Goal: Feedback & Contribution: Submit feedback/report problem

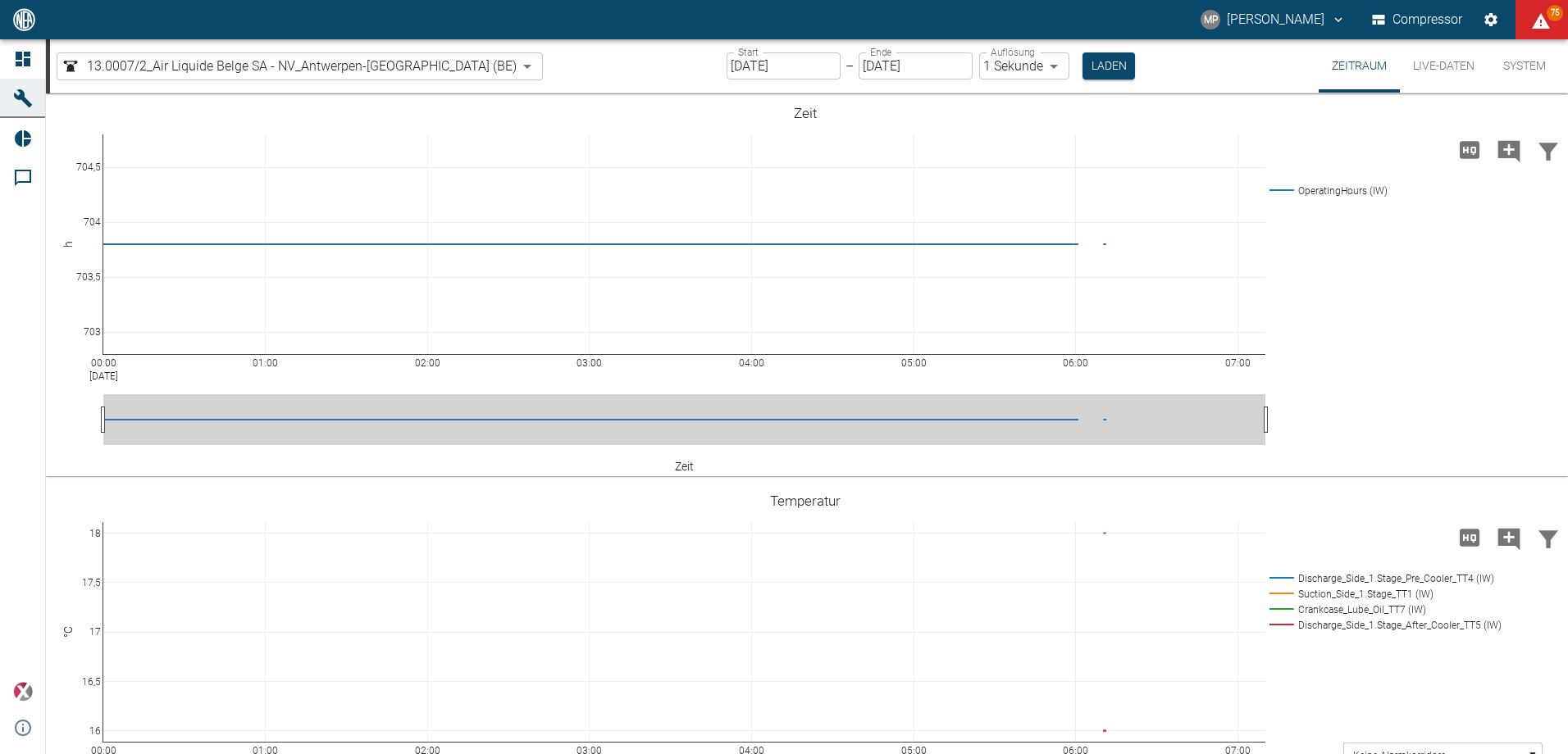
click at [431, 70] on body "MP Marc Philipps Compressor 75 Dashboard Maschinen Reports Kommentare powered b…" at bounding box center [784, 377] width 1568 height 754
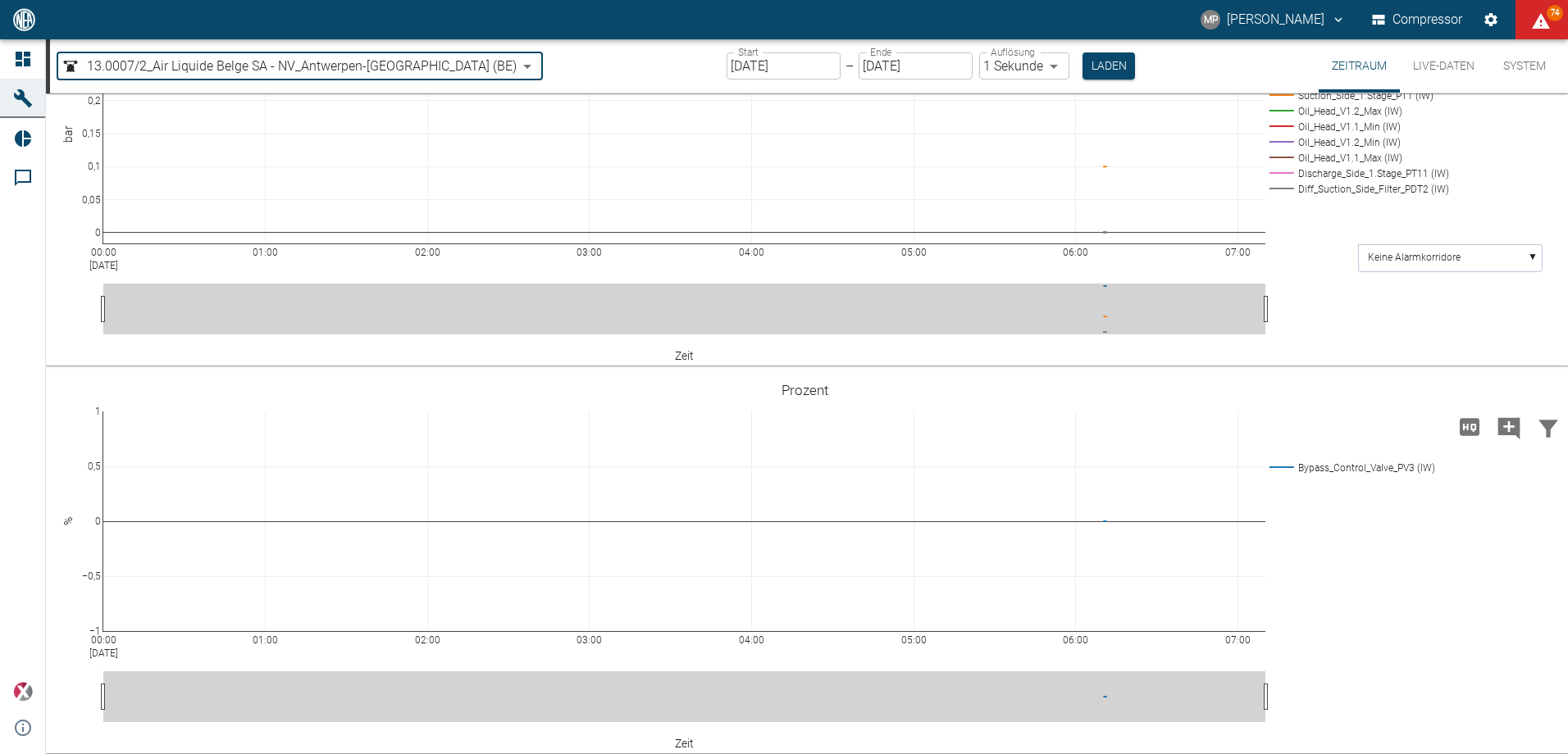
scroll to position [892, 0]
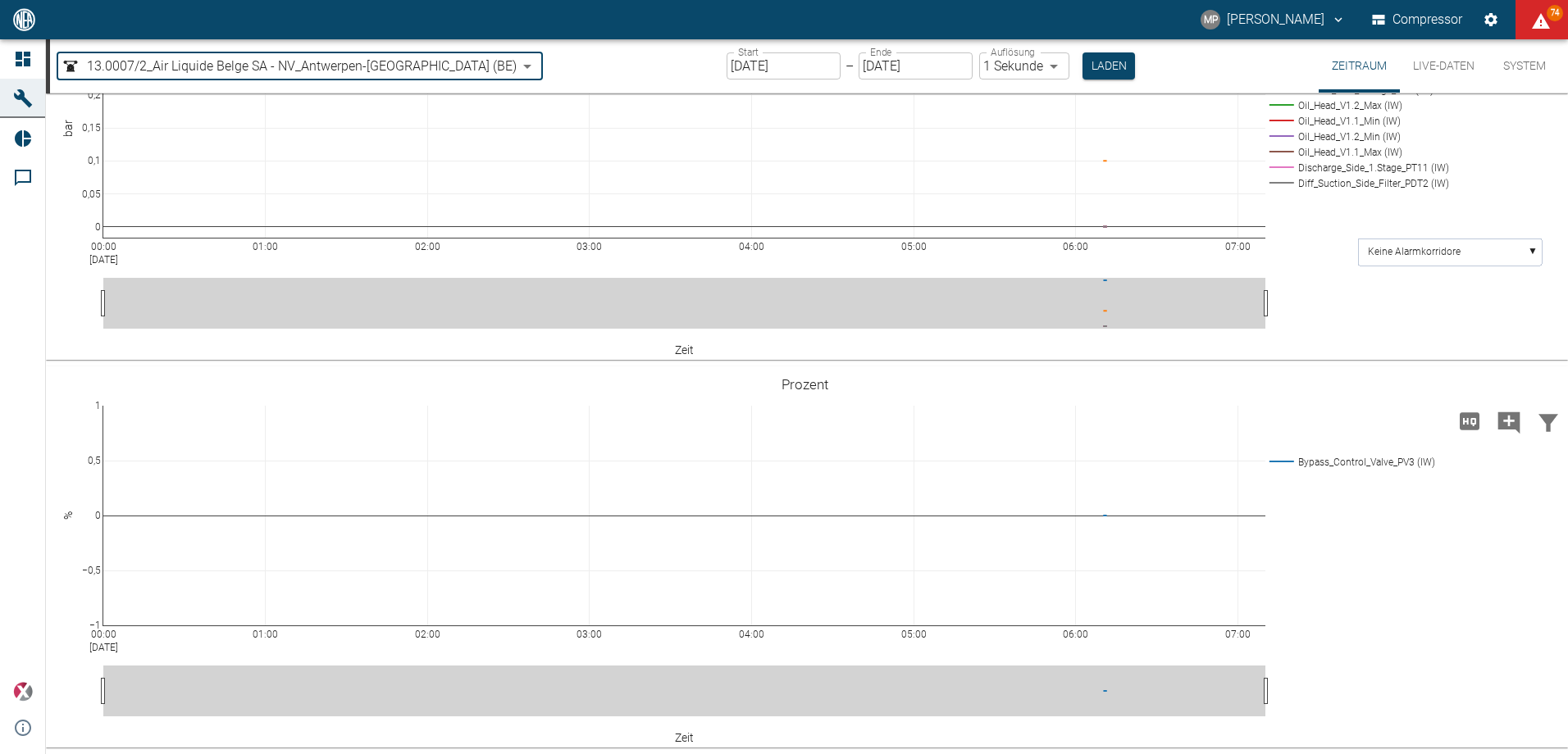
click at [424, 61] on body "MP Marc Philipps Compressor 74 Dashboard Maschinen Reports Kommentare powered b…" at bounding box center [784, 377] width 1568 height 754
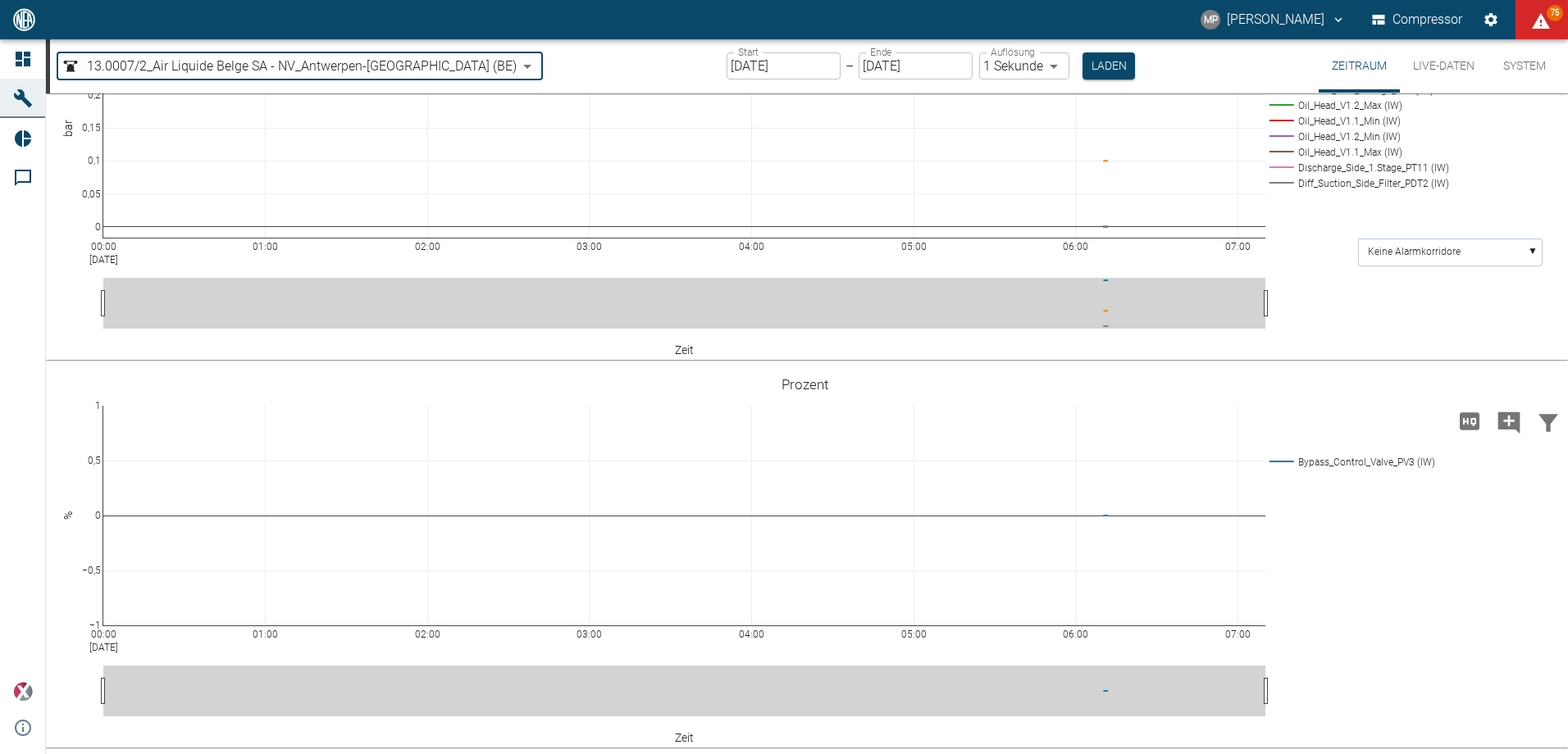
type input "53812aab-fb54-4a57-a574-01c3305aa274"
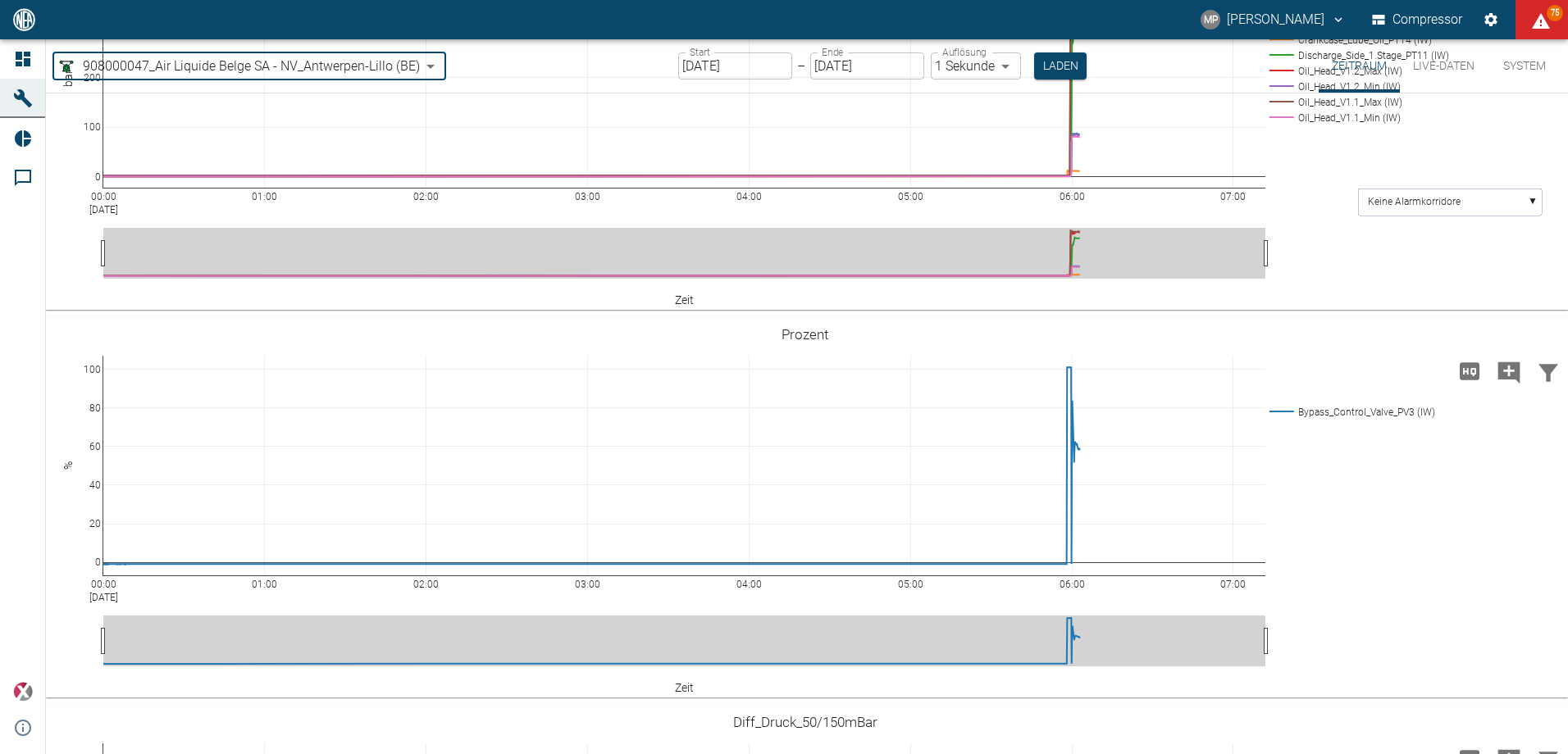
scroll to position [1066, 0]
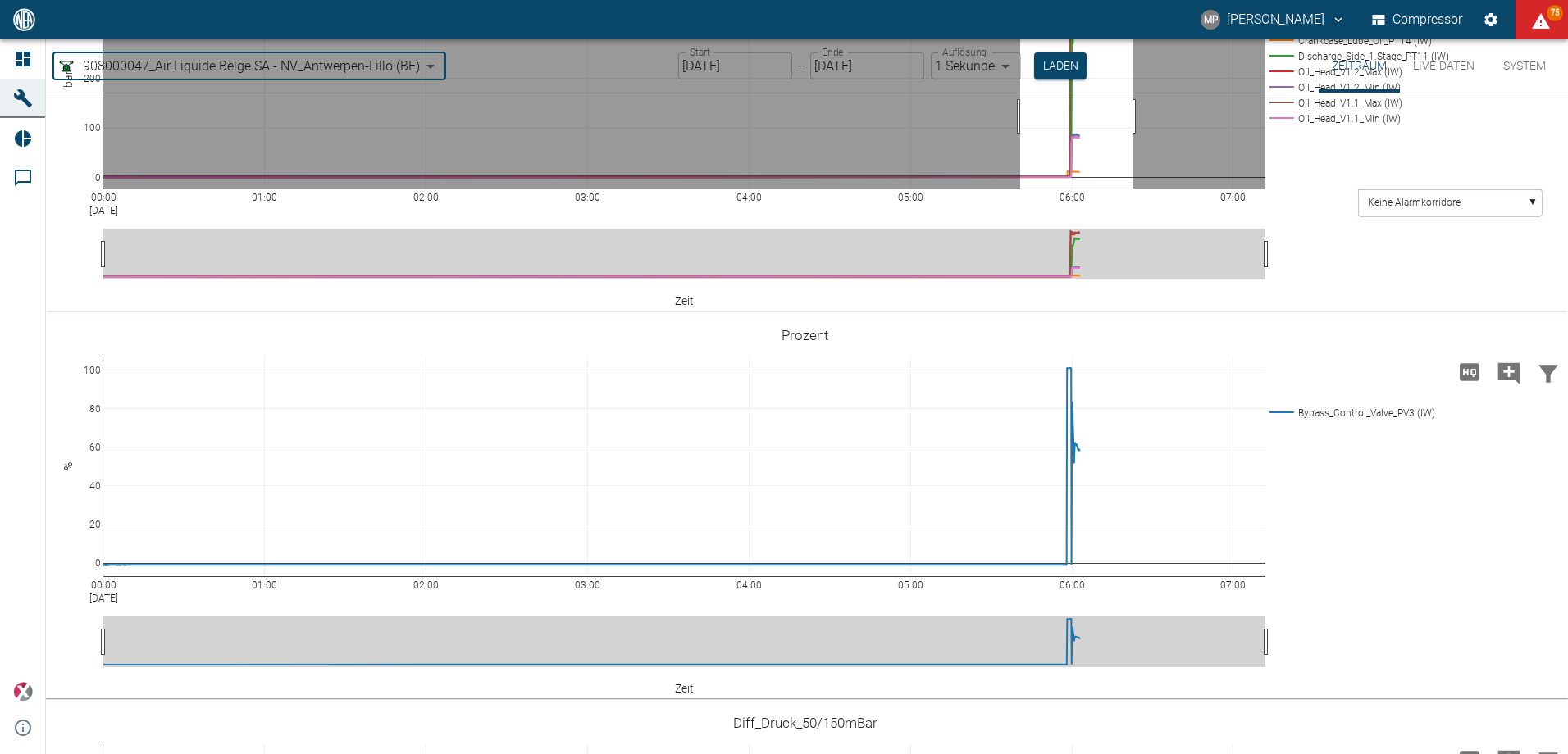
drag, startPoint x: 1020, startPoint y: 380, endPoint x: 1135, endPoint y: 368, distance: 115.6
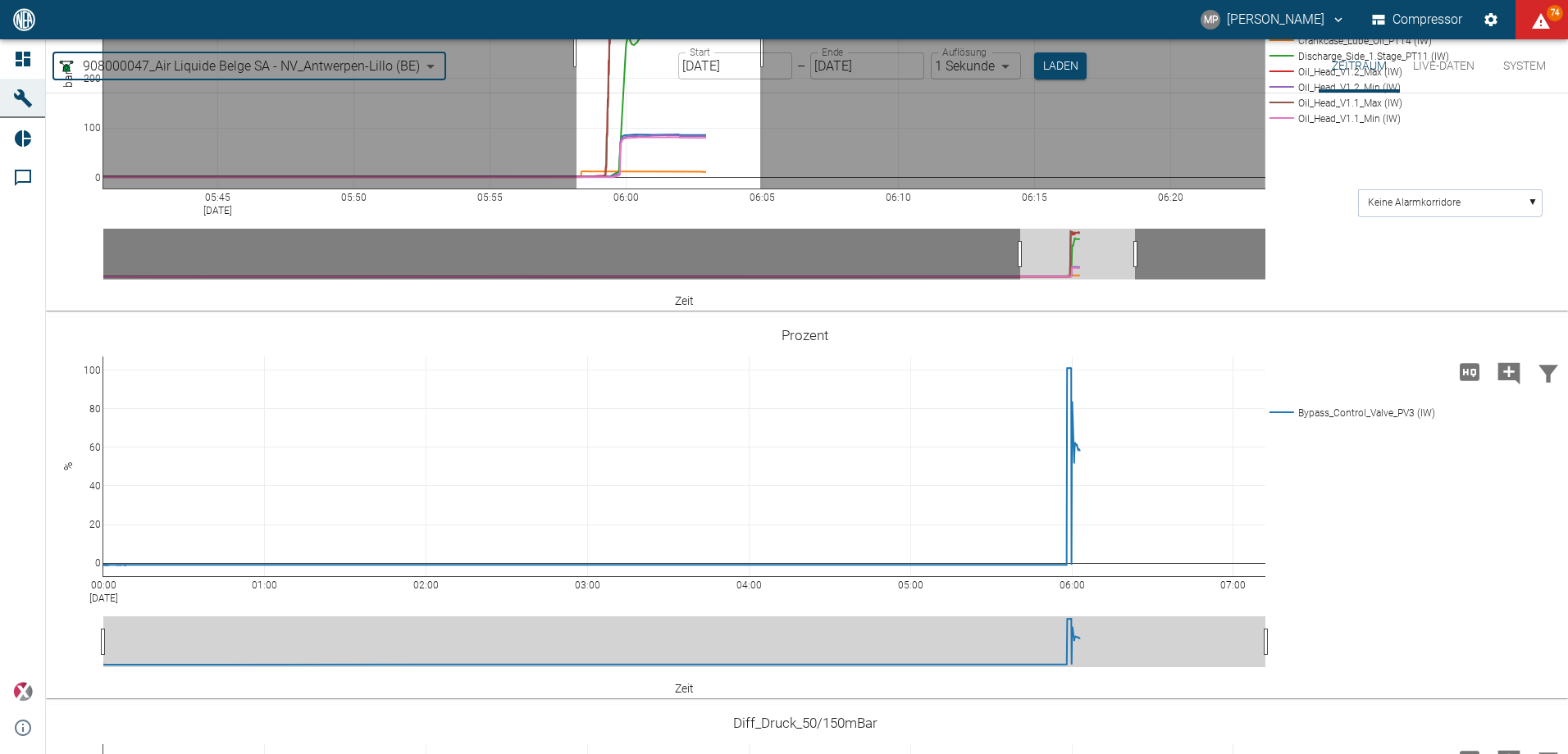
drag, startPoint x: 577, startPoint y: 313, endPoint x: 760, endPoint y: 306, distance: 183.1
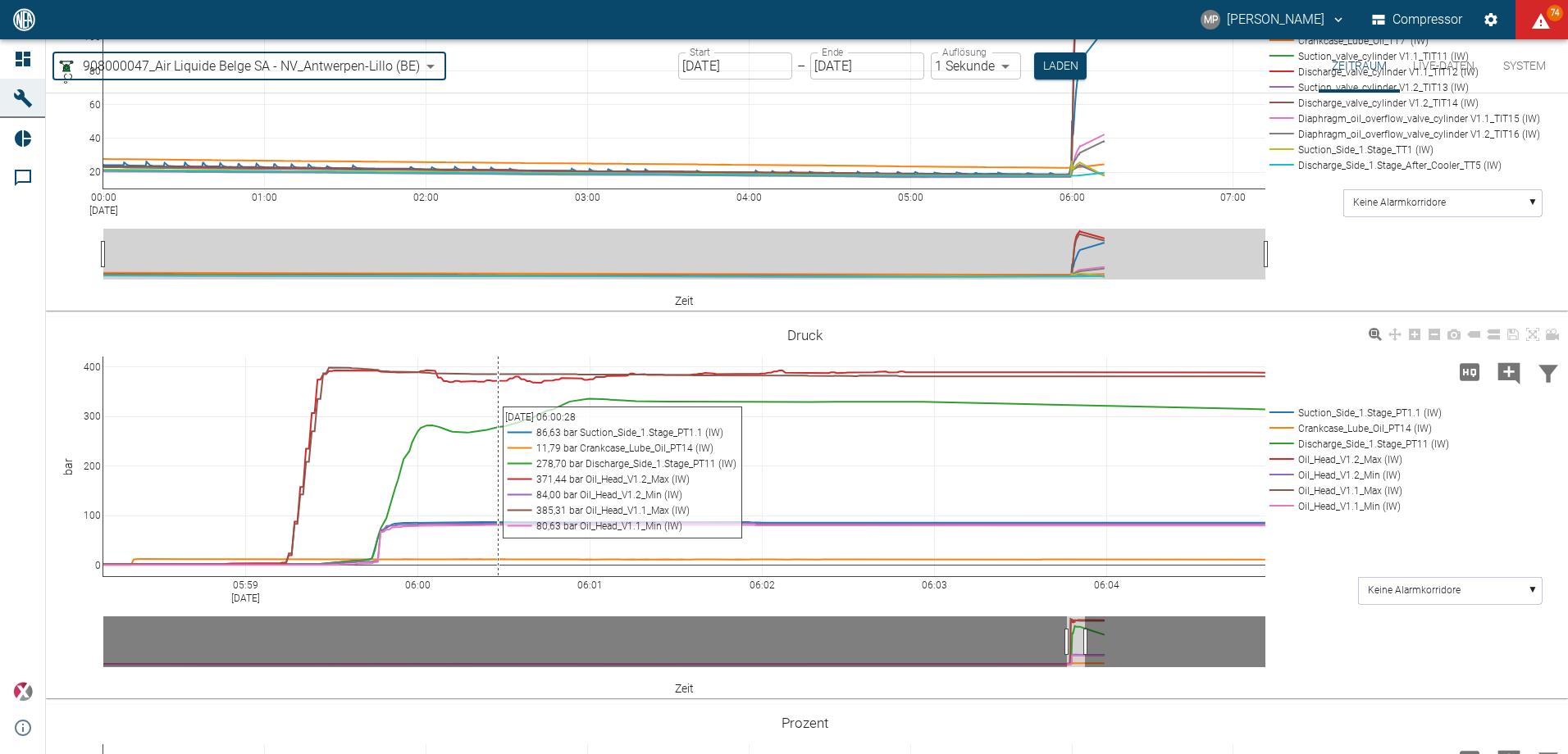
scroll to position [1453, 0]
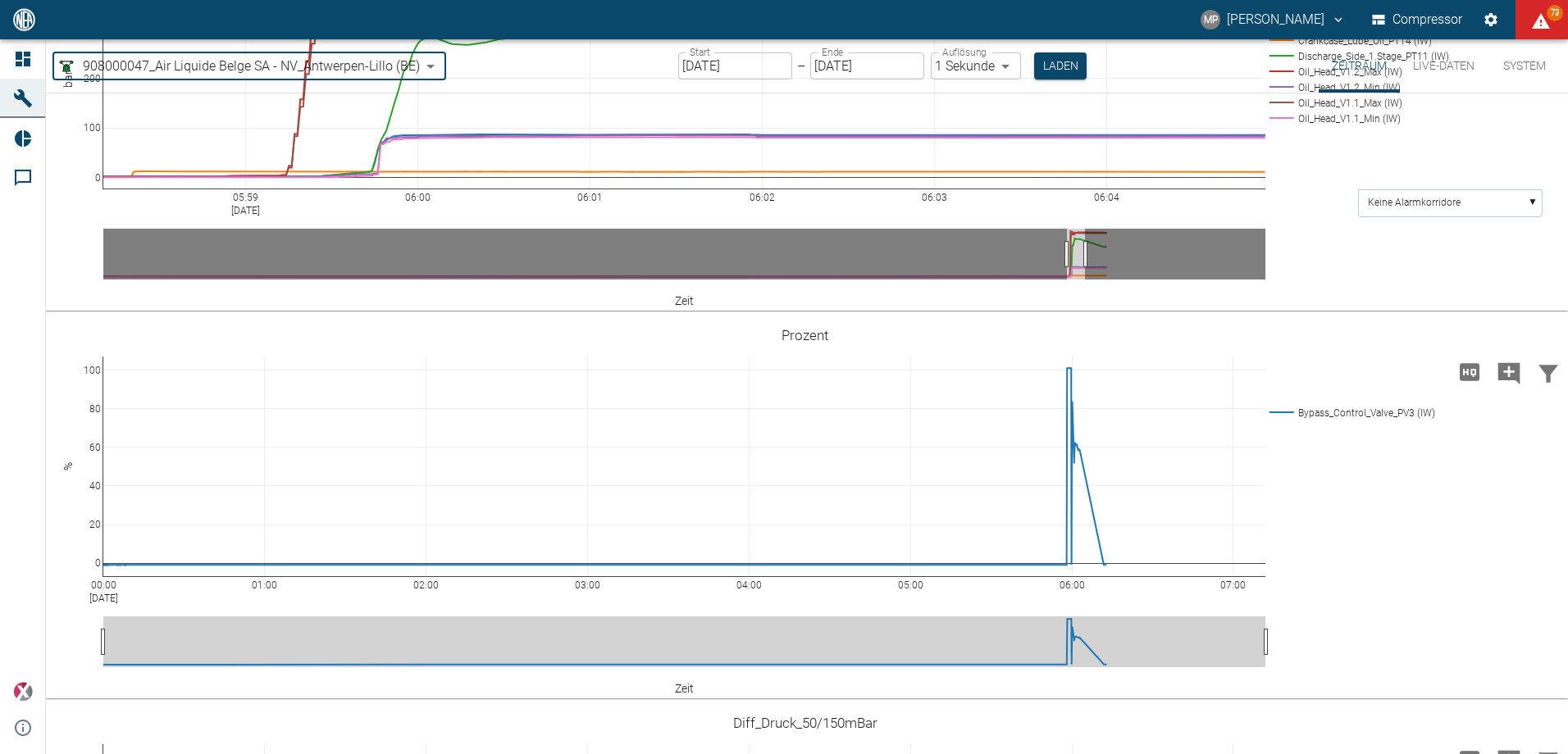
click at [1009, 69] on body "MP Marc Philipps Compressor 73 Dashboard Maschinen Reports Kommentare powered b…" at bounding box center [784, 377] width 1568 height 754
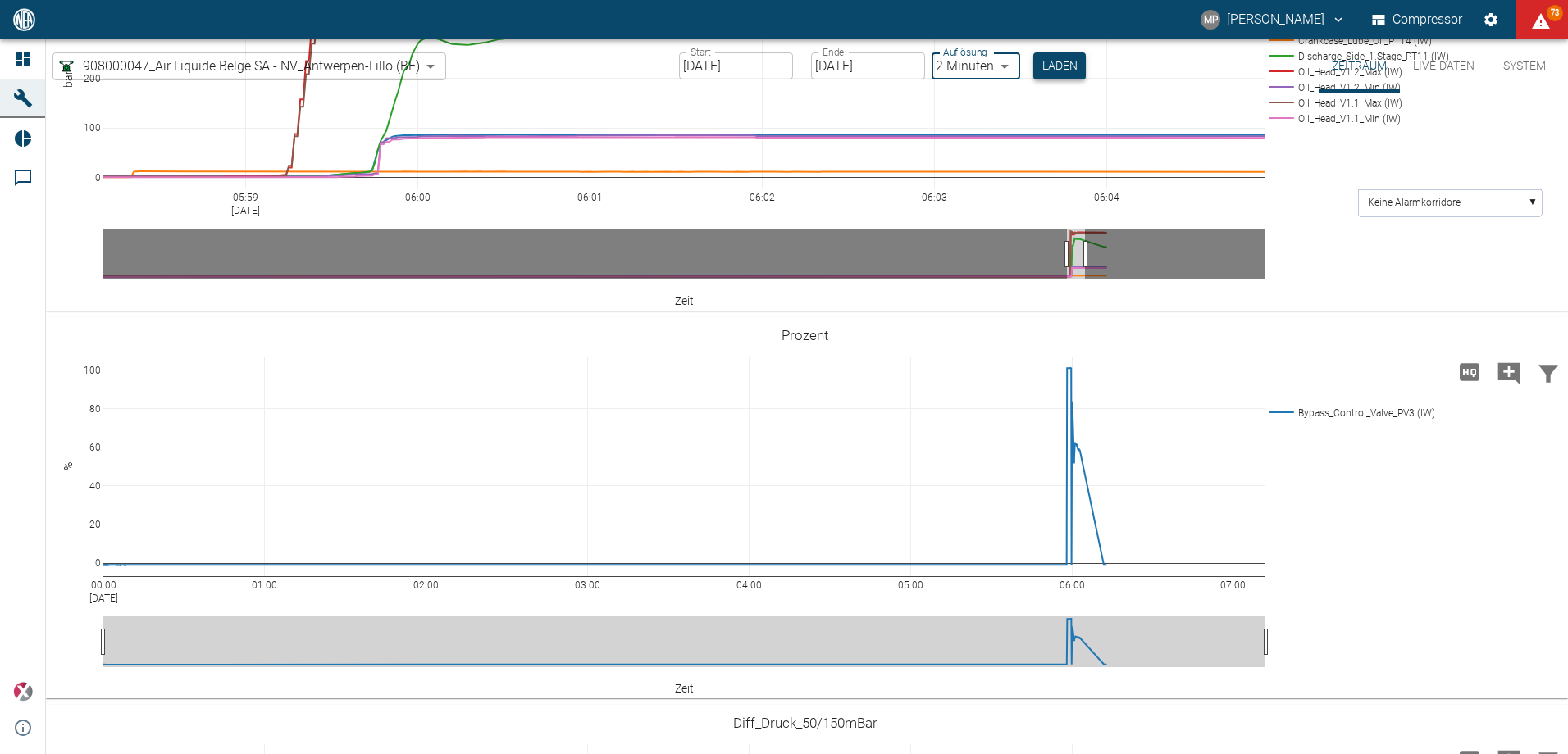
click at [1043, 68] on button "Laden" at bounding box center [1059, 65] width 52 height 27
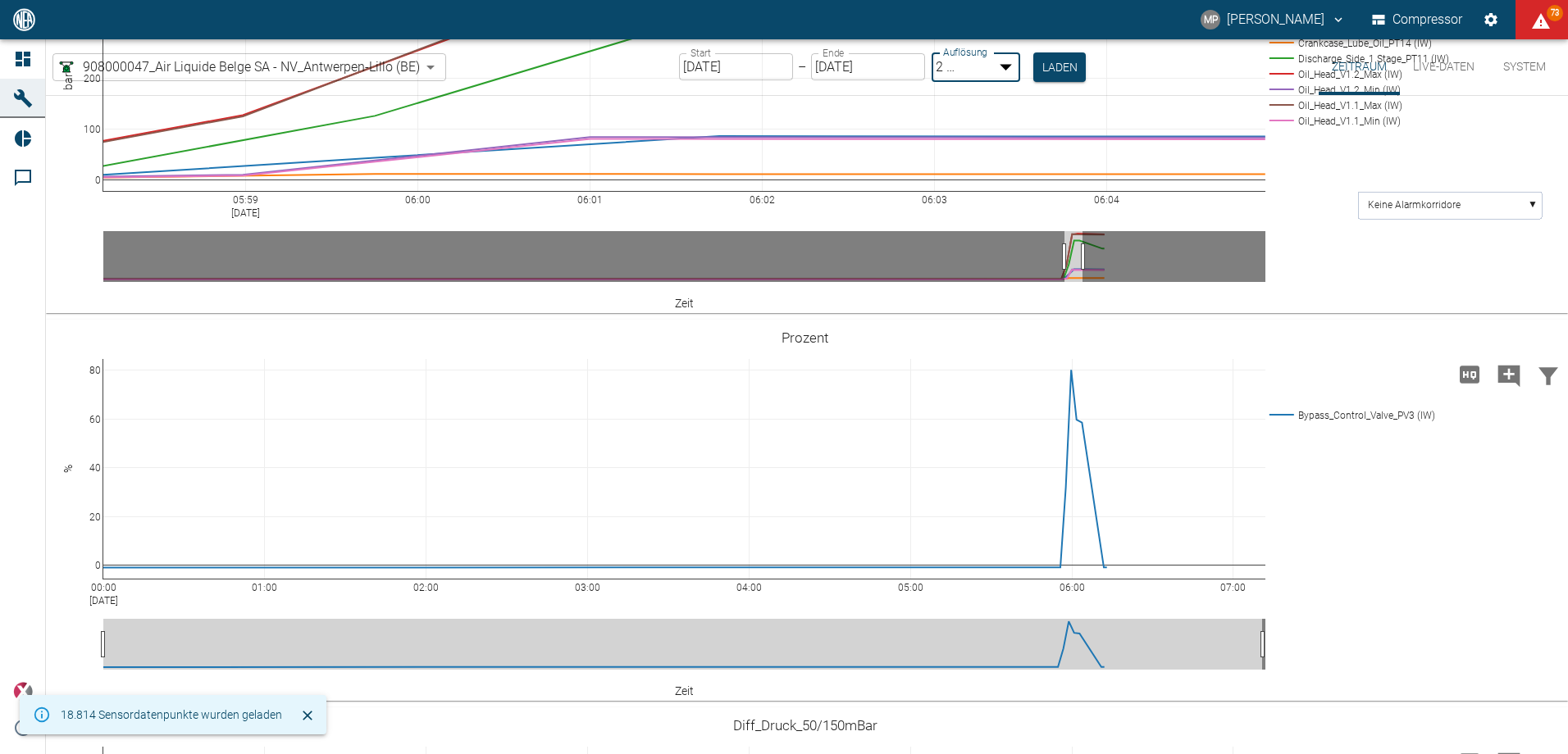
click at [1000, 67] on body "MP Marc Philipps Compressor 73 Dashboard Maschinen Reports Kommentare powered b…" at bounding box center [784, 377] width 1568 height 754
type input "1sec"
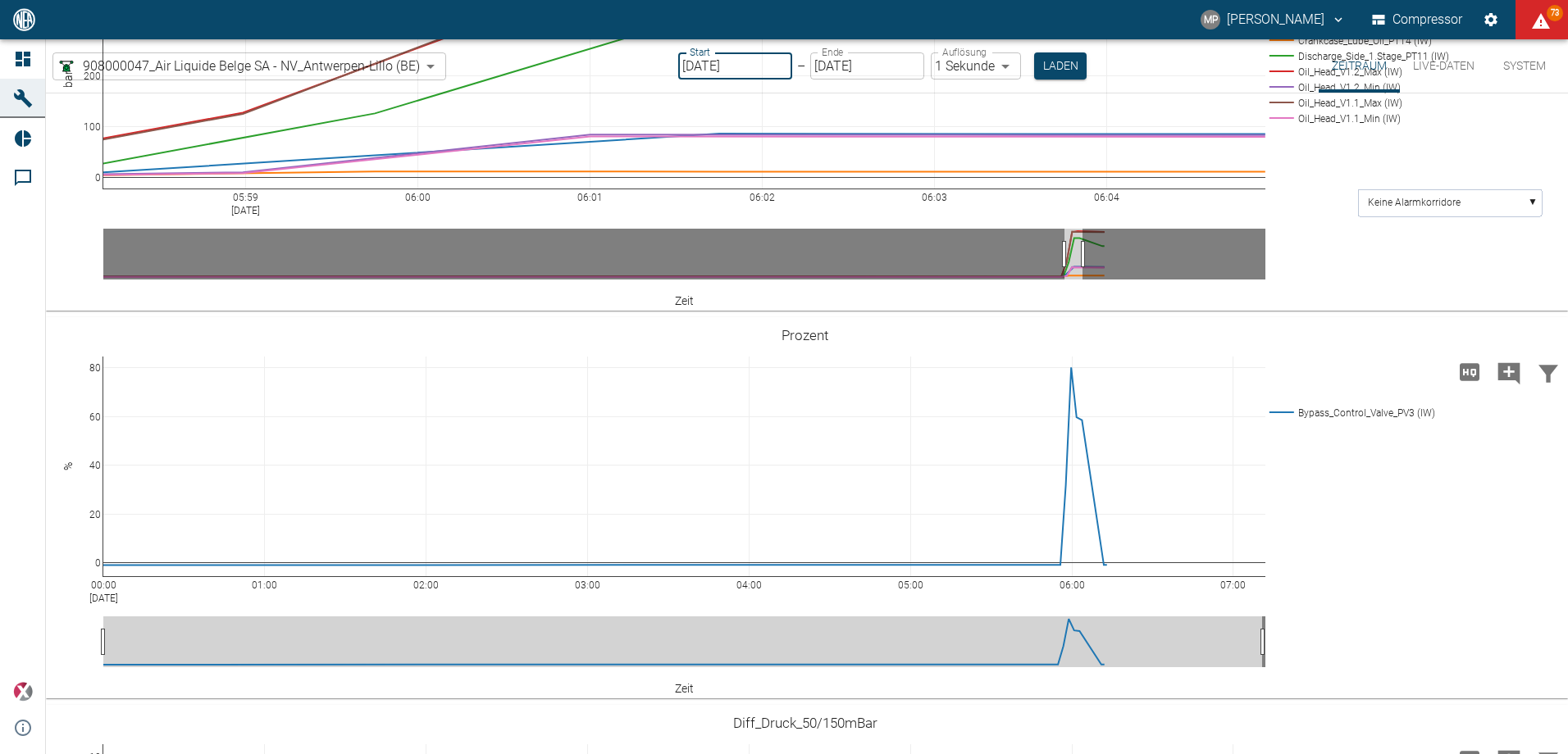
click at [765, 73] on input "[DATE]" at bounding box center [734, 65] width 114 height 27
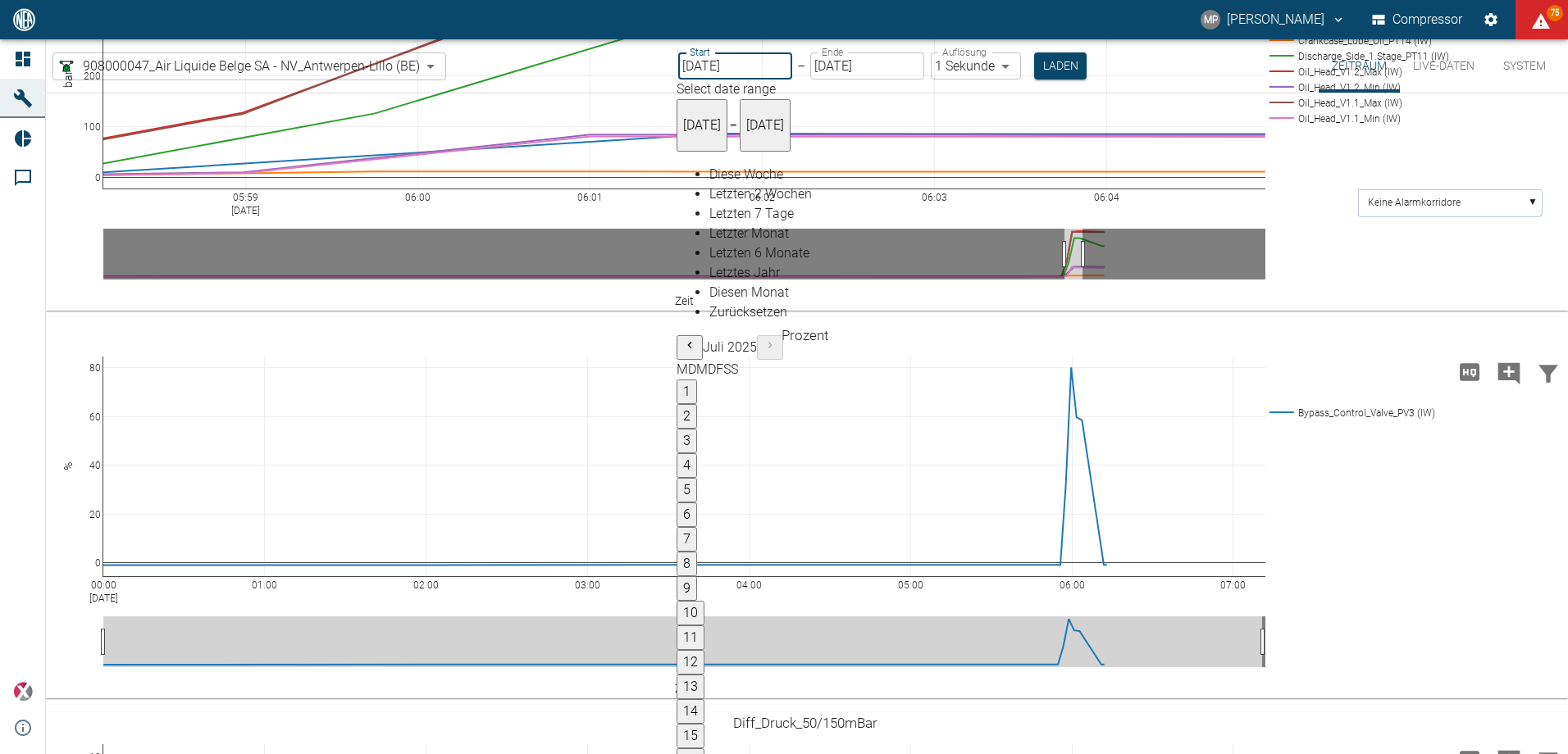
type input "20.08.2025"
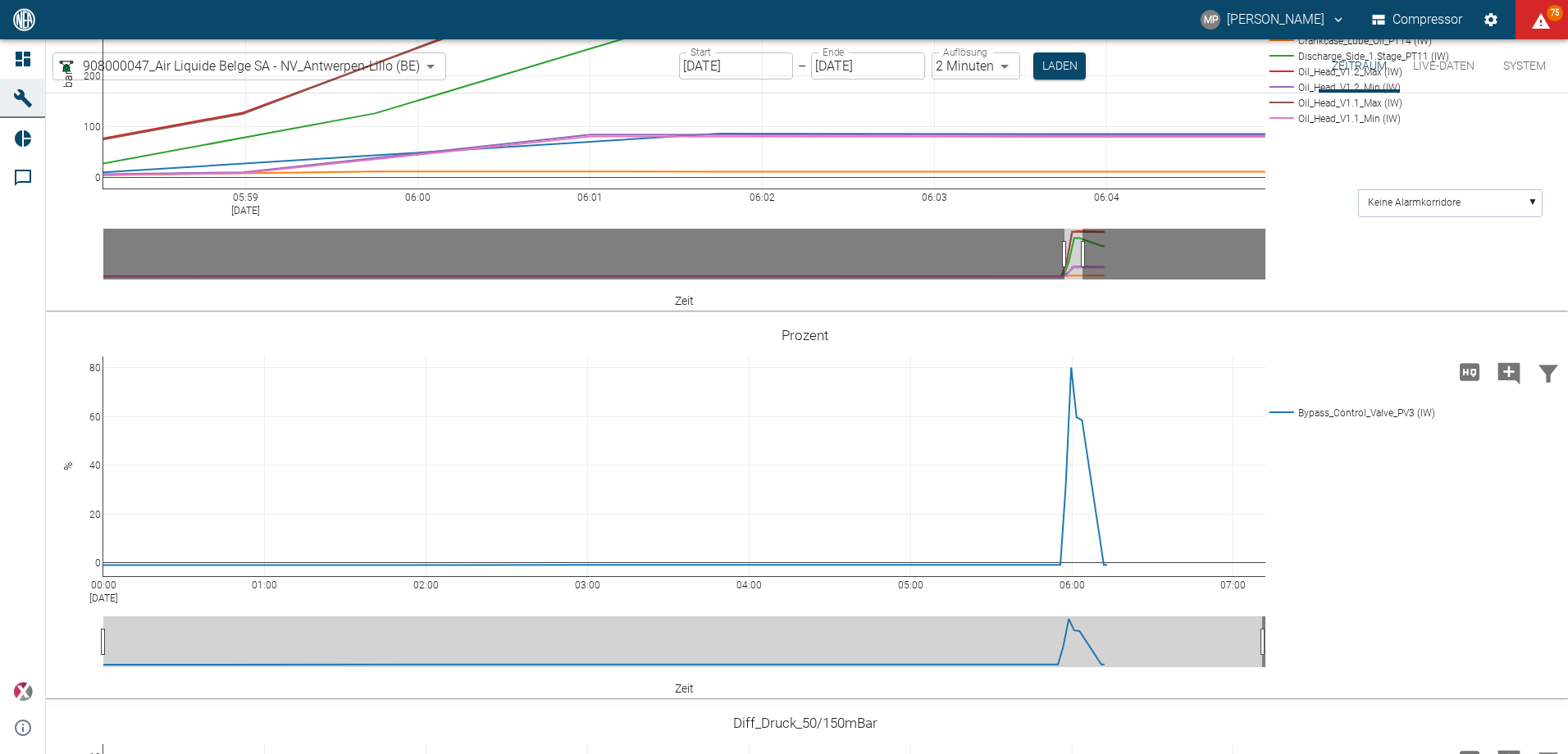
click at [1003, 65] on body "MP Marc Philipps Compressor 75 Dashboard Maschinen Reports Kommentare powered b…" at bounding box center [784, 377] width 1568 height 754
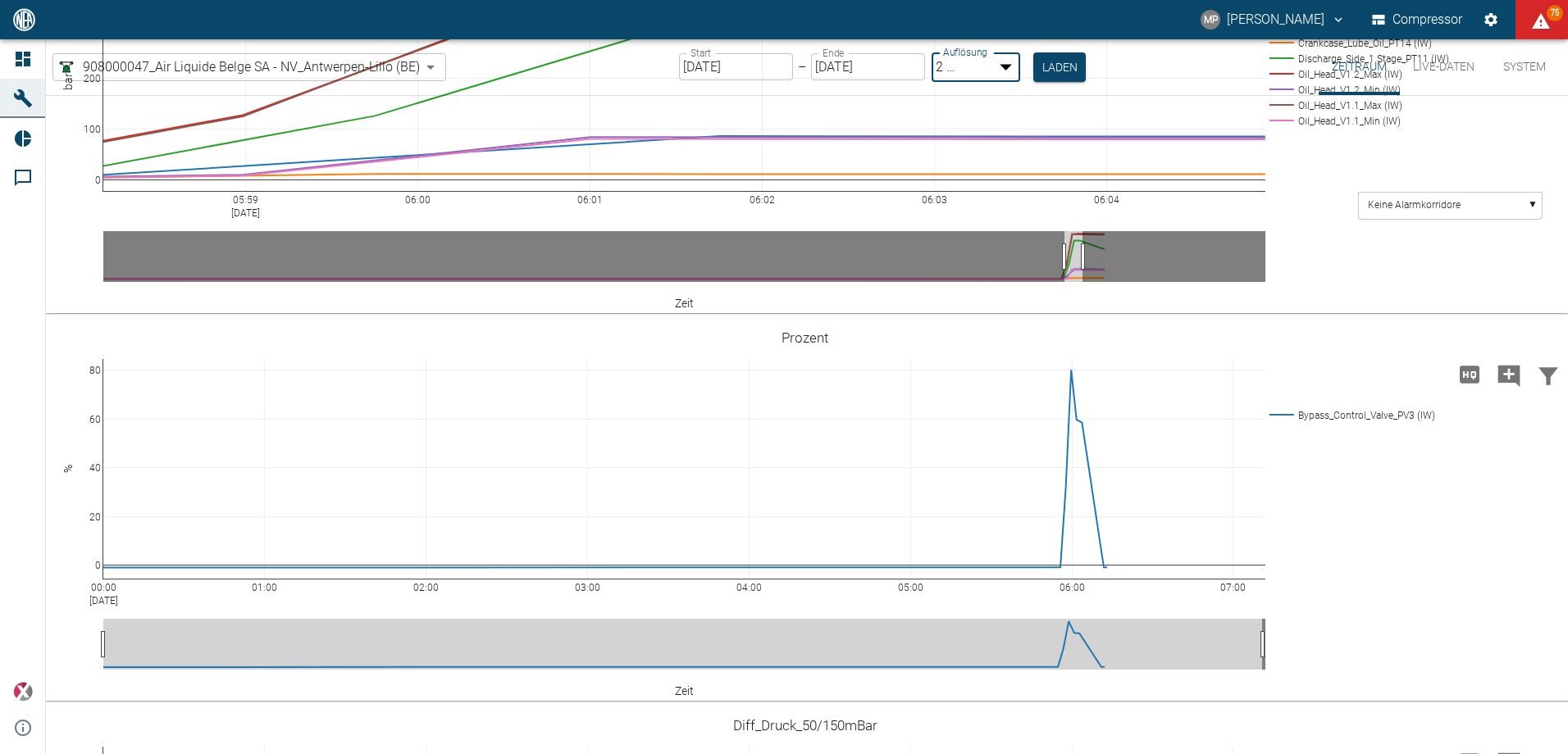
type input "1sec"
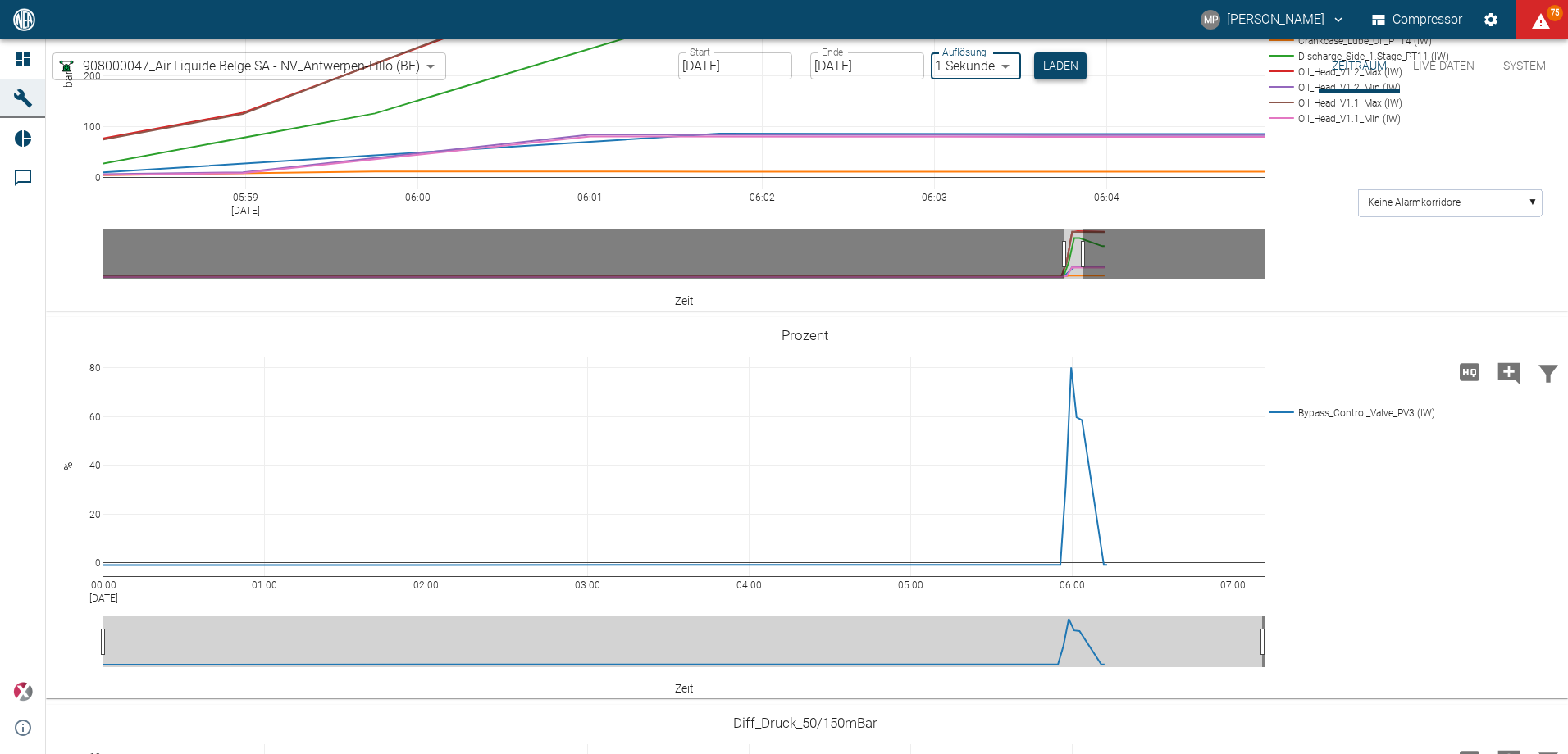
click at [1064, 63] on button "Laden" at bounding box center [1060, 65] width 52 height 27
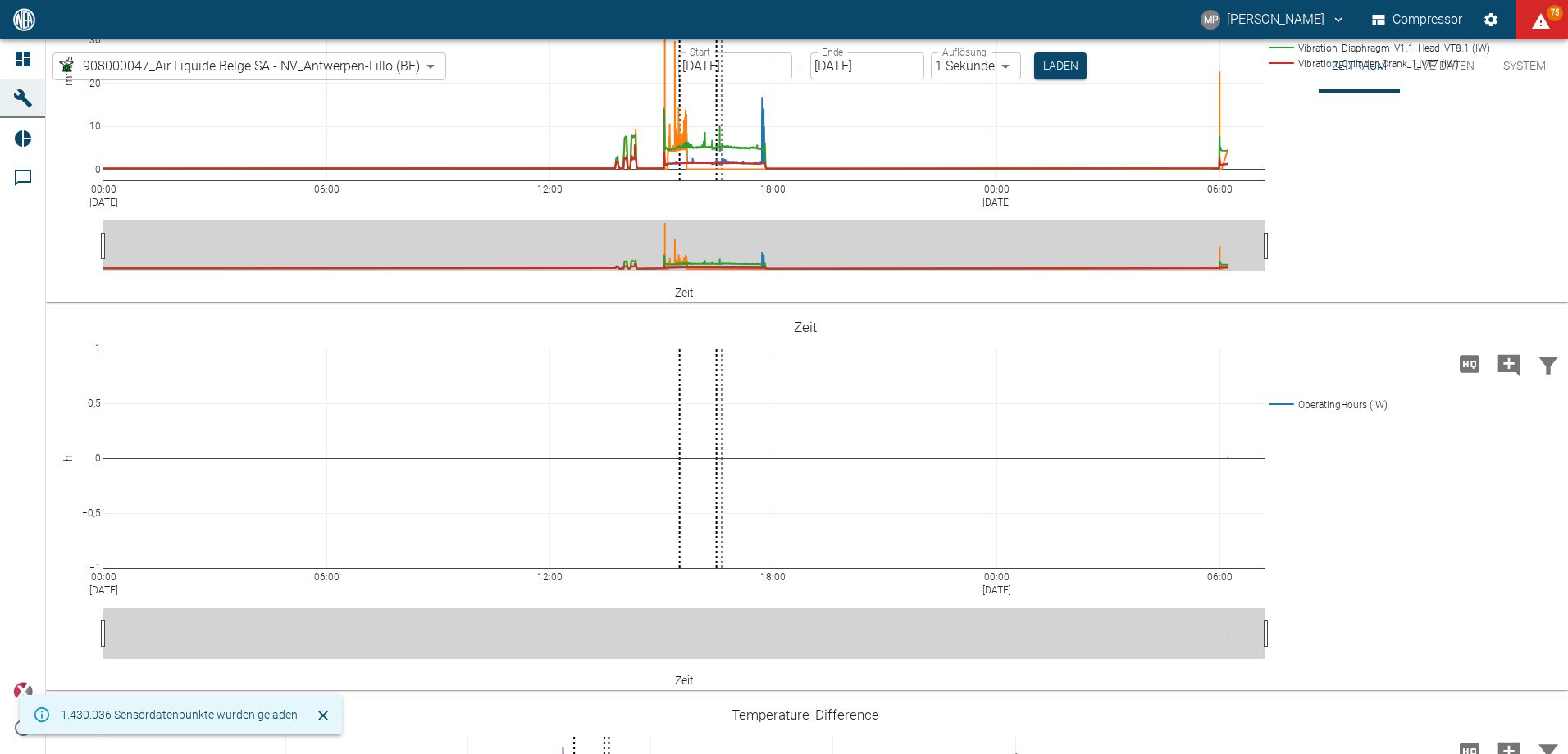
scroll to position [1441, 0]
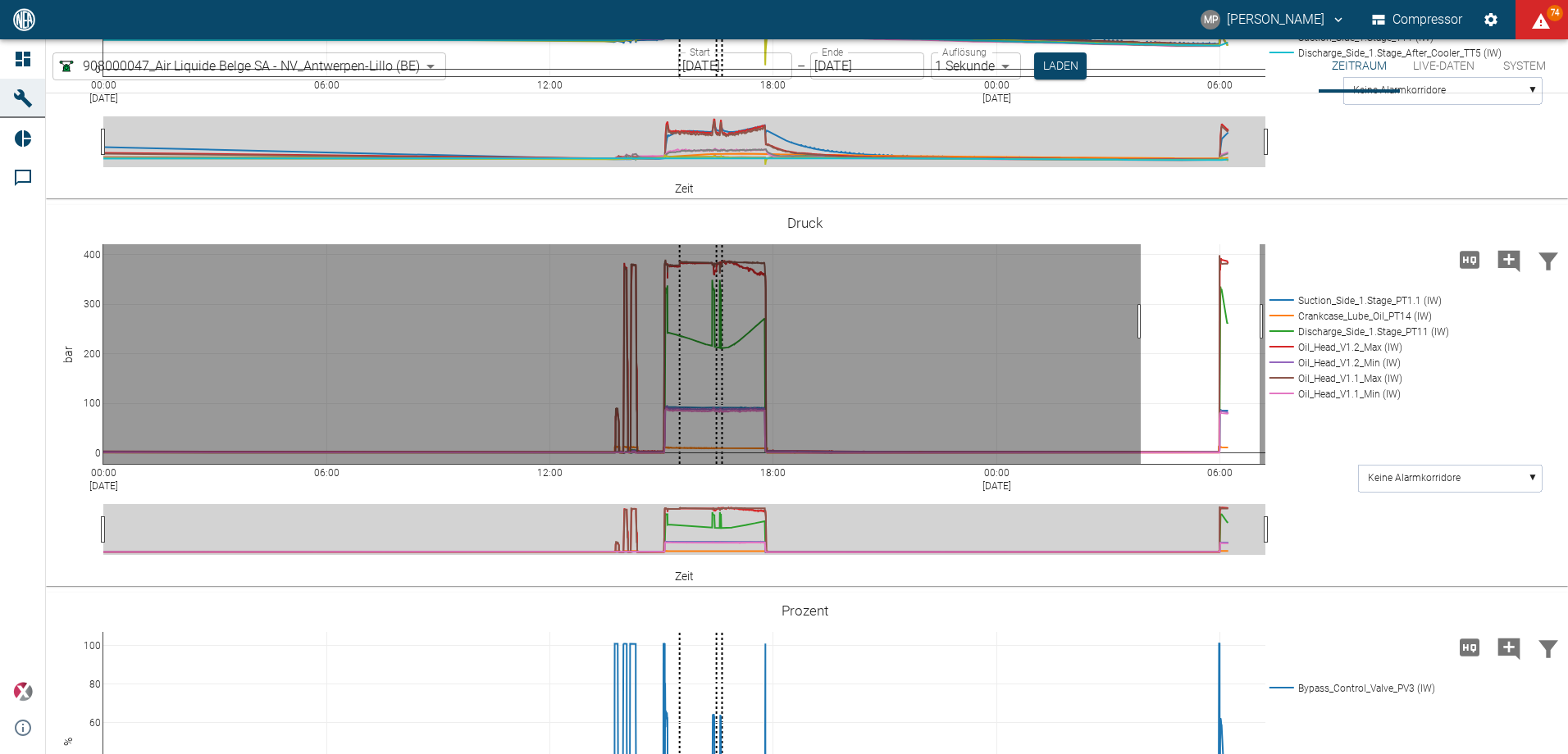
drag, startPoint x: 1140, startPoint y: 321, endPoint x: 1260, endPoint y: 318, distance: 120.0
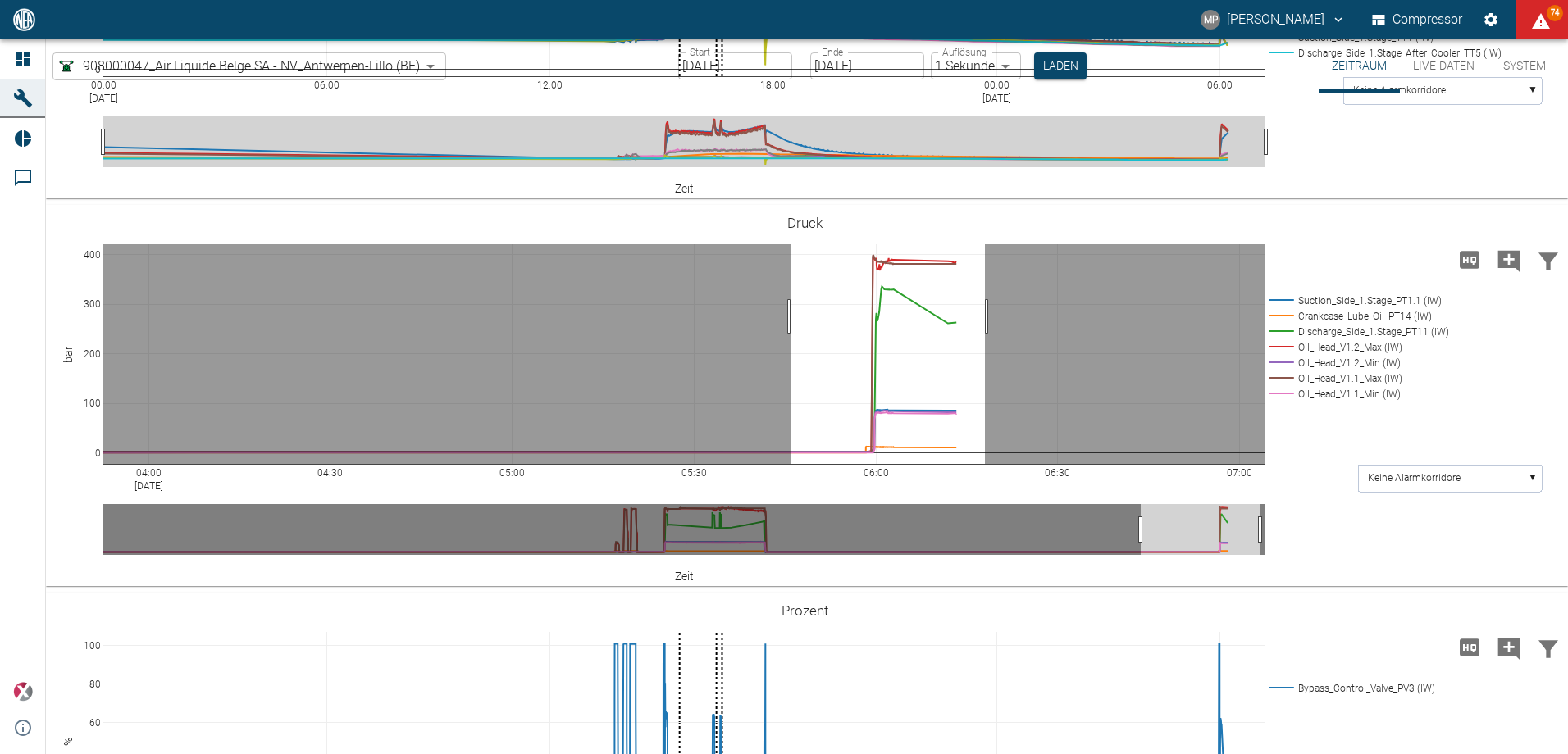
drag, startPoint x: 790, startPoint y: 316, endPoint x: 984, endPoint y: 314, distance: 194.0
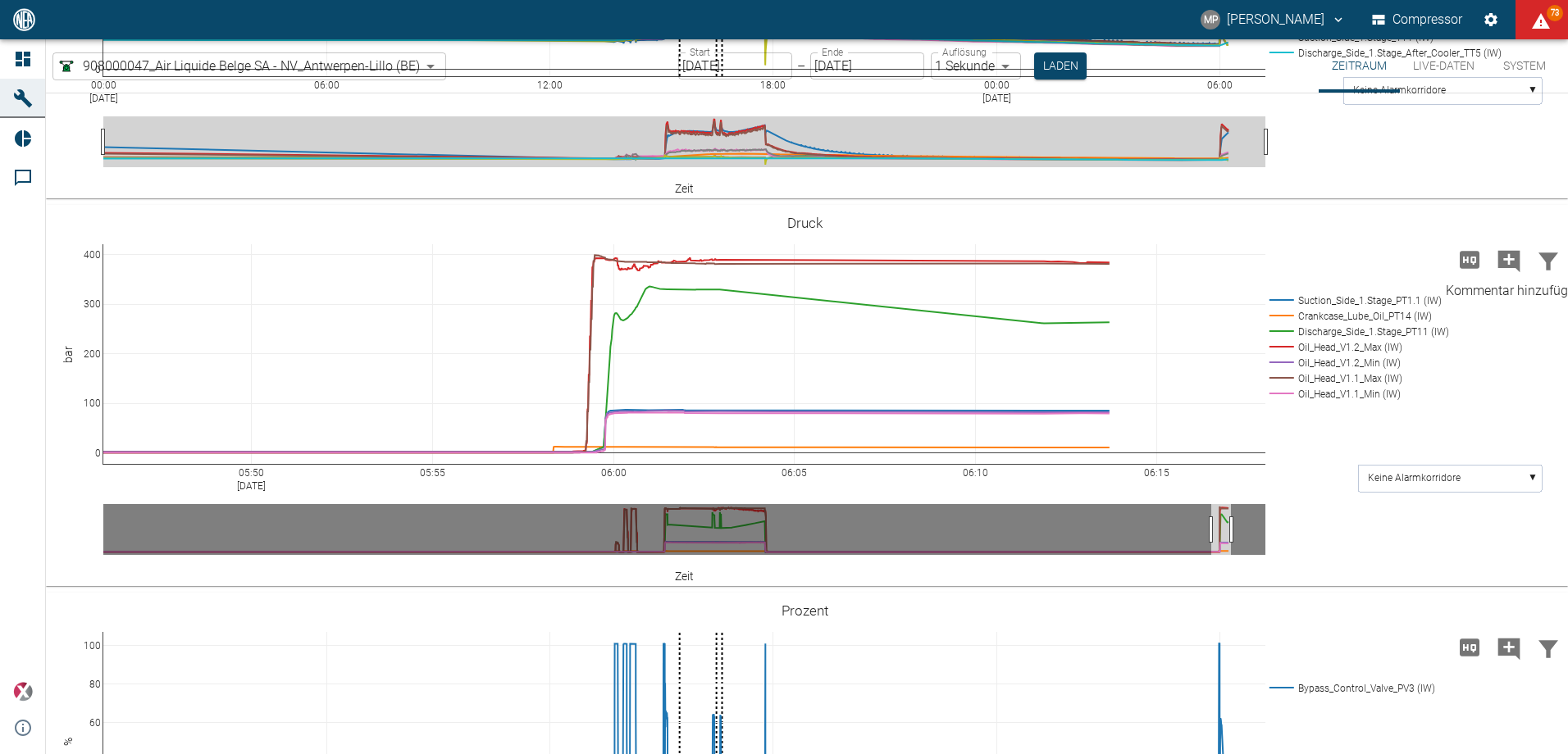
click at [1498, 266] on icon "Kommentar hinzufügen" at bounding box center [1509, 260] width 22 height 22
click at [1418, 265] on button "Weiter" at bounding box center [1425, 259] width 49 height 24
paste textarea "Oil pressure increased on both sides."
drag, startPoint x: 788, startPoint y: 383, endPoint x: 720, endPoint y: 381, distance: 68.0
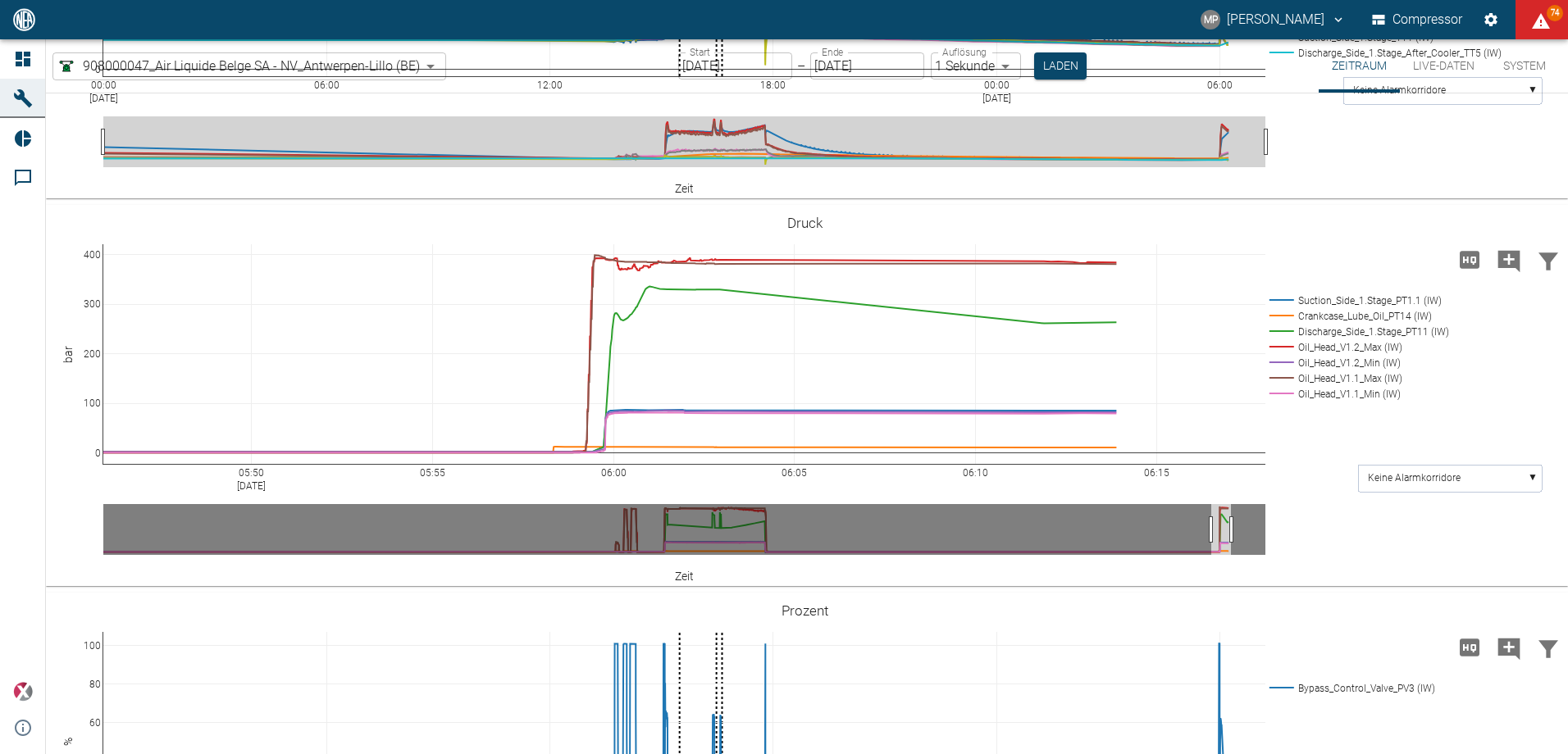
type textarea "Oil pressure increased on head V1.2."
click at [1502, 266] on icon "Kommentar hinzufügen" at bounding box center [1509, 260] width 22 height 22
click at [1403, 262] on button "Weiter" at bounding box center [1425, 259] width 49 height 24
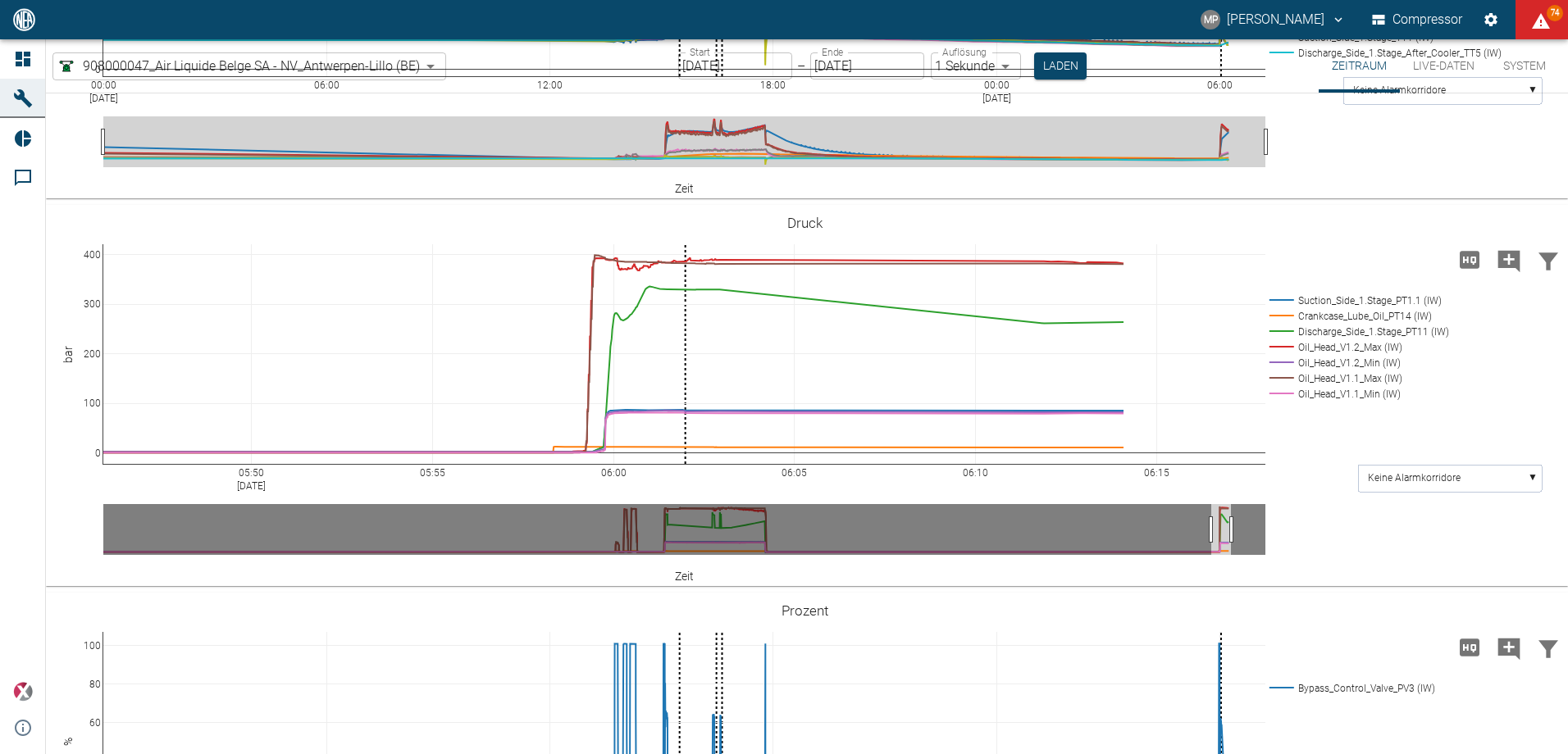
drag, startPoint x: 662, startPoint y: 387, endPoint x: 558, endPoint y: 360, distance: 107.4
paste textarea "Compressor restarted after yesterday's failure without adjusting anything"
type textarea "Compressor restarted after yesterday's failure without adjusting anything."
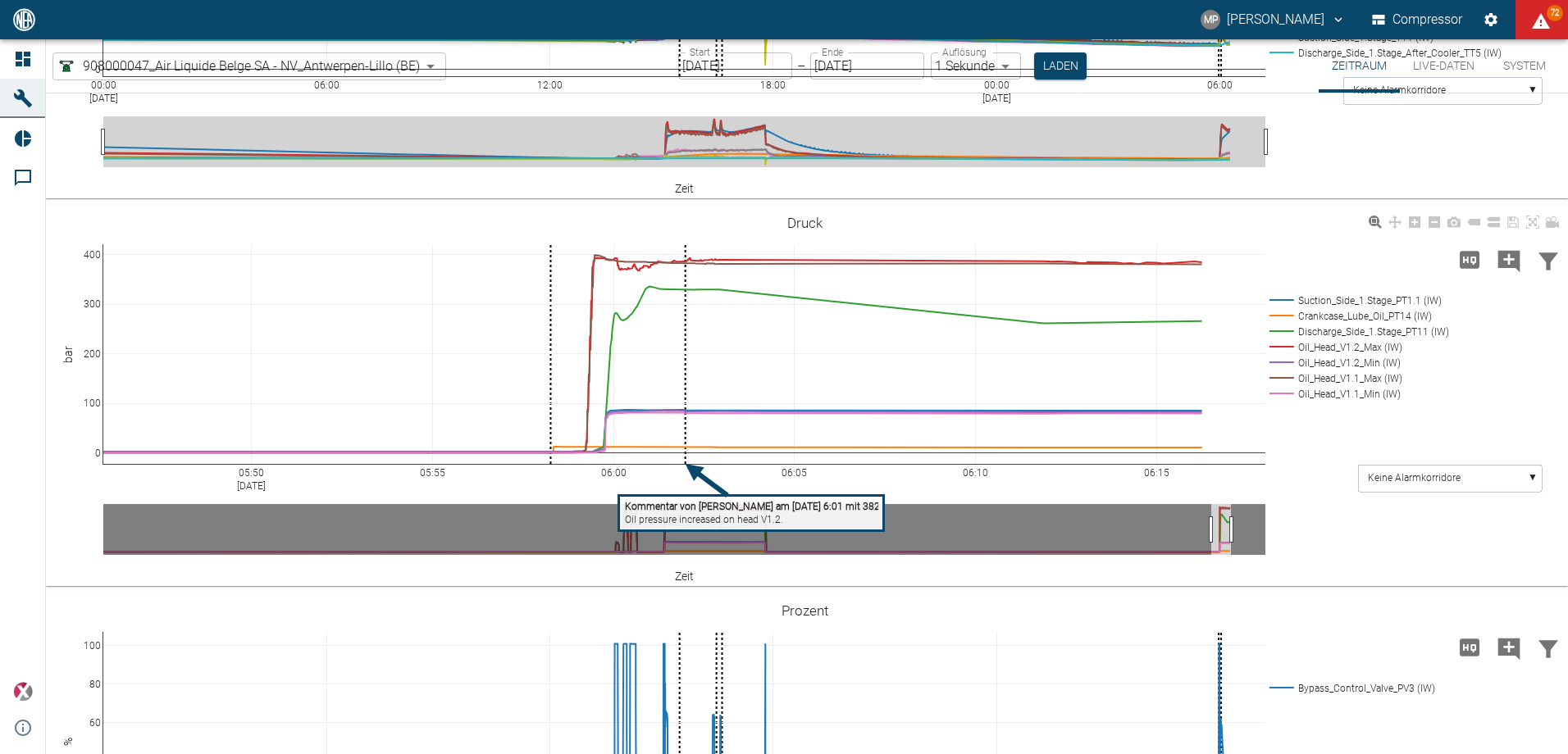
click at [743, 522] on tspan "Oil pressure increased on head V1.2." at bounding box center [704, 519] width 159 height 11
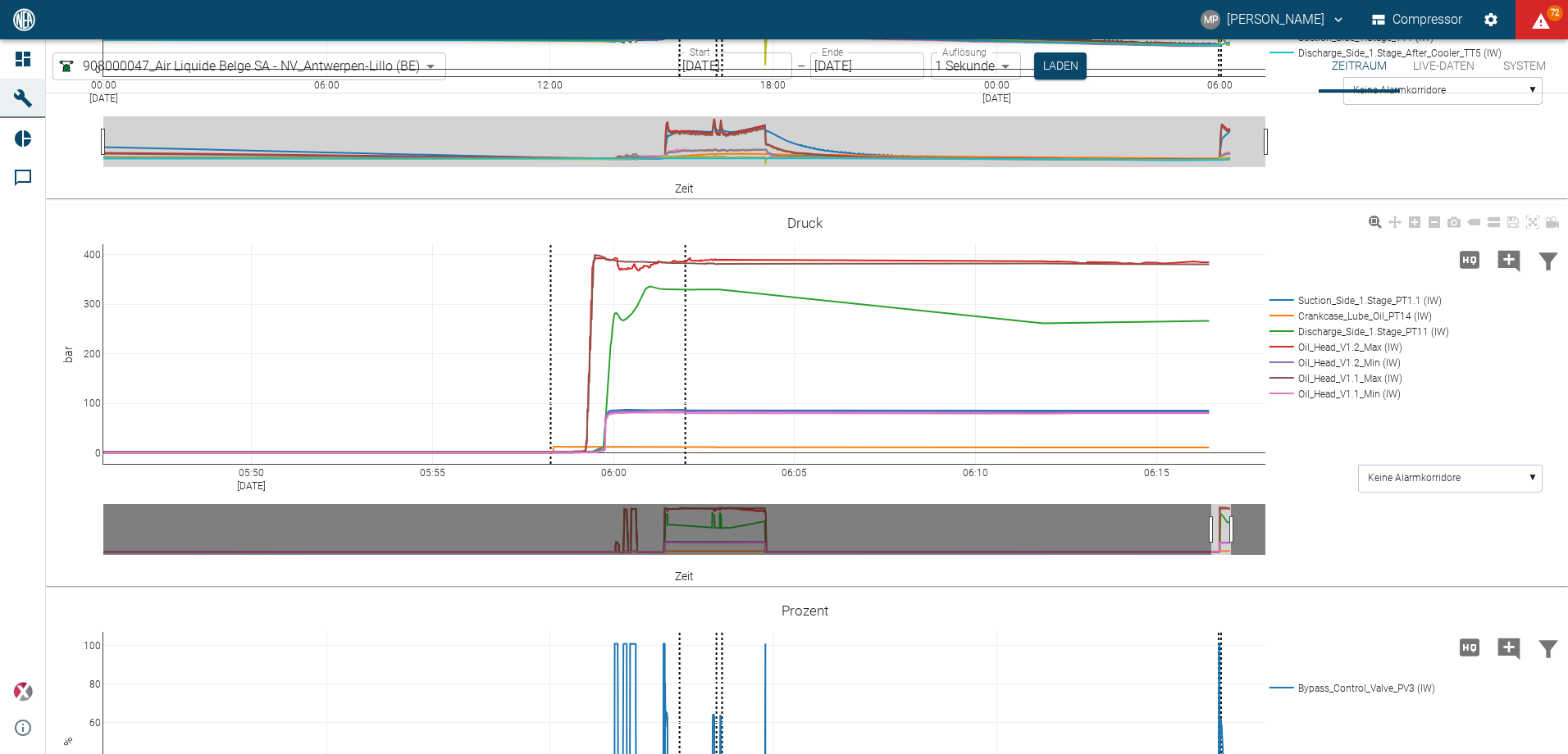
drag, startPoint x: 749, startPoint y: 372, endPoint x: 537, endPoint y: 378, distance: 212.1
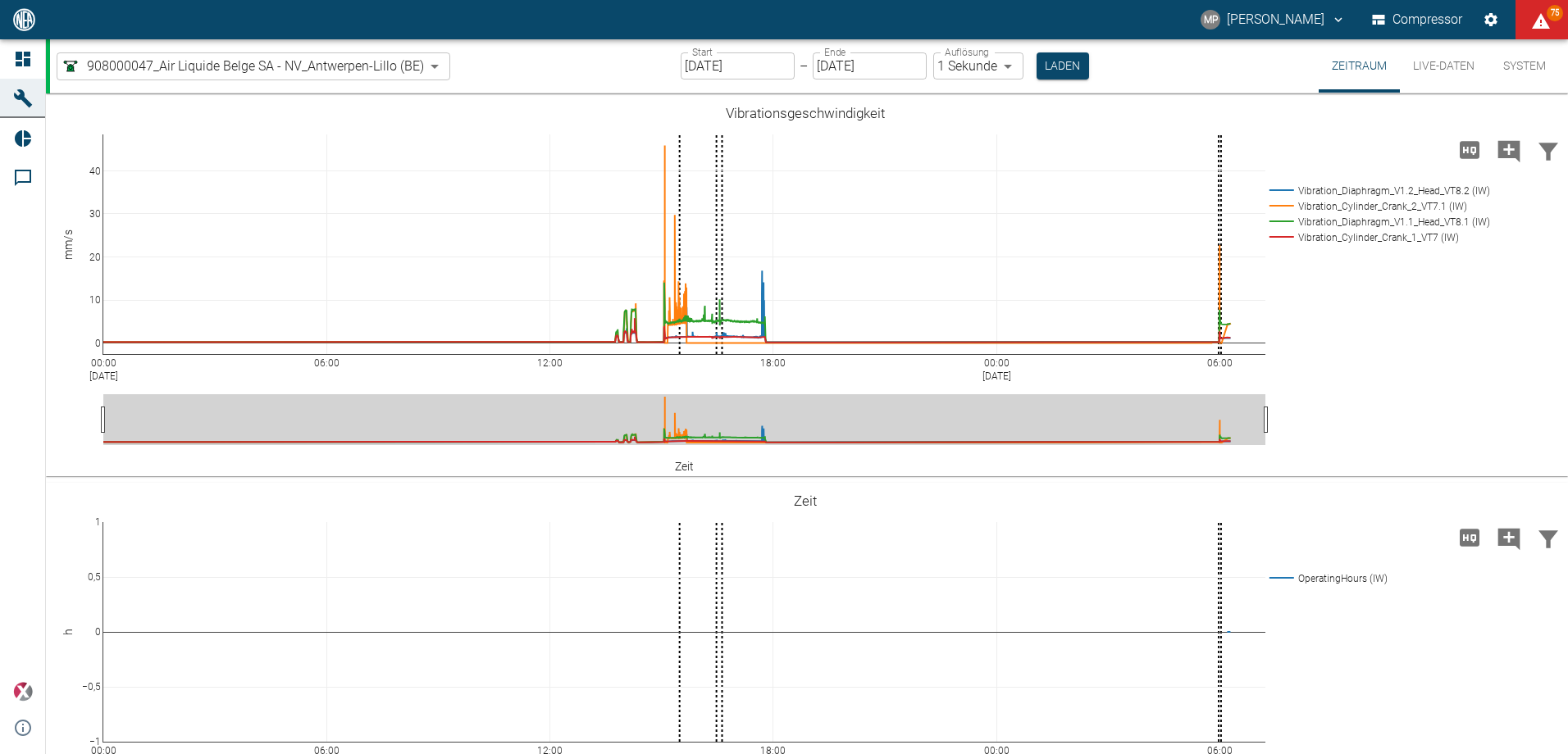
scroll to position [1441, 0]
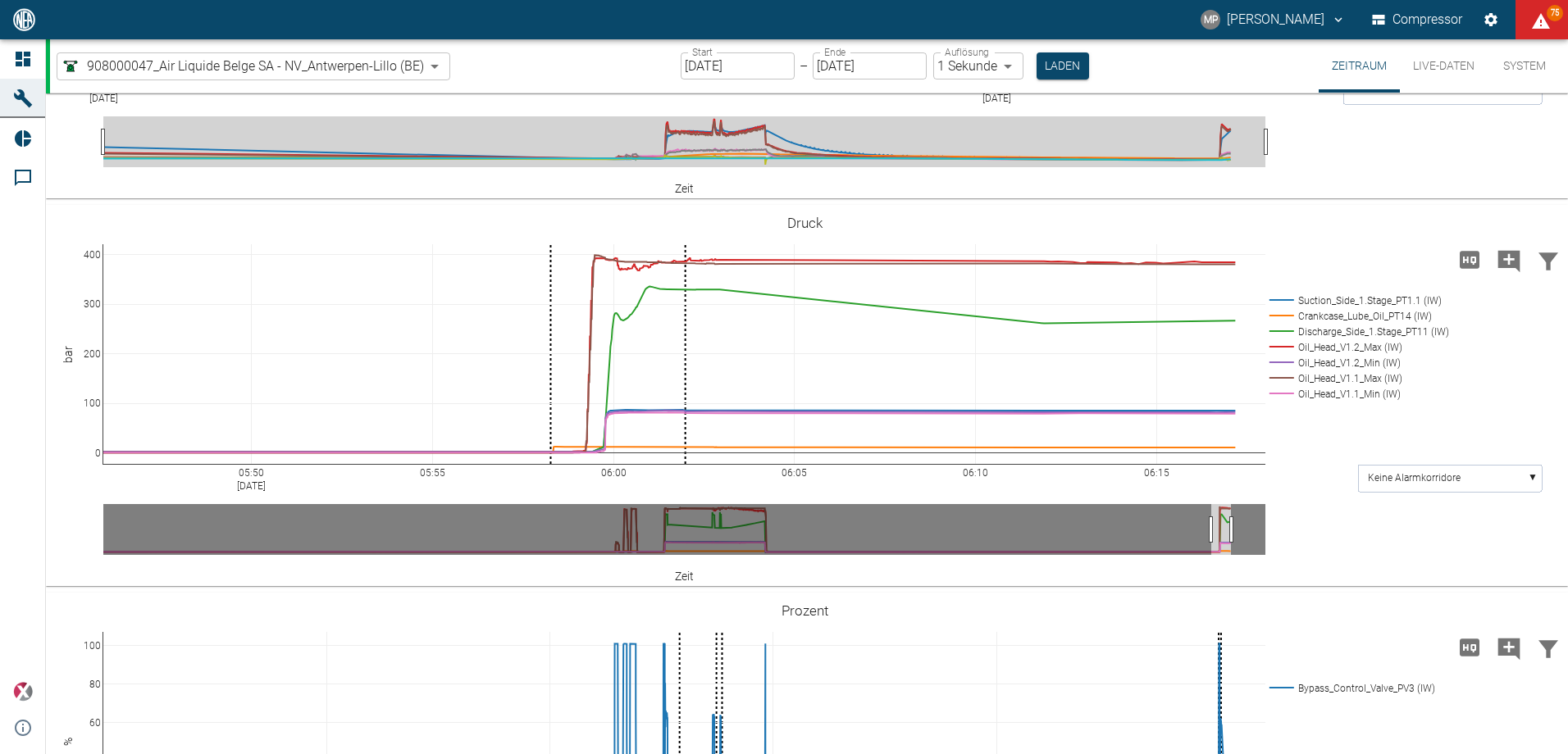
click at [772, 69] on input "[DATE]" at bounding box center [737, 65] width 114 height 27
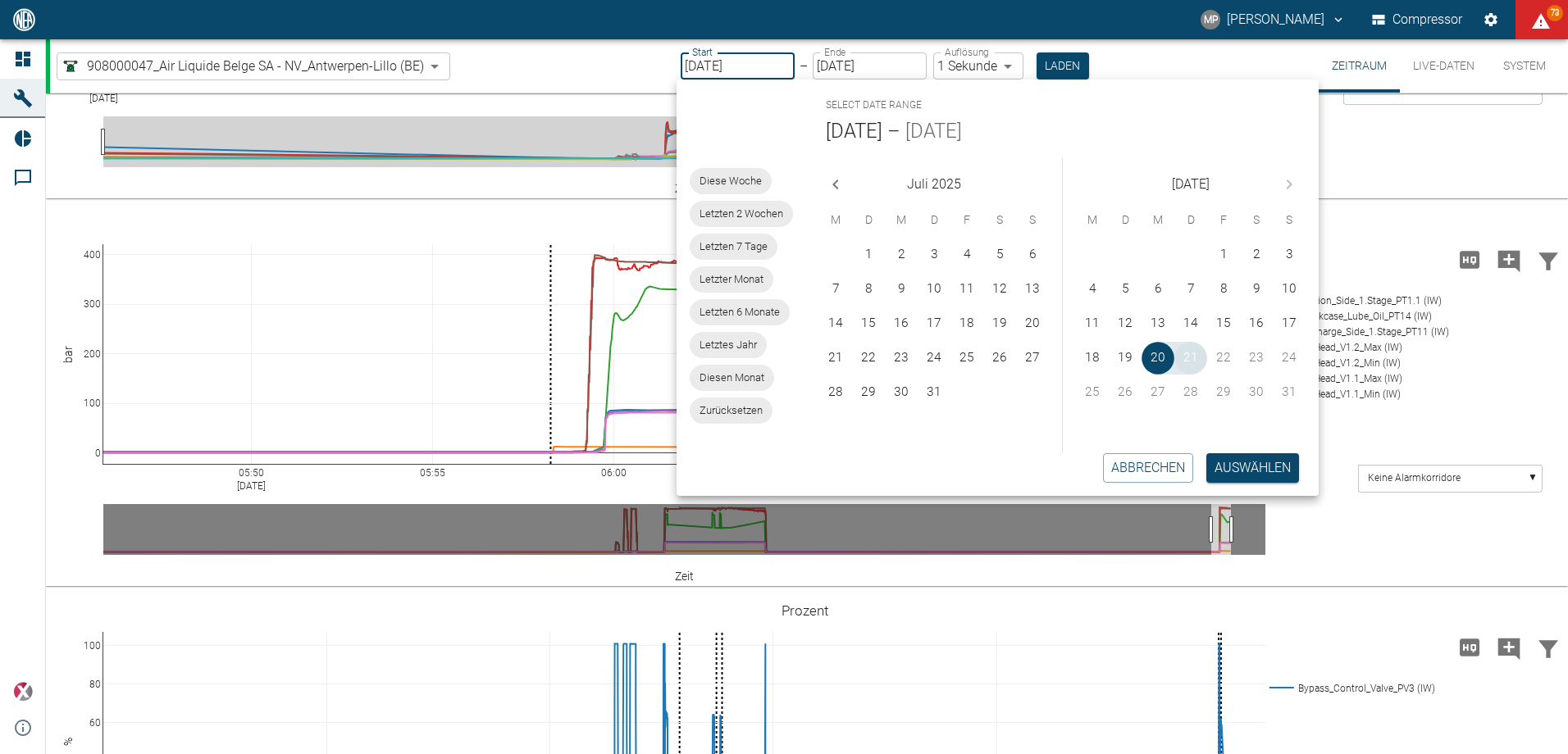
click at [1194, 367] on button "21" at bounding box center [1191, 359] width 33 height 33
type input "[DATE]"
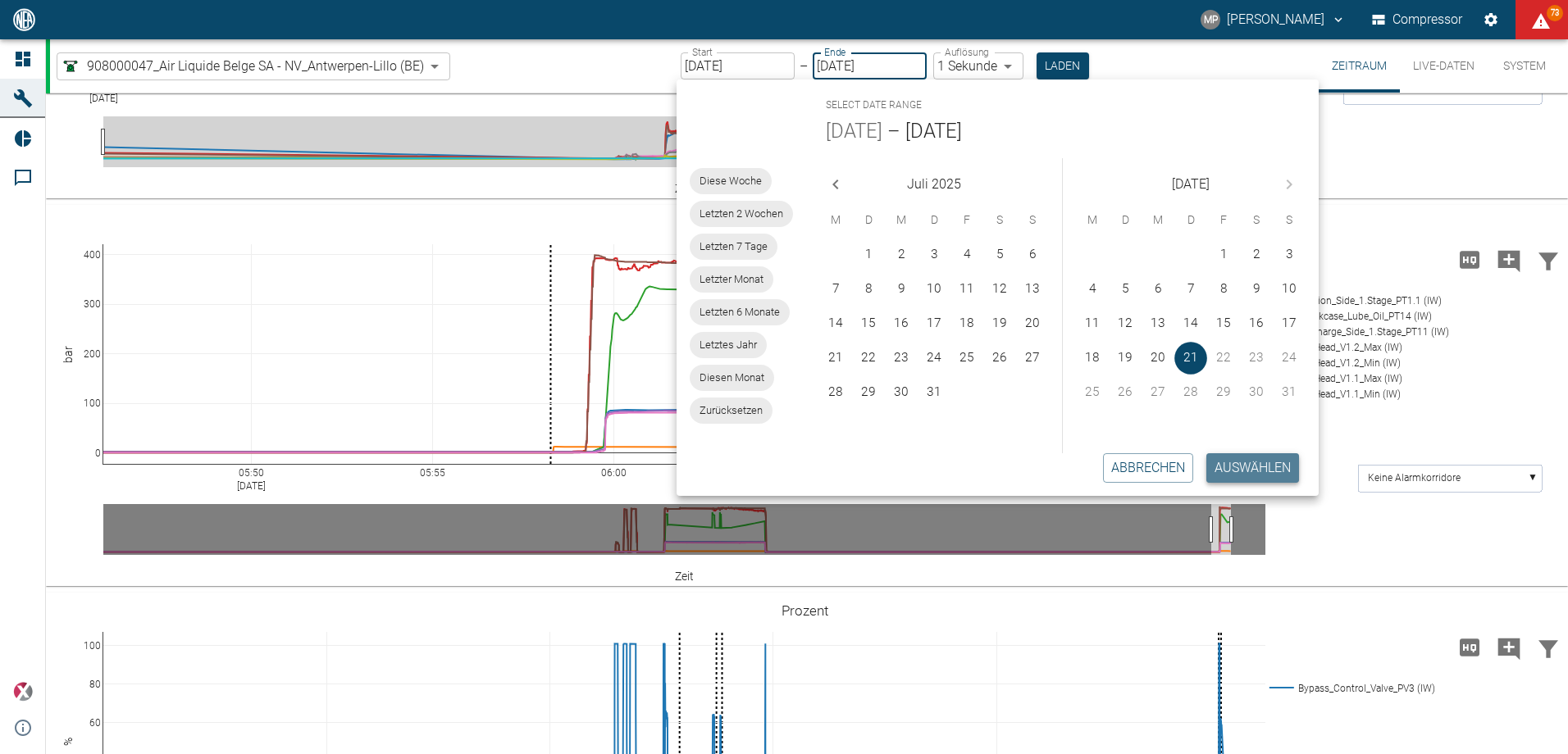
click at [1254, 461] on button "Auswählen" at bounding box center [1253, 468] width 92 height 30
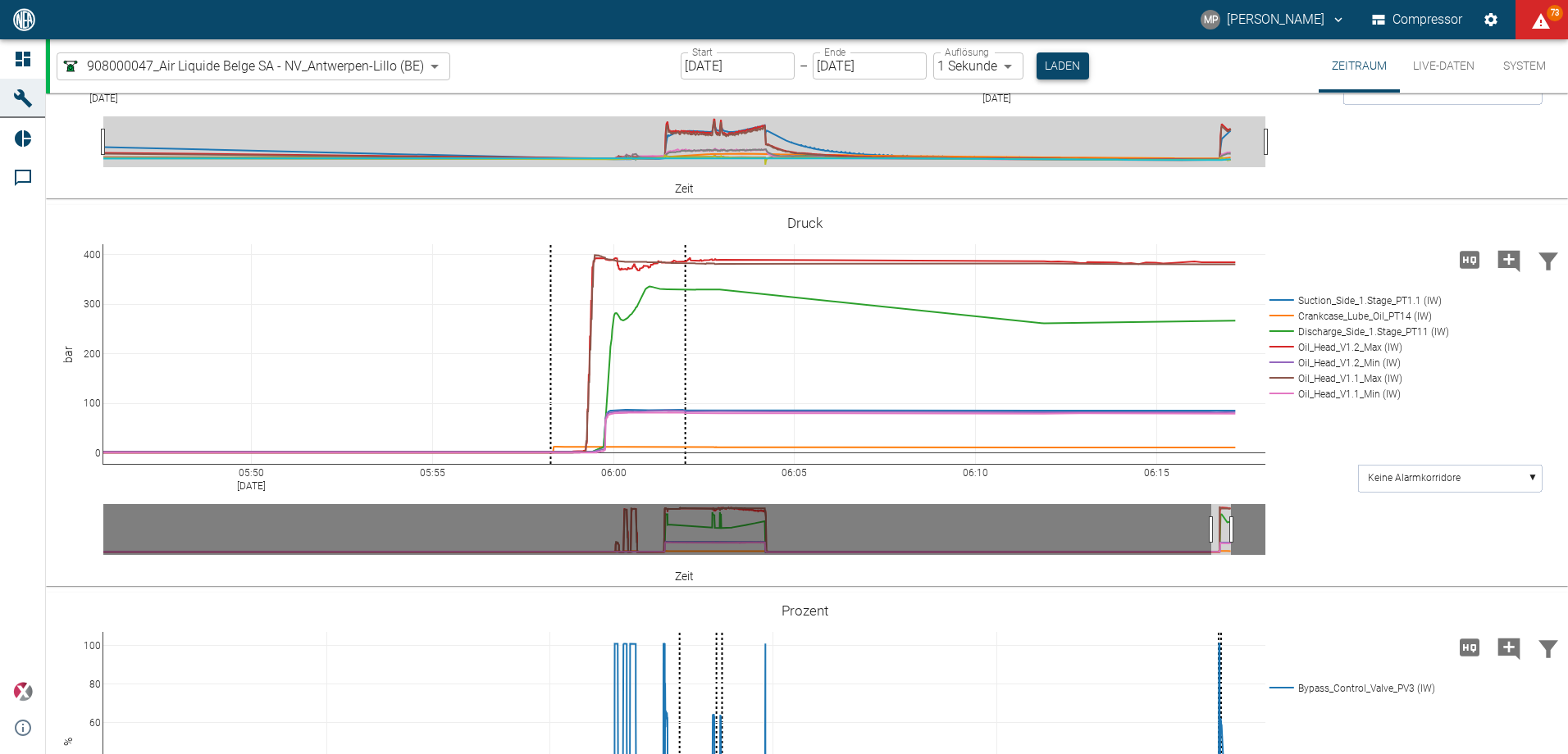
click at [1044, 61] on button "Laden" at bounding box center [1063, 65] width 52 height 27
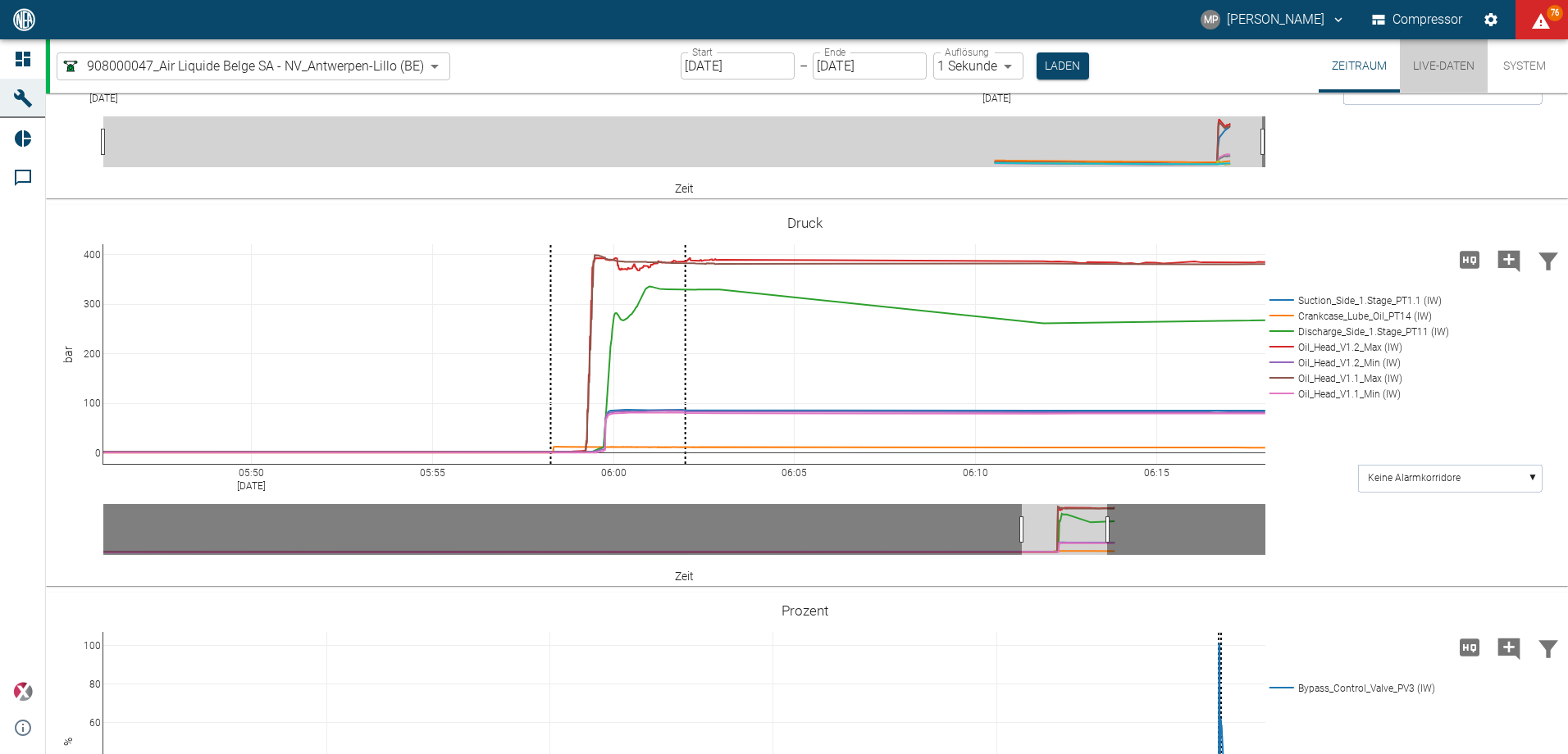
click at [1441, 71] on button "Live-Daten" at bounding box center [1443, 65] width 88 height 53
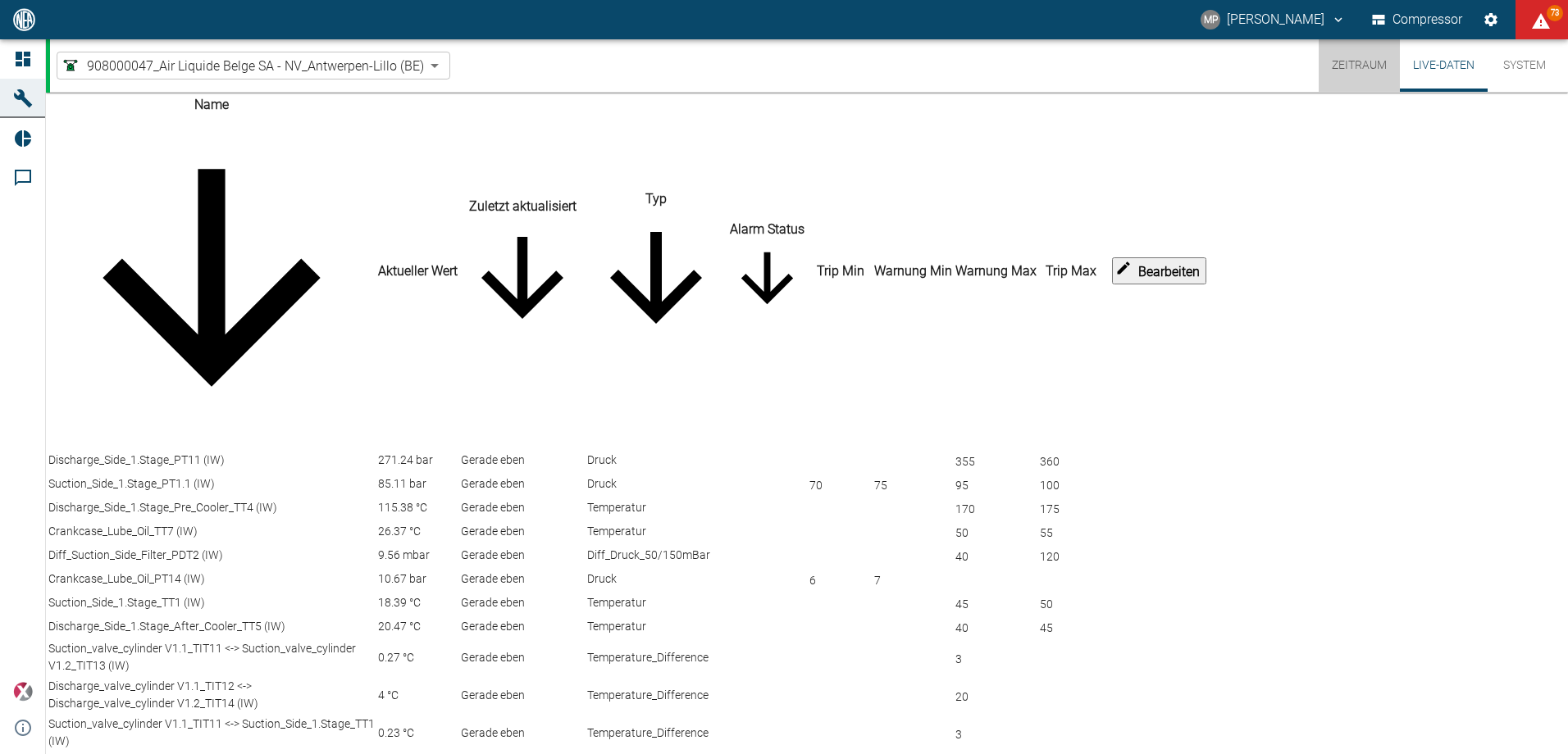
click at [1361, 71] on button "Zeitraum" at bounding box center [1359, 65] width 81 height 52
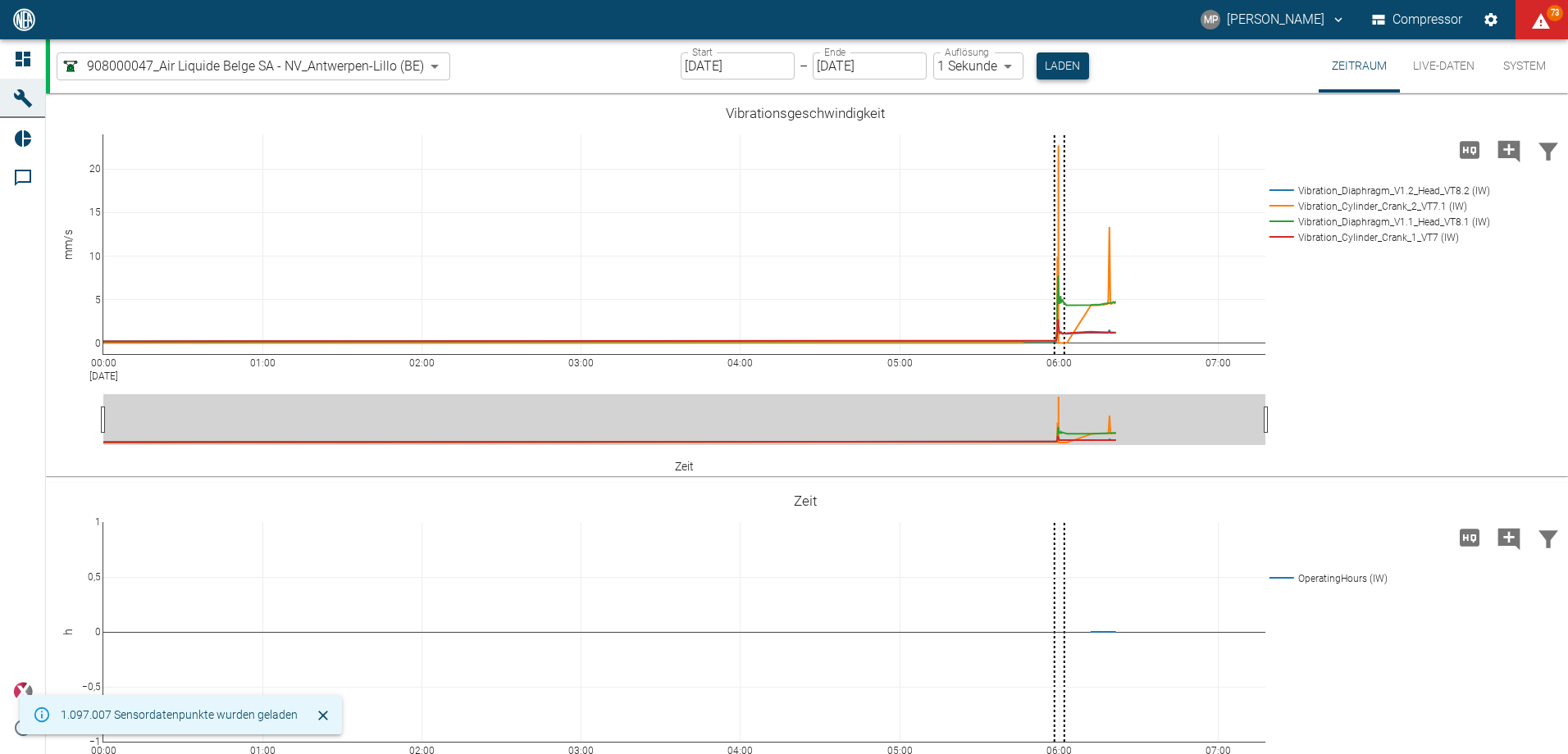
click at [1058, 71] on button "Laden" at bounding box center [1063, 65] width 52 height 27
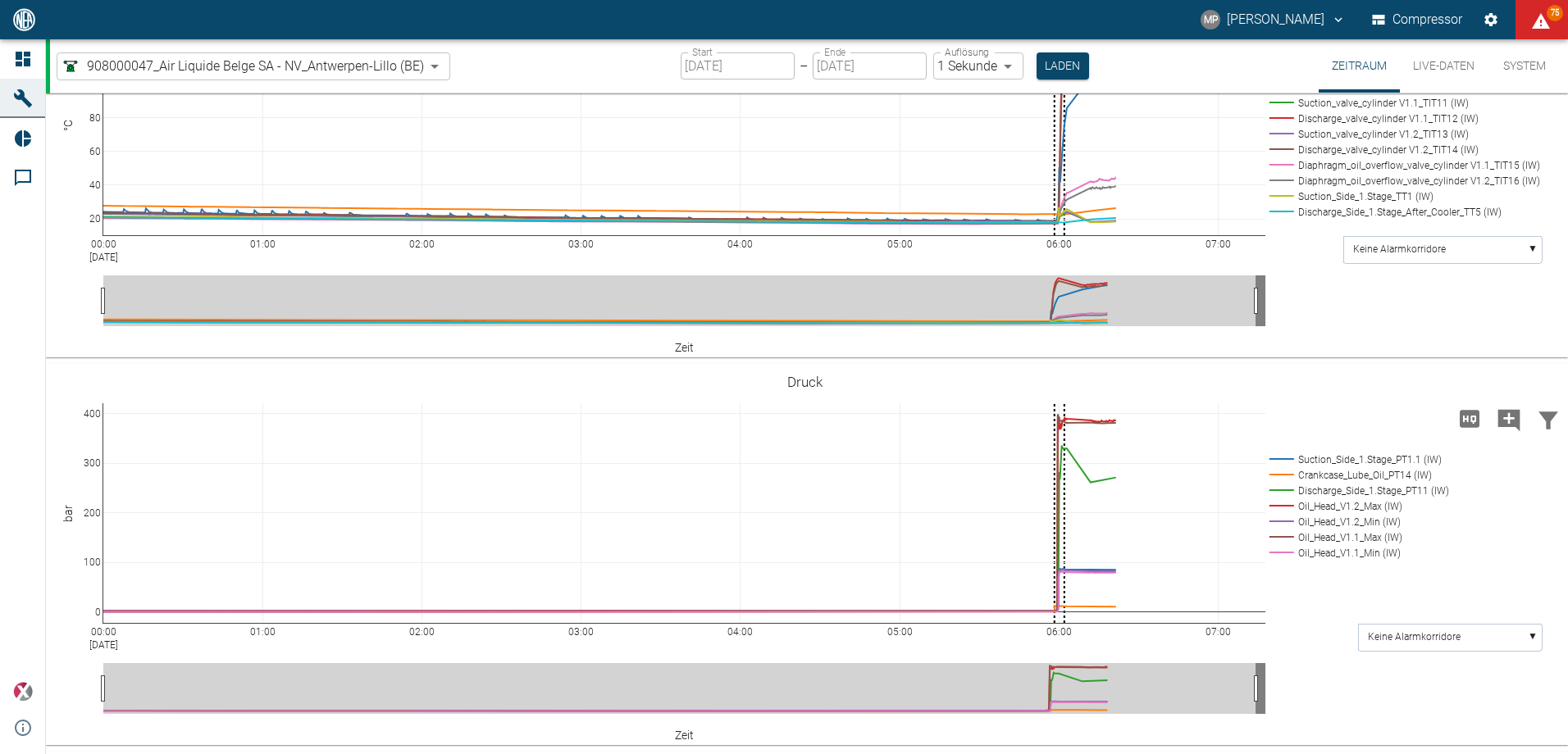
scroll to position [1311, 0]
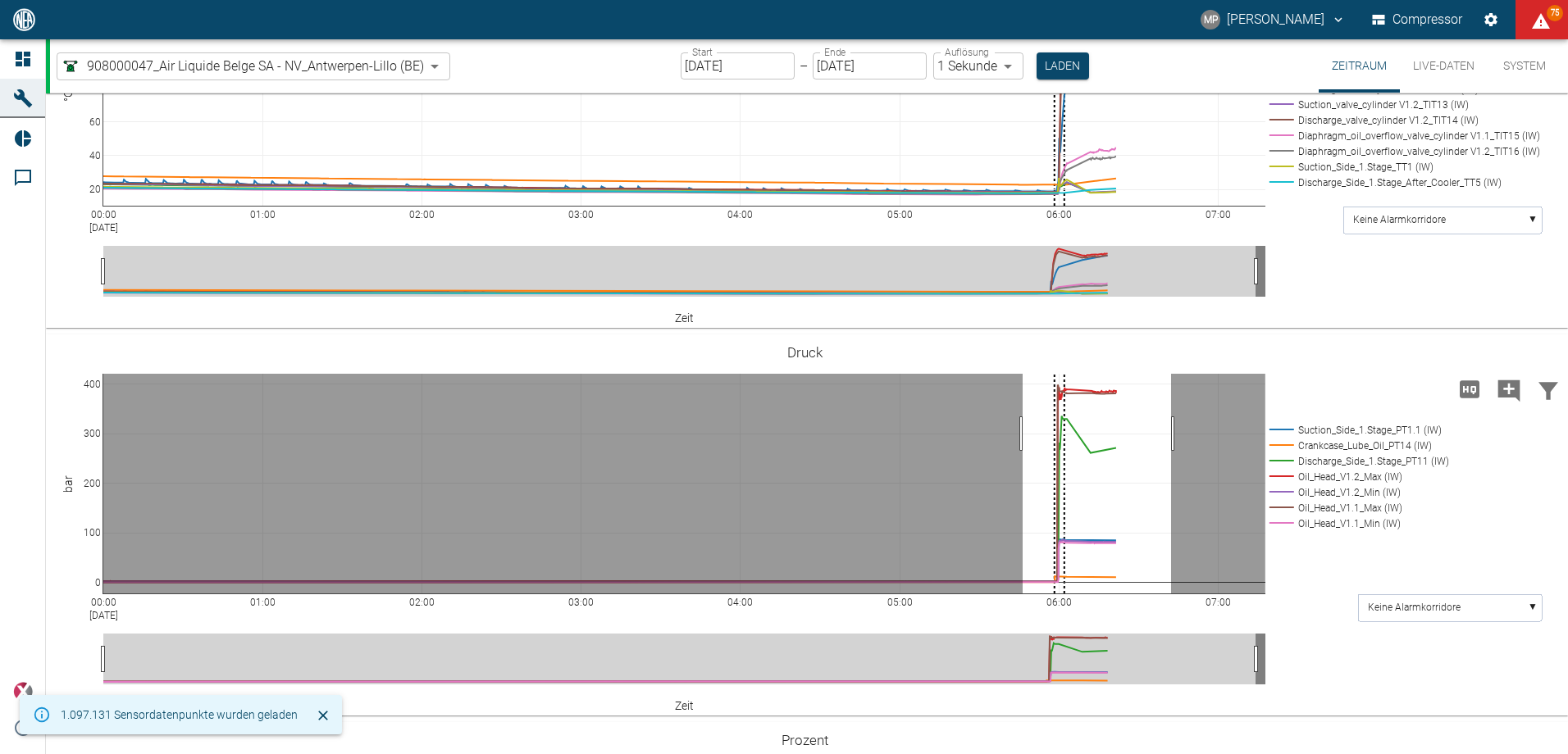
drag, startPoint x: 1023, startPoint y: 434, endPoint x: 1171, endPoint y: 427, distance: 148.2
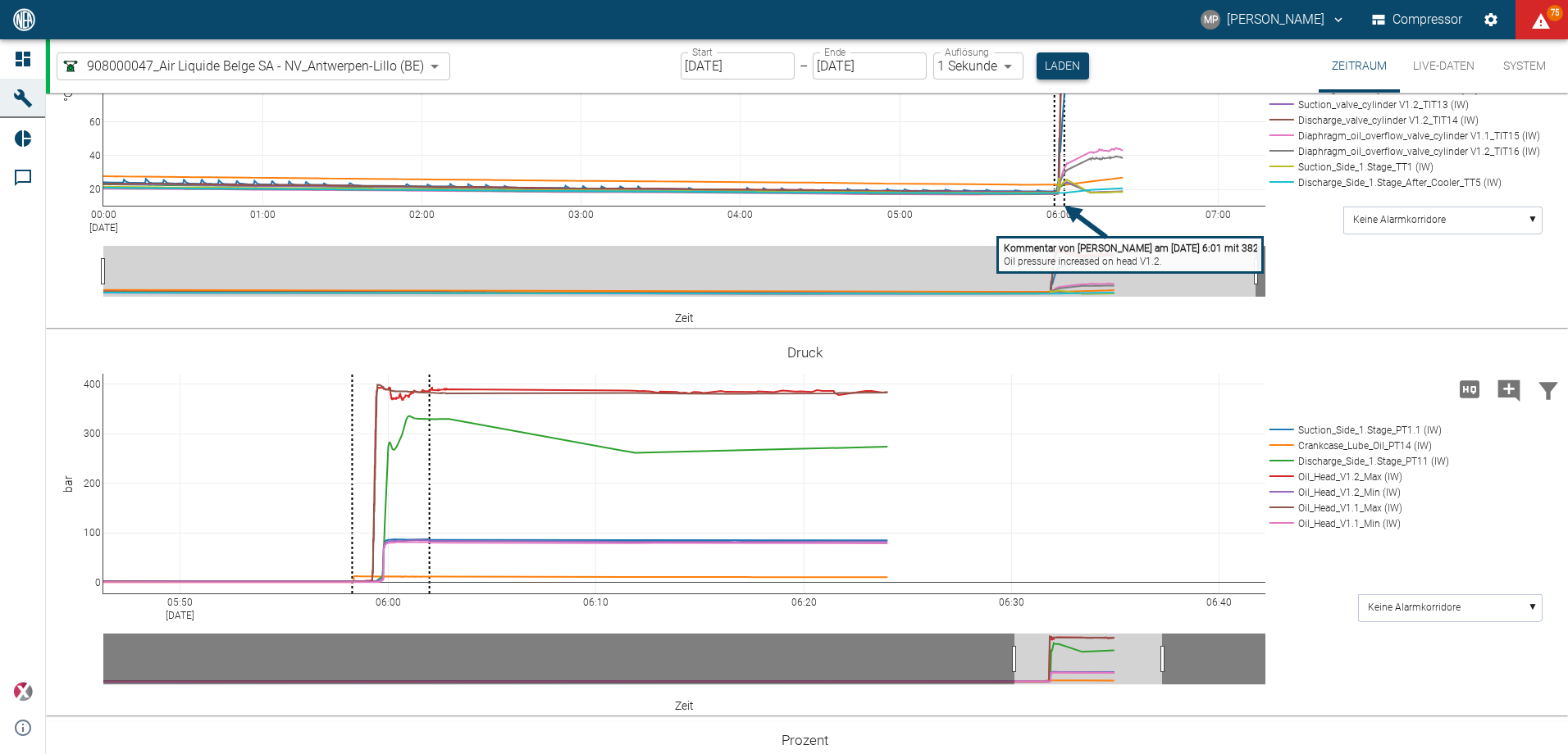
click at [1056, 65] on button "Laden" at bounding box center [1063, 65] width 52 height 27
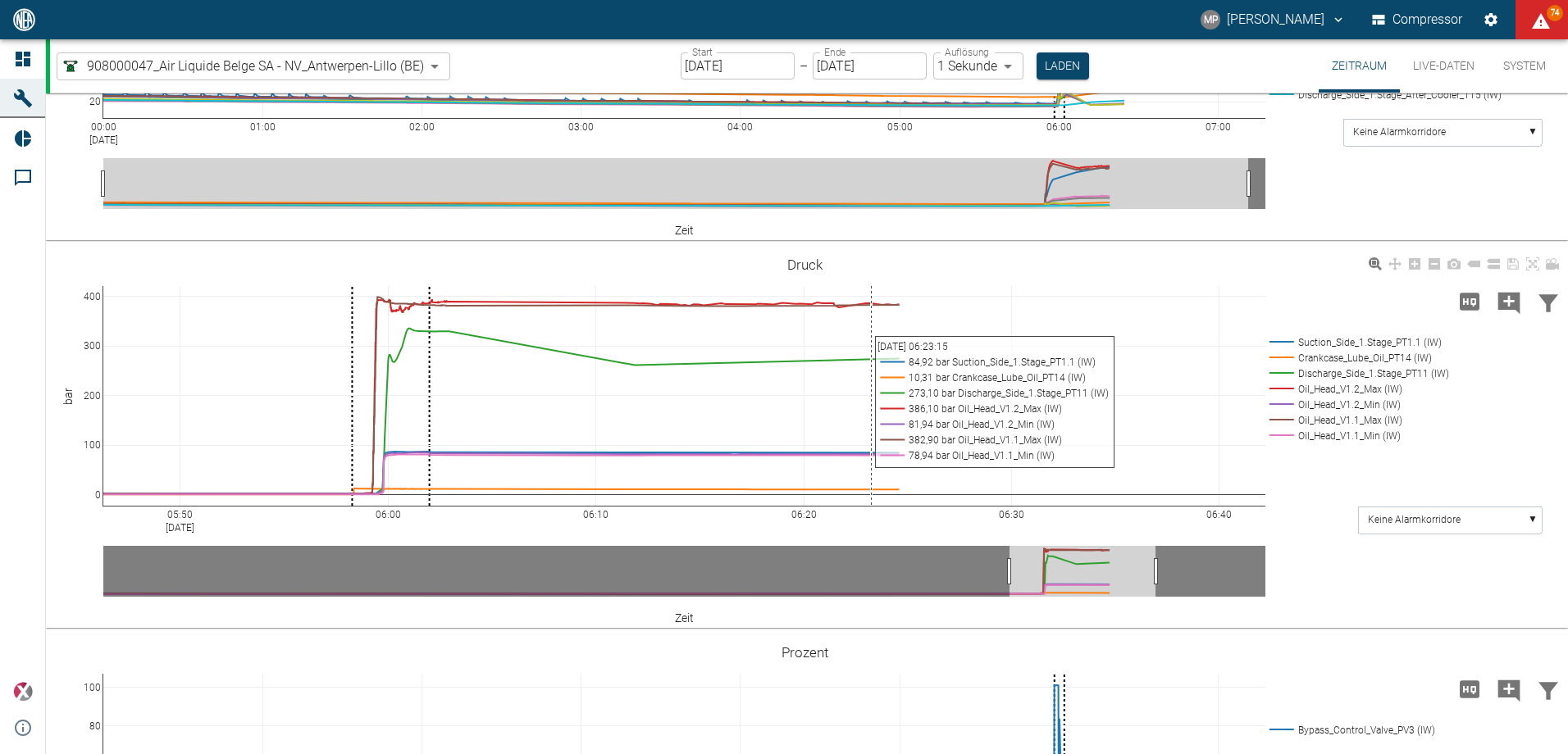
scroll to position [1317, 0]
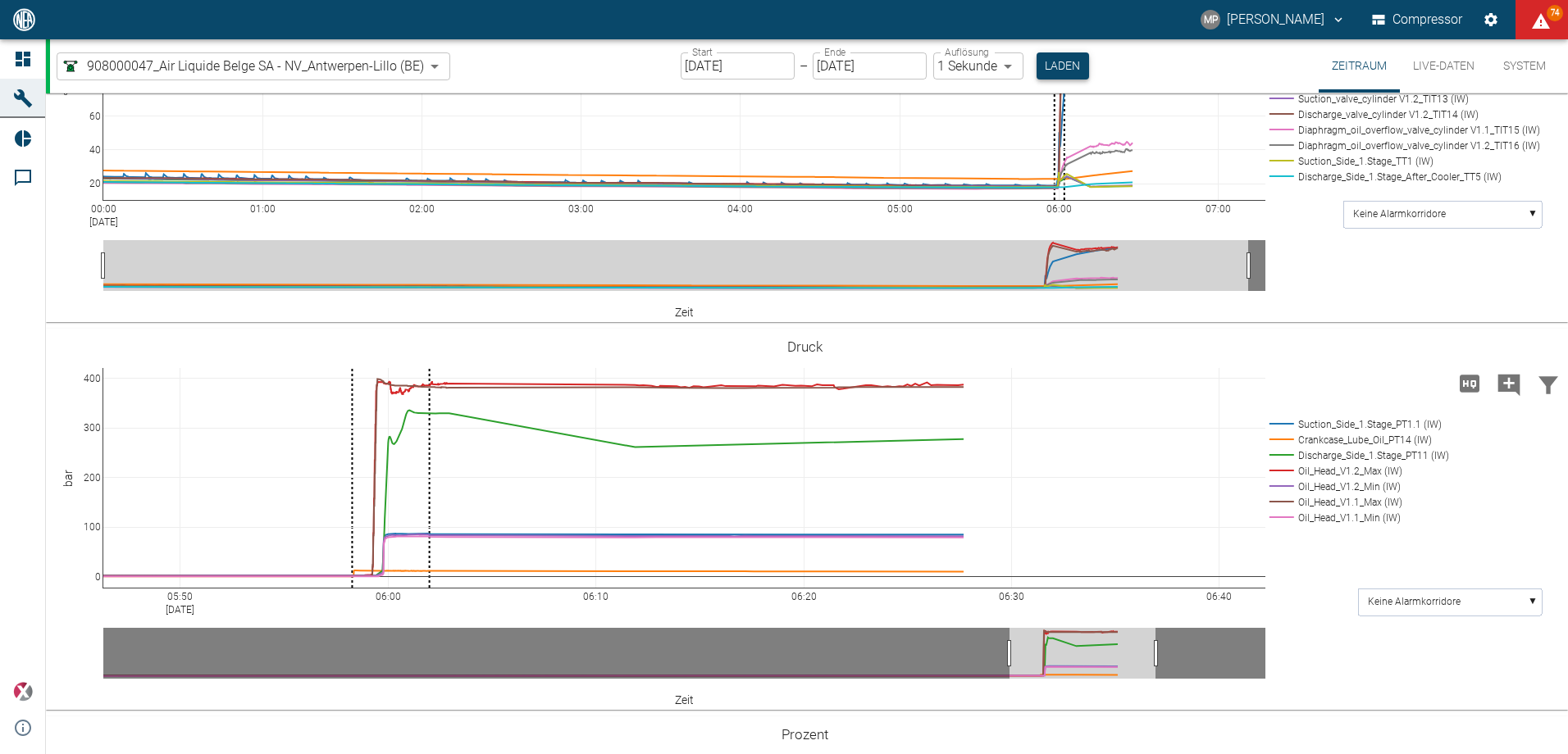
click at [1060, 73] on button "Laden" at bounding box center [1063, 65] width 52 height 27
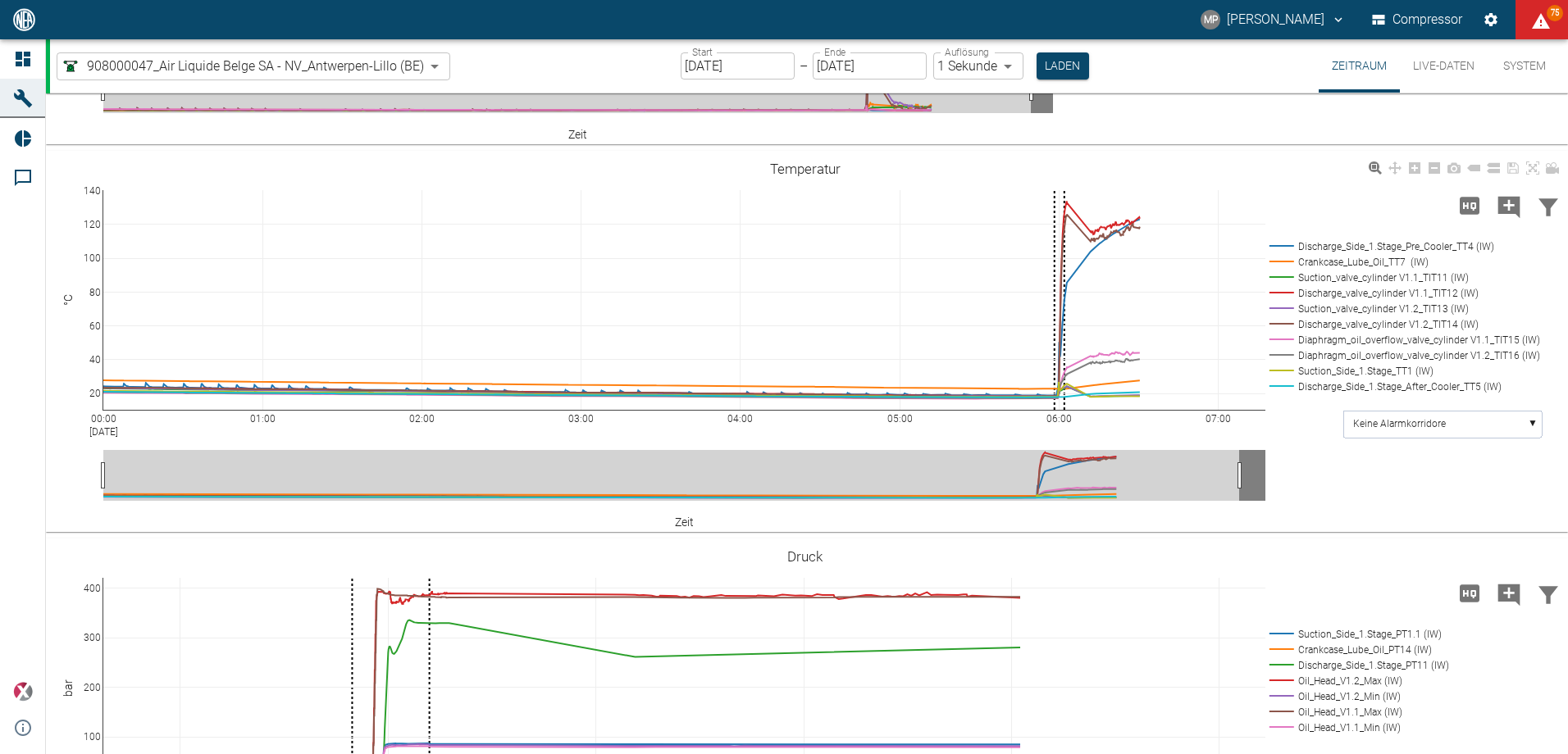
scroll to position [1071, 0]
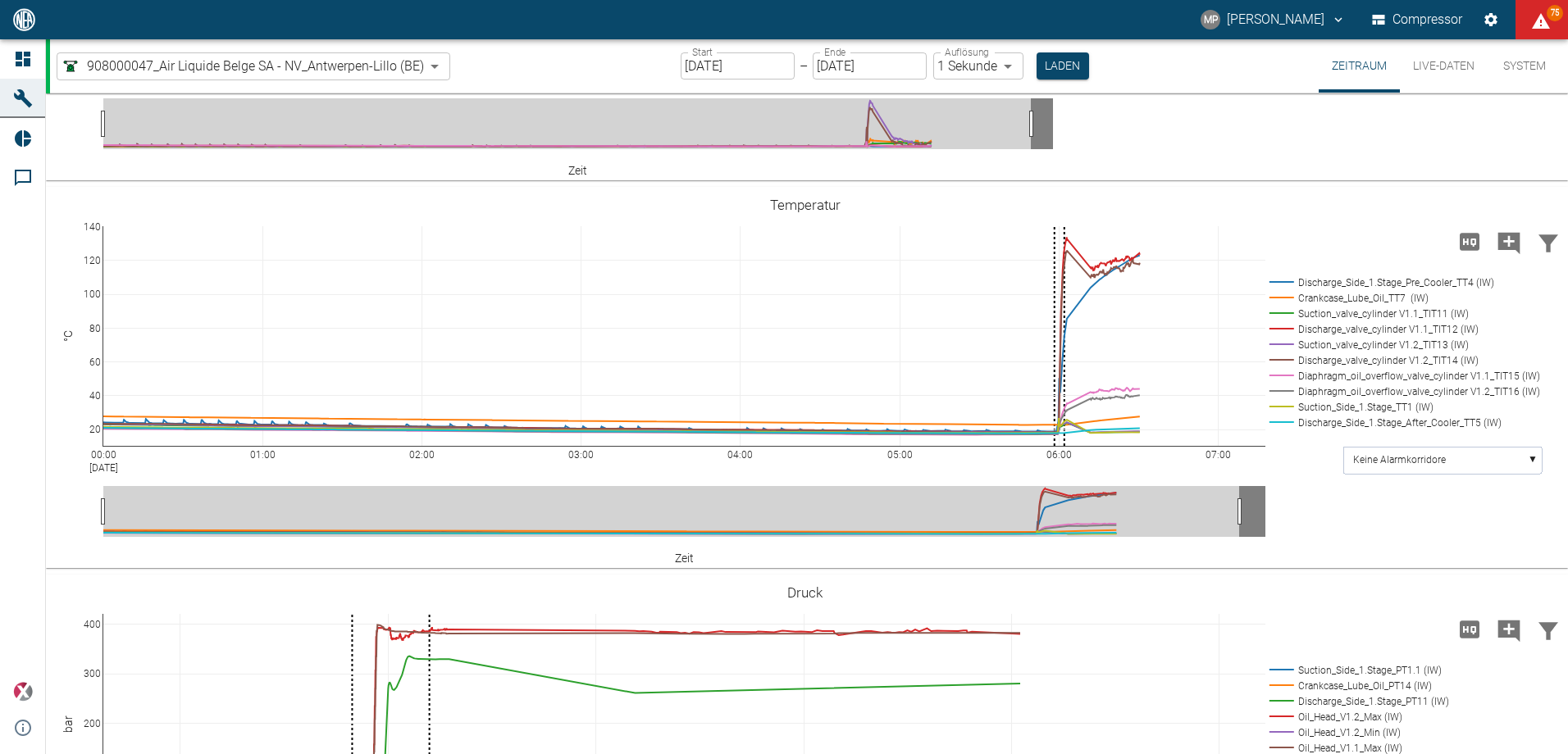
click at [781, 61] on input "[DATE]" at bounding box center [737, 65] width 114 height 27
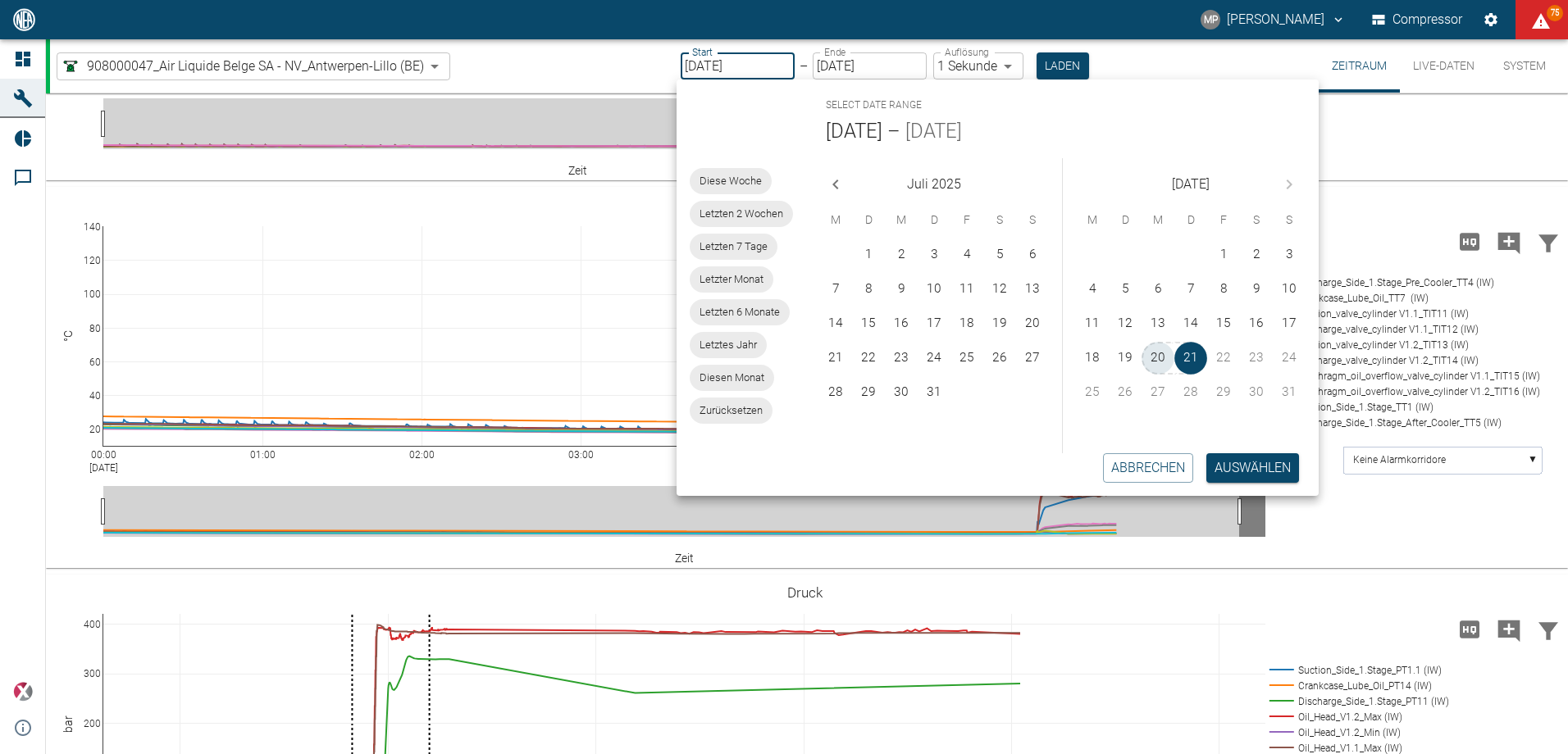
click at [1146, 363] on button "20" at bounding box center [1158, 359] width 33 height 33
type input "20.08.2025"
click at [1226, 468] on button "Auswählen" at bounding box center [1253, 468] width 92 height 30
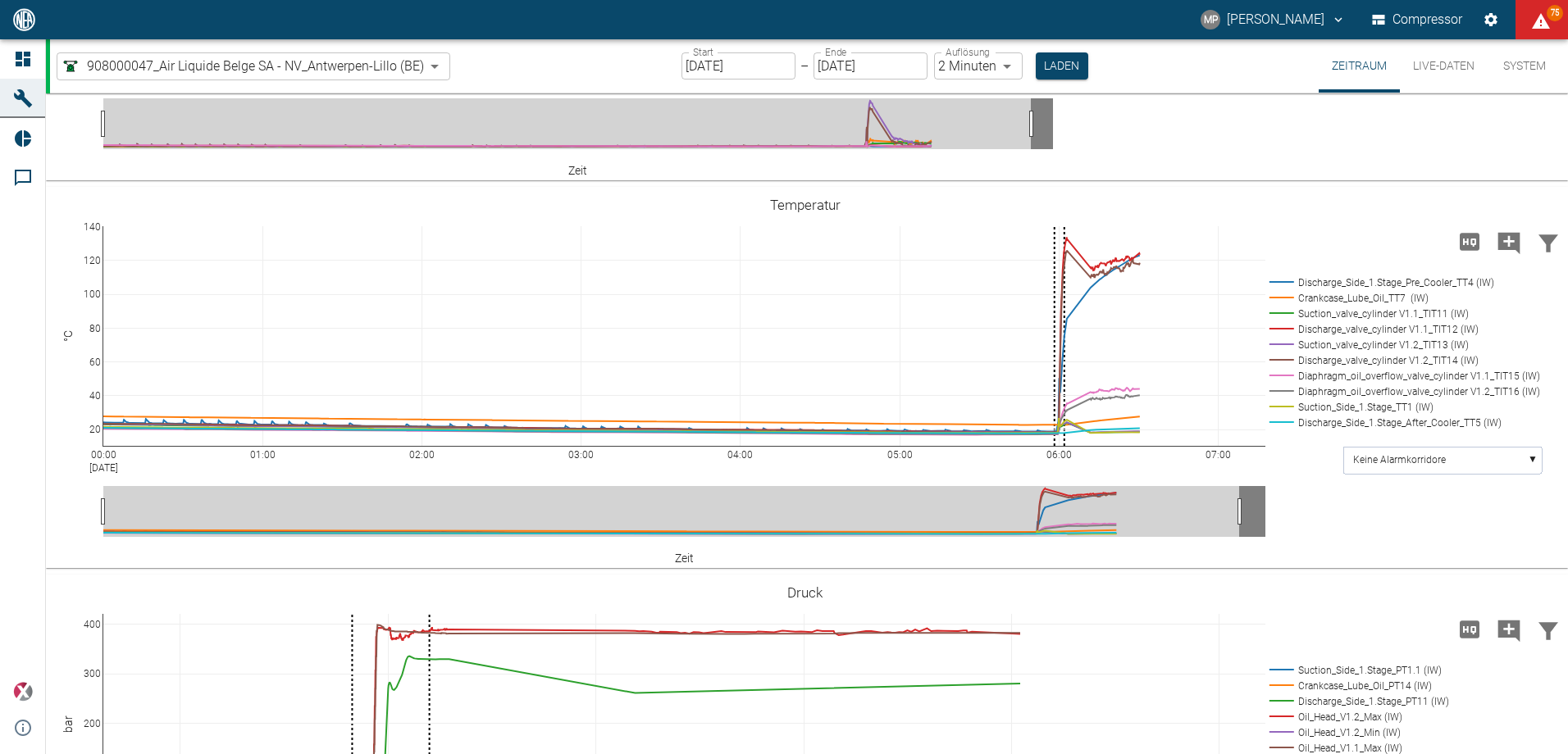
click at [1001, 60] on body "MP Marc Philipps Compressor 75 Dashboard Maschinen Reports Kommentare powered b…" at bounding box center [784, 377] width 1568 height 754
click at [996, 111] on li "1 Sekunde" at bounding box center [974, 101] width 91 height 30
type input "1sec"
click at [1046, 69] on button "Laden" at bounding box center [1063, 65] width 52 height 27
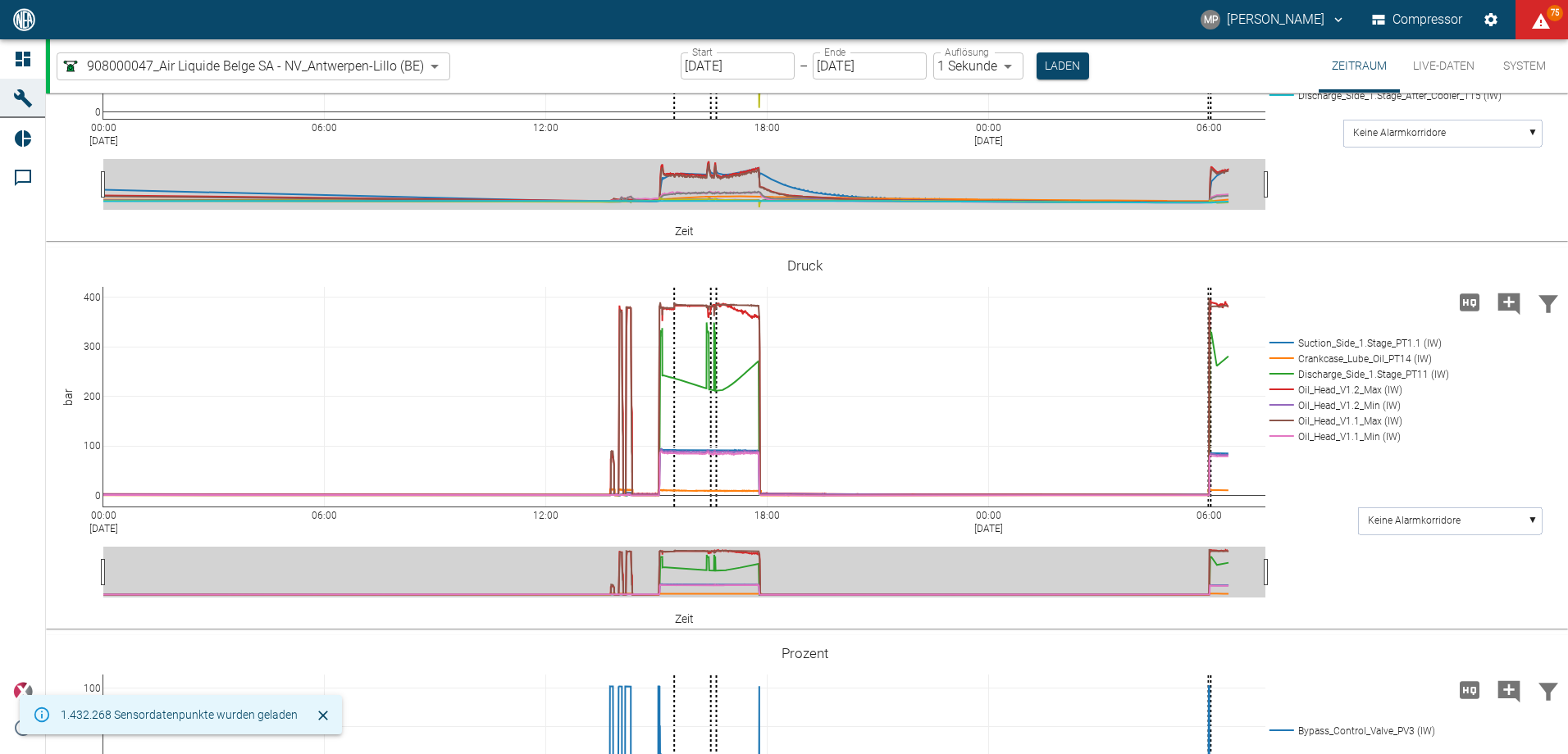
scroll to position [1154, 0]
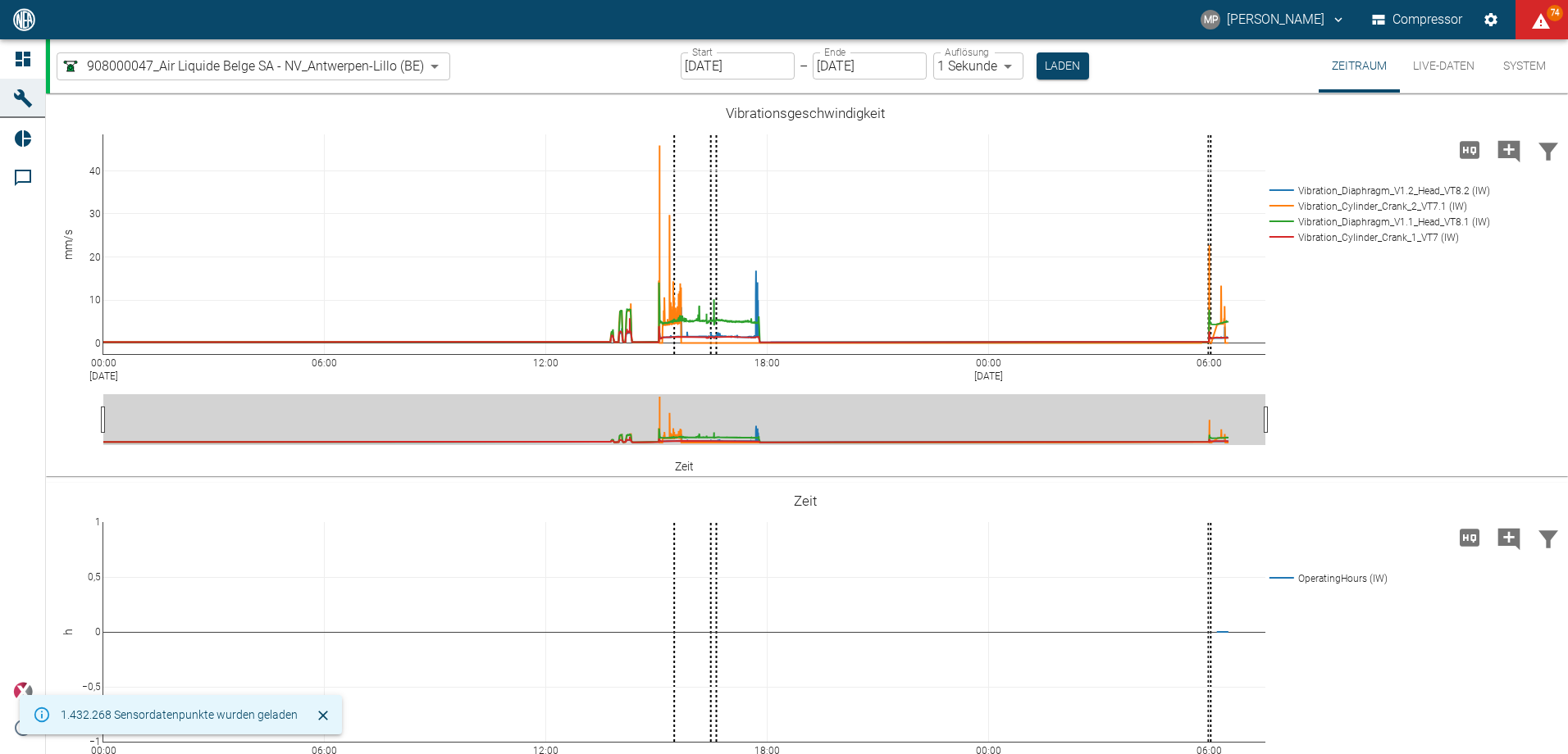
scroll to position [1317, 0]
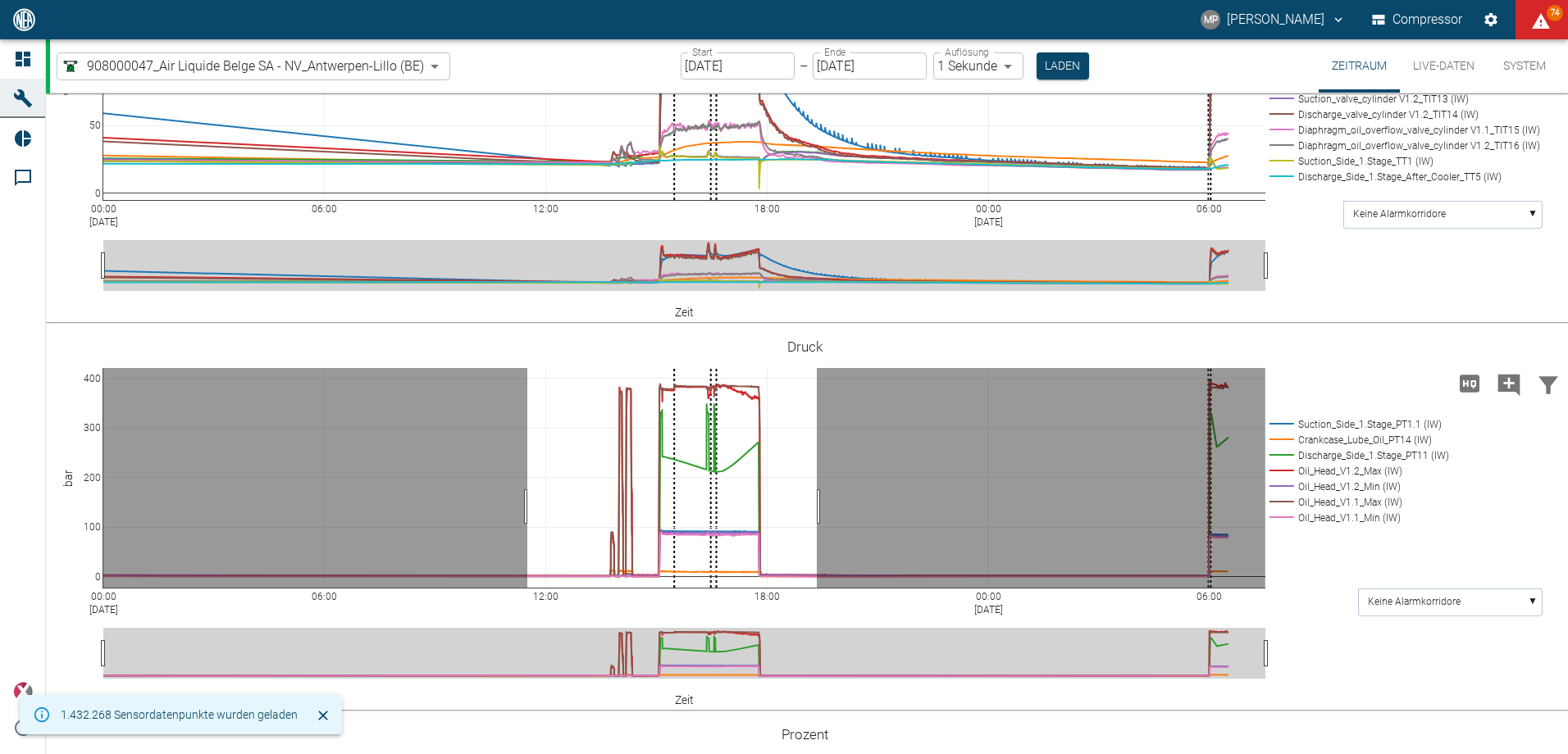
drag, startPoint x: 527, startPoint y: 507, endPoint x: 817, endPoint y: 503, distance: 290.0
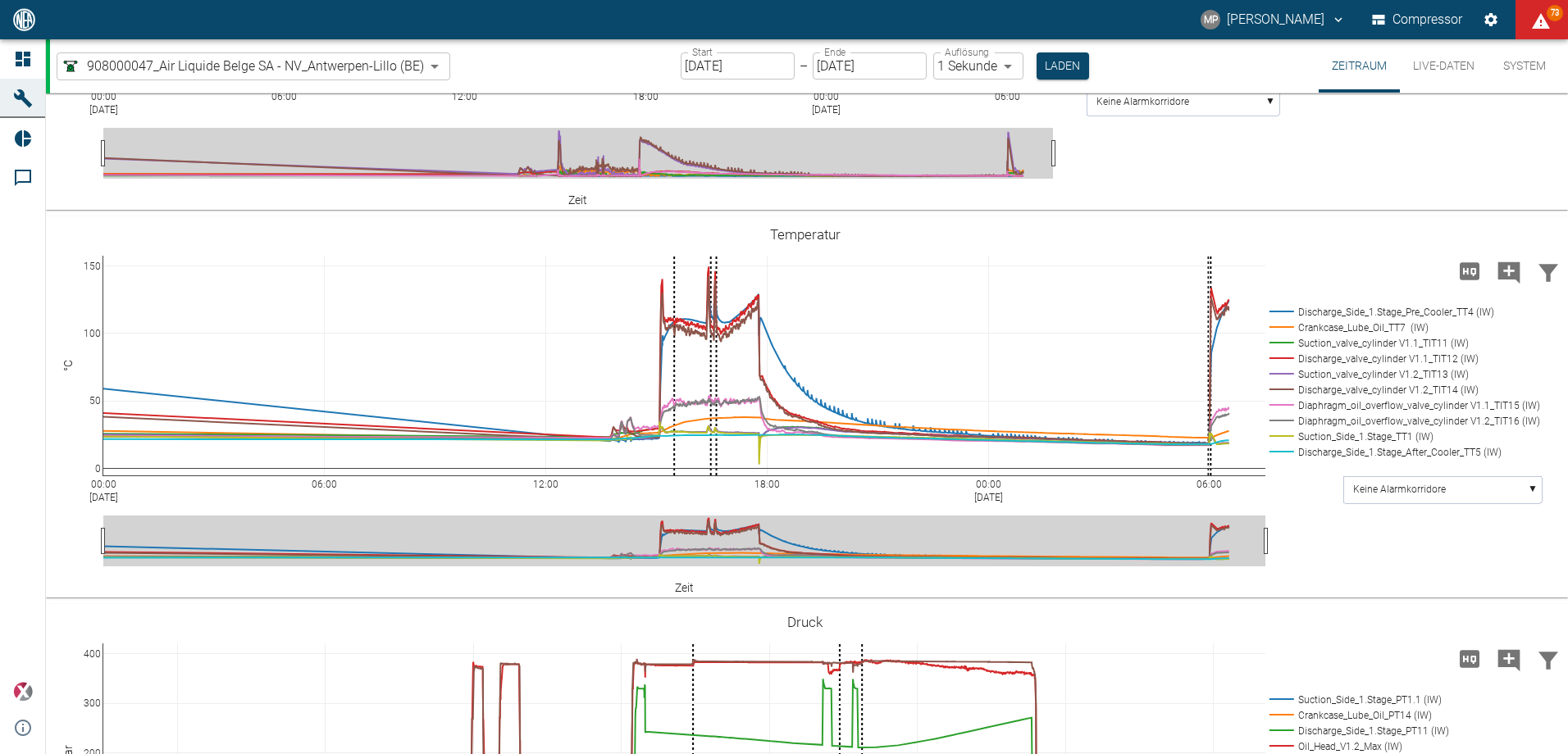
scroll to position [1044, 0]
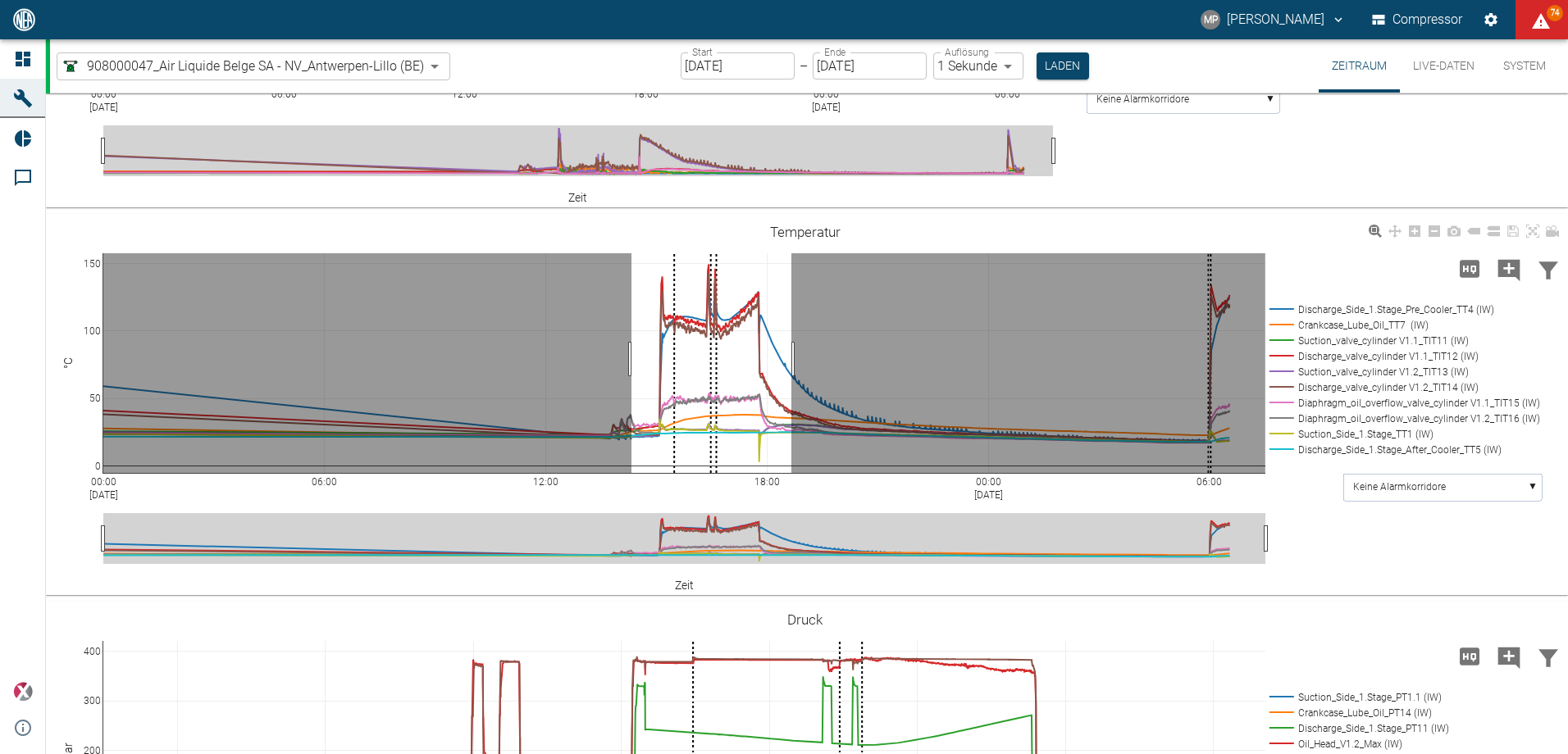
drag, startPoint x: 632, startPoint y: 359, endPoint x: 798, endPoint y: 342, distance: 166.9
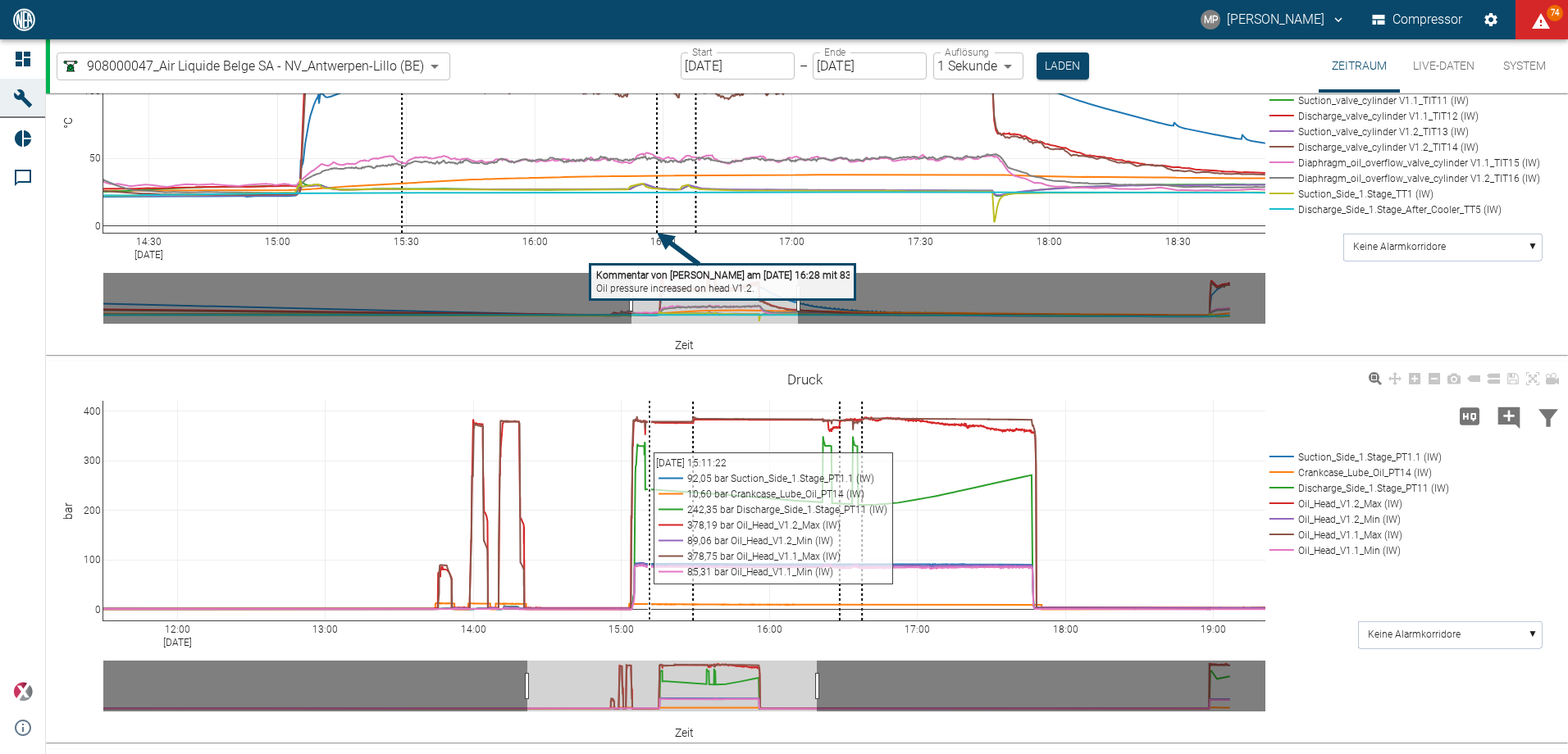
scroll to position [1372, 0]
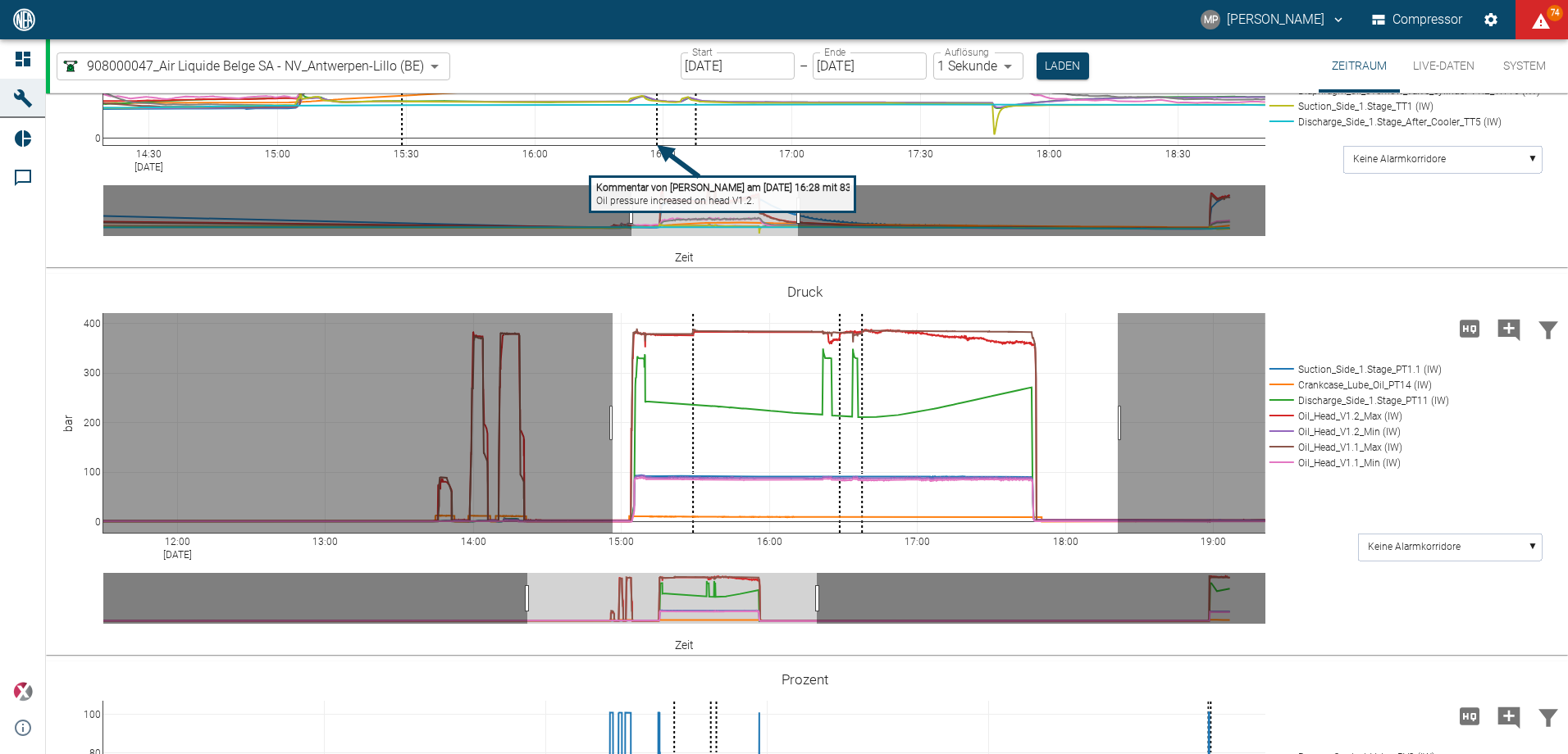
drag, startPoint x: 612, startPoint y: 423, endPoint x: 1118, endPoint y: 415, distance: 506.1
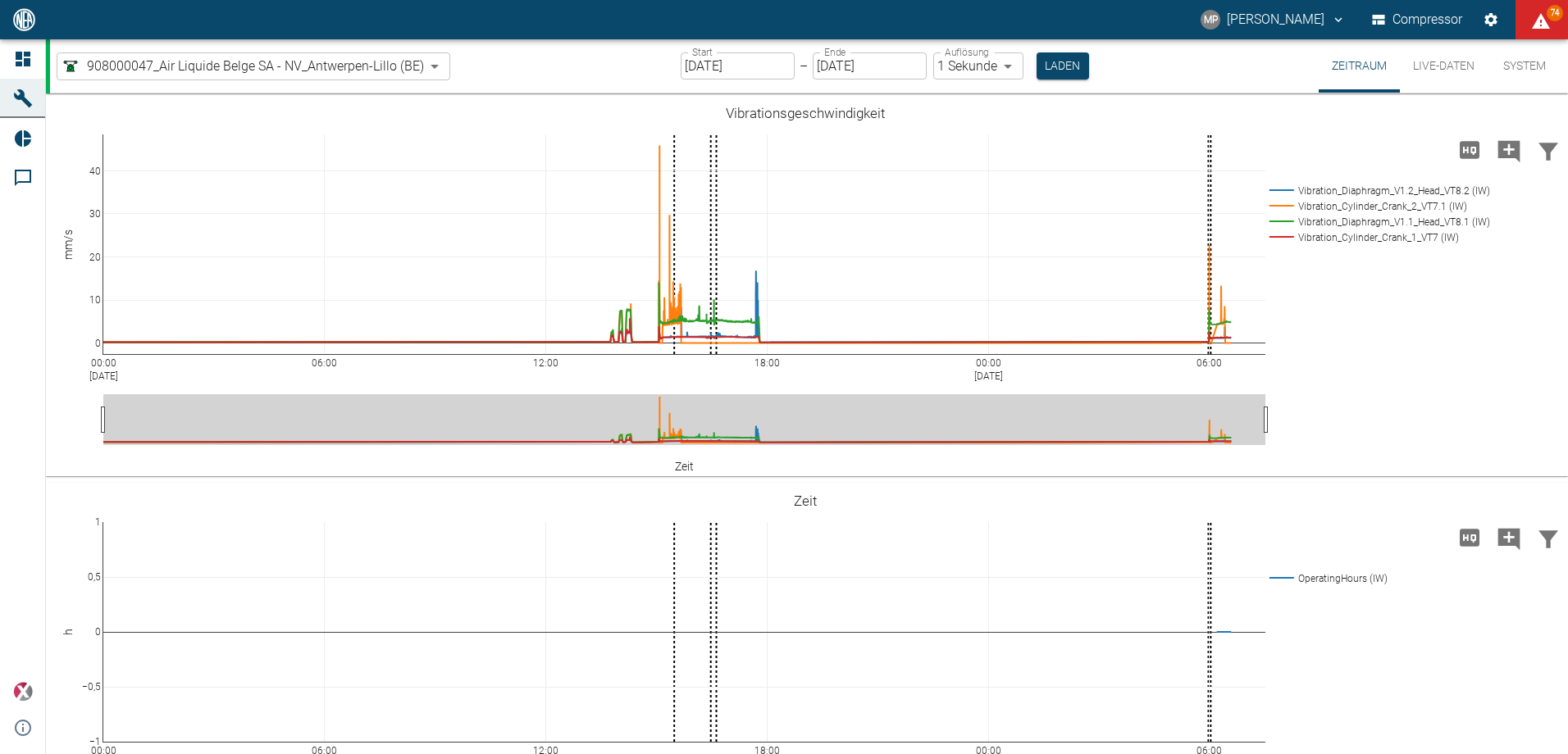
scroll to position [1372, 0]
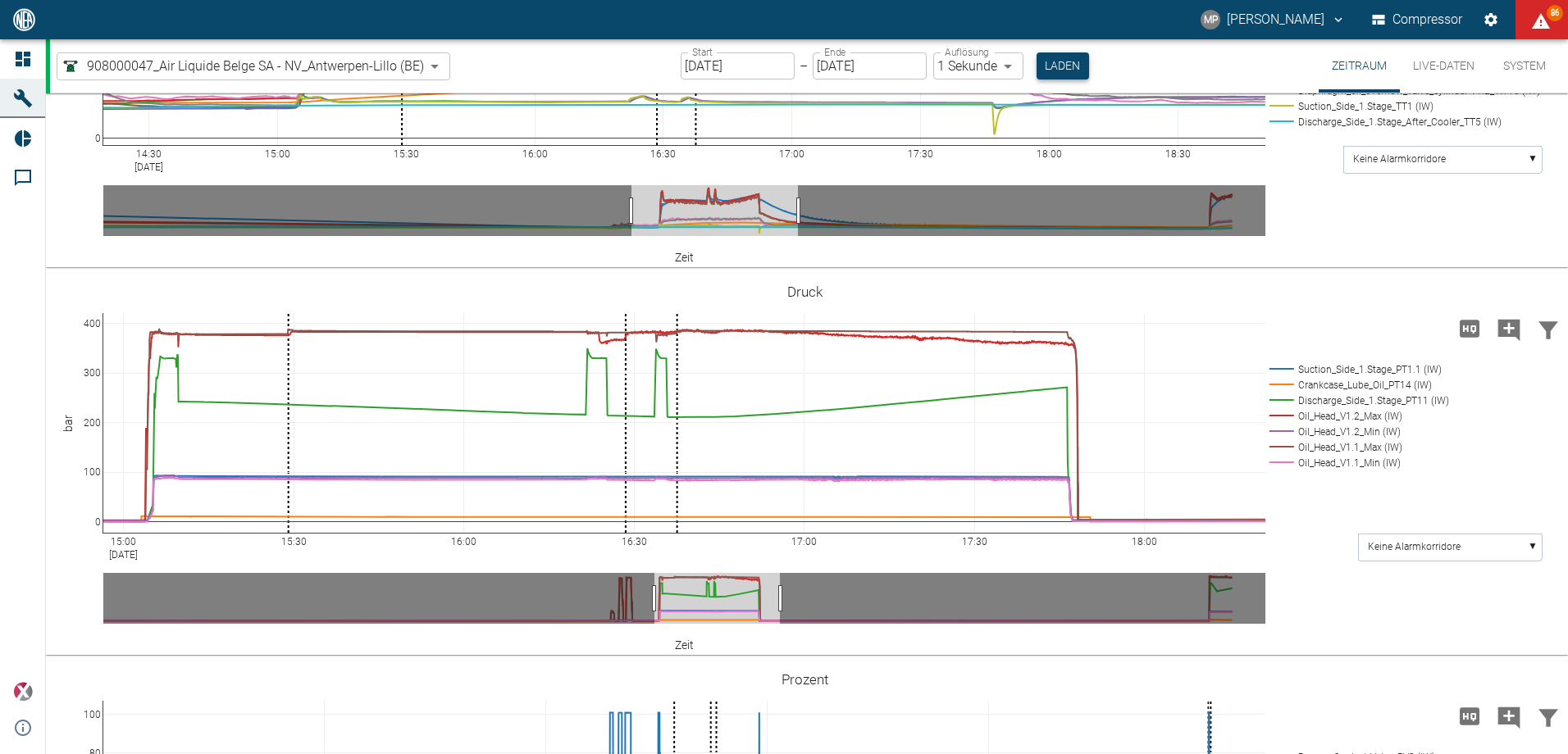
click at [1051, 70] on button "Laden" at bounding box center [1063, 65] width 52 height 27
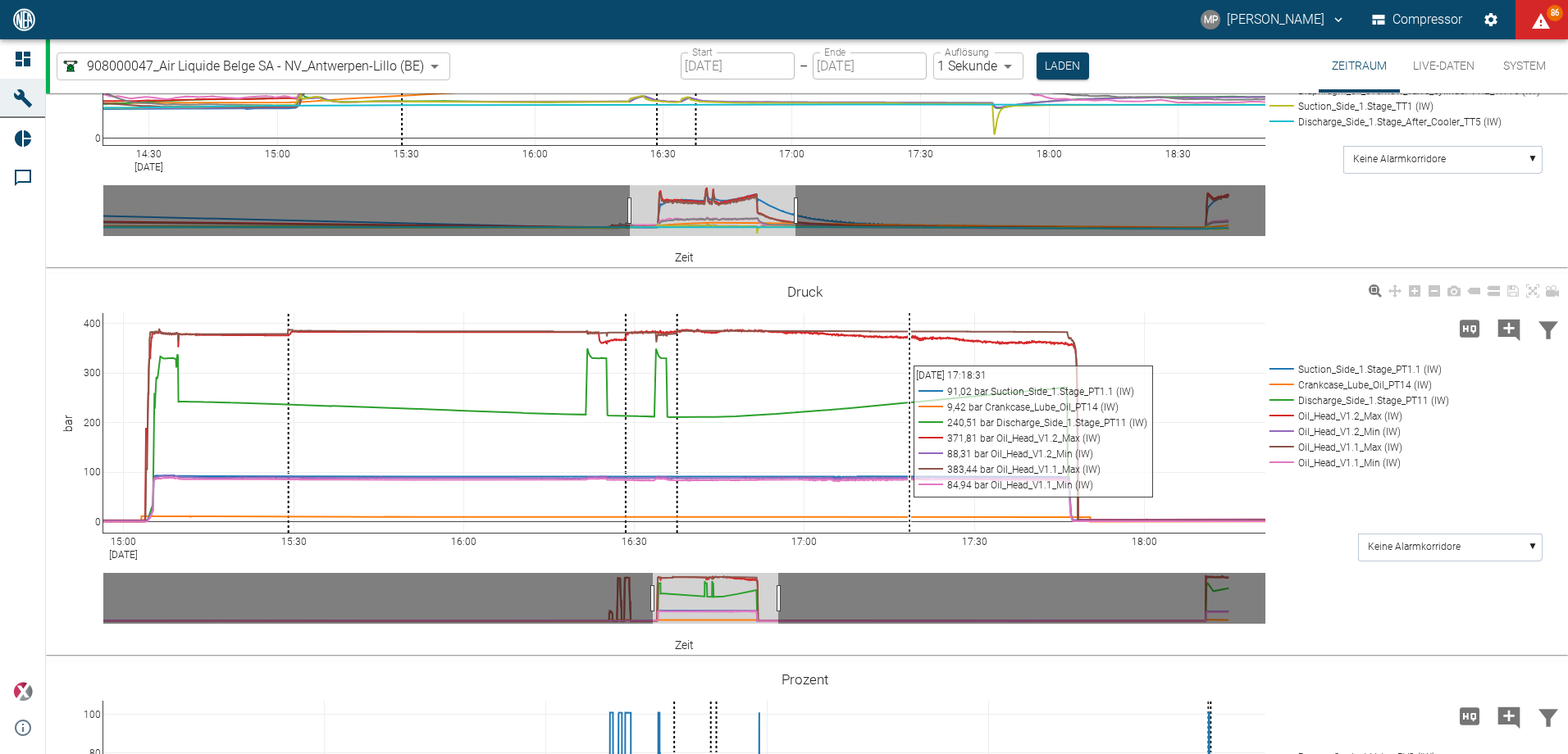
scroll to position [1290, 0]
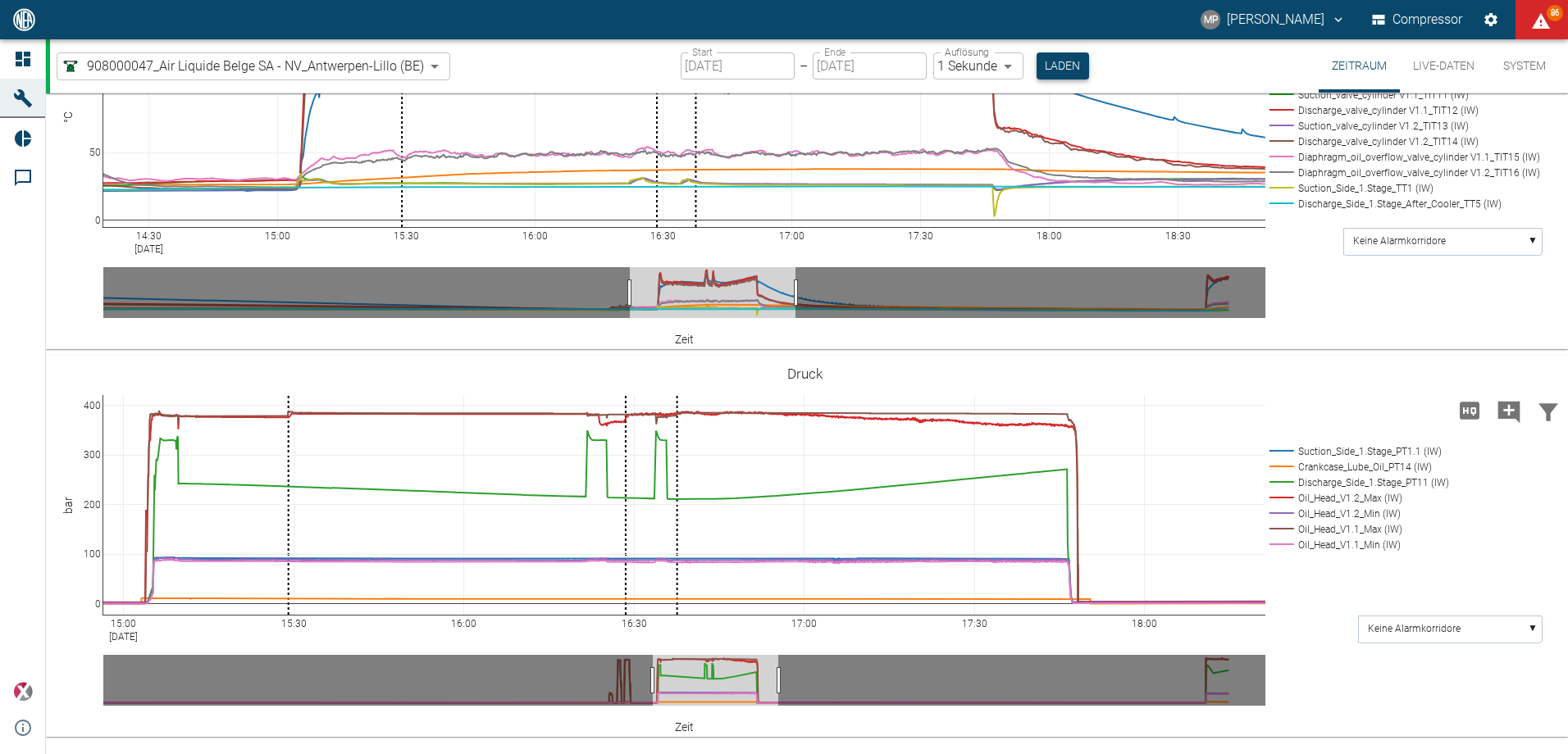
click at [1057, 65] on button "Laden" at bounding box center [1063, 65] width 52 height 27
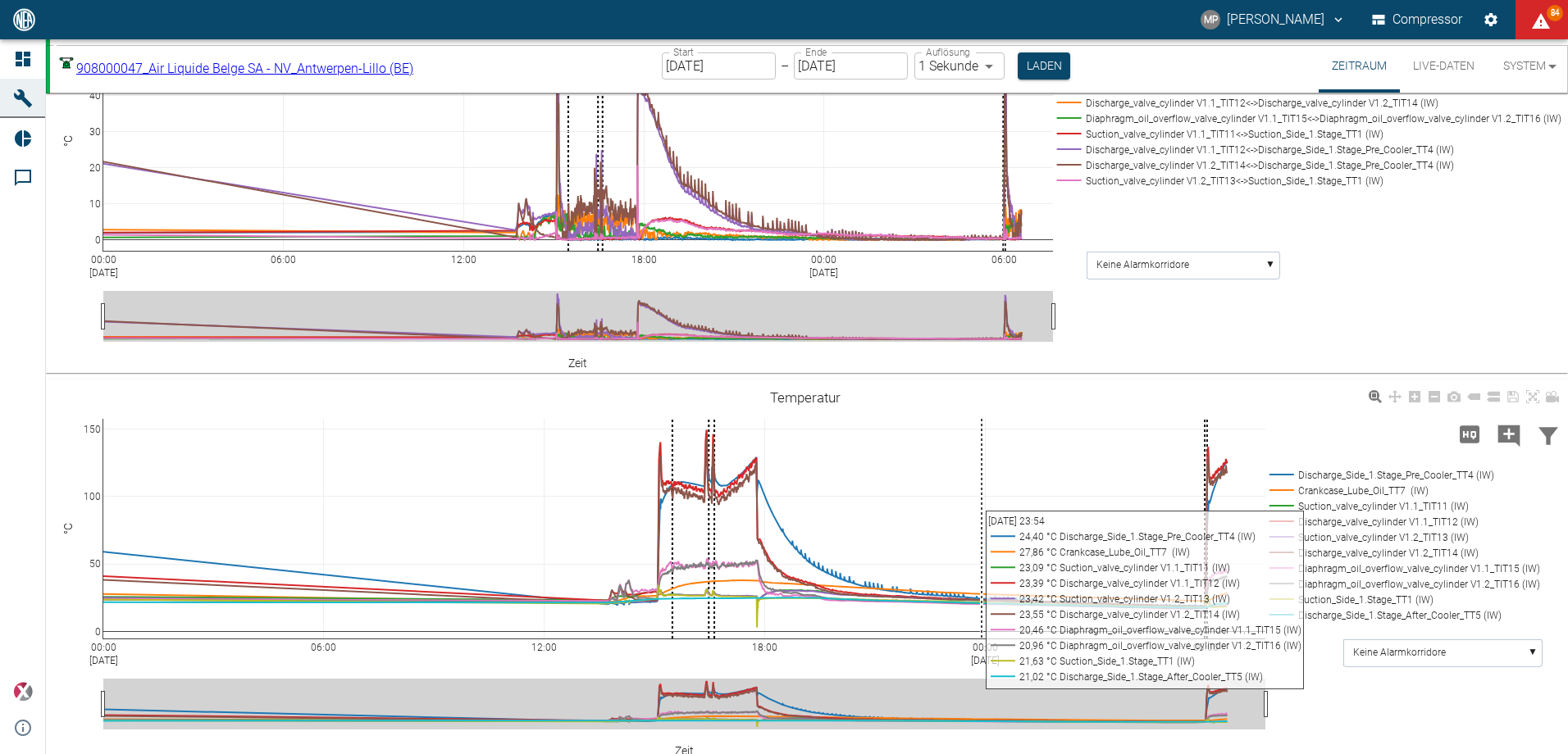
scroll to position [889, 0]
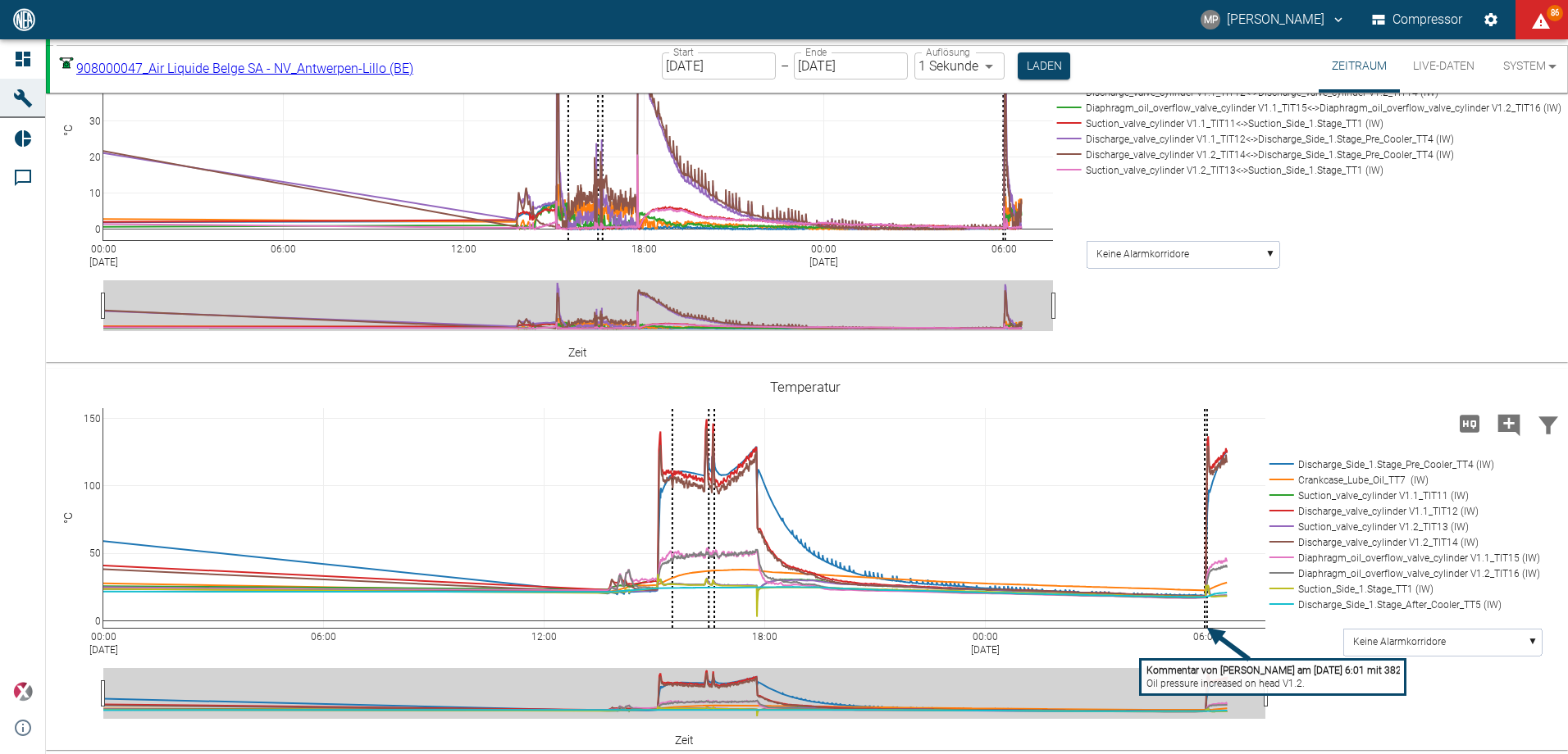
click at [1421, 64] on button "Live-Daten" at bounding box center [1443, 65] width 88 height 53
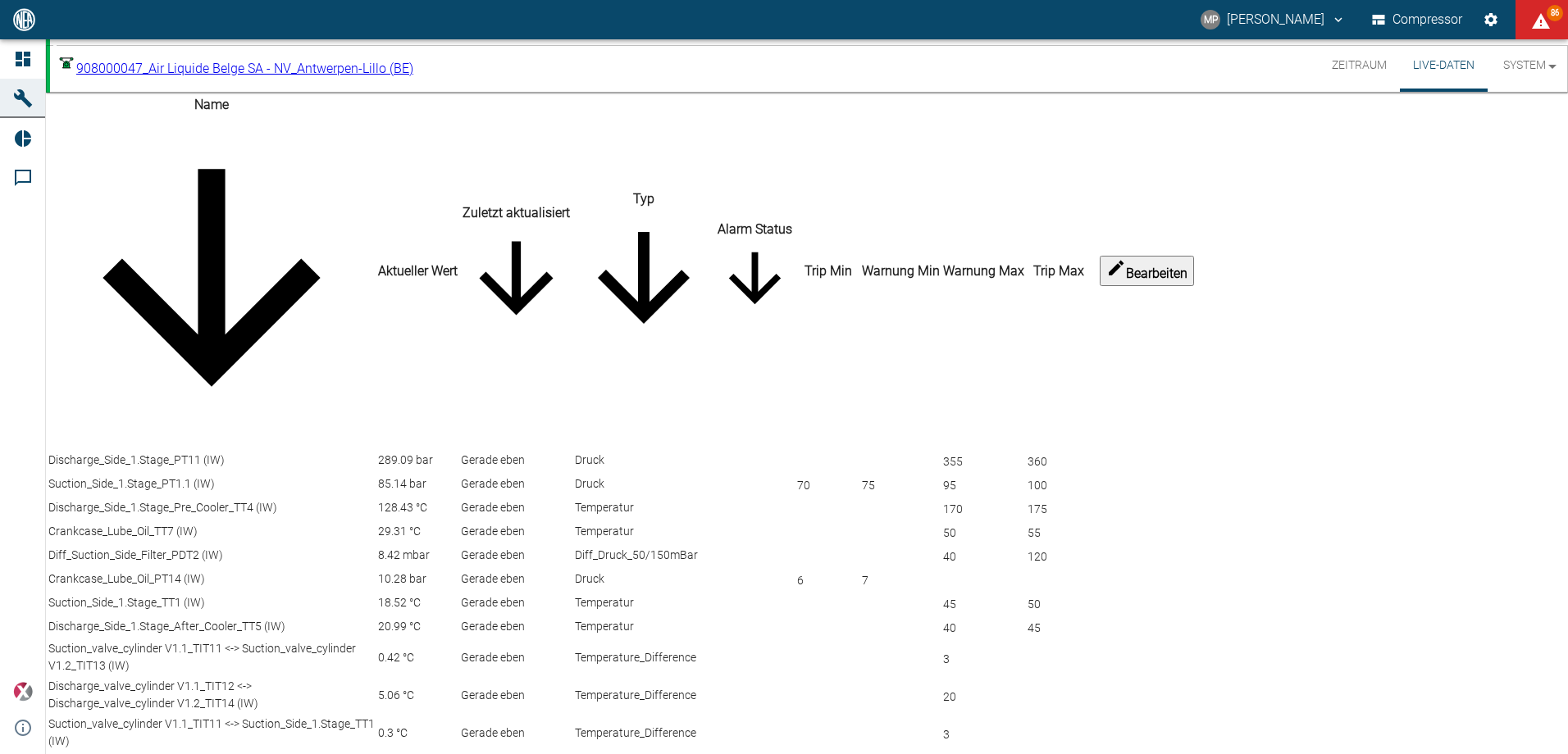
scroll to position [1013, 0]
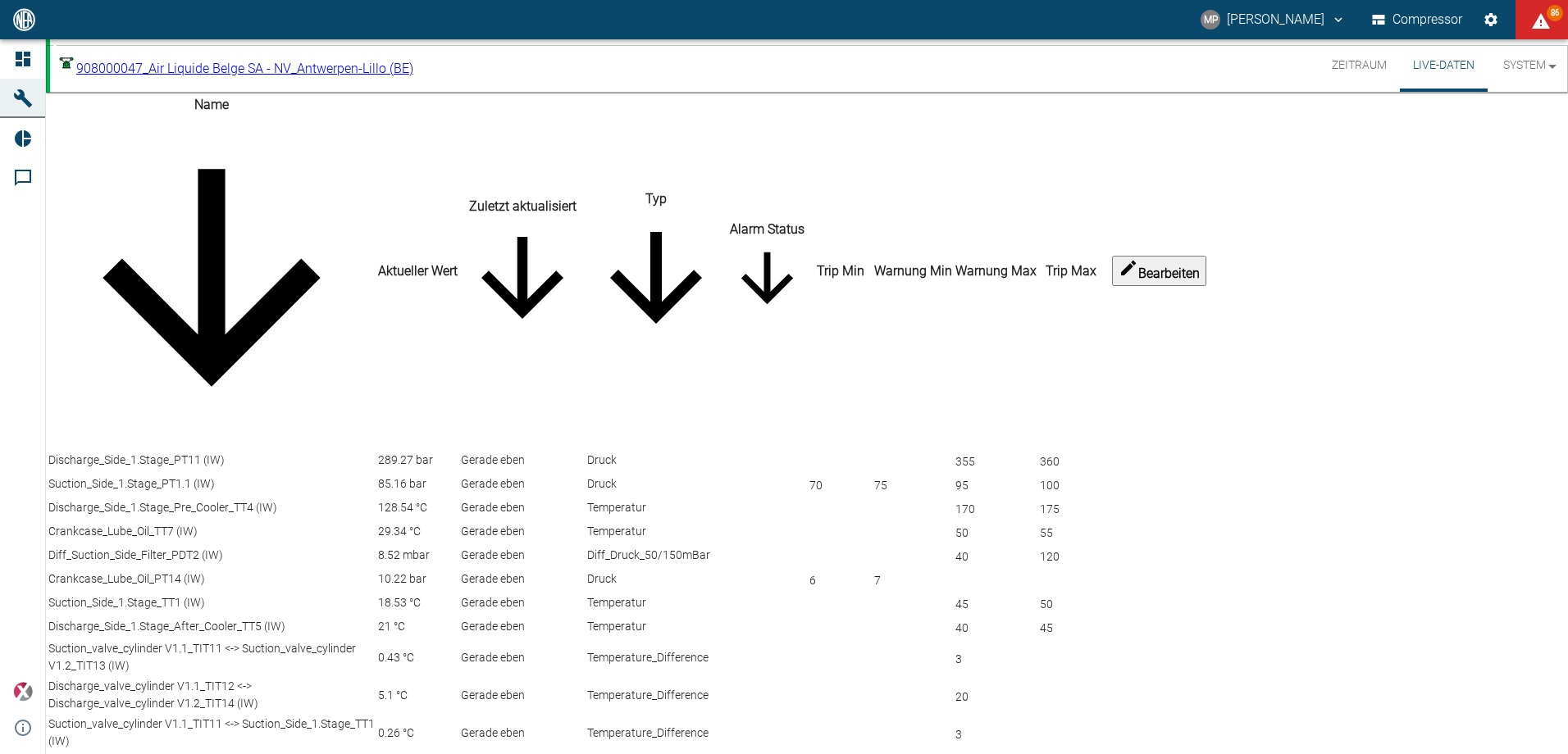
click at [1349, 69] on button "Zeitraum" at bounding box center [1359, 65] width 81 height 52
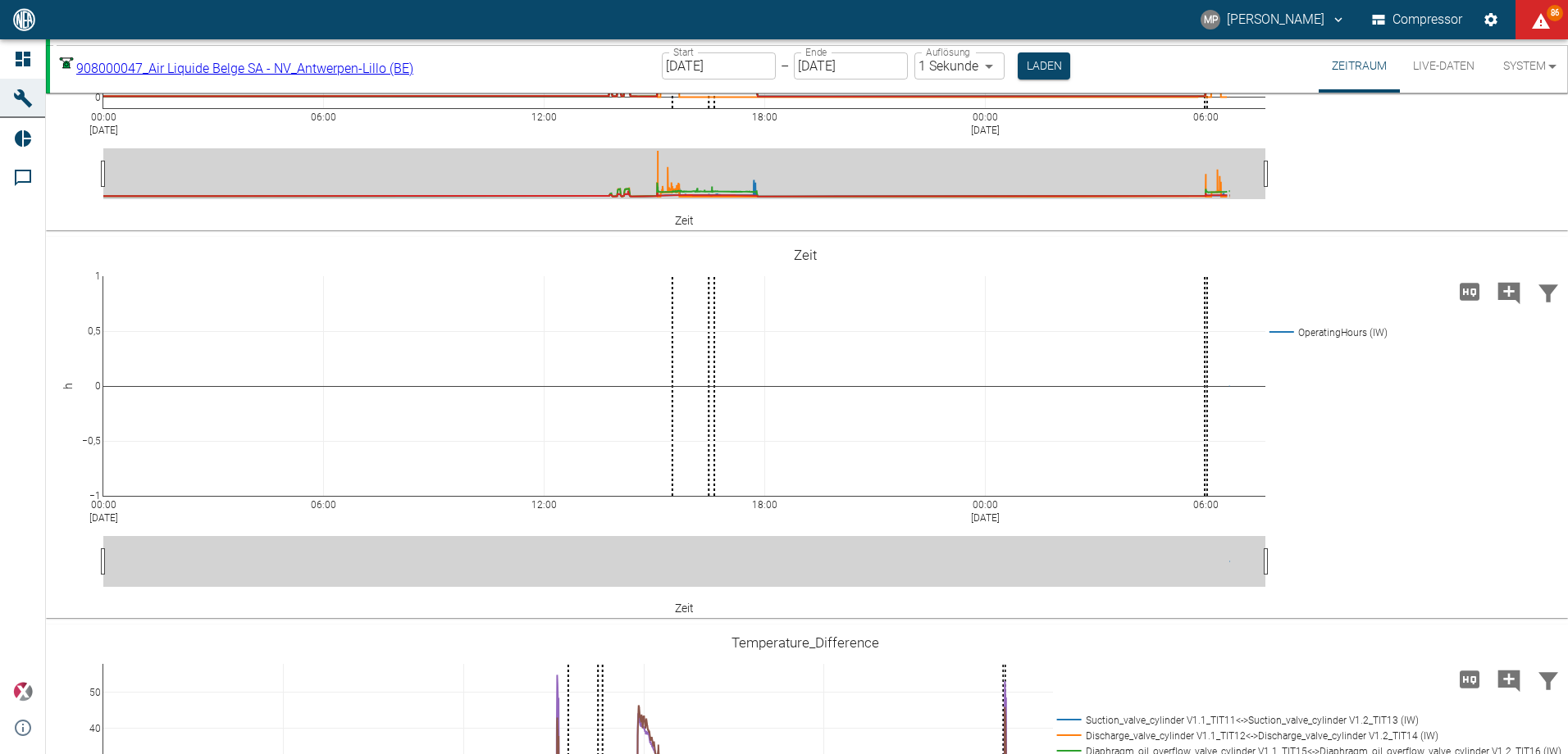
scroll to position [819, 0]
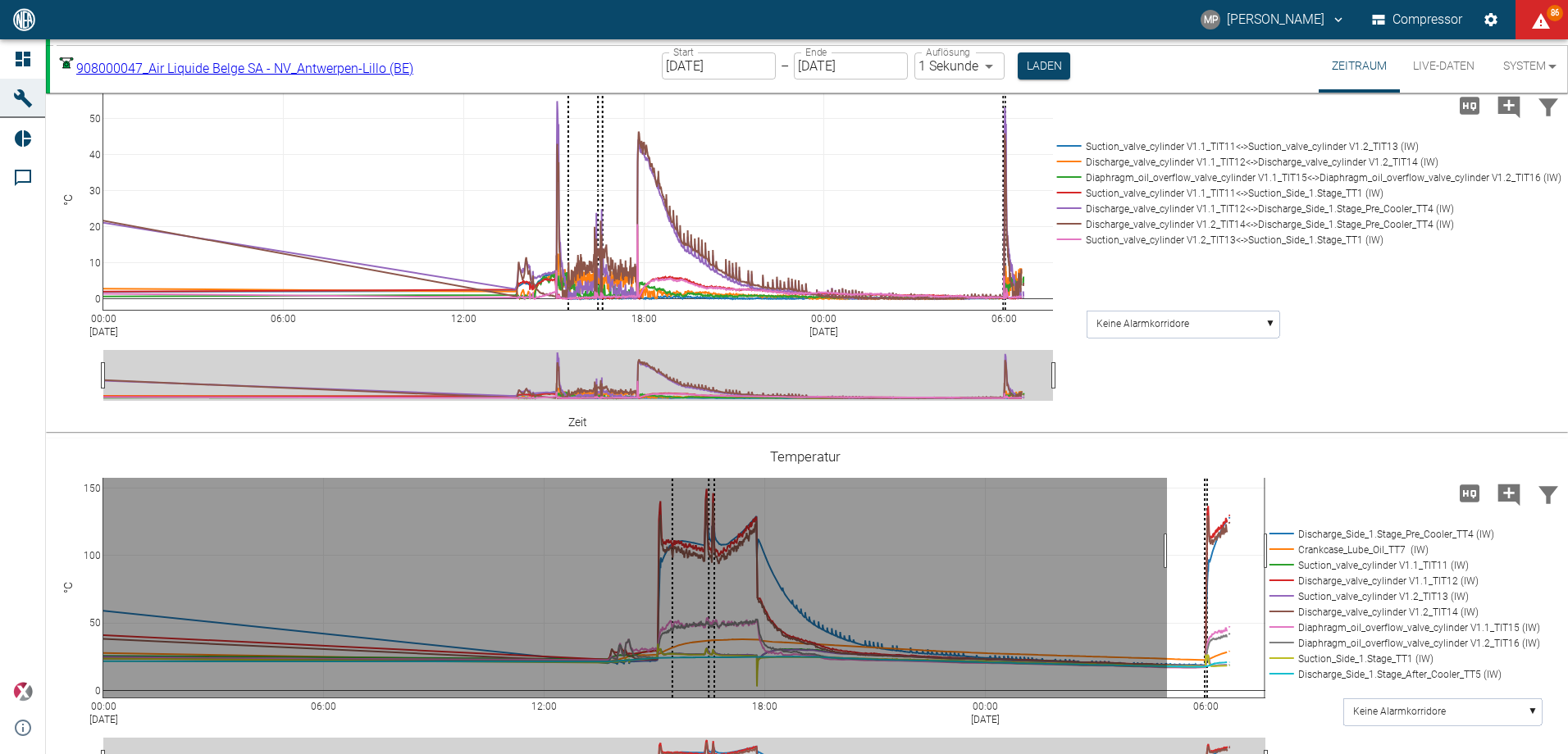
drag, startPoint x: 1166, startPoint y: 551, endPoint x: 1263, endPoint y: 546, distance: 97.1
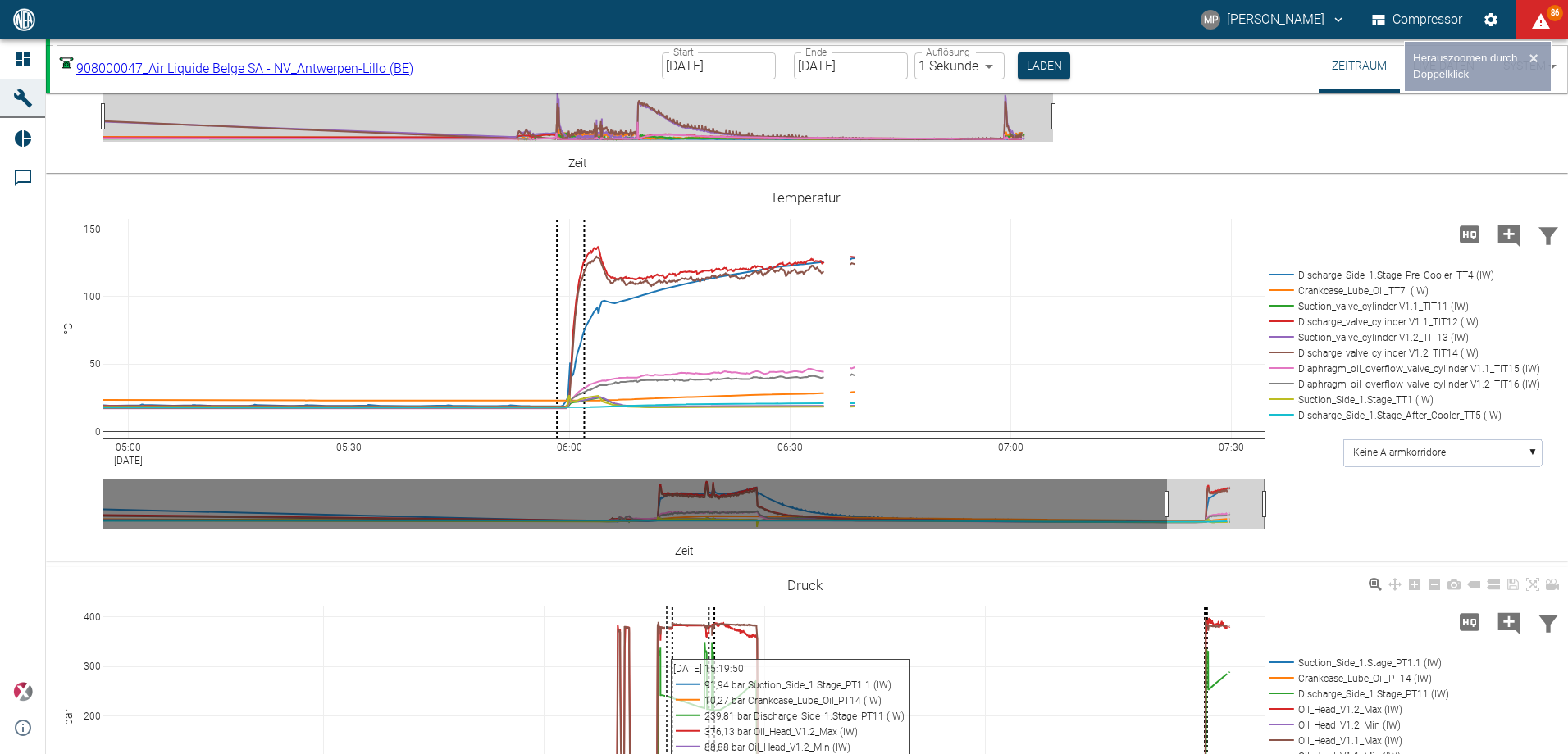
scroll to position [1311, 0]
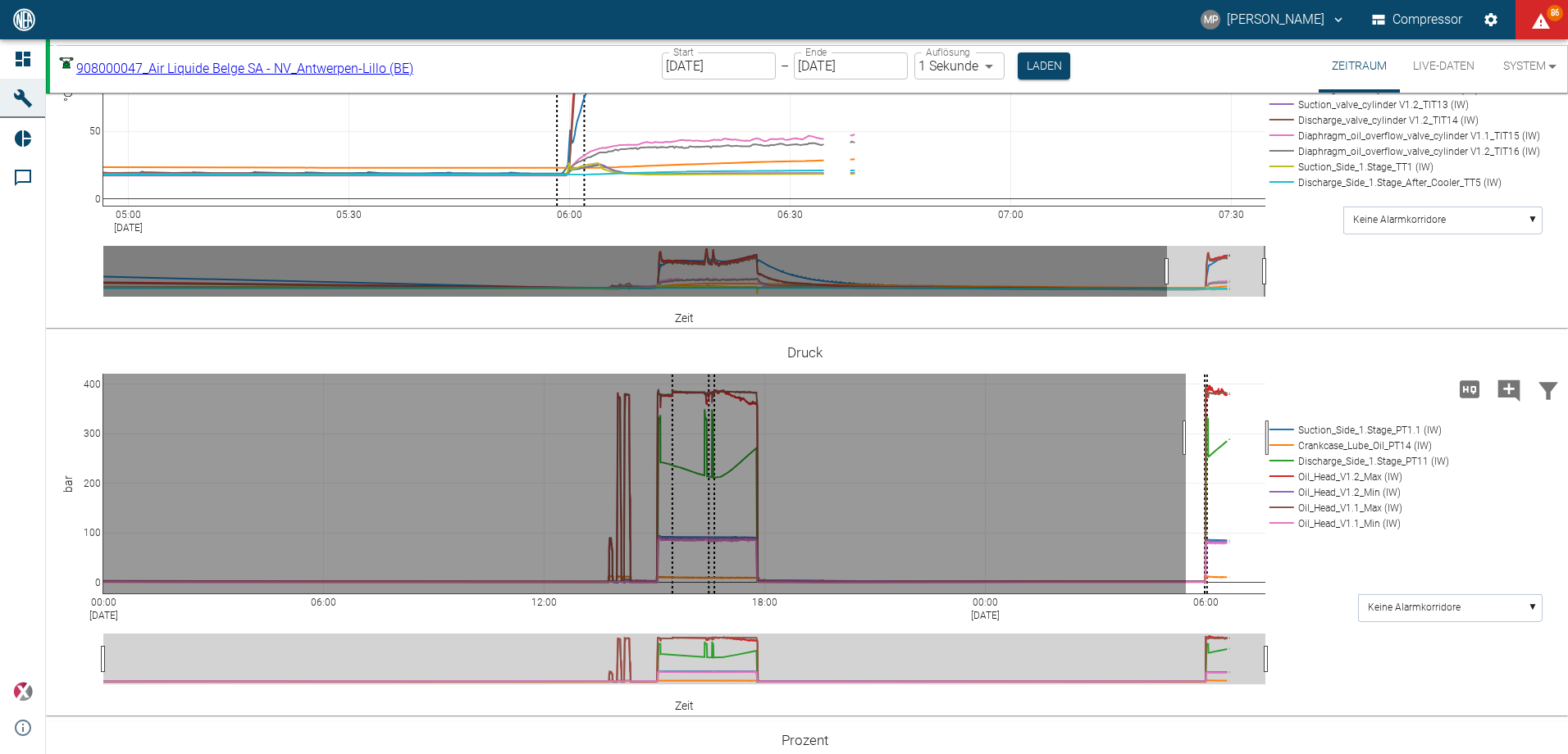
drag, startPoint x: 1186, startPoint y: 438, endPoint x: 1274, endPoint y: 437, distance: 88.0
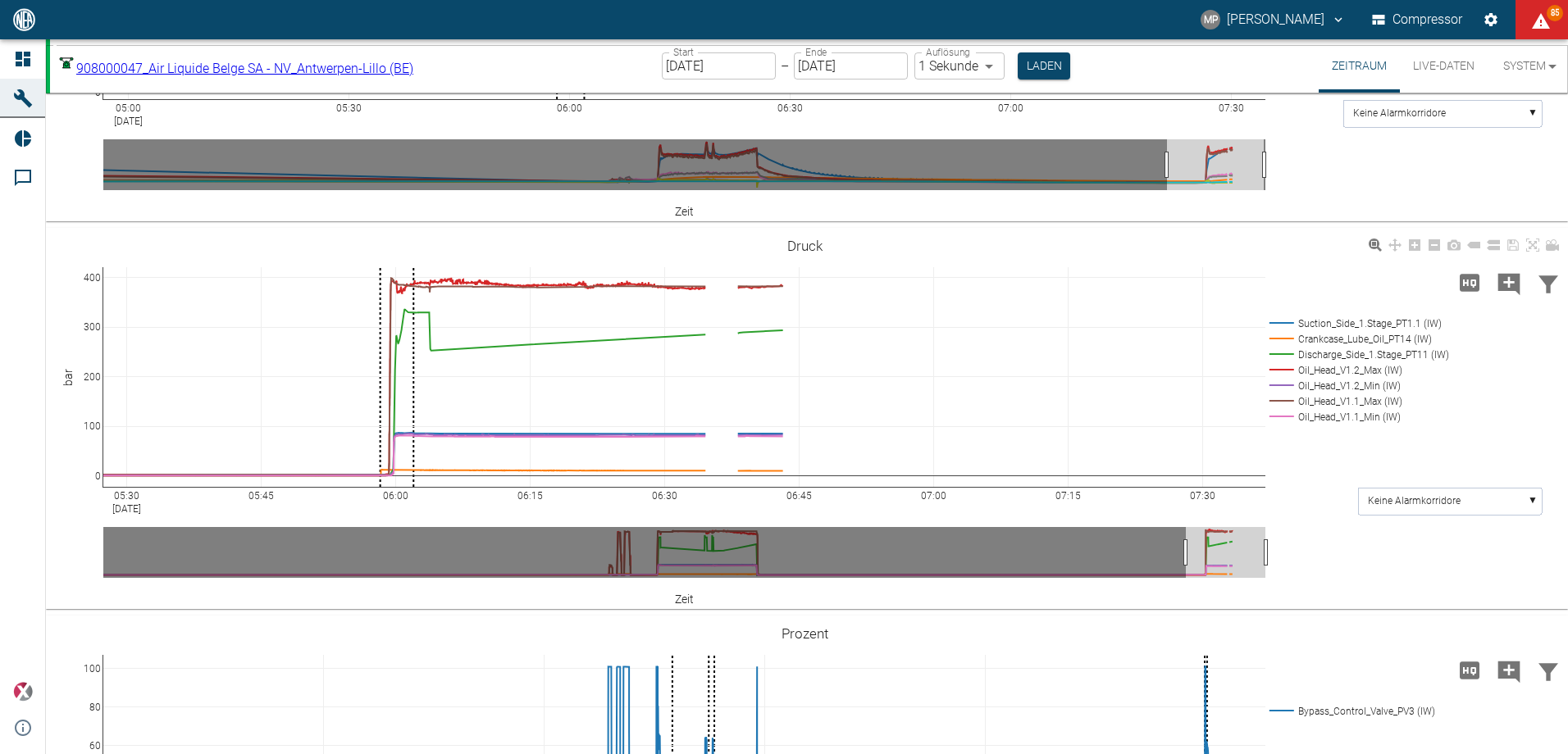
scroll to position [1393, 0]
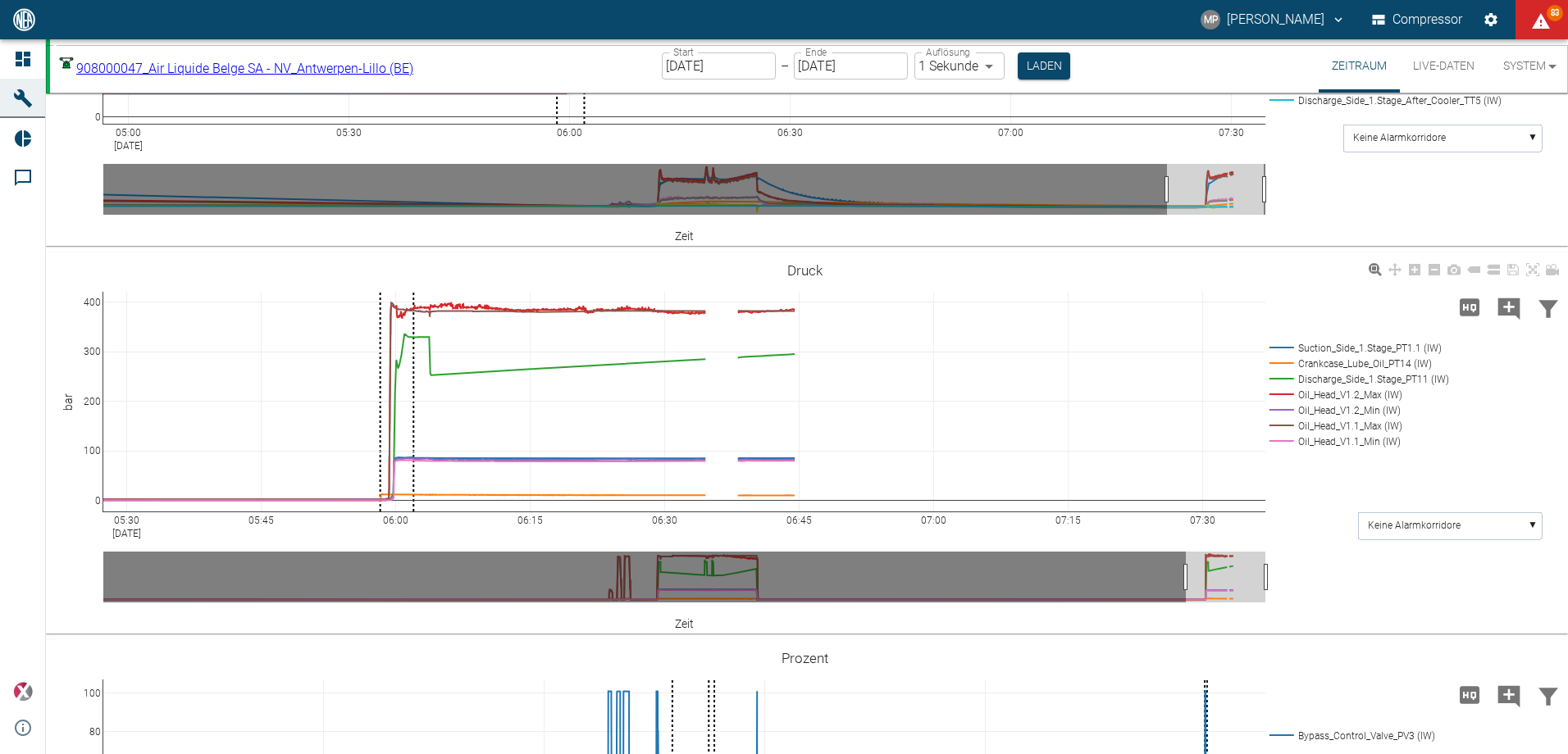
click at [1305, 298] on div "05:30 Aug 21, 2025 05:45 06:00 06:15 06:30 06:45 07:00 07:15 07:30 0 100 200 30…" at bounding box center [805, 443] width 1517 height 369
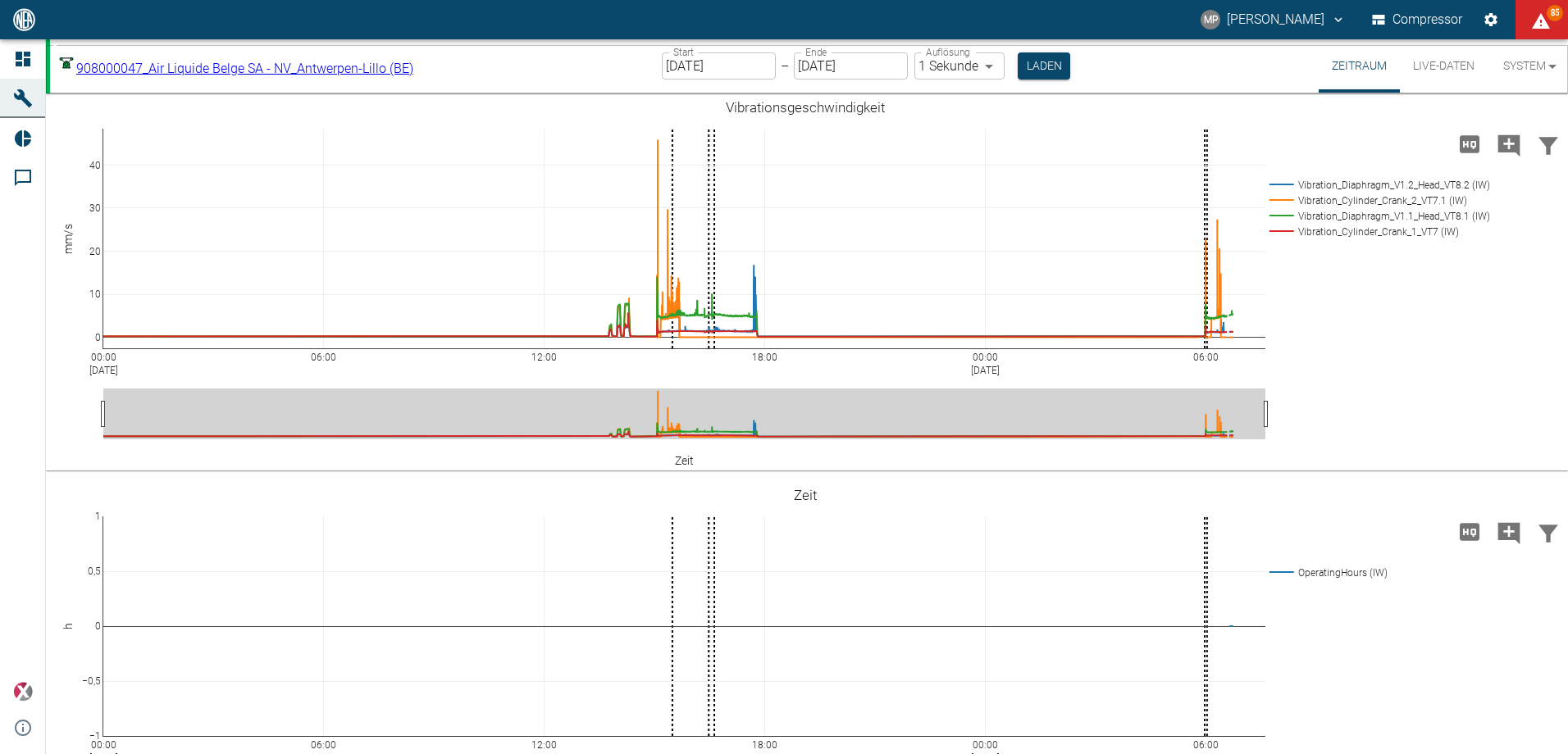
scroll to position [0, 0]
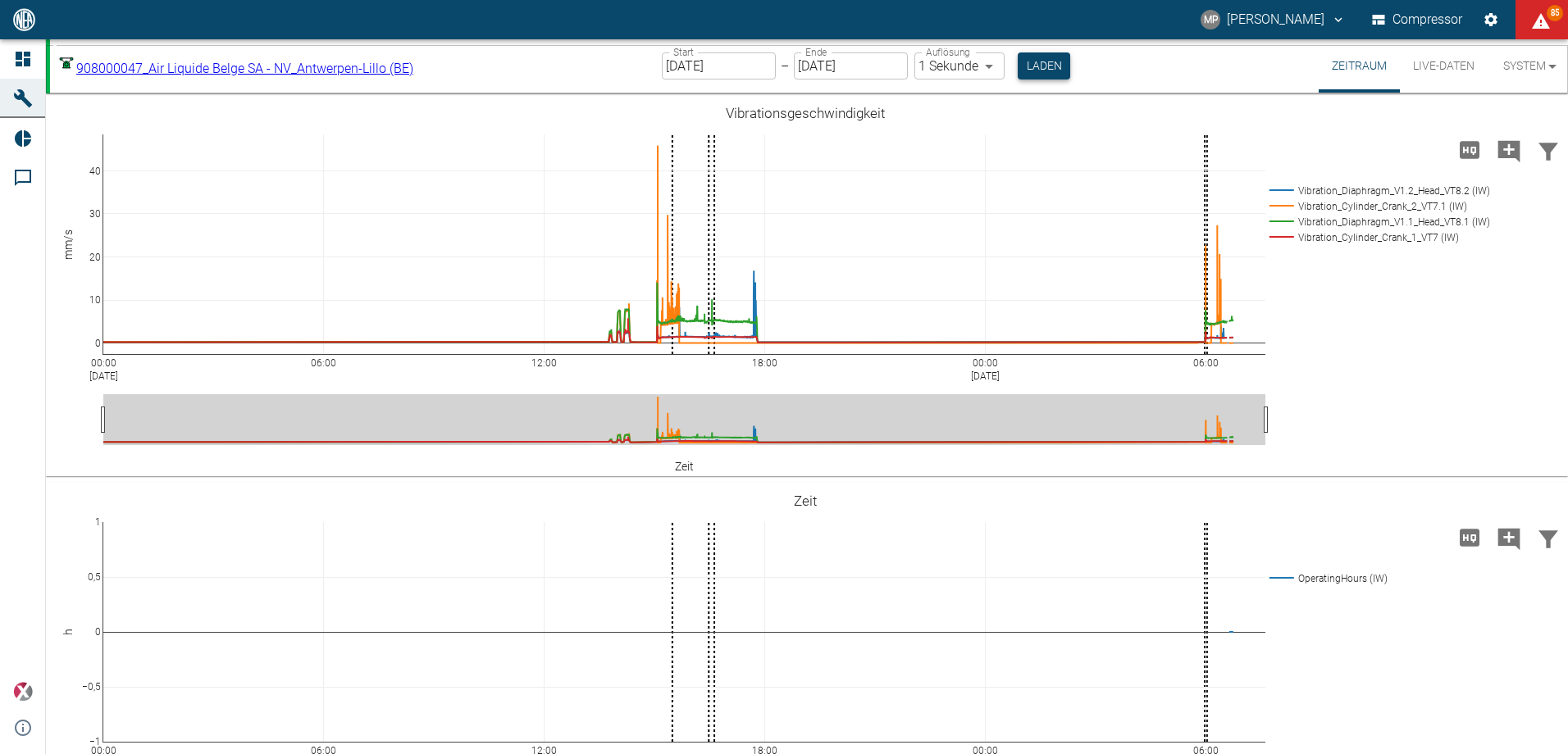
click at [1070, 69] on button "Laden" at bounding box center [1044, 65] width 52 height 27
click at [1050, 62] on button "Laden" at bounding box center [1044, 65] width 52 height 27
click at [1062, 69] on button "Laden" at bounding box center [1044, 65] width 52 height 27
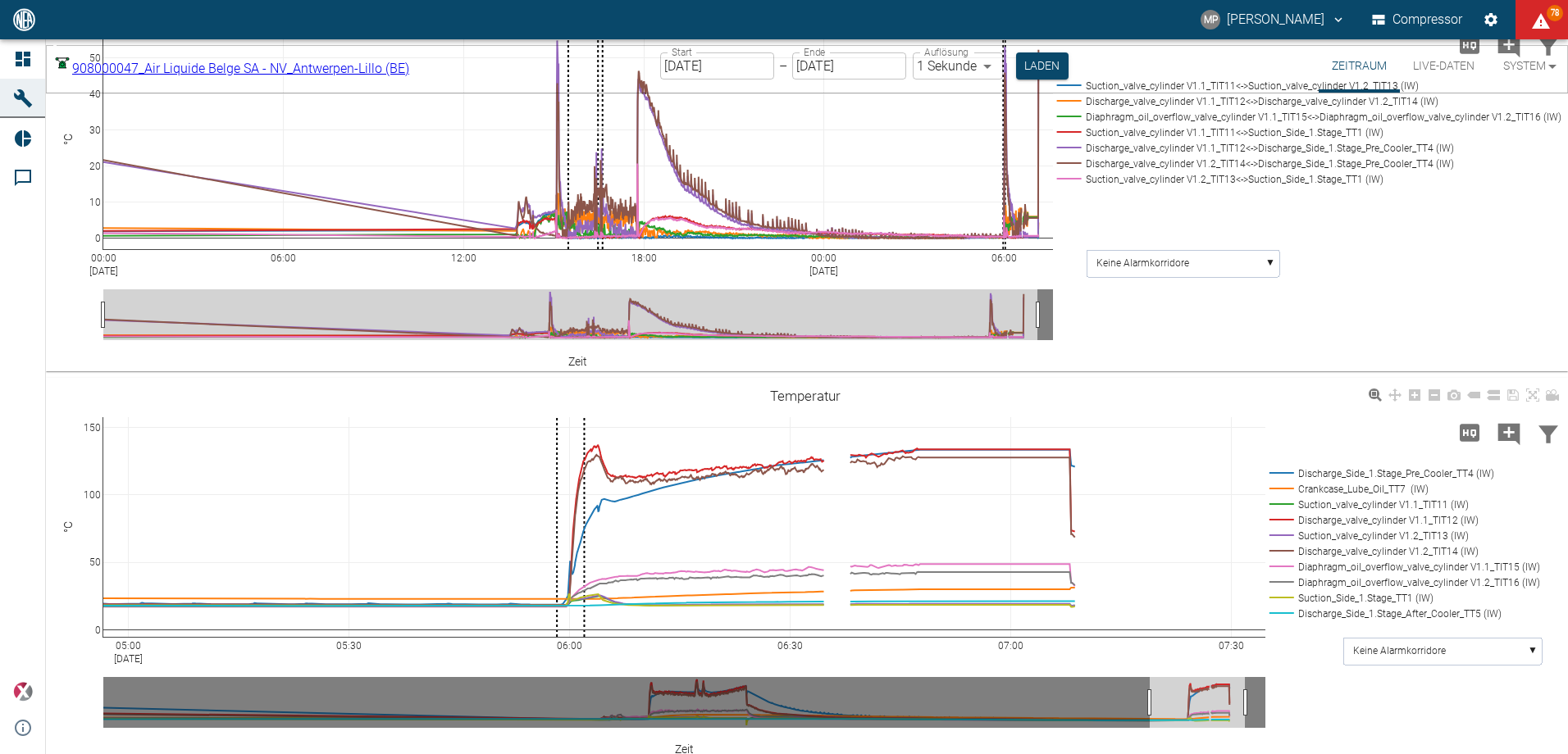
scroll to position [819, 0]
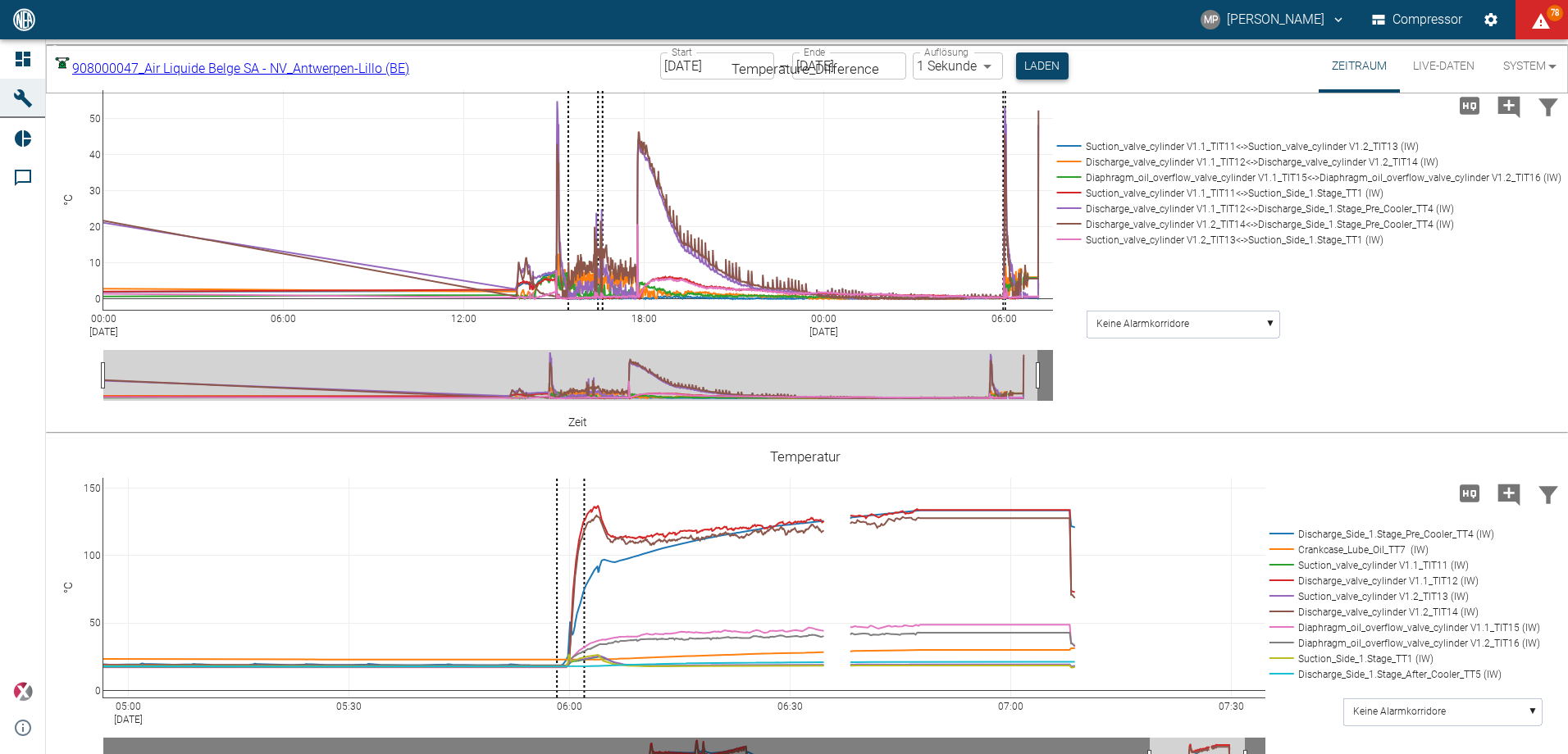
click at [1043, 68] on button "Laden" at bounding box center [1042, 65] width 52 height 27
click at [1065, 64] on button "Laden" at bounding box center [1042, 65] width 52 height 27
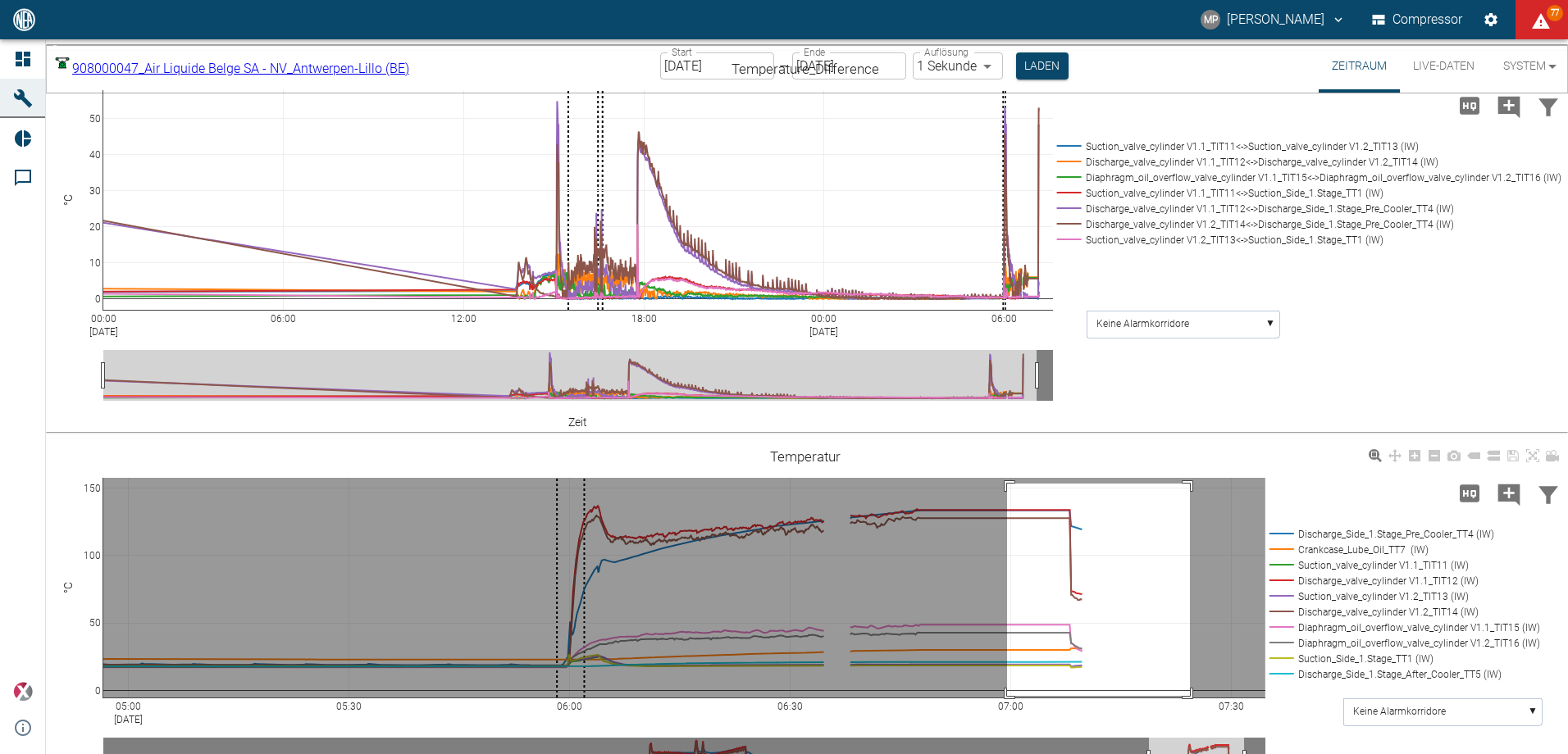
drag, startPoint x: 1007, startPoint y: 483, endPoint x: 1190, endPoint y: 690, distance: 276.3
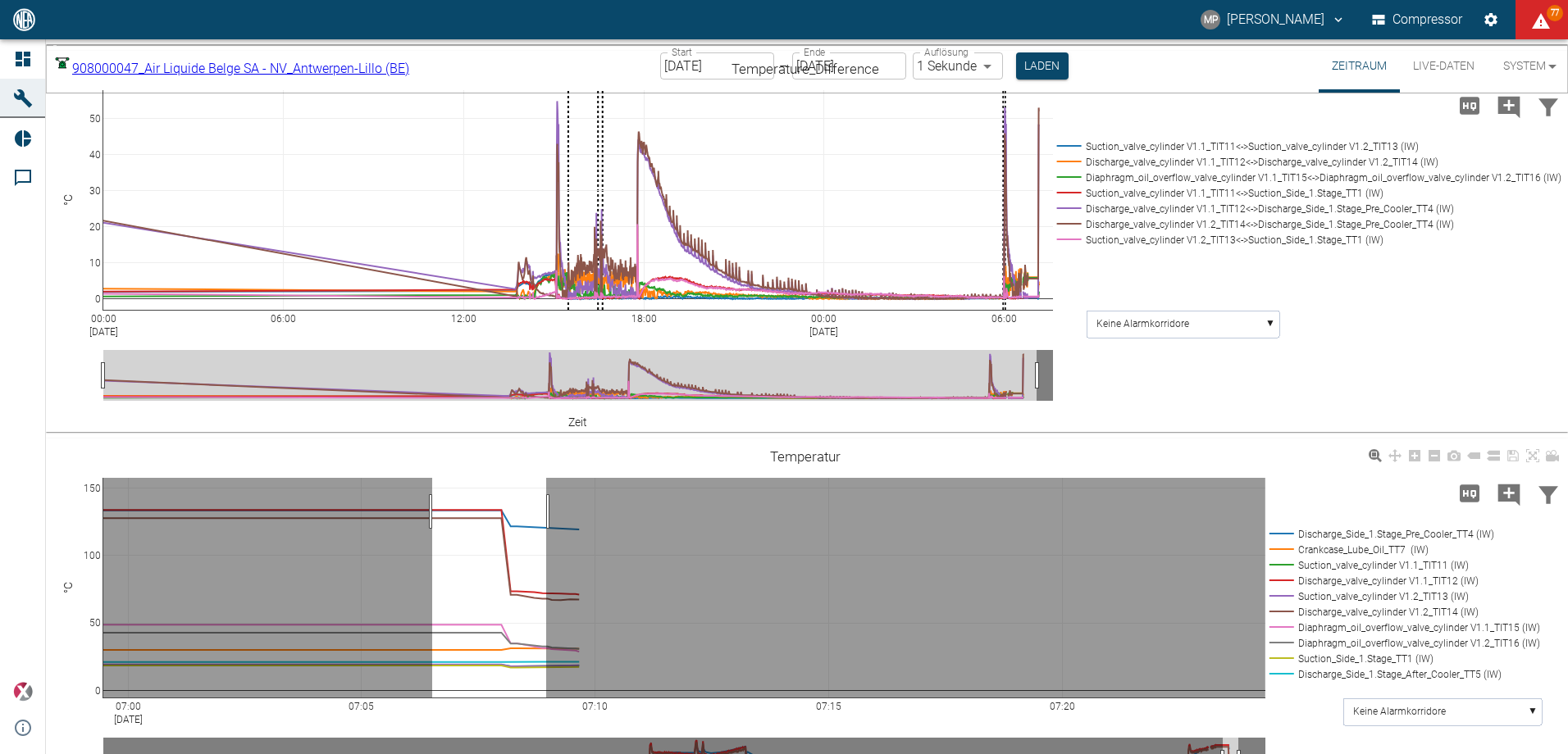
drag, startPoint x: 432, startPoint y: 511, endPoint x: 549, endPoint y: 512, distance: 117.0
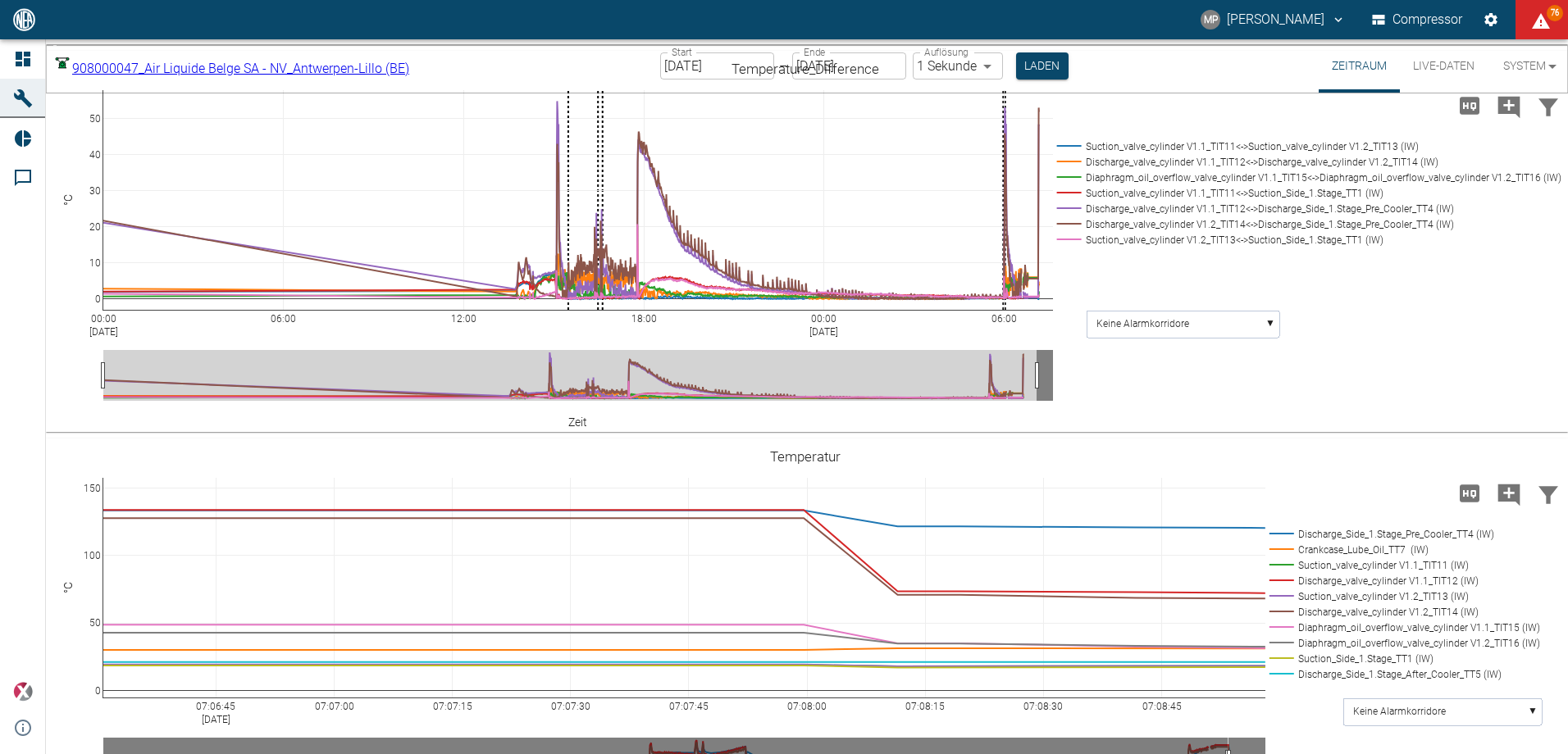
click at [747, 77] on input "20.08.2025" at bounding box center [717, 65] width 114 height 27
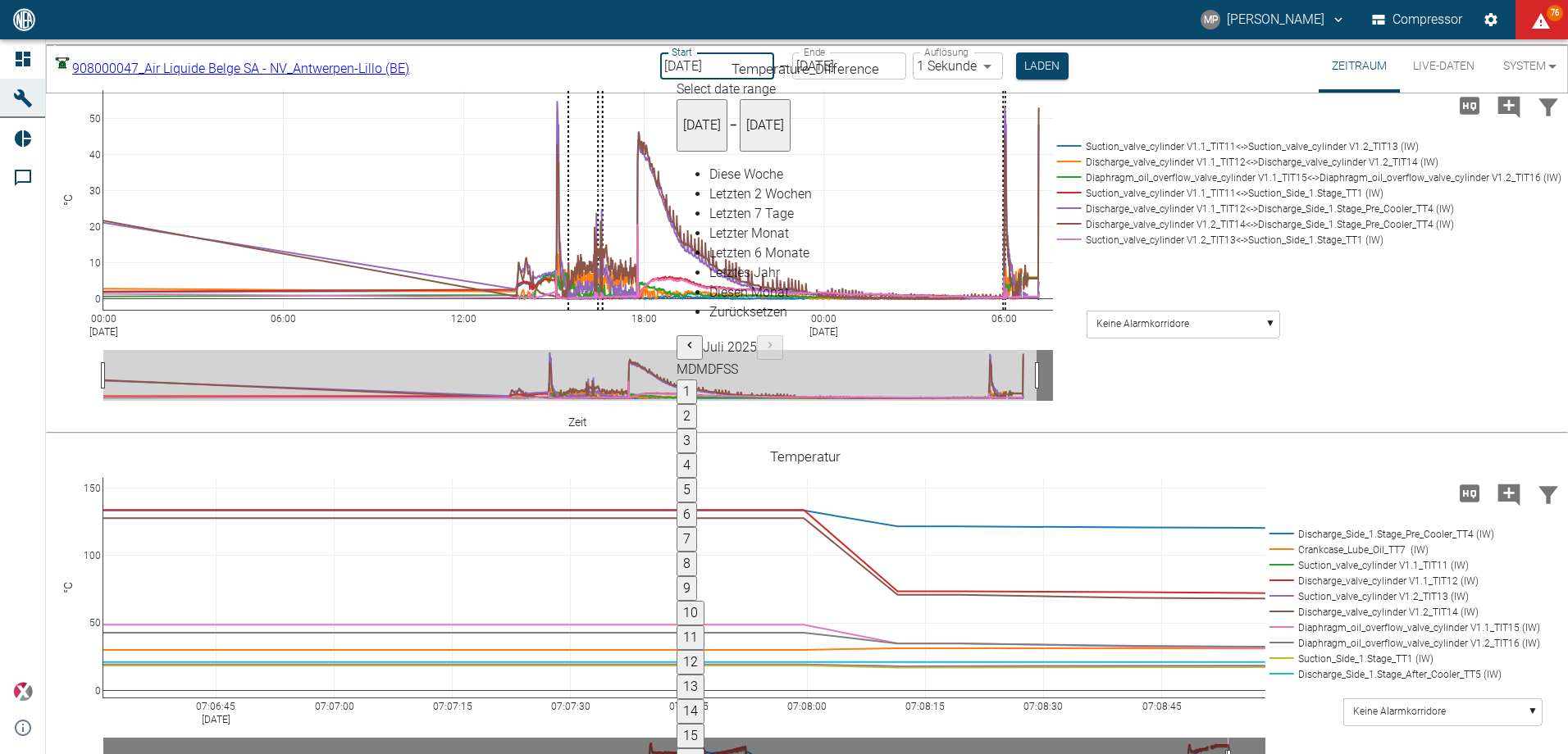
type input "[DATE]"
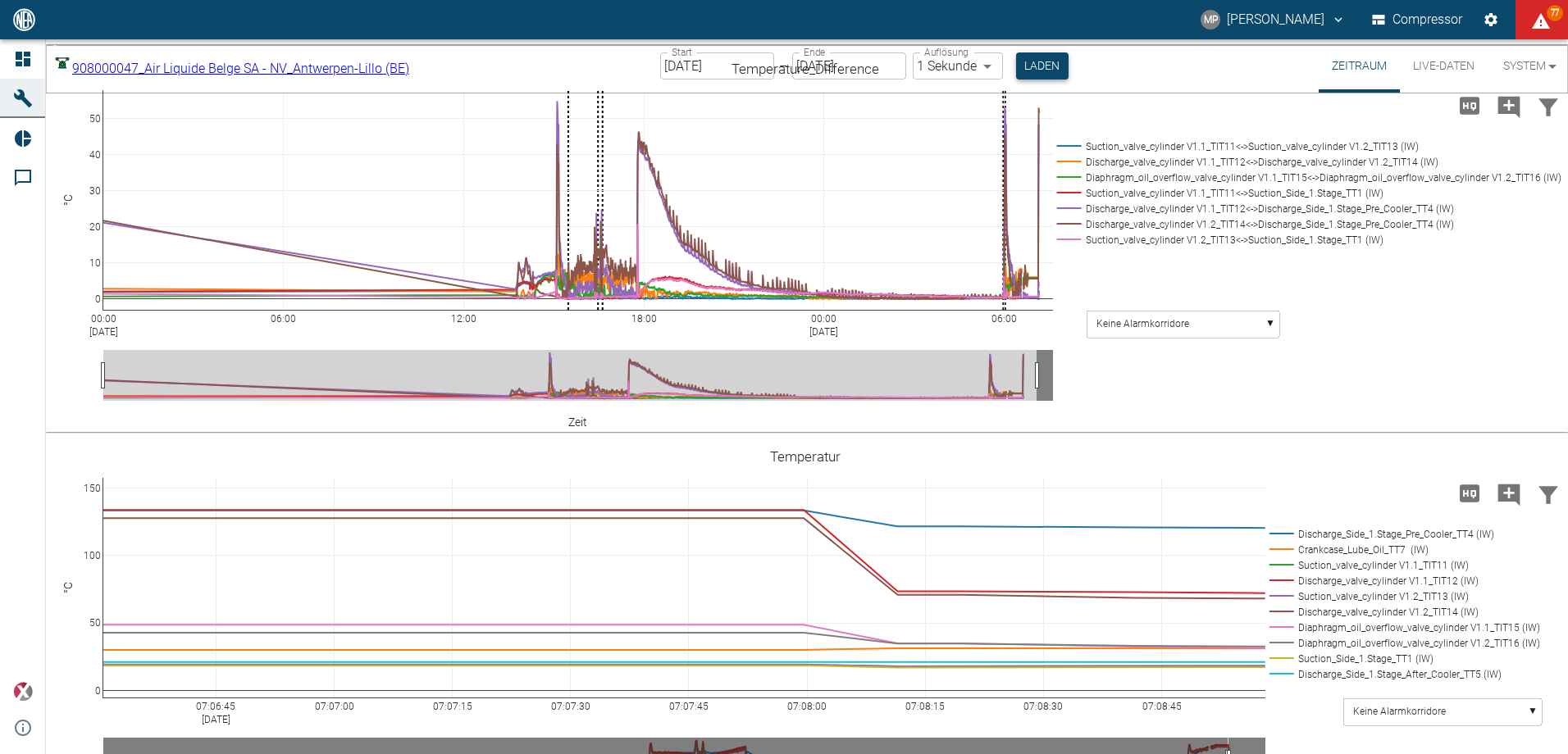
click at [1064, 73] on button "Laden" at bounding box center [1042, 65] width 52 height 27
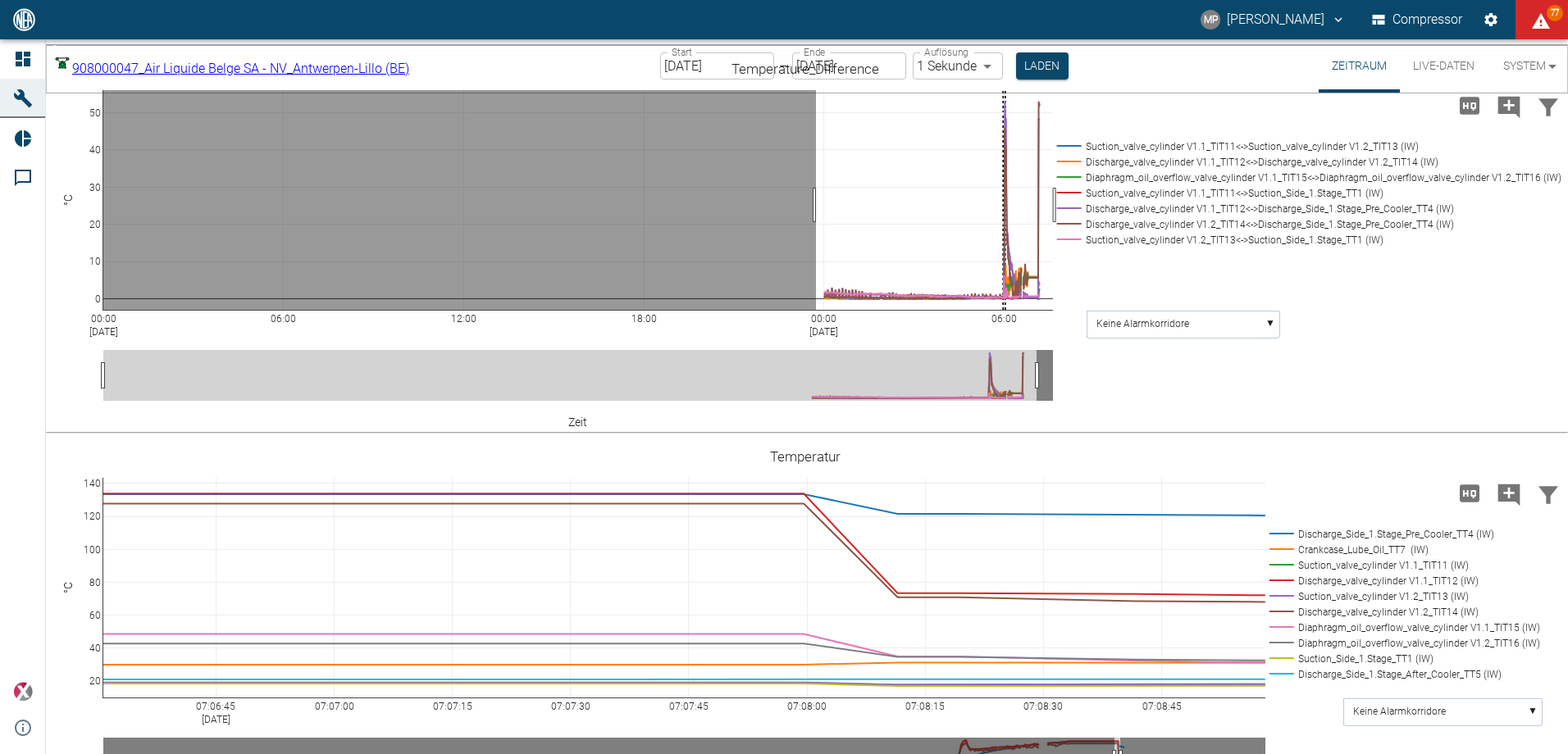
drag, startPoint x: 816, startPoint y: 205, endPoint x: 1058, endPoint y: 205, distance: 242.0
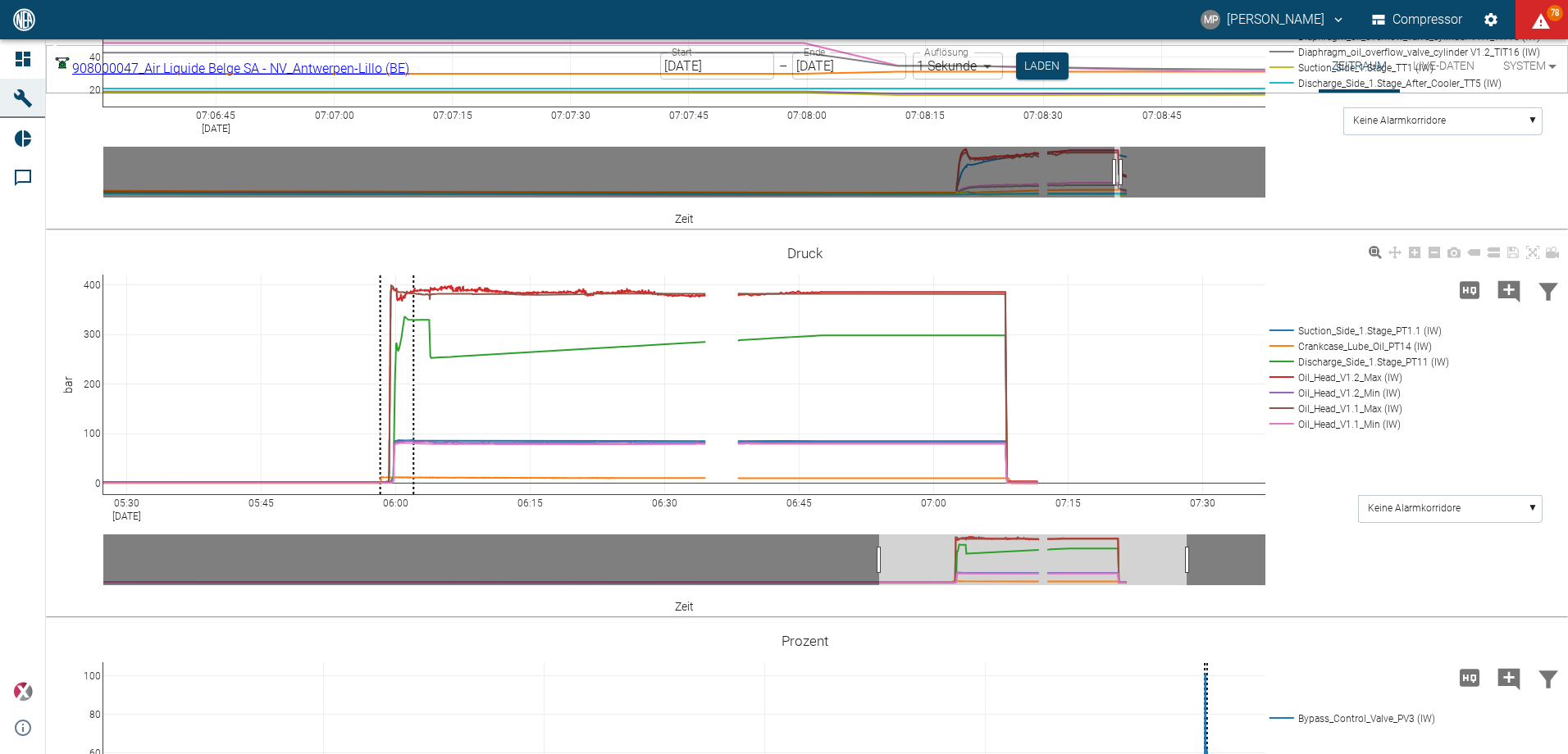
scroll to position [1311, 0]
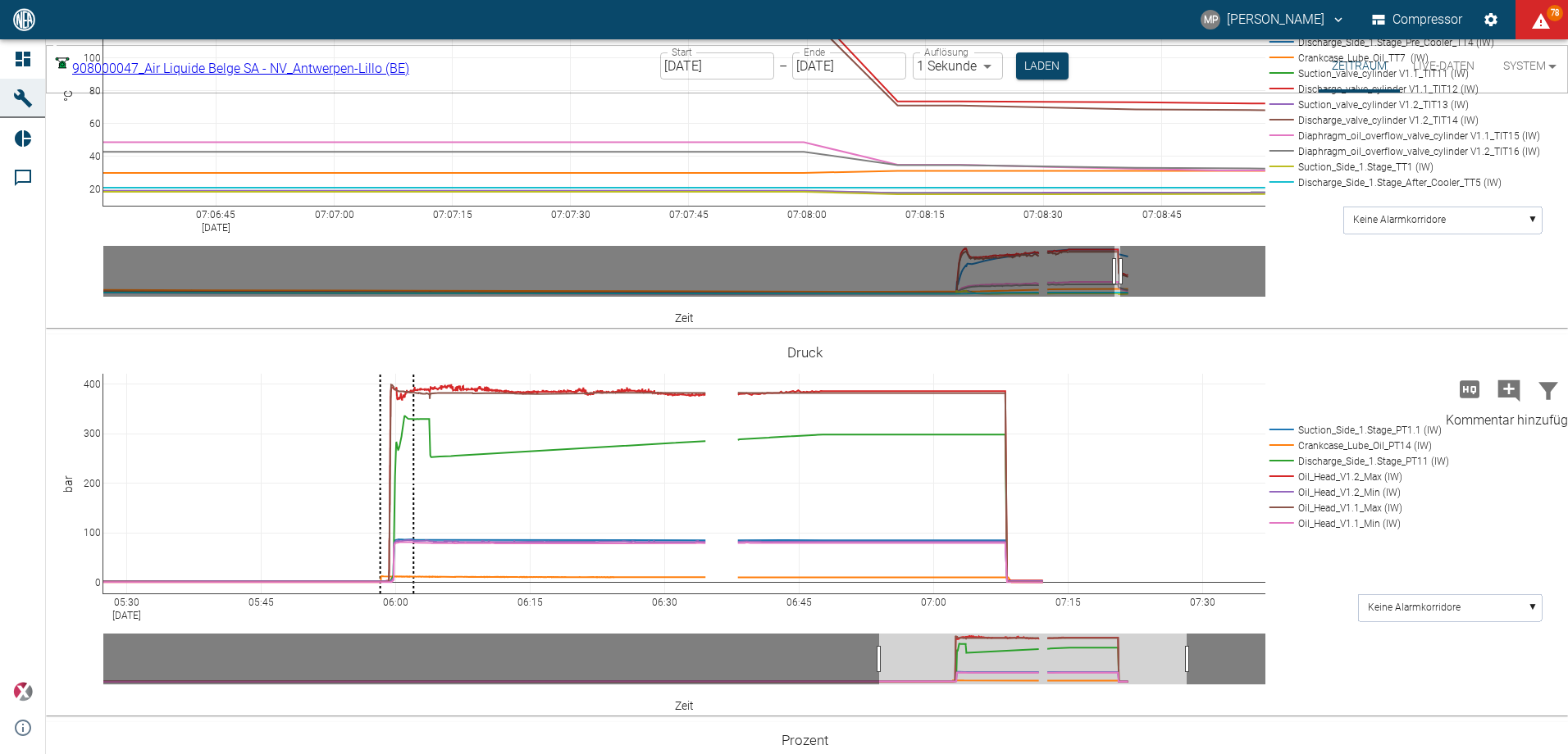
click at [1506, 385] on icon "Kommentar hinzufügen" at bounding box center [1509, 390] width 22 height 22
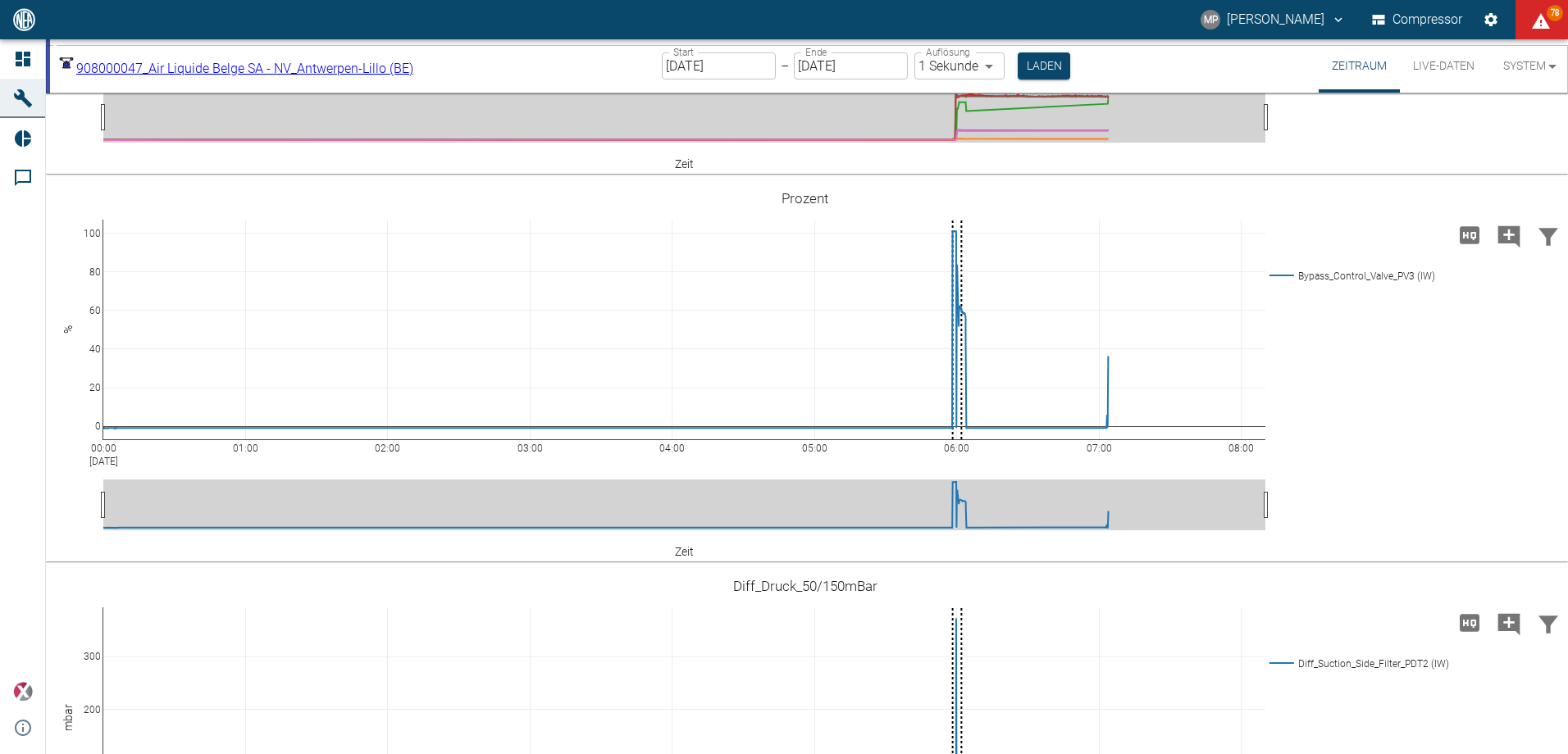
scroll to position [1475, 0]
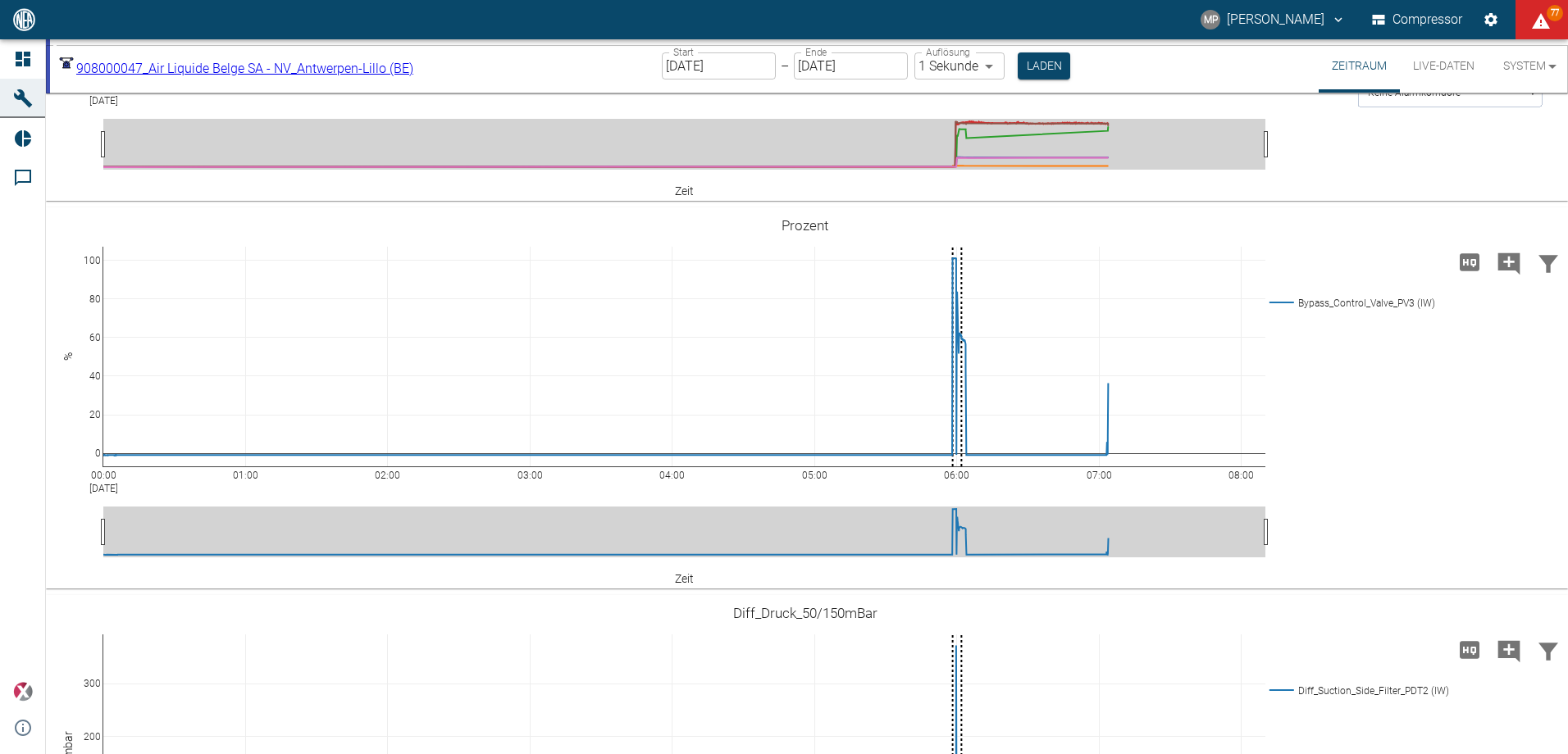
drag, startPoint x: 1081, startPoint y: 246, endPoint x: 1258, endPoint y: 246, distance: 177.0
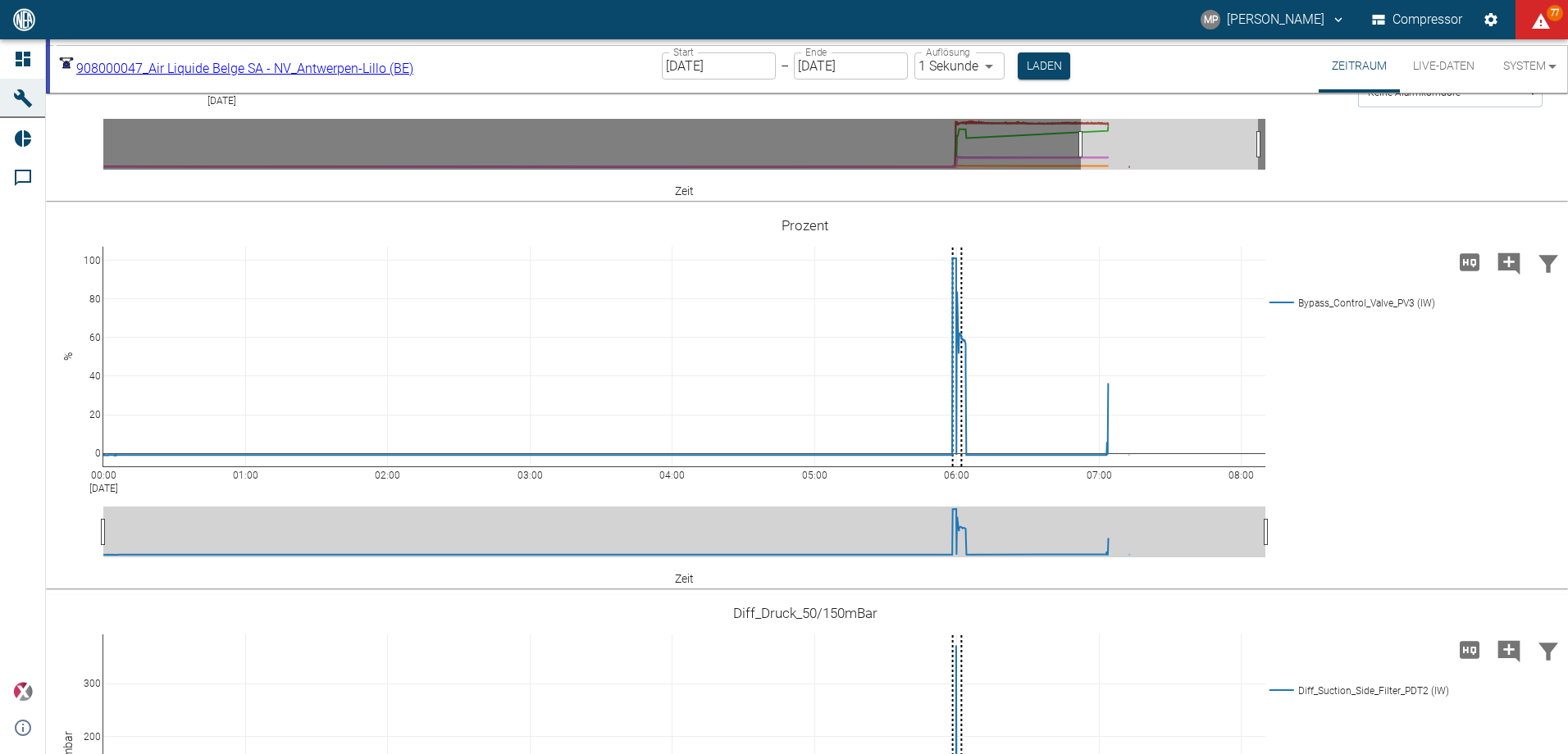
drag, startPoint x: 244, startPoint y: 244, endPoint x: 294, endPoint y: 242, distance: 50.0
click at [1053, 71] on button "Laden" at bounding box center [1044, 65] width 52 height 27
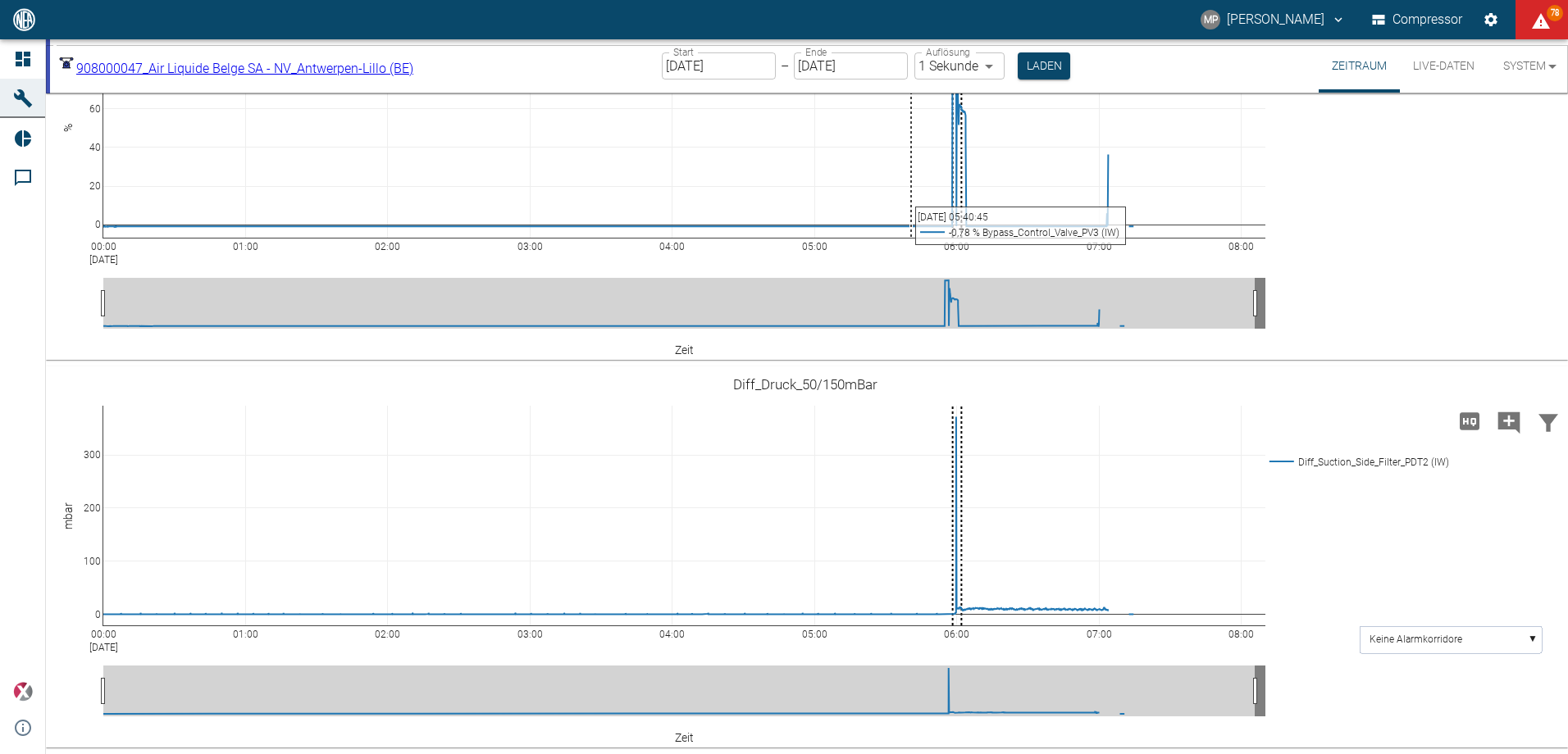
scroll to position [1808, 0]
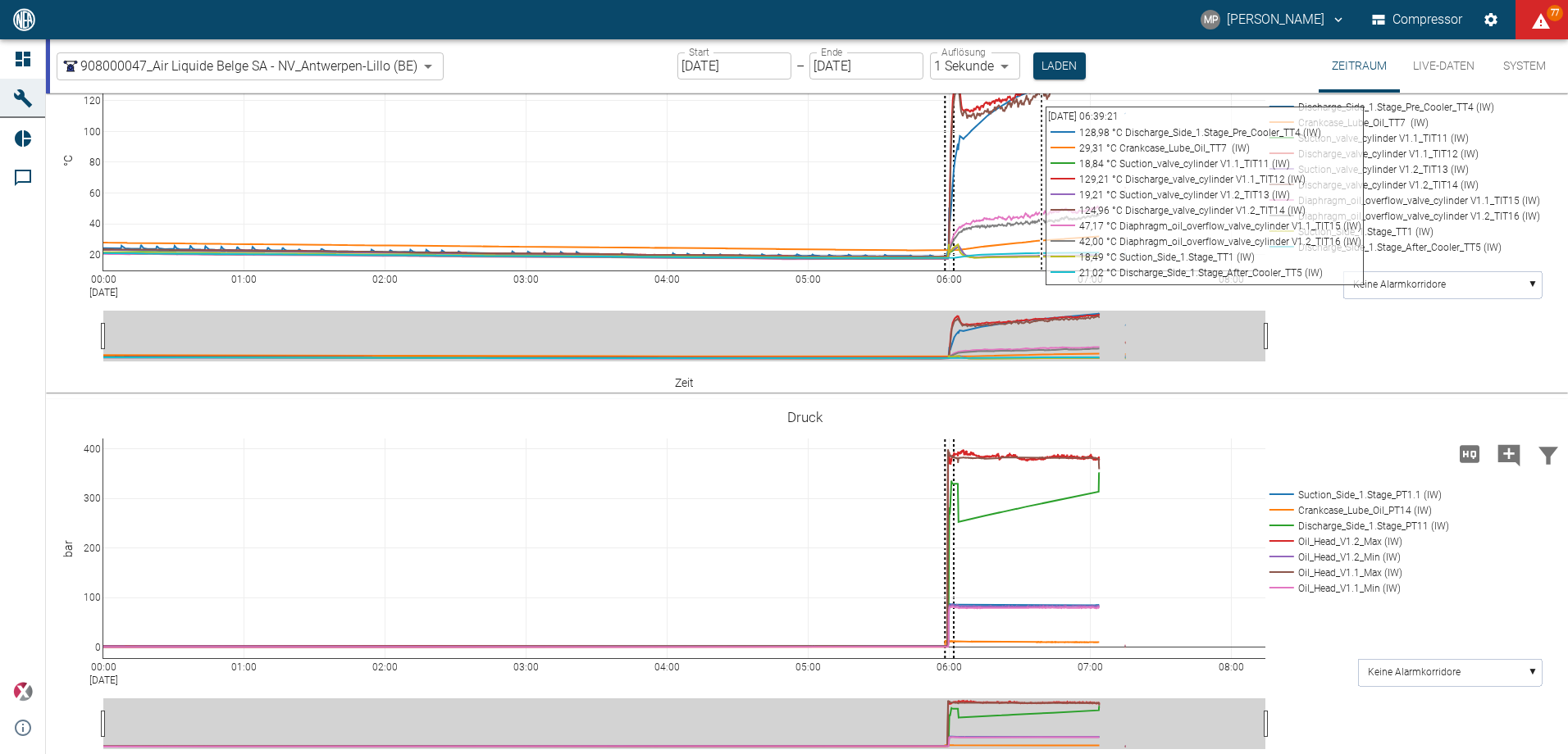
scroll to position [1393, 0]
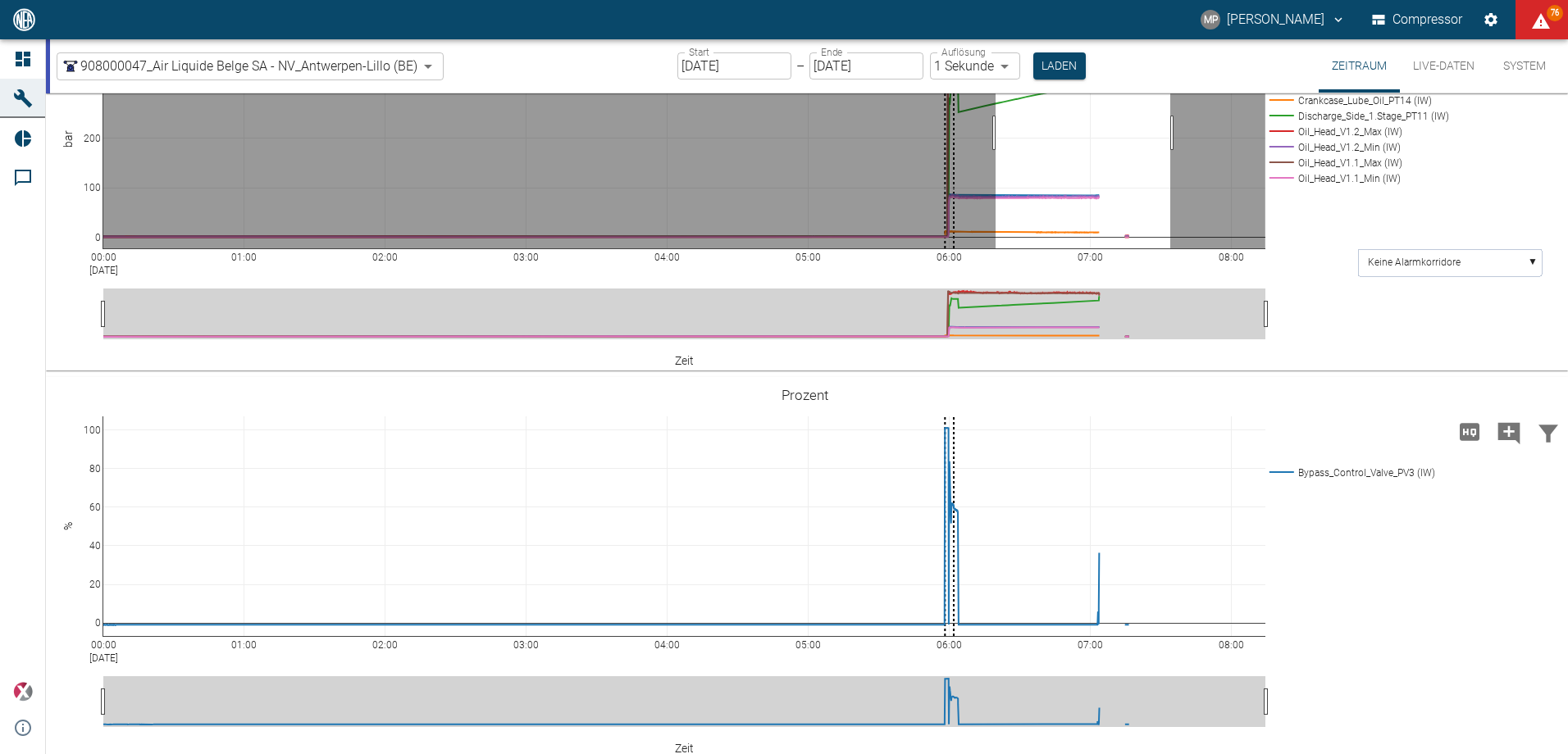
drag, startPoint x: 996, startPoint y: 396, endPoint x: 1170, endPoint y: 386, distance: 174.3
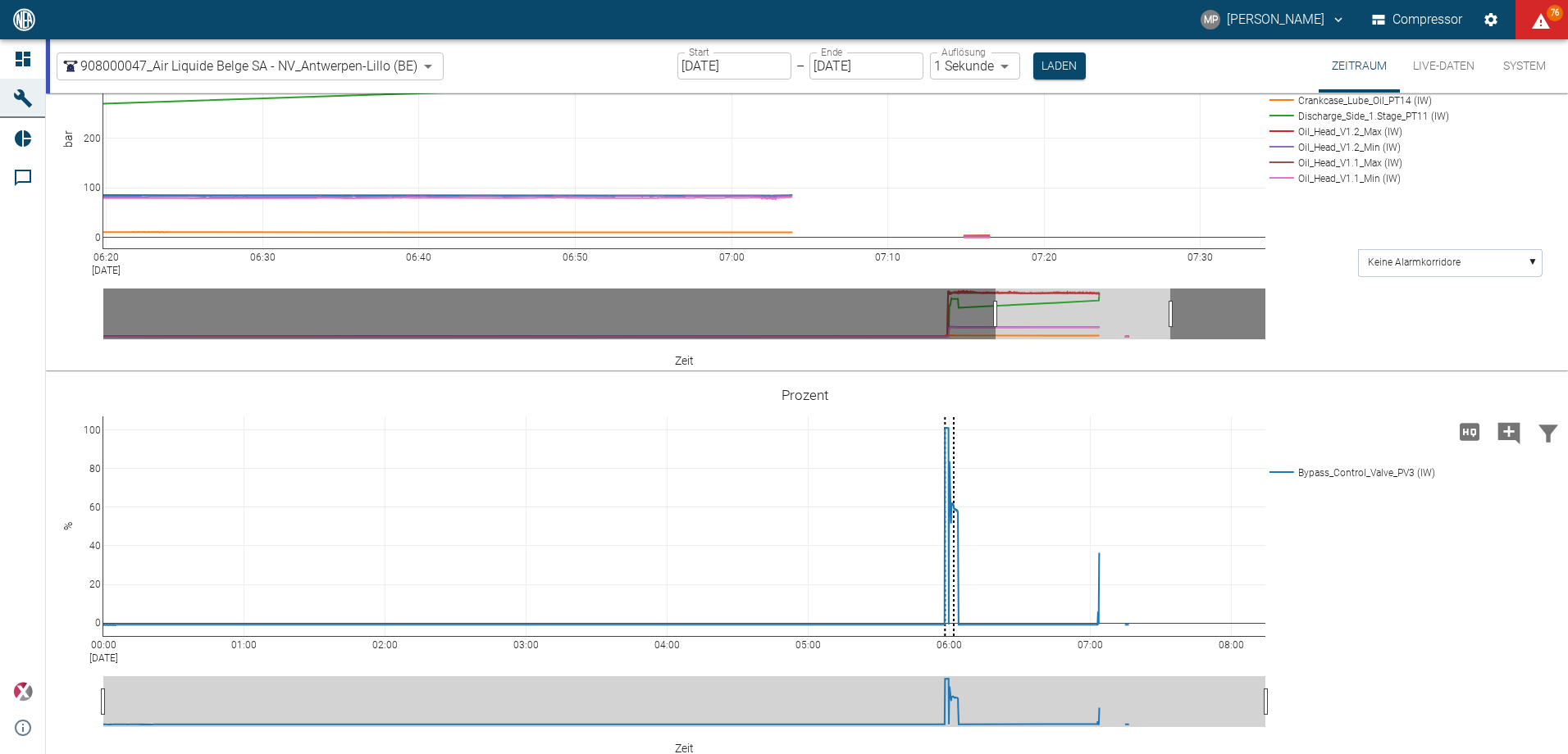
click at [1500, 57] on icon "Kommentar hinzufügen" at bounding box center [1509, 45] width 22 height 22
click at [1401, 56] on button "Weiter" at bounding box center [1425, 44] width 49 height 24
paste textarea "Oil flow rate: V1.1 = 250 ml/min V1.2 = 270 ml/min"
type textarea "Oil flow rate: V1.1 = 250 ml/min V1.2 = 270 ml/min"
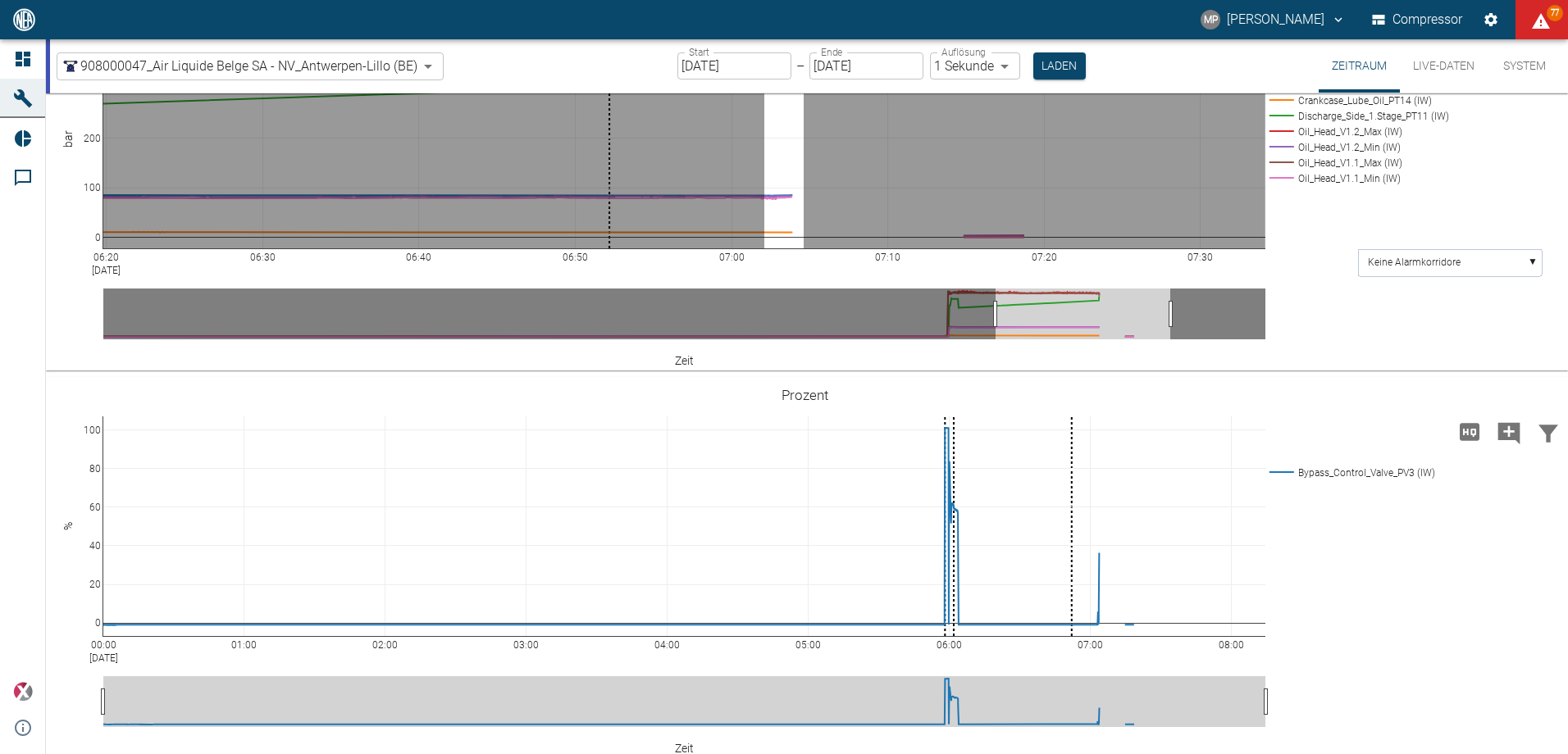
drag, startPoint x: 764, startPoint y: 337, endPoint x: 803, endPoint y: 345, distance: 39.8
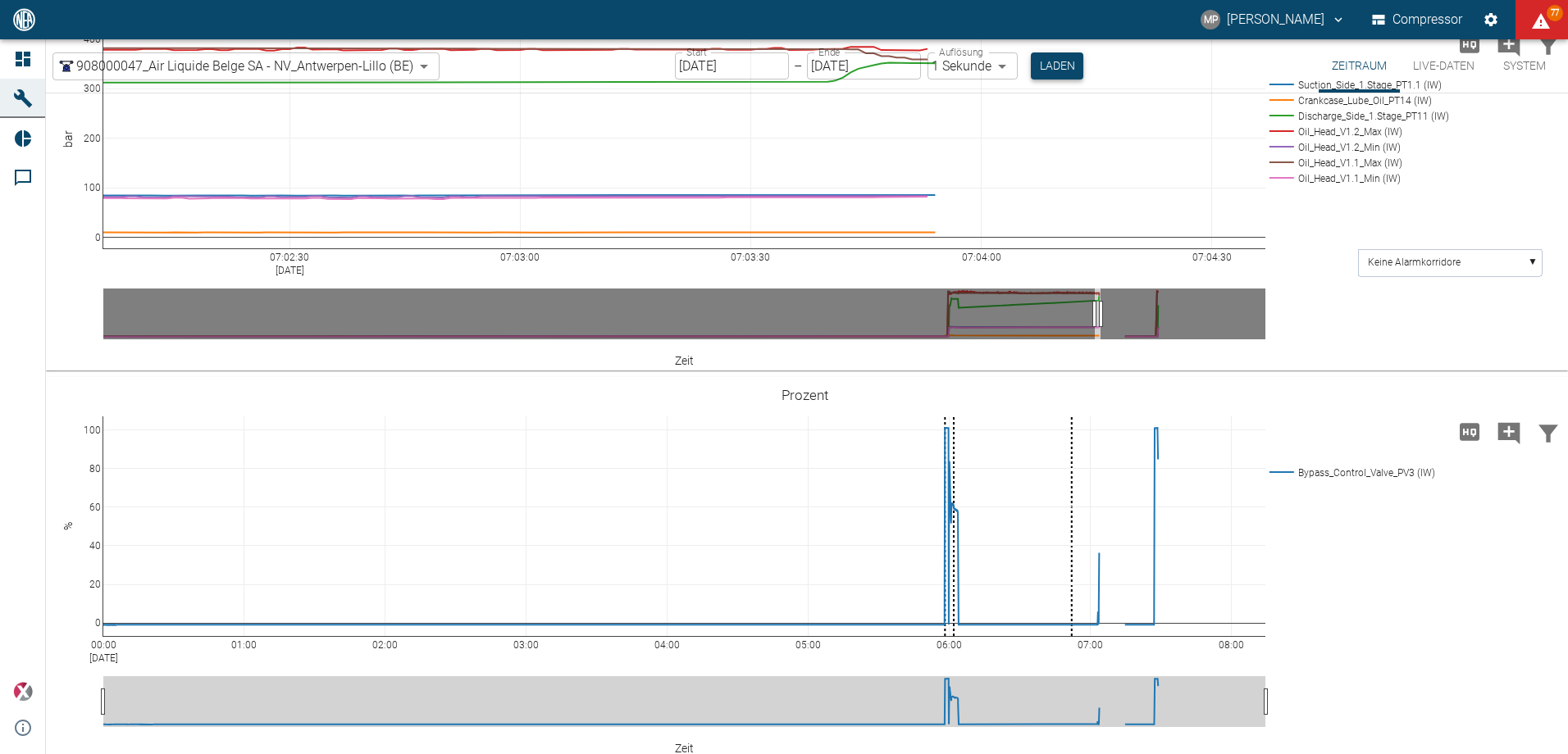
click at [1056, 70] on button "Laden" at bounding box center [1057, 65] width 52 height 27
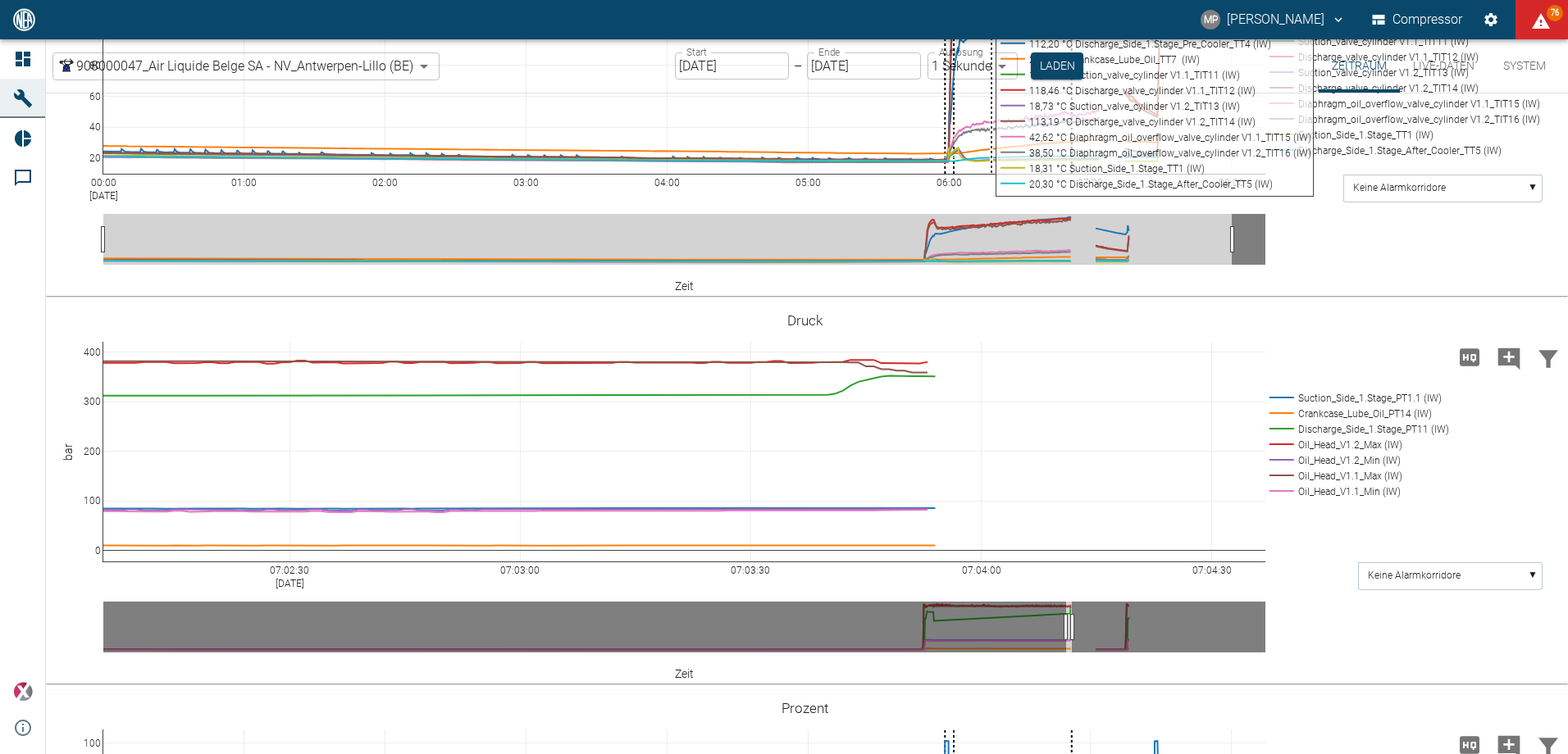
scroll to position [1071, 0]
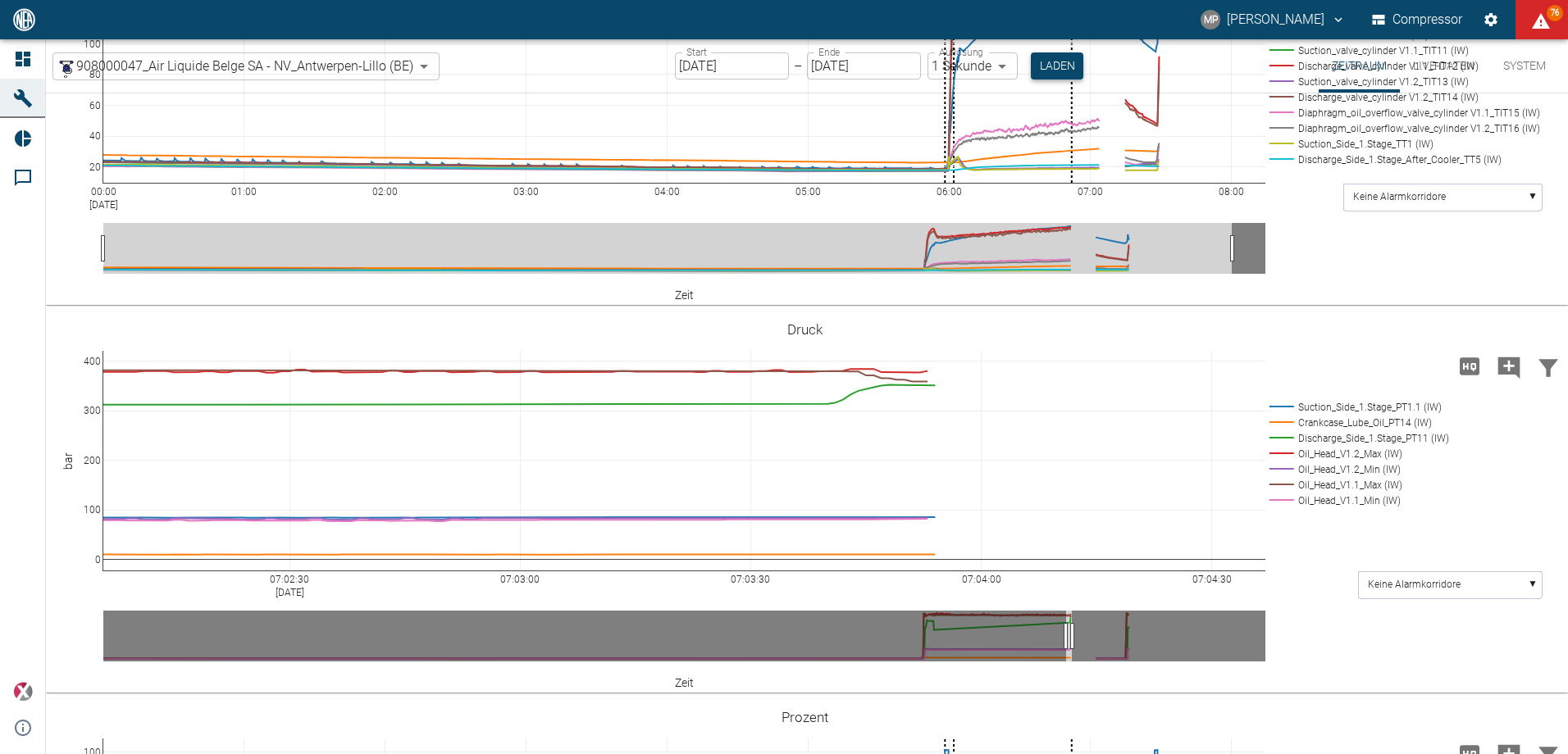
click at [1063, 63] on button "Laden" at bounding box center [1057, 65] width 52 height 27
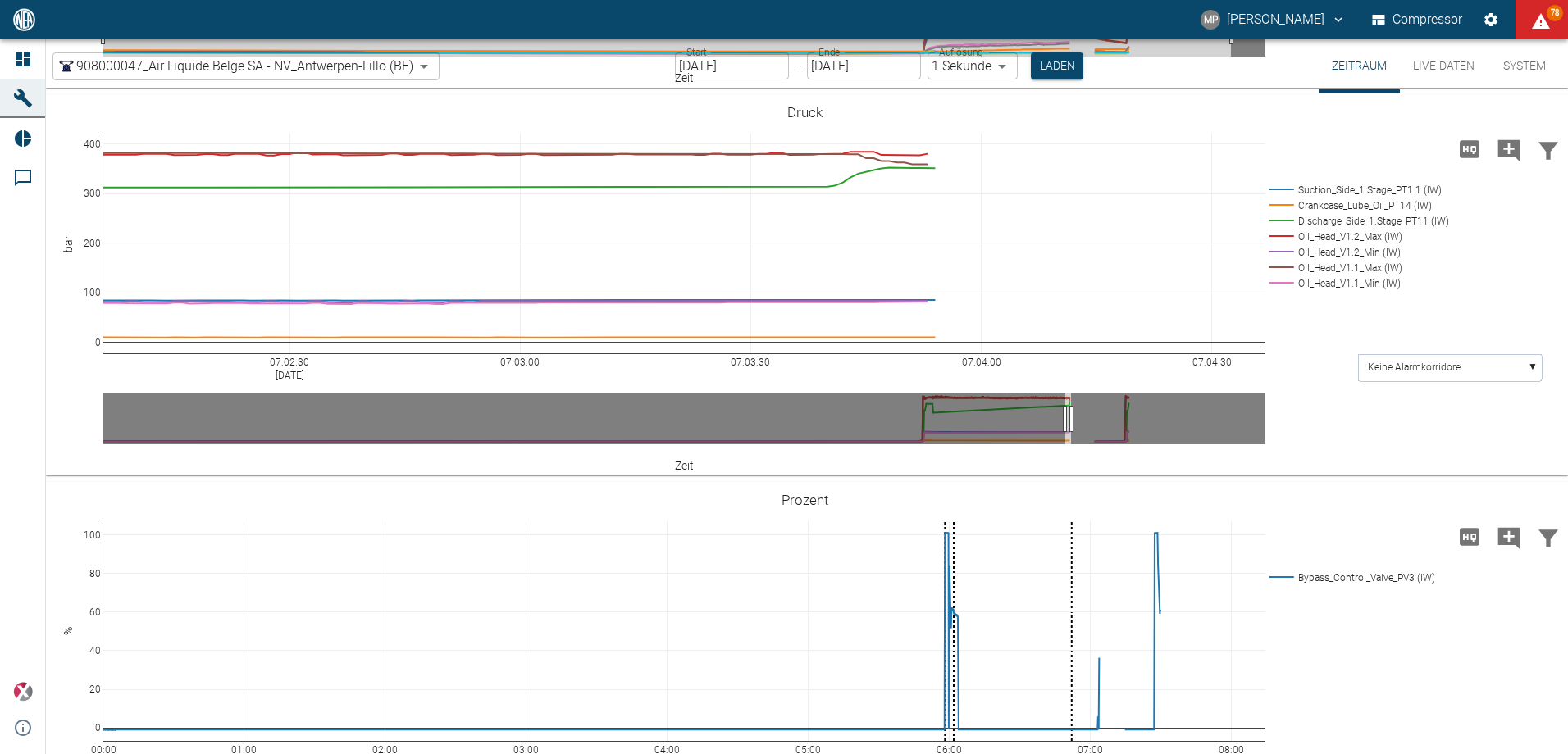
scroll to position [1235, 0]
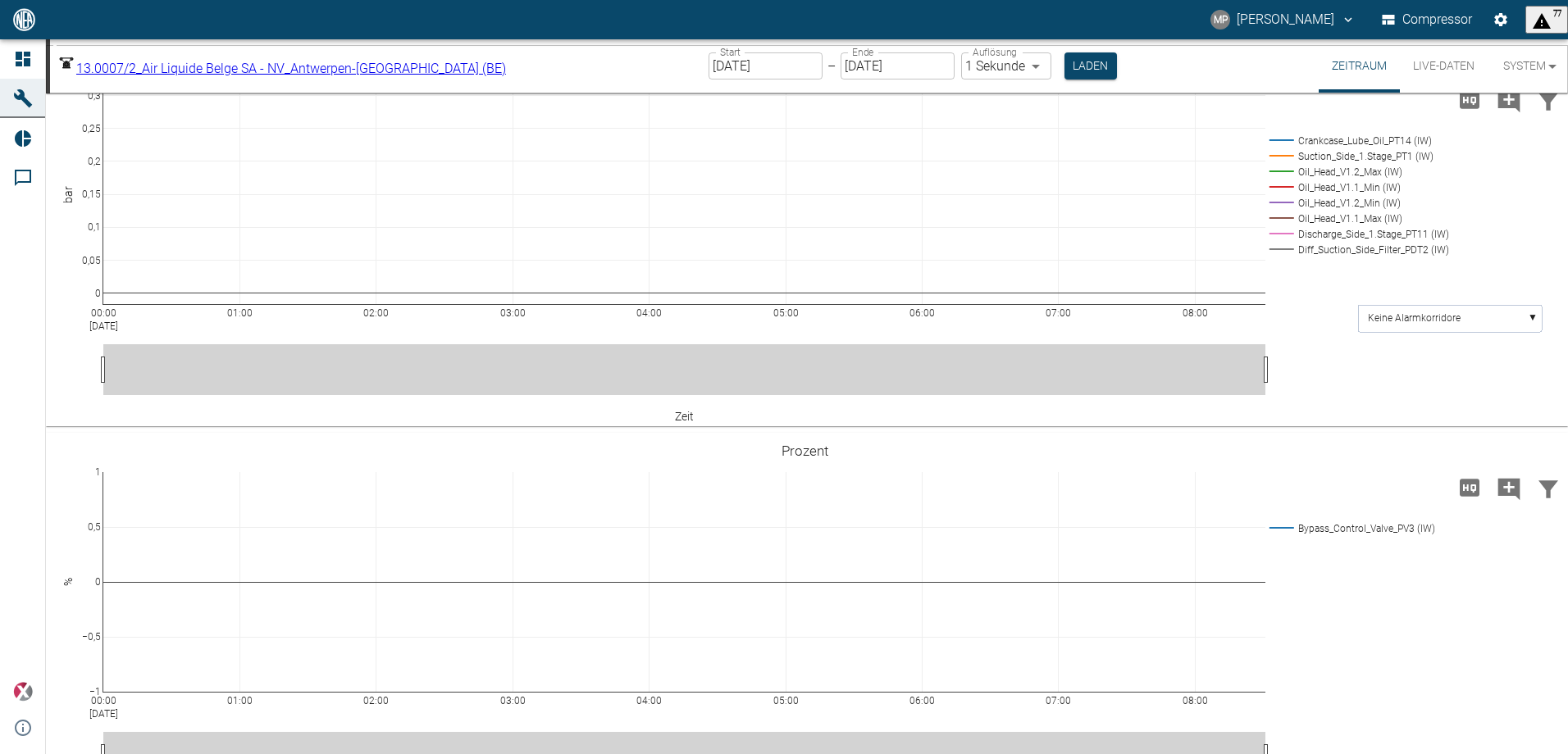
scroll to position [892, 0]
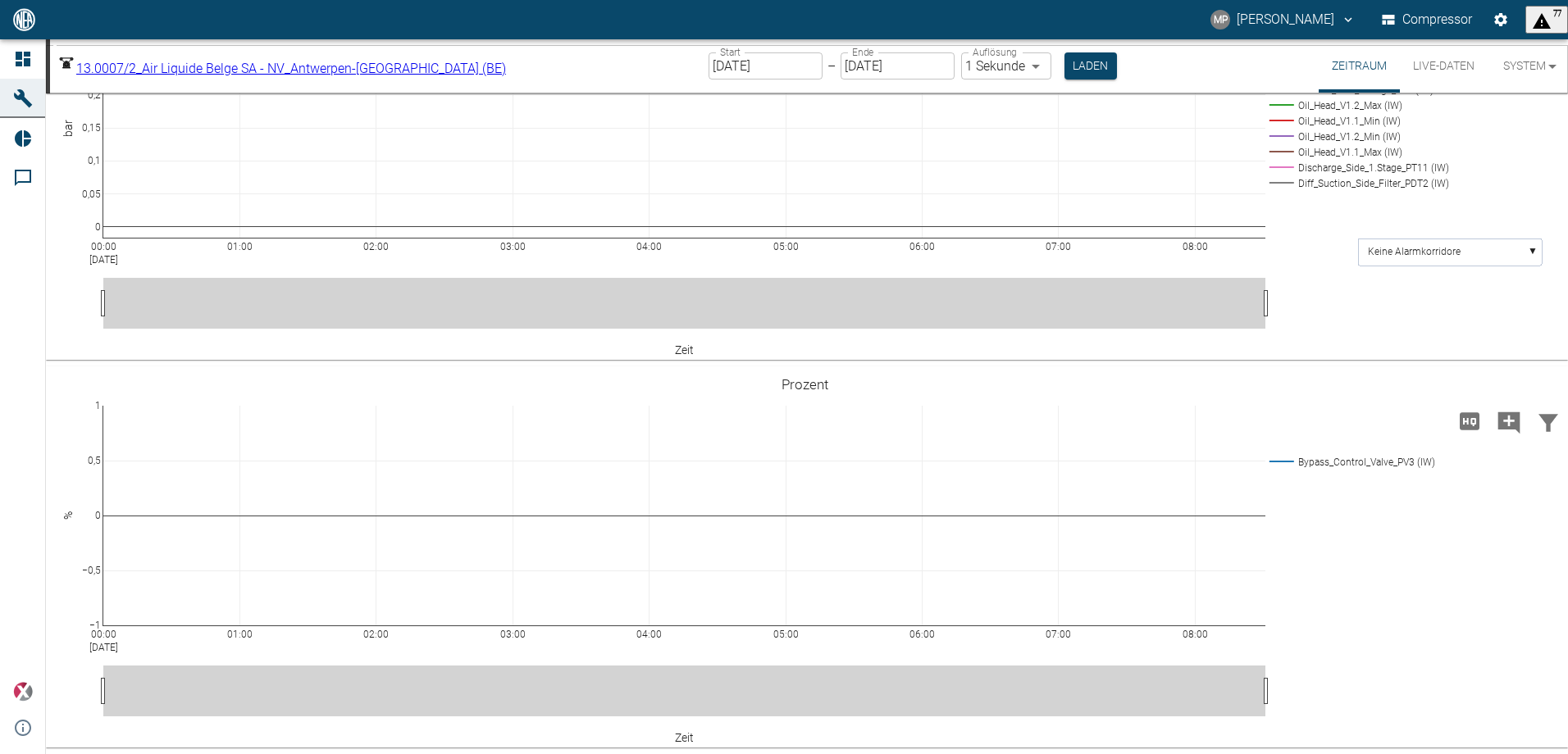
click at [433, 65] on body "MP Marc Philipps Compressor 77 Dashboard Maschinen Reports Kommentare powered b…" at bounding box center [784, 377] width 1568 height 754
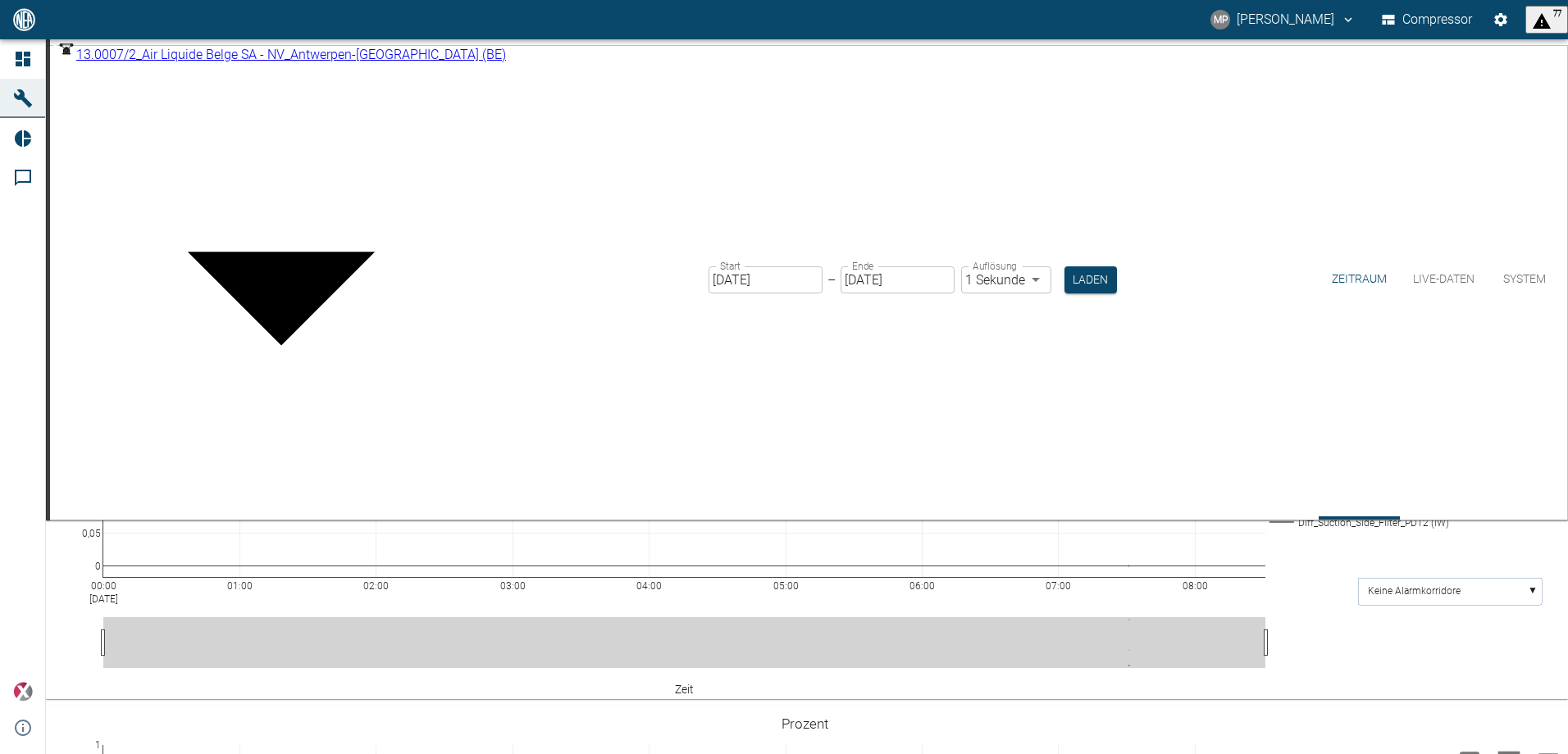
type input "53812aab-fb54-4a57-a574-01c3305aa274"
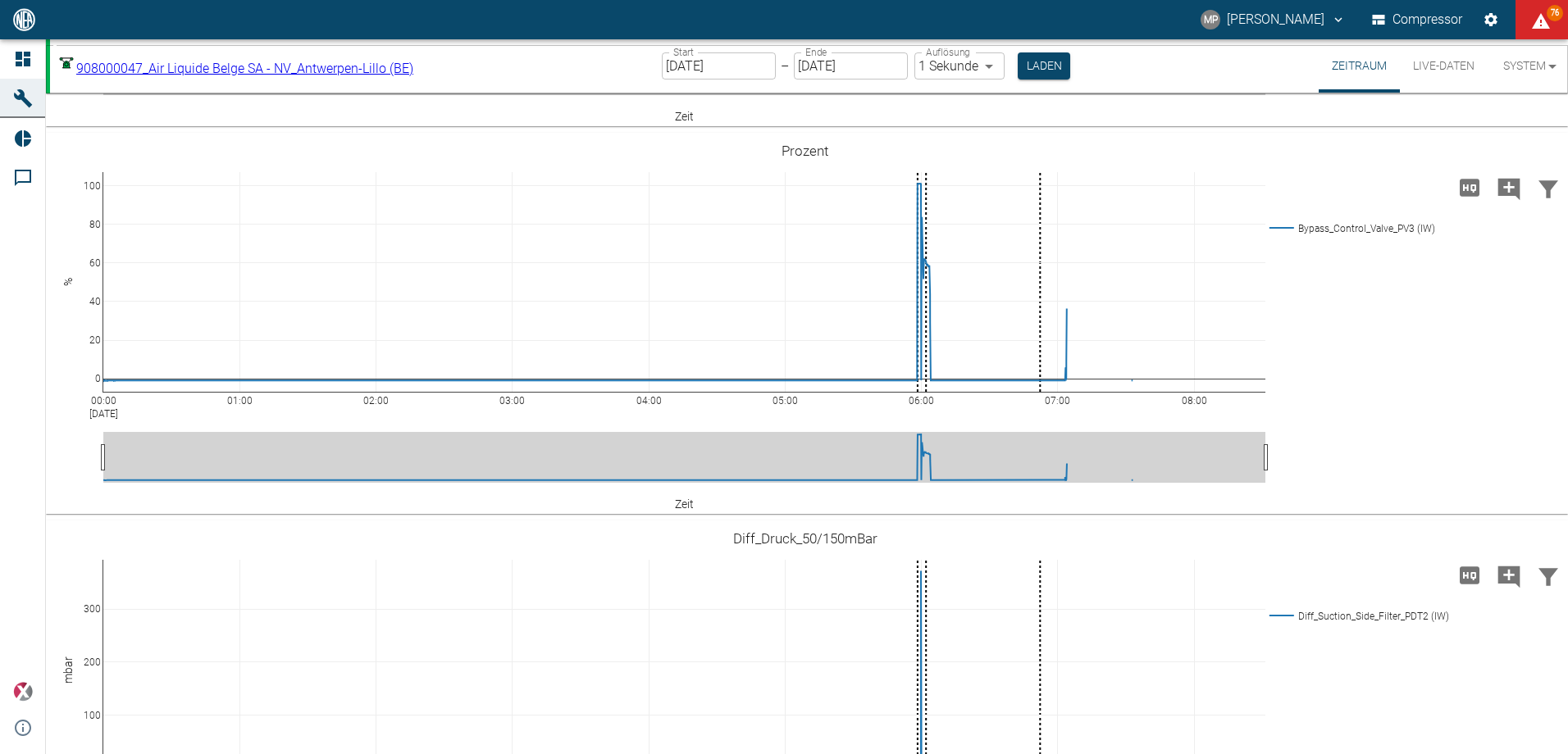
scroll to position [1557, 0]
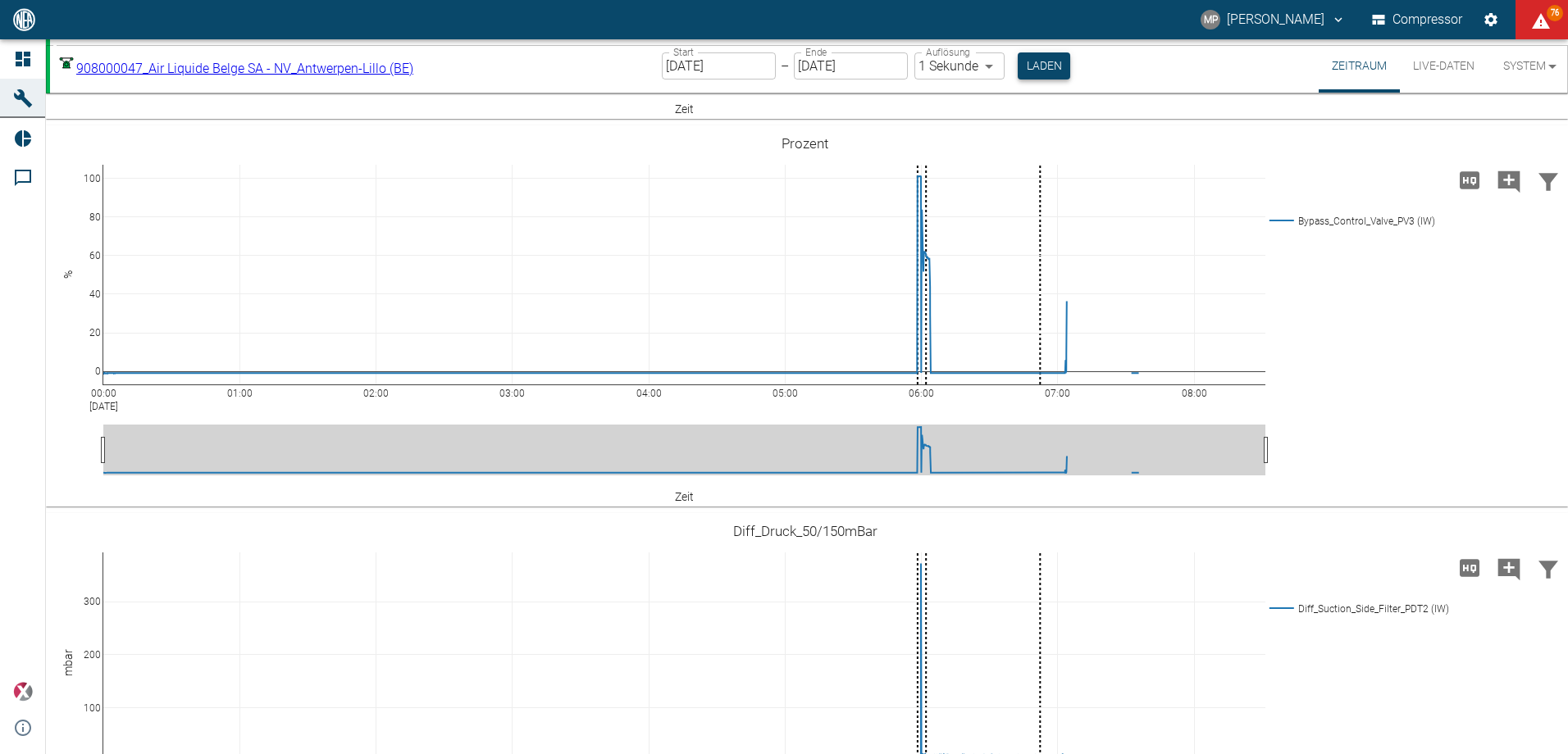
click at [1041, 62] on button "Laden" at bounding box center [1044, 65] width 52 height 27
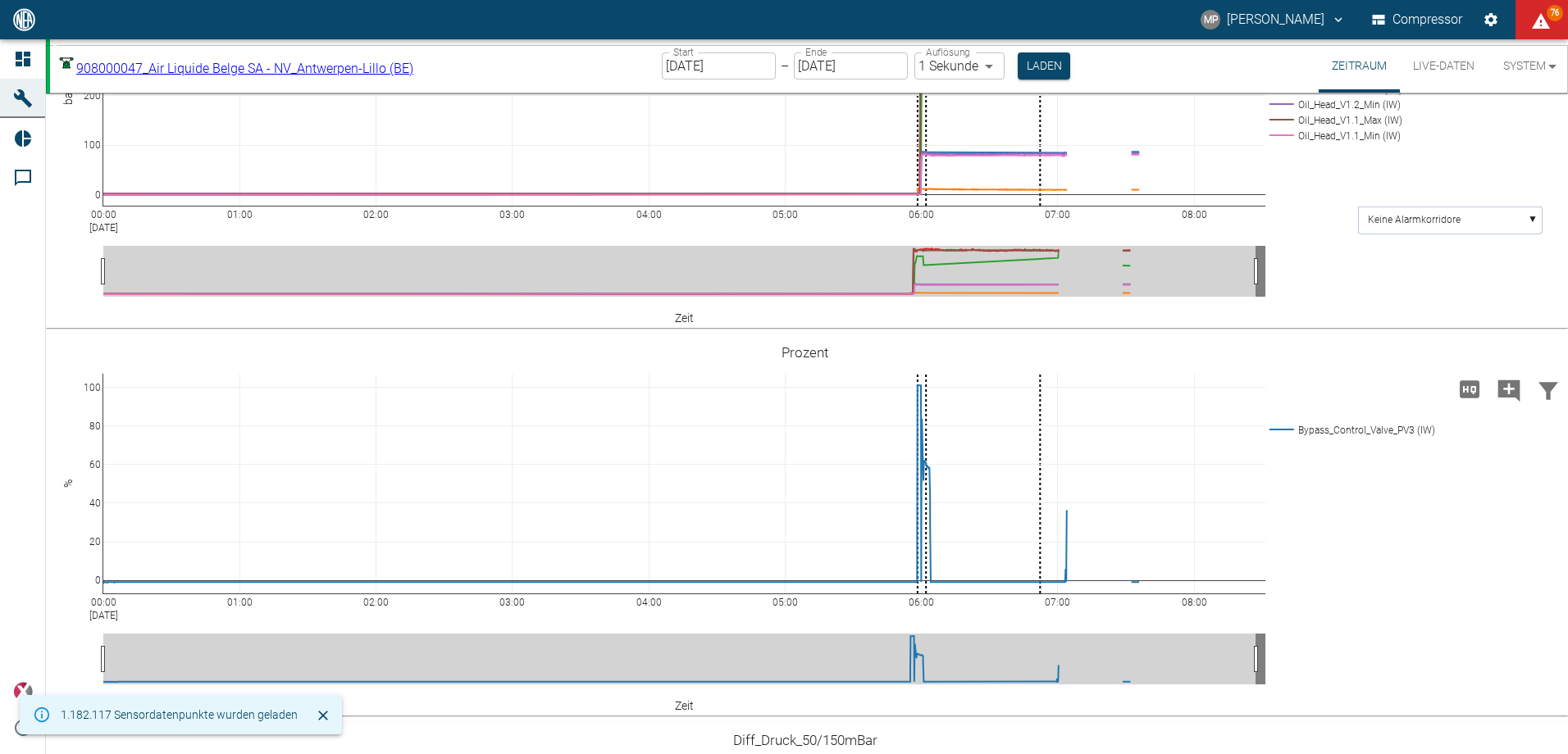
scroll to position [1317, 0]
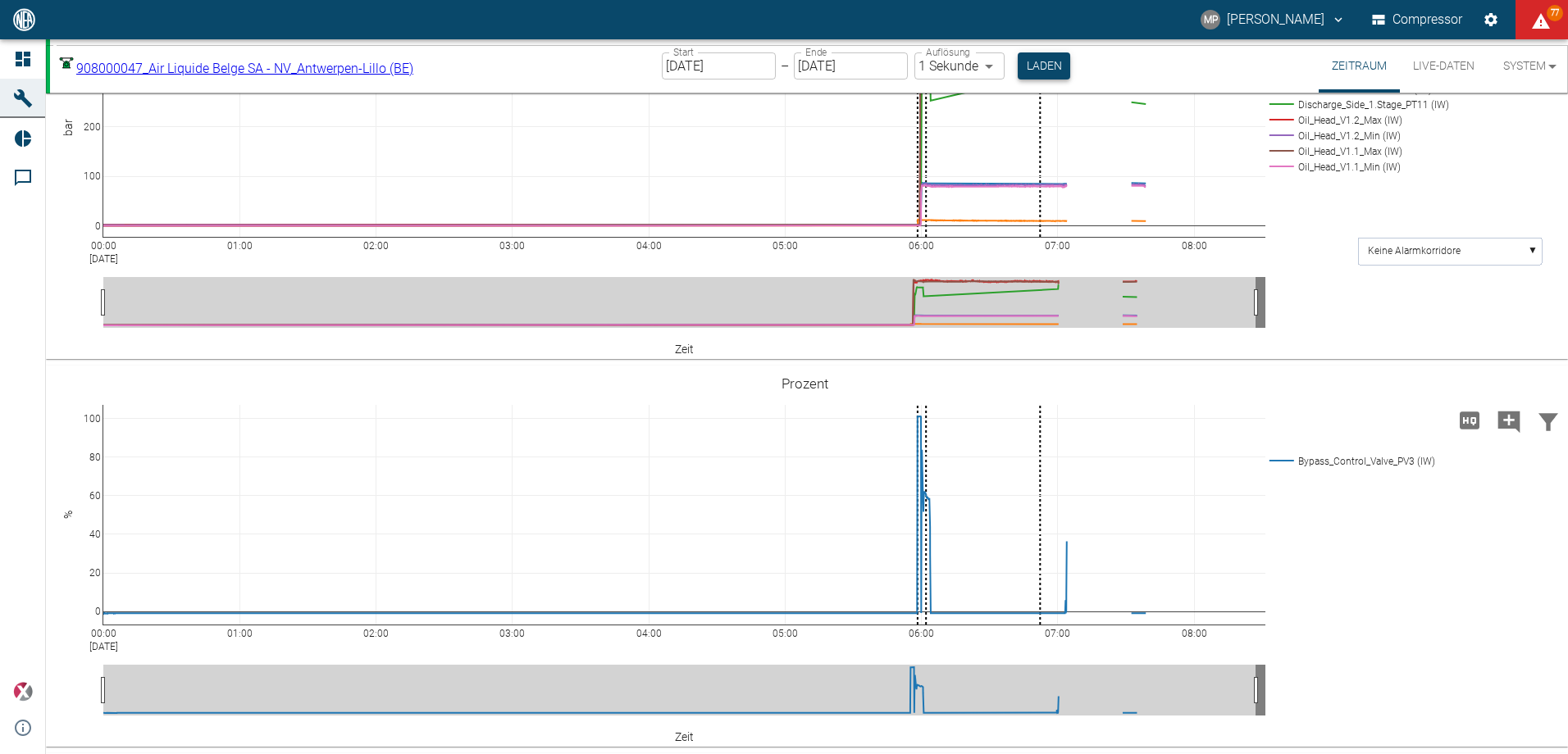
click at [1052, 71] on button "Laden" at bounding box center [1044, 65] width 52 height 27
click at [1038, 286] on tspan "Kommentar von [PERSON_NAME] am [DATE] 6:52 mit 79.313" at bounding box center [1113, 279] width 269 height 11
drag, startPoint x: 709, startPoint y: 374, endPoint x: 679, endPoint y: 375, distance: 30.0
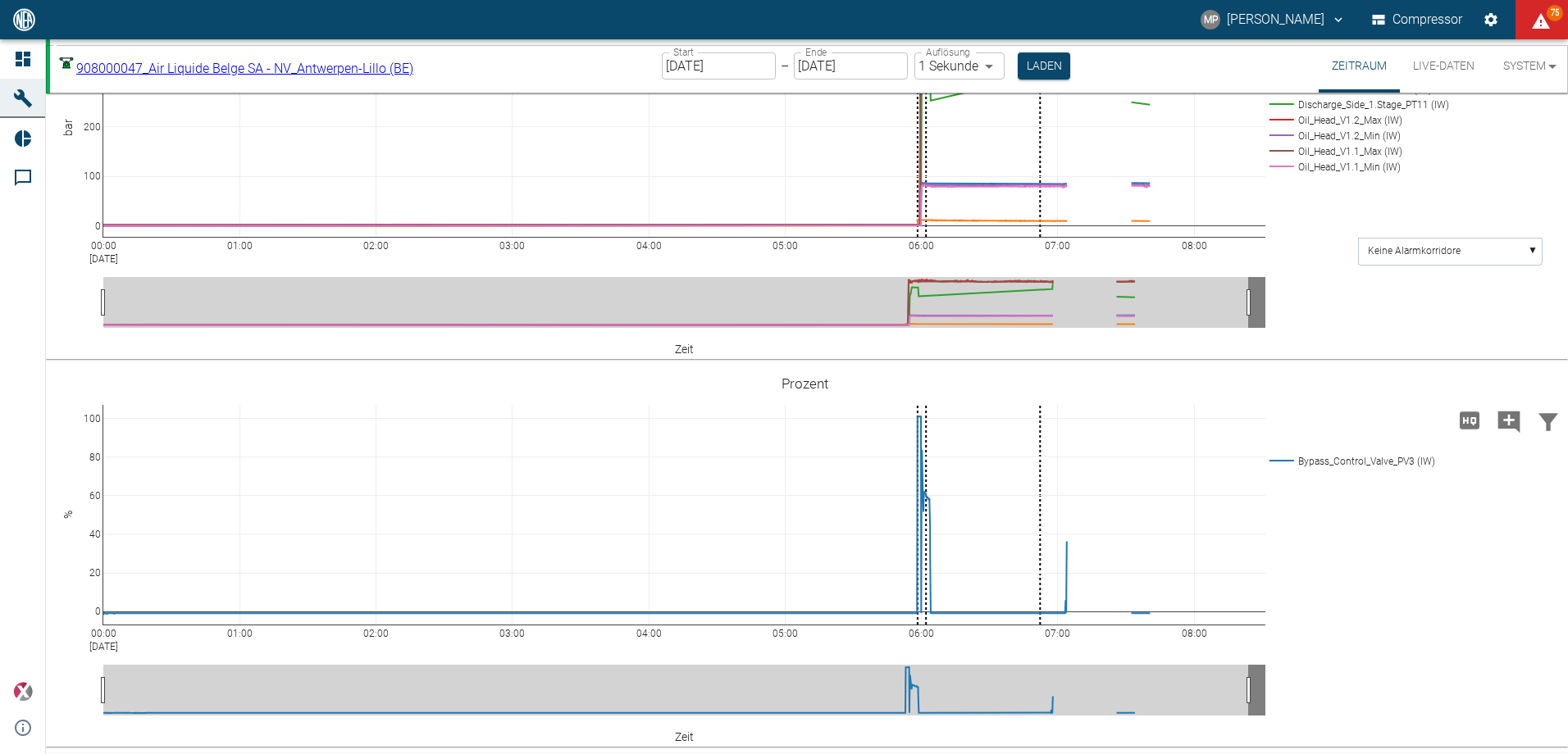
type textarea "Oil flow rate: V1.1 = 250 ml/min // 46°C V1.2 = 270 ml/min // 46°C"
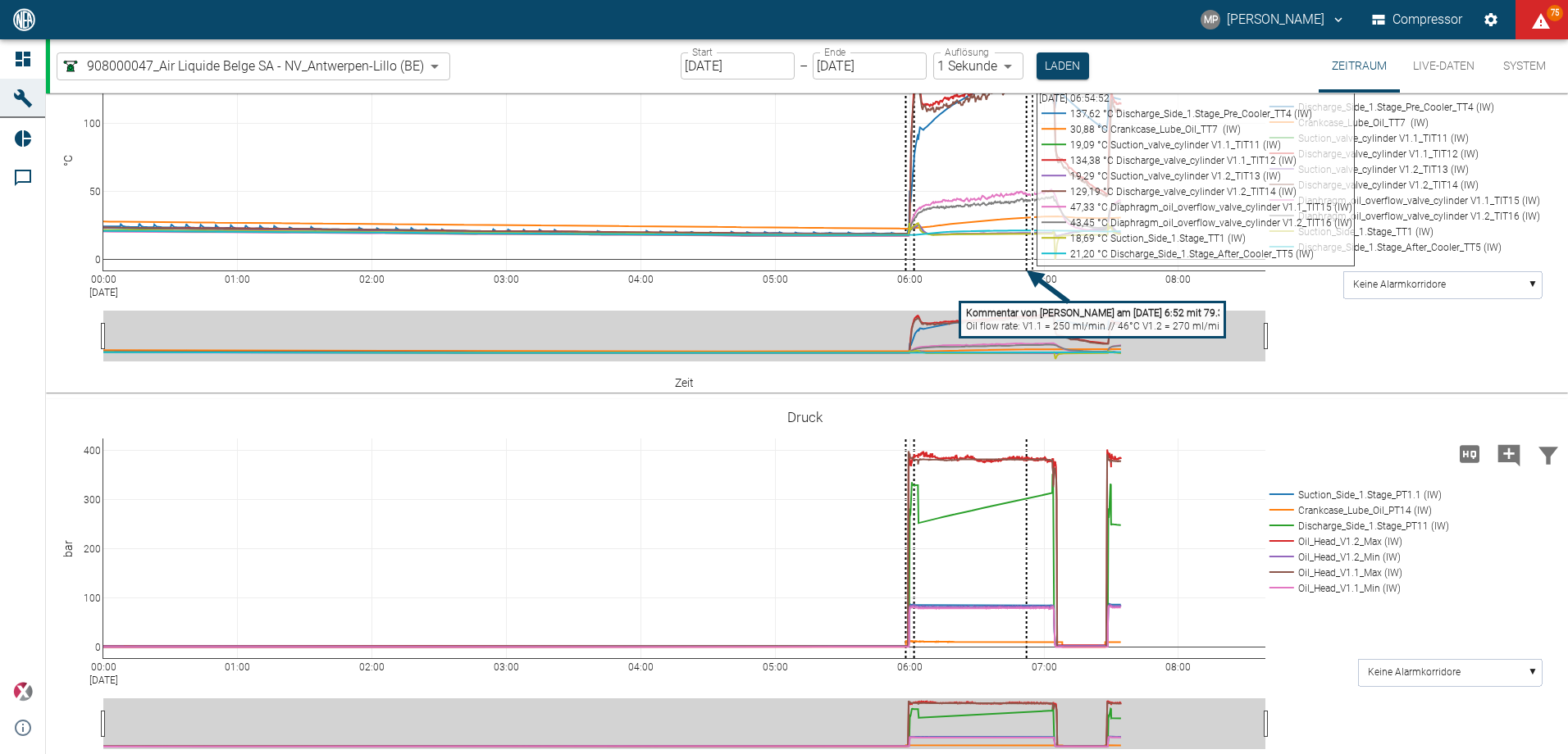
scroll to position [1229, 0]
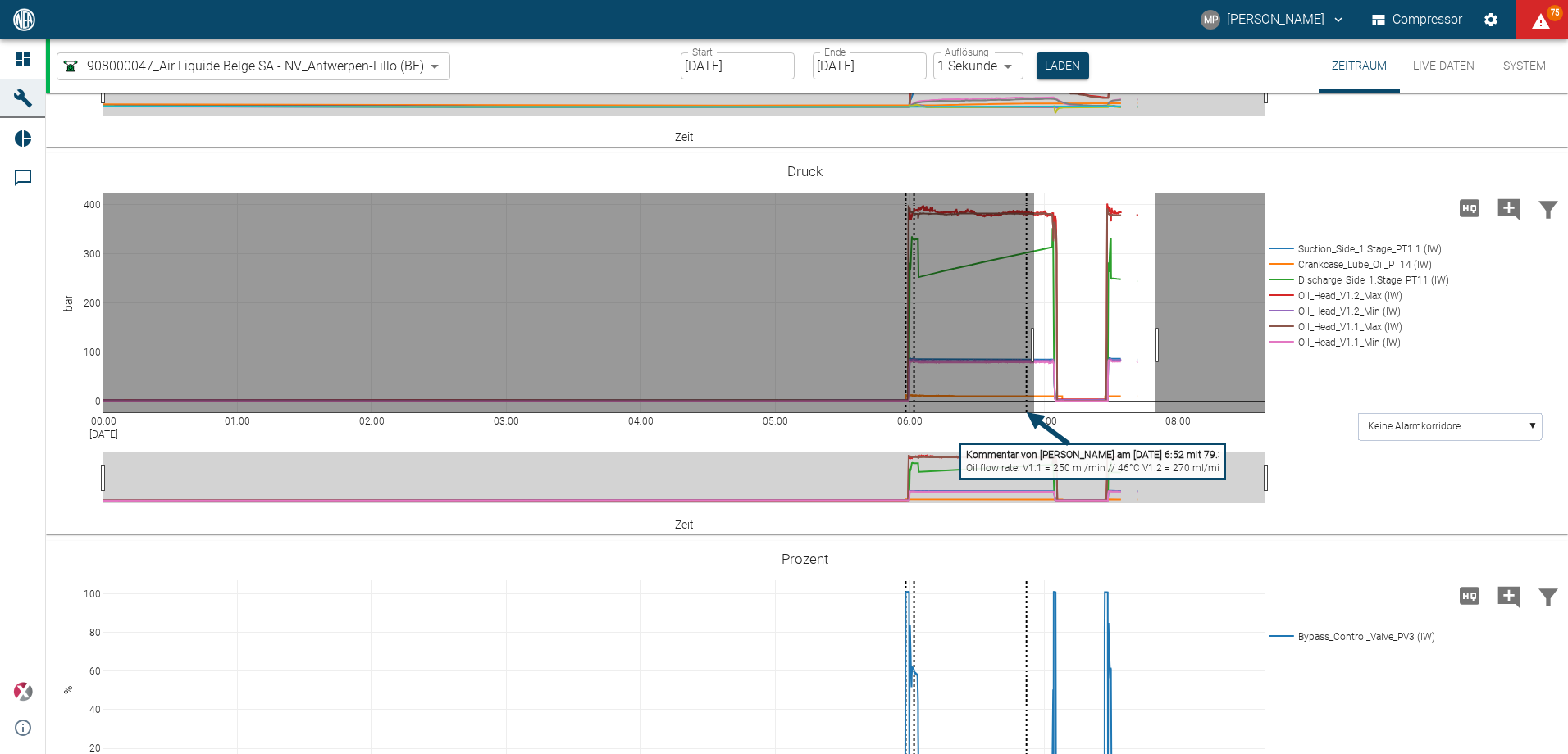
drag, startPoint x: 1034, startPoint y: 608, endPoint x: 1155, endPoint y: 603, distance: 121.1
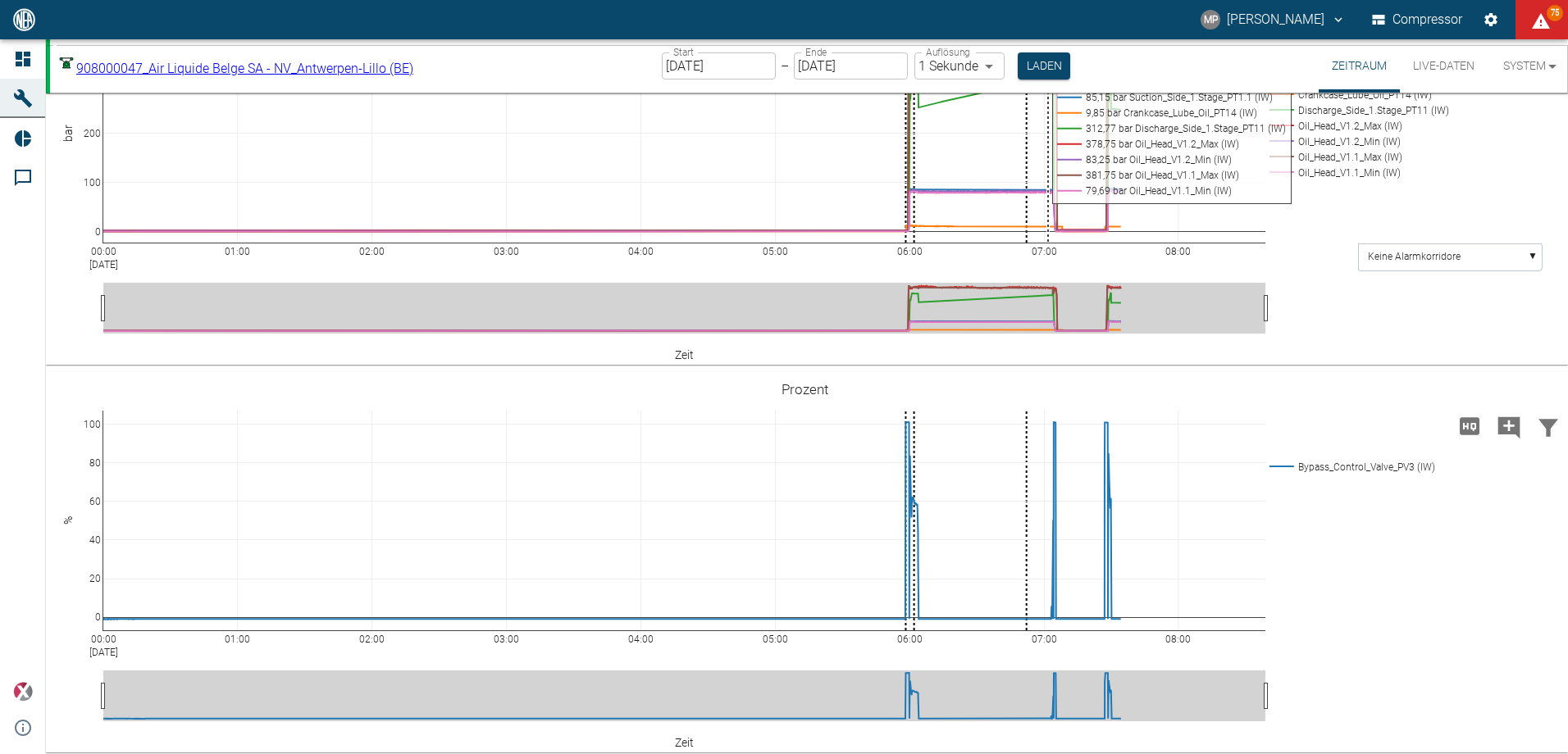
scroll to position [1393, 0]
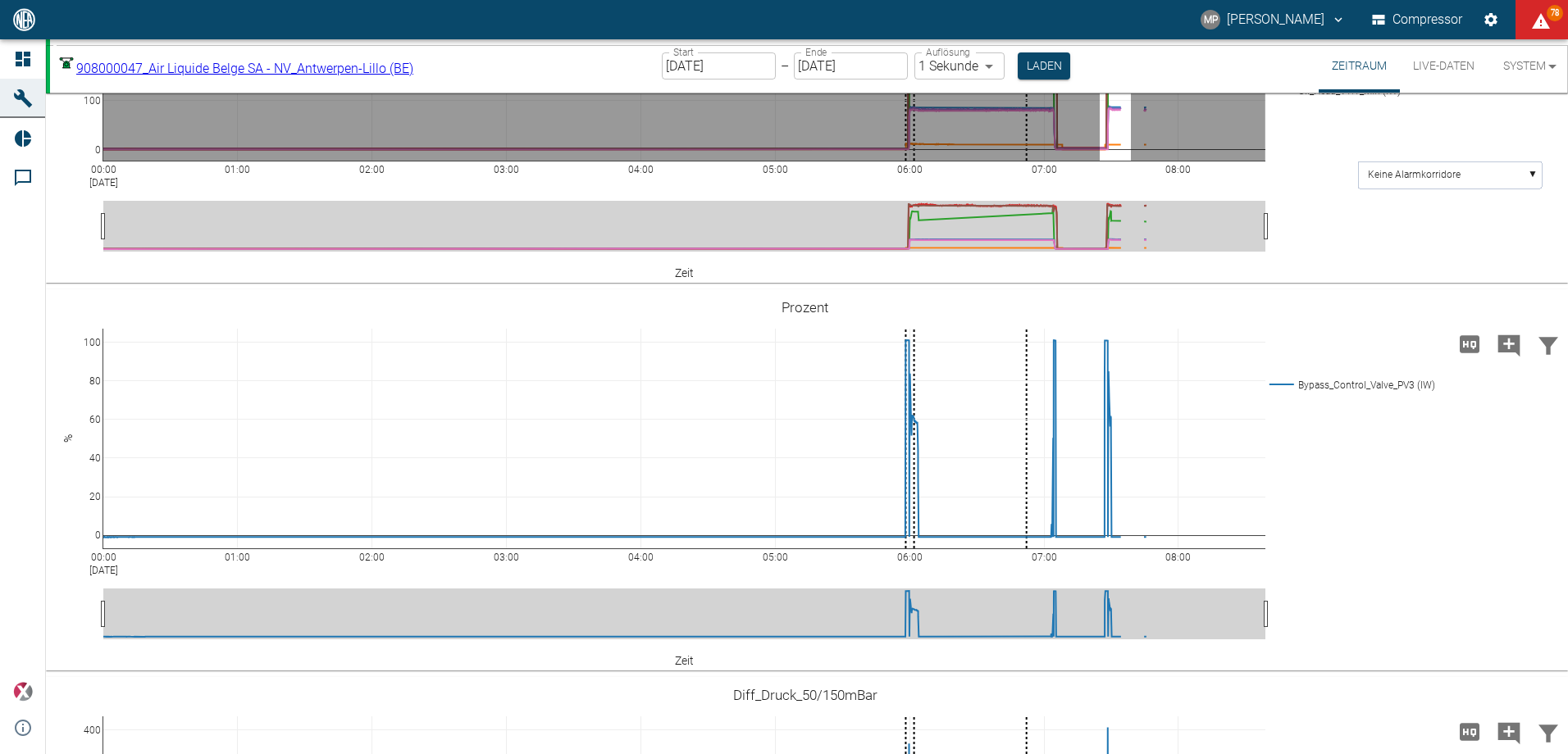
drag, startPoint x: 1099, startPoint y: 327, endPoint x: 1131, endPoint y: 322, distance: 32.4
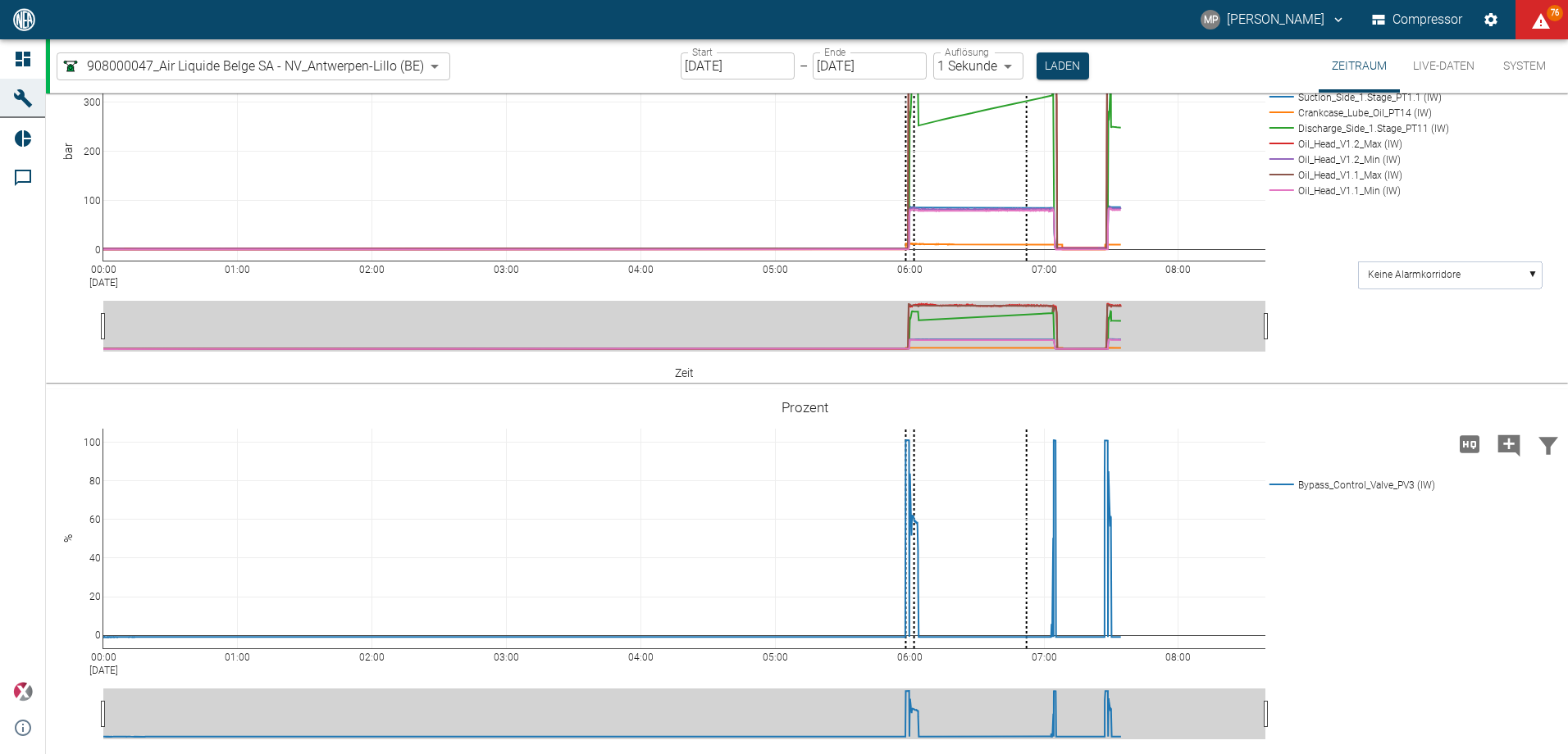
scroll to position [1311, 0]
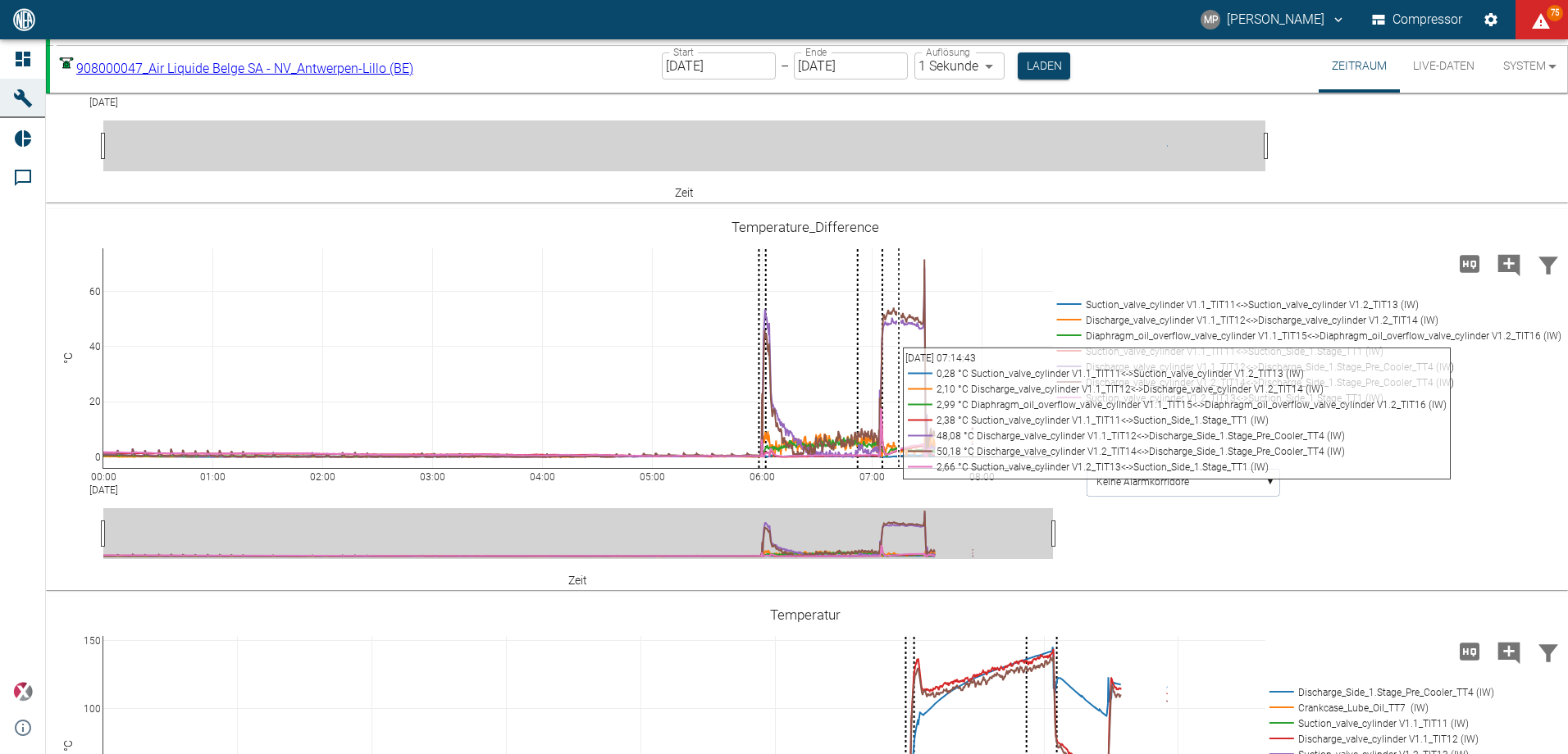
scroll to position [1148, 0]
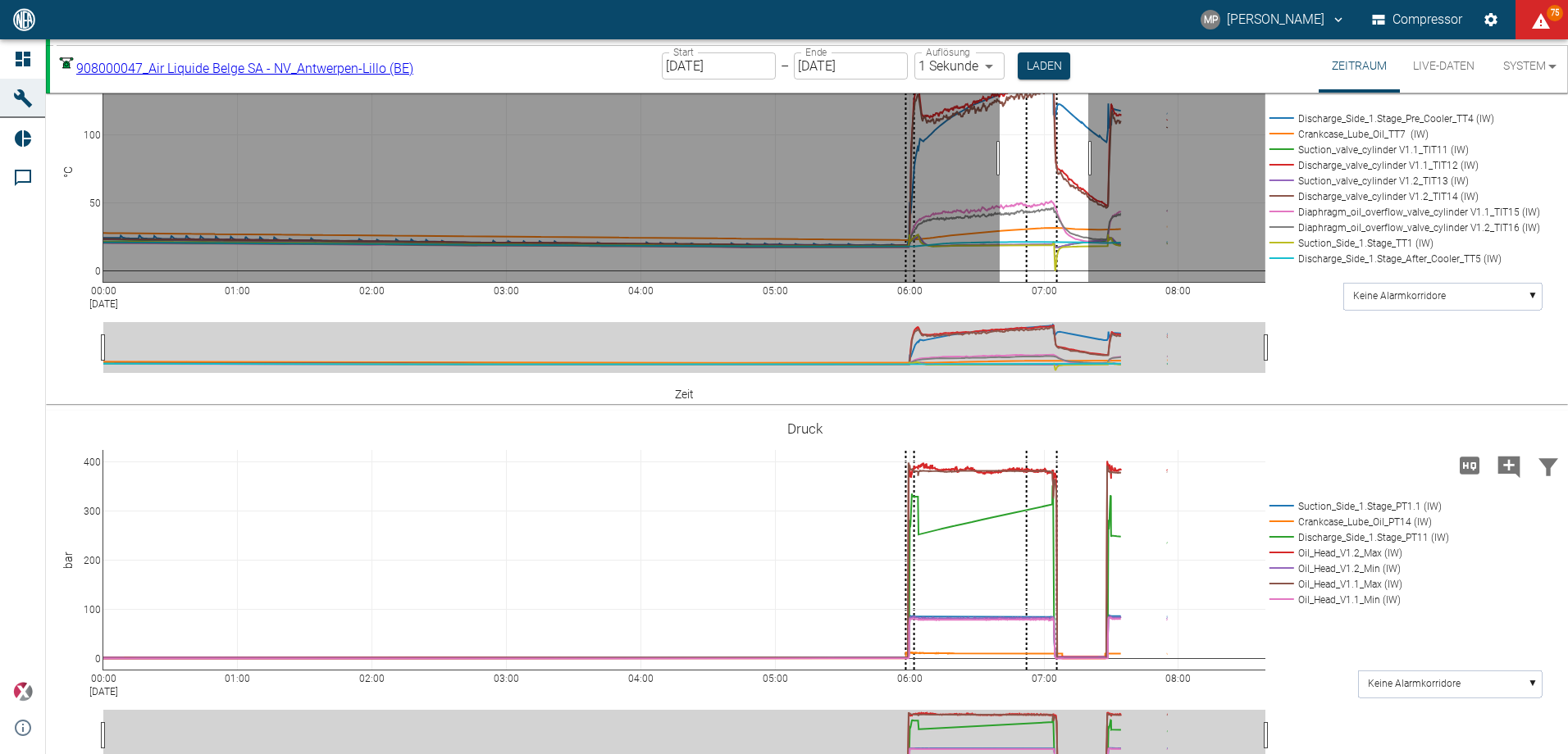
drag, startPoint x: 999, startPoint y: 246, endPoint x: 1088, endPoint y: 254, distance: 89.4
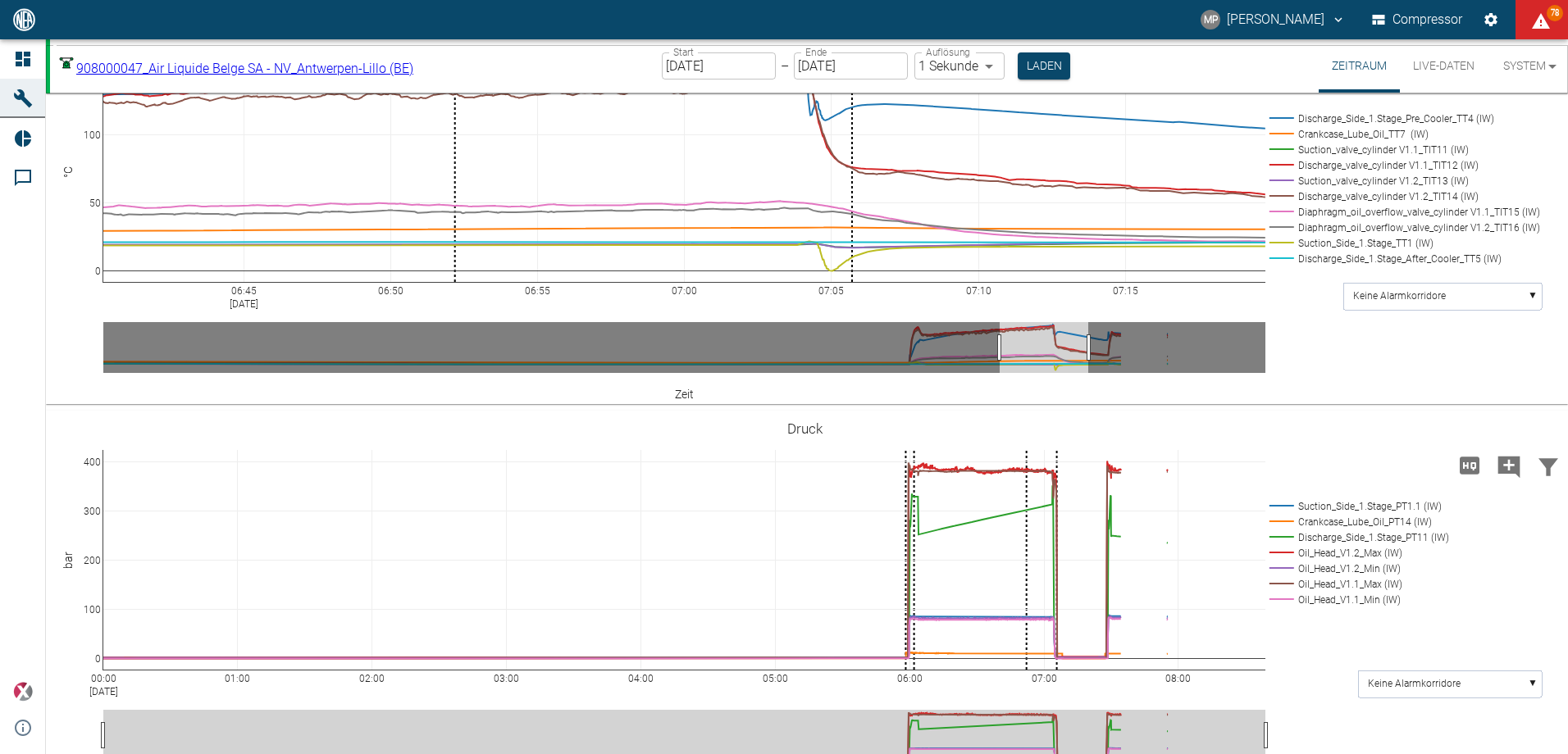
click at [1389, 266] on rect at bounding box center [1400, 259] width 271 height 16
click at [1374, 251] on rect at bounding box center [1400, 243] width 271 height 16
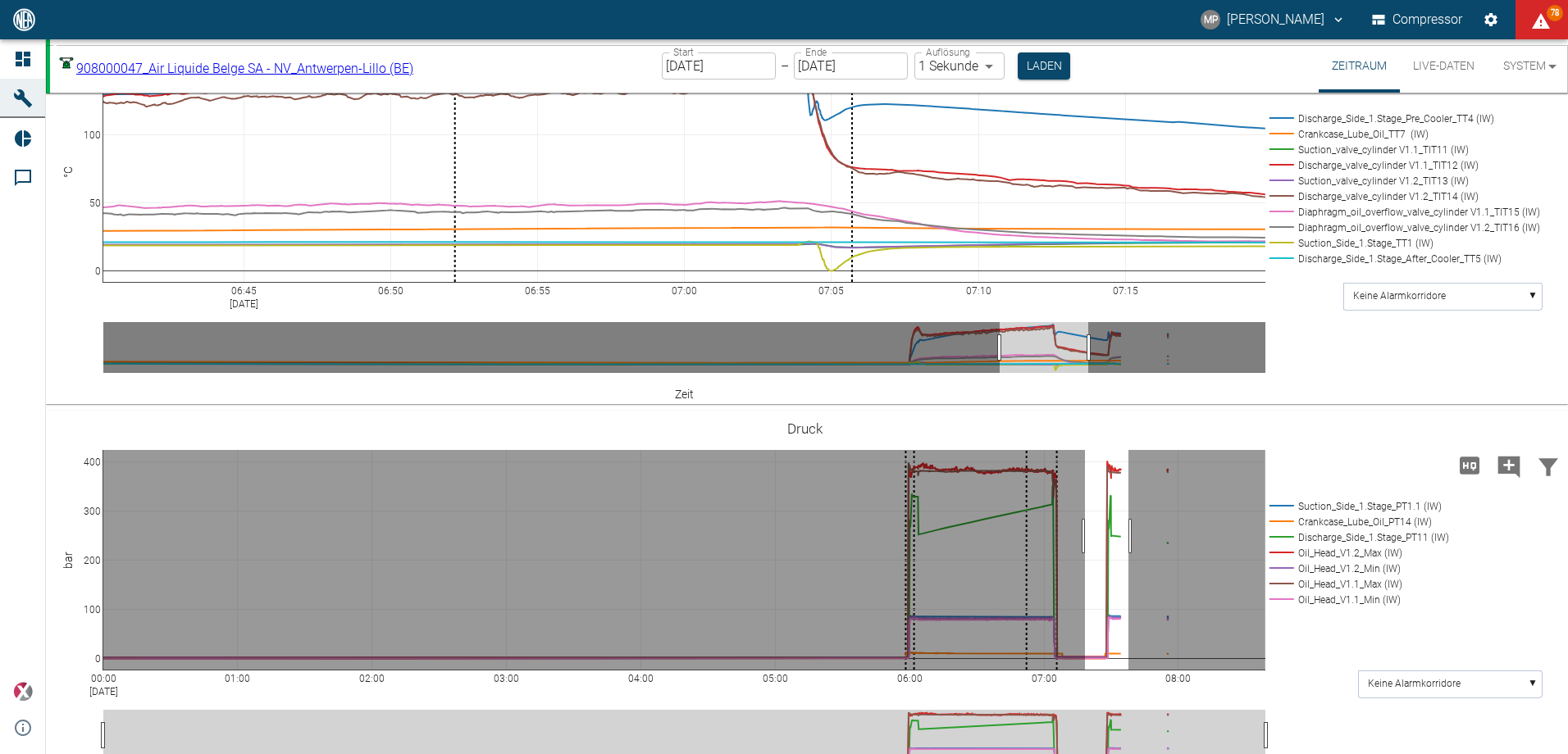
drag, startPoint x: 1085, startPoint y: 623, endPoint x: 1128, endPoint y: 635, distance: 44.6
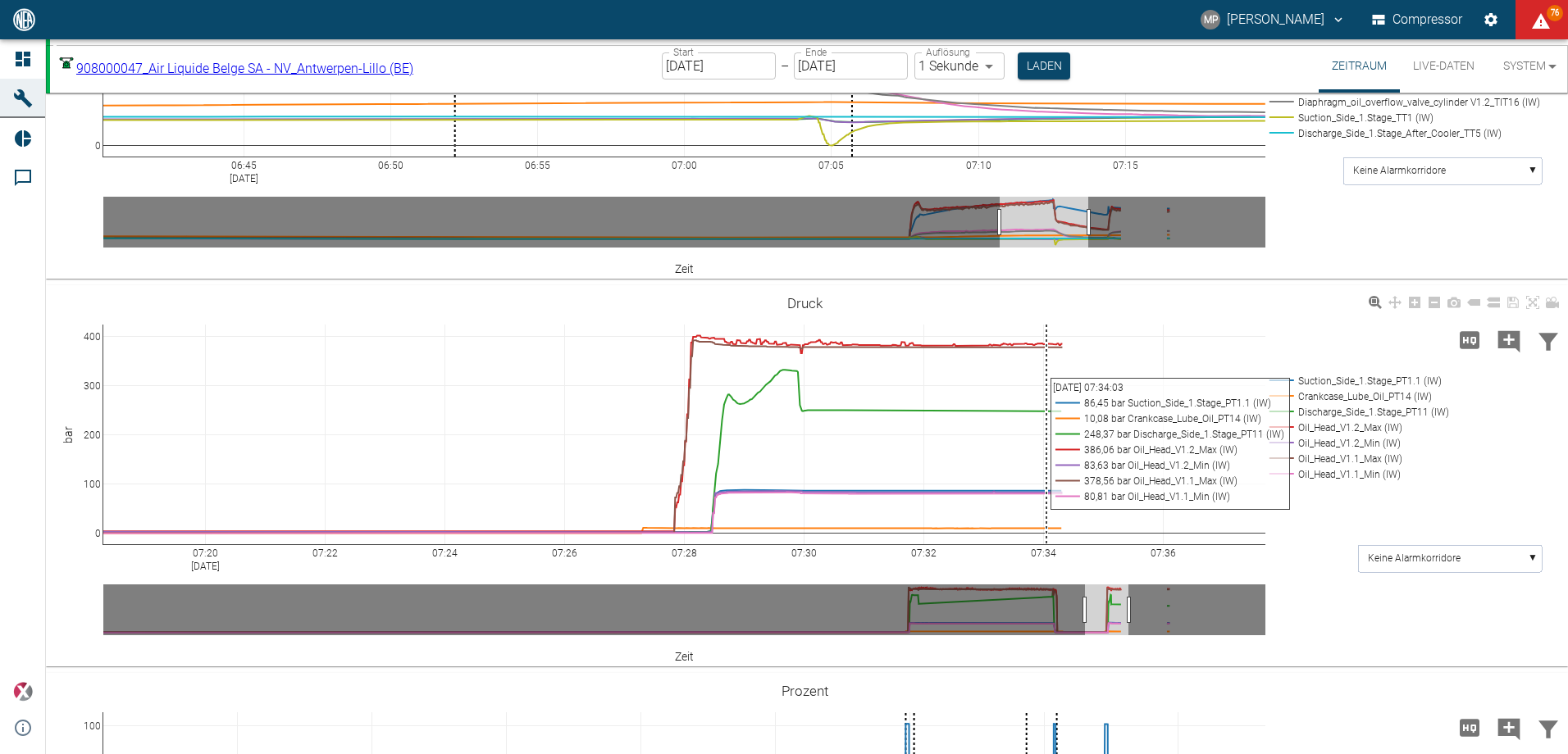
scroll to position [1311, 0]
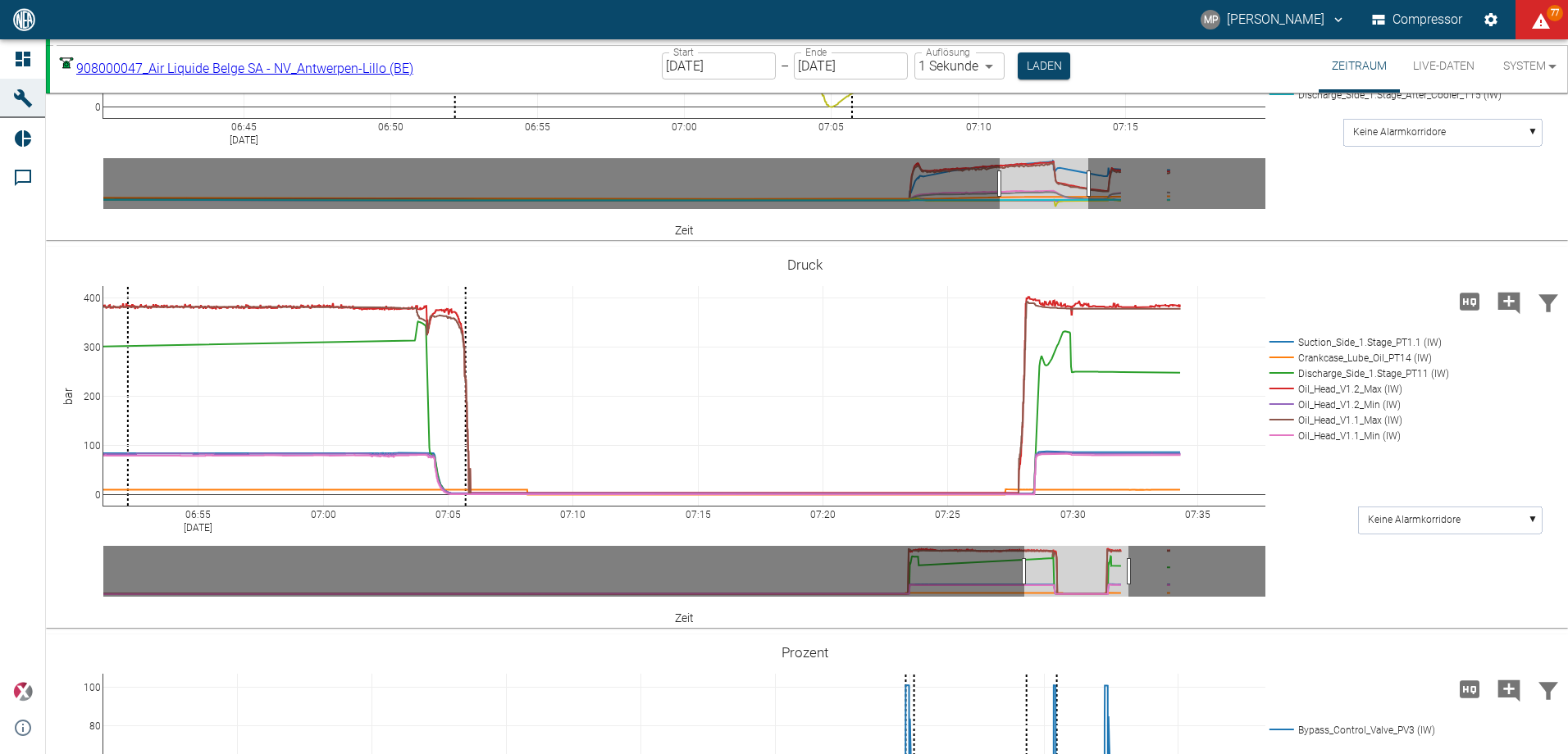
drag, startPoint x: 1084, startPoint y: 661, endPoint x: 1024, endPoint y: 647, distance: 61.6
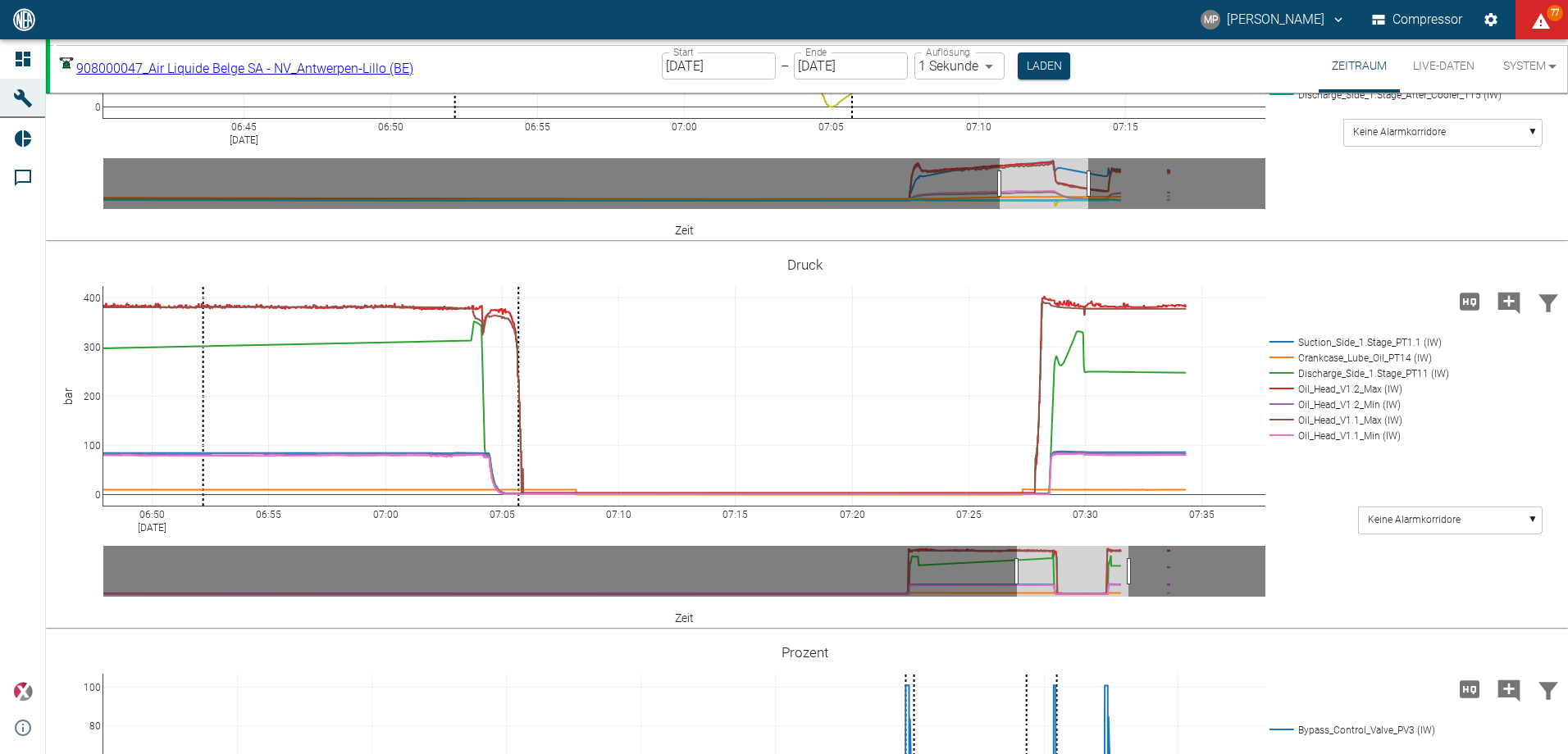
drag, startPoint x: 1083, startPoint y: 661, endPoint x: 1015, endPoint y: 650, distance: 68.9
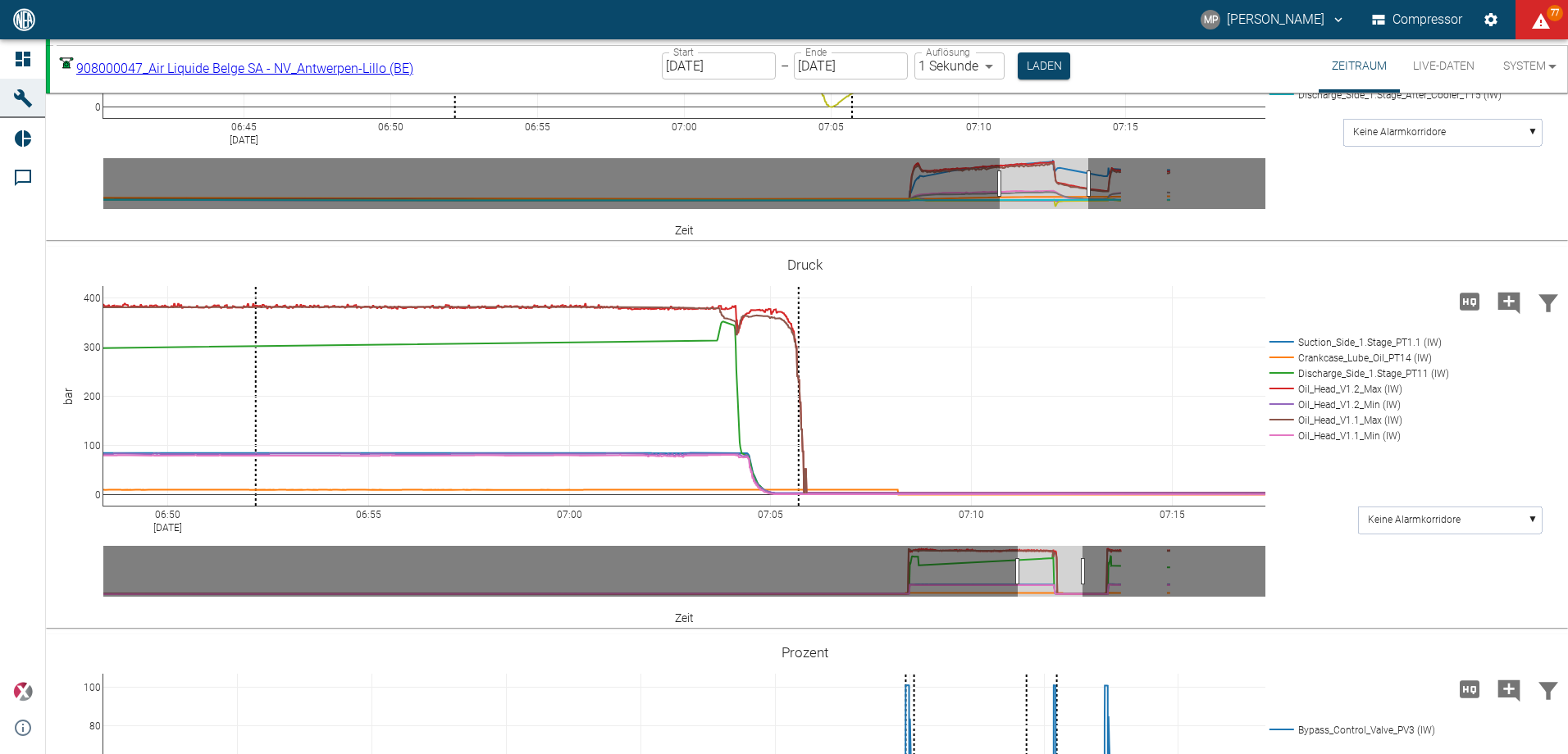
drag, startPoint x: 1079, startPoint y: 661, endPoint x: 1014, endPoint y: 645, distance: 66.9
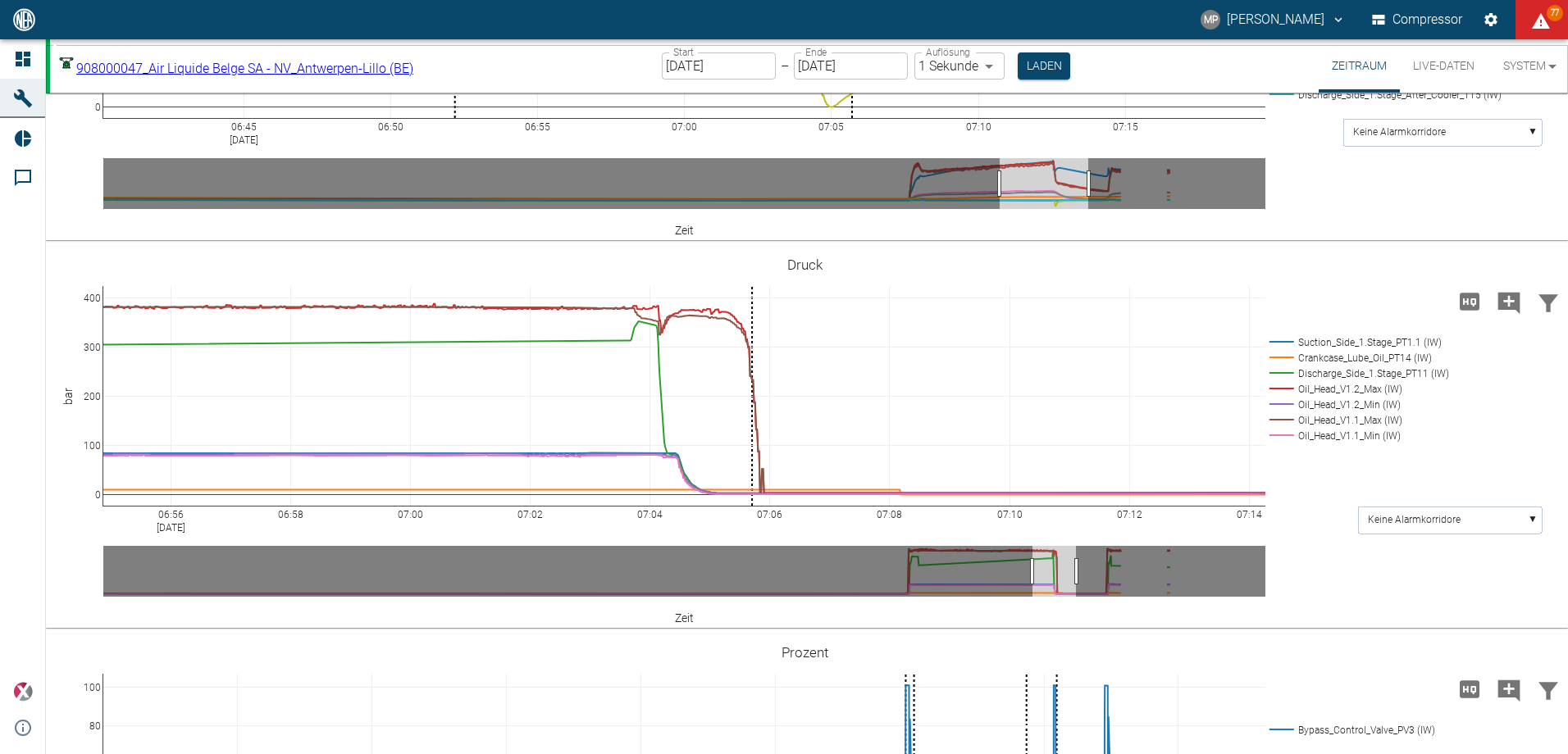
drag, startPoint x: 1125, startPoint y: 663, endPoint x: 1072, endPoint y: 655, distance: 53.6
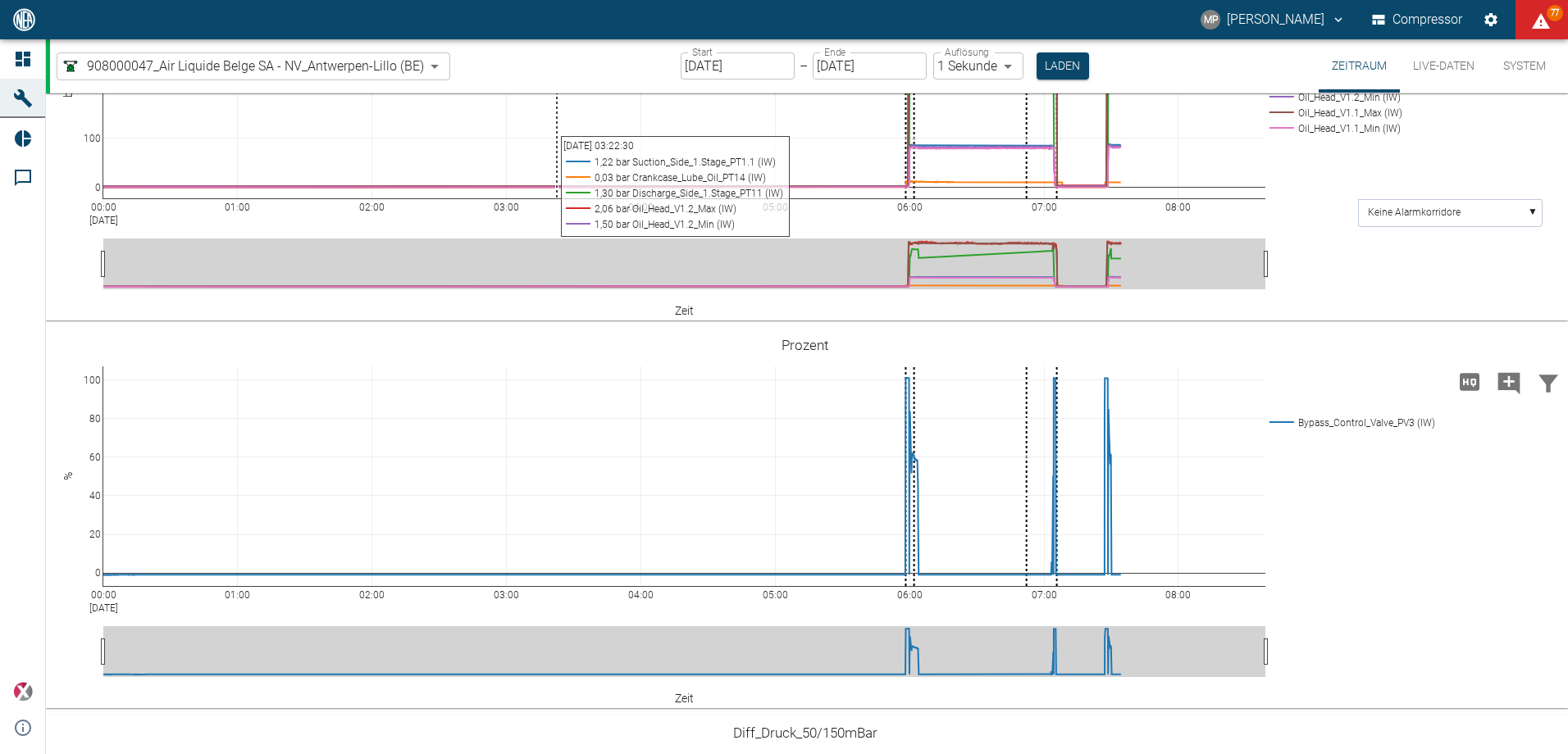
scroll to position [1393, 0]
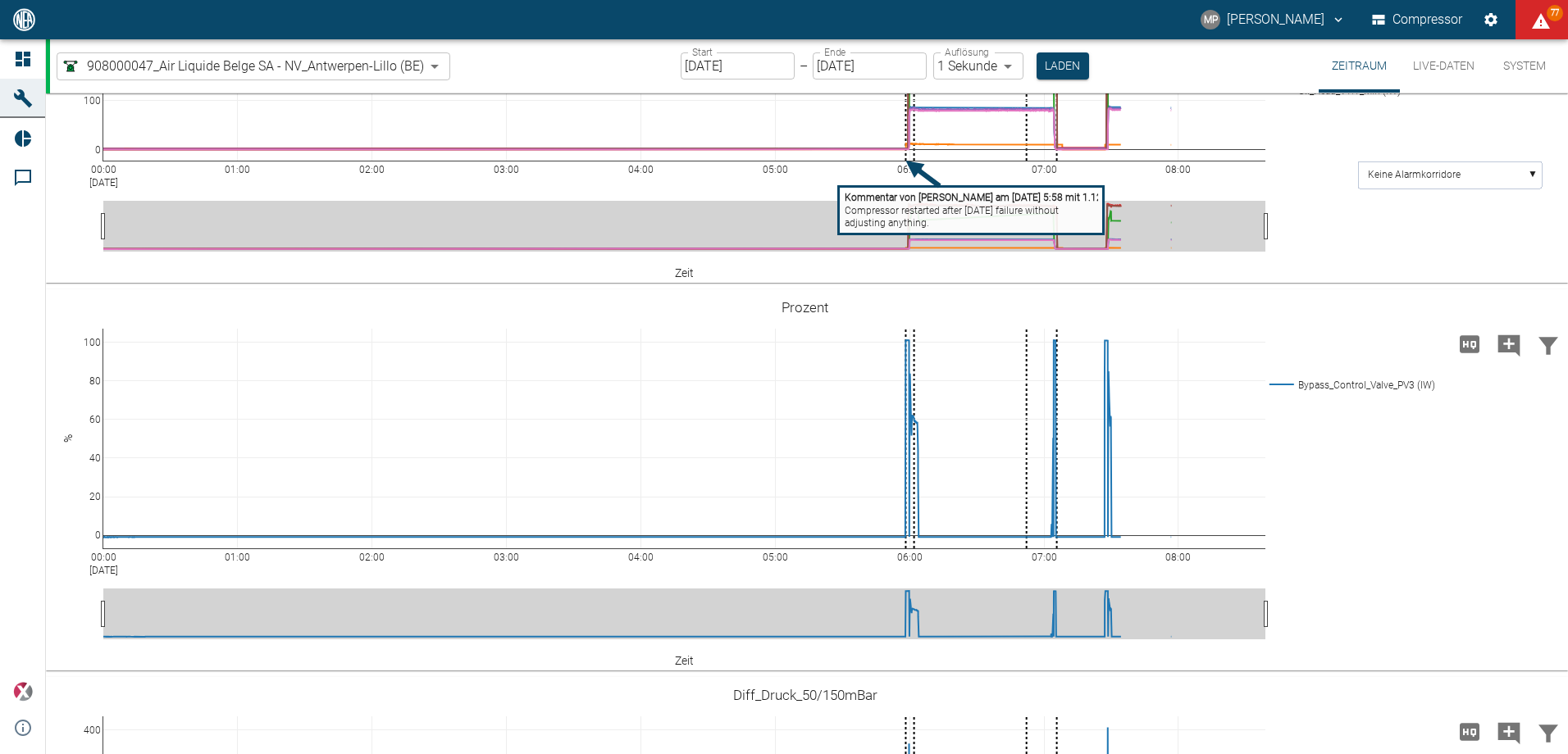
click at [888, 216] on tspan "Compressor restarted after [DATE] failure without" at bounding box center [952, 210] width 214 height 11
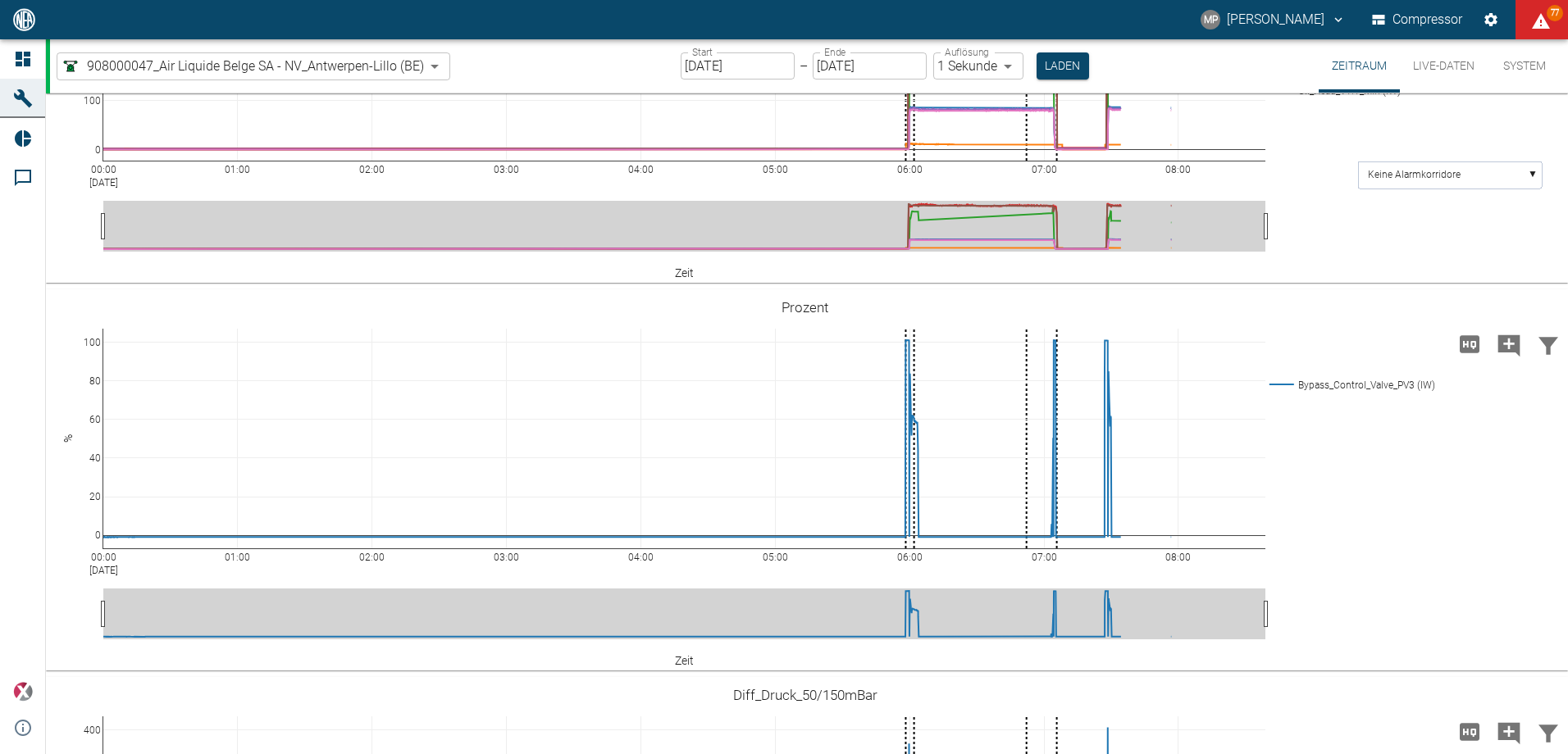
drag, startPoint x: 926, startPoint y: 357, endPoint x: 559, endPoint y: 349, distance: 367.1
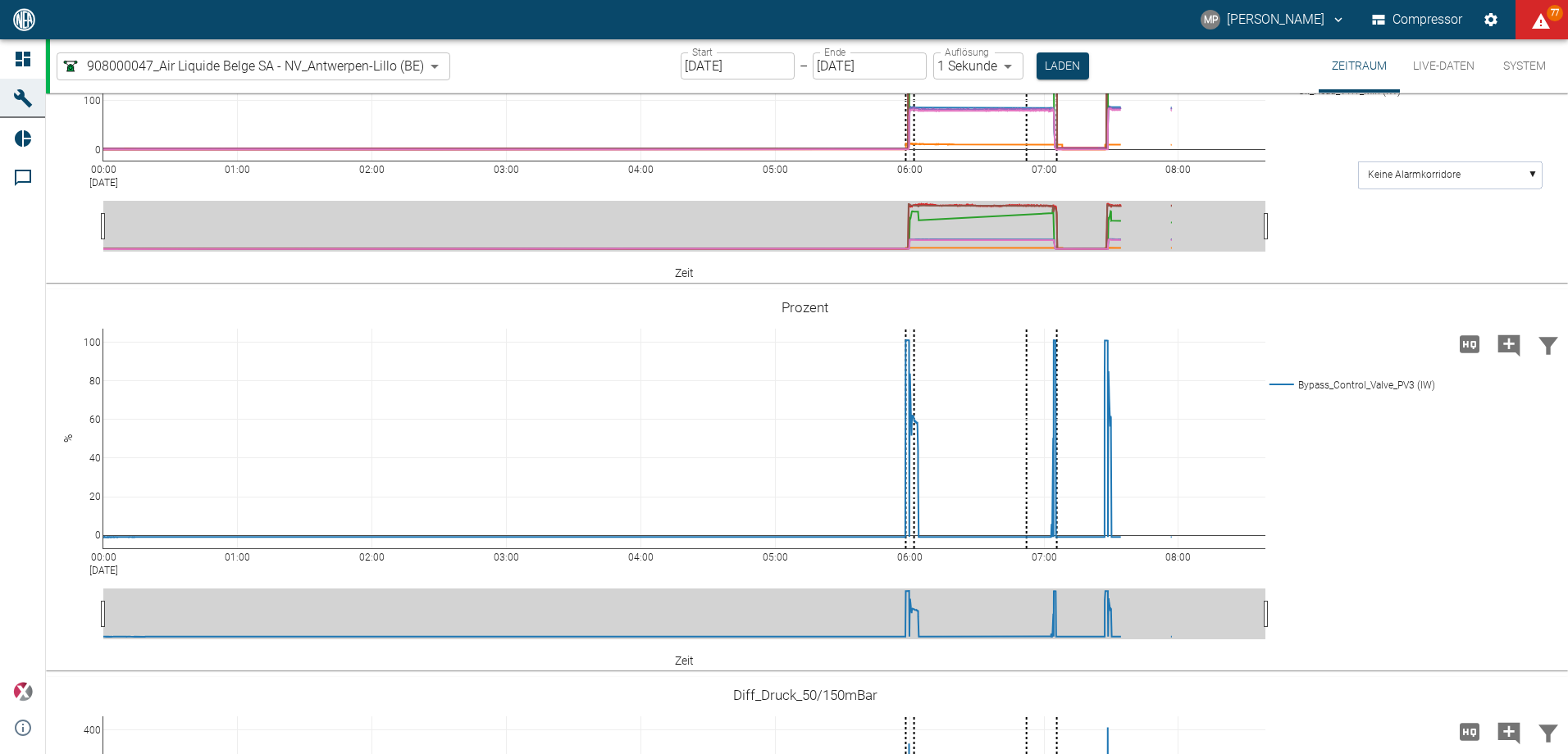
paste textarea "Compressor restarted after yesterday's failure without adjusting anything."
type textarea "Compressor restarted after yesterday's failure without adjusting anything."
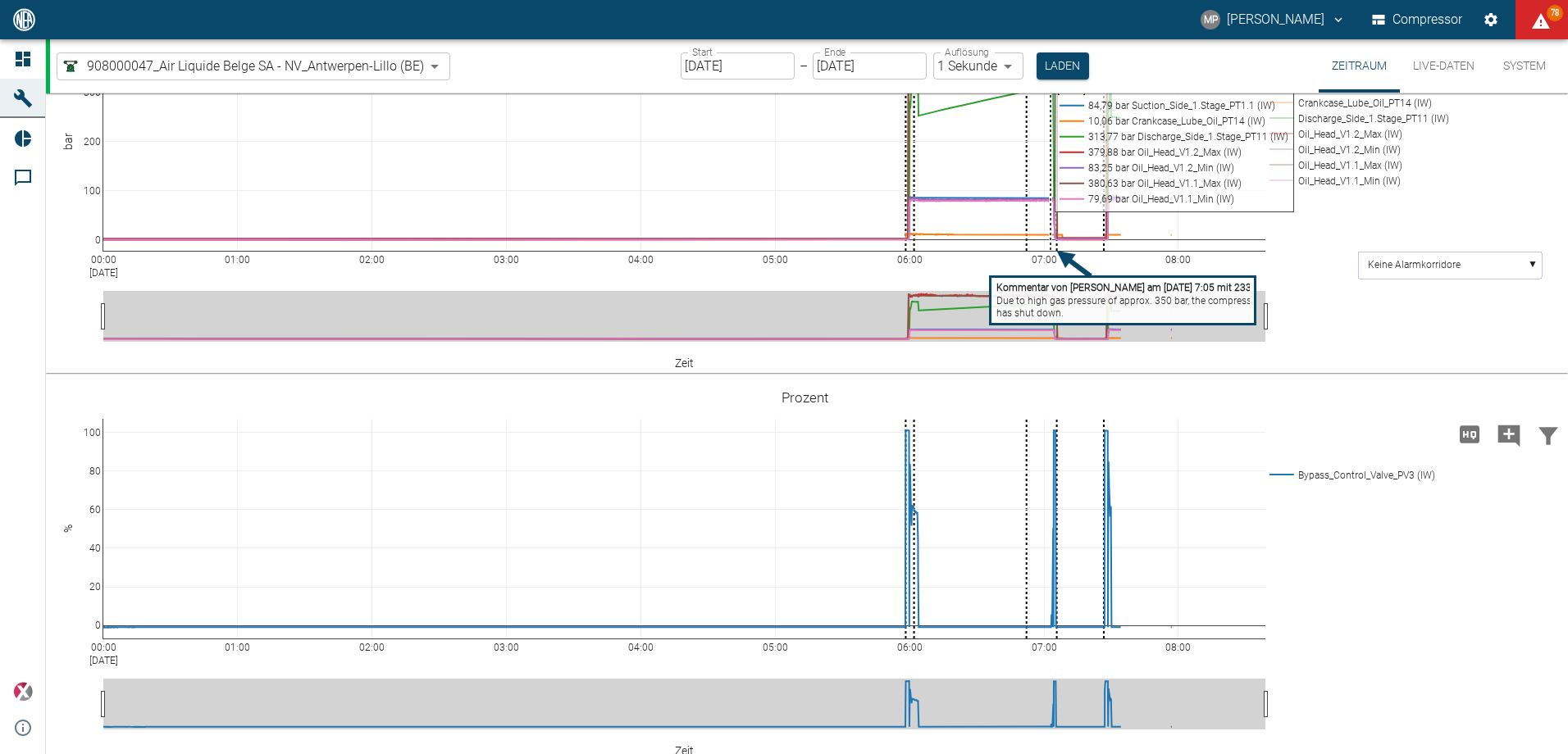
scroll to position [1311, 0]
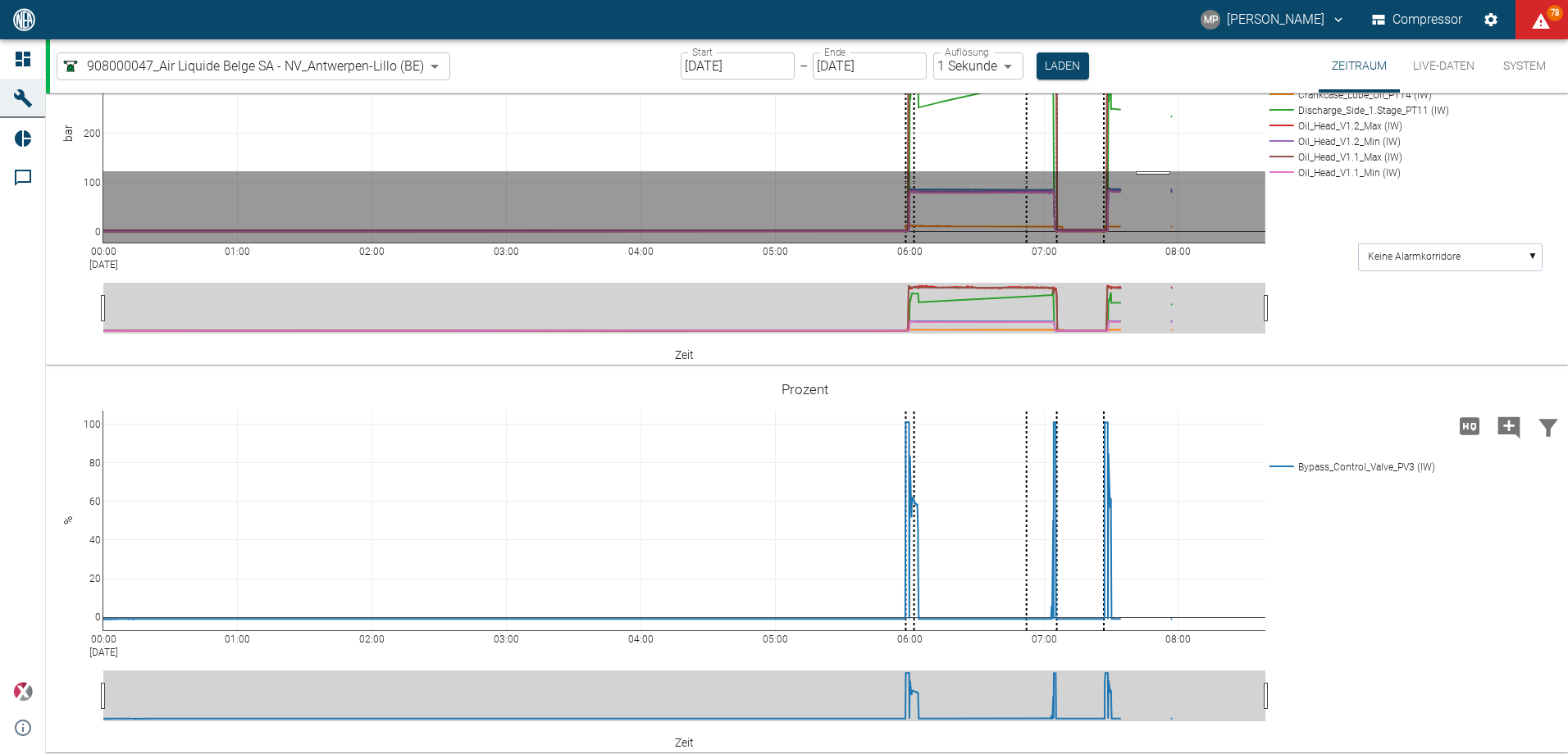
drag, startPoint x: 1152, startPoint y: 522, endPoint x: 1146, endPoint y: 397, distance: 125.1
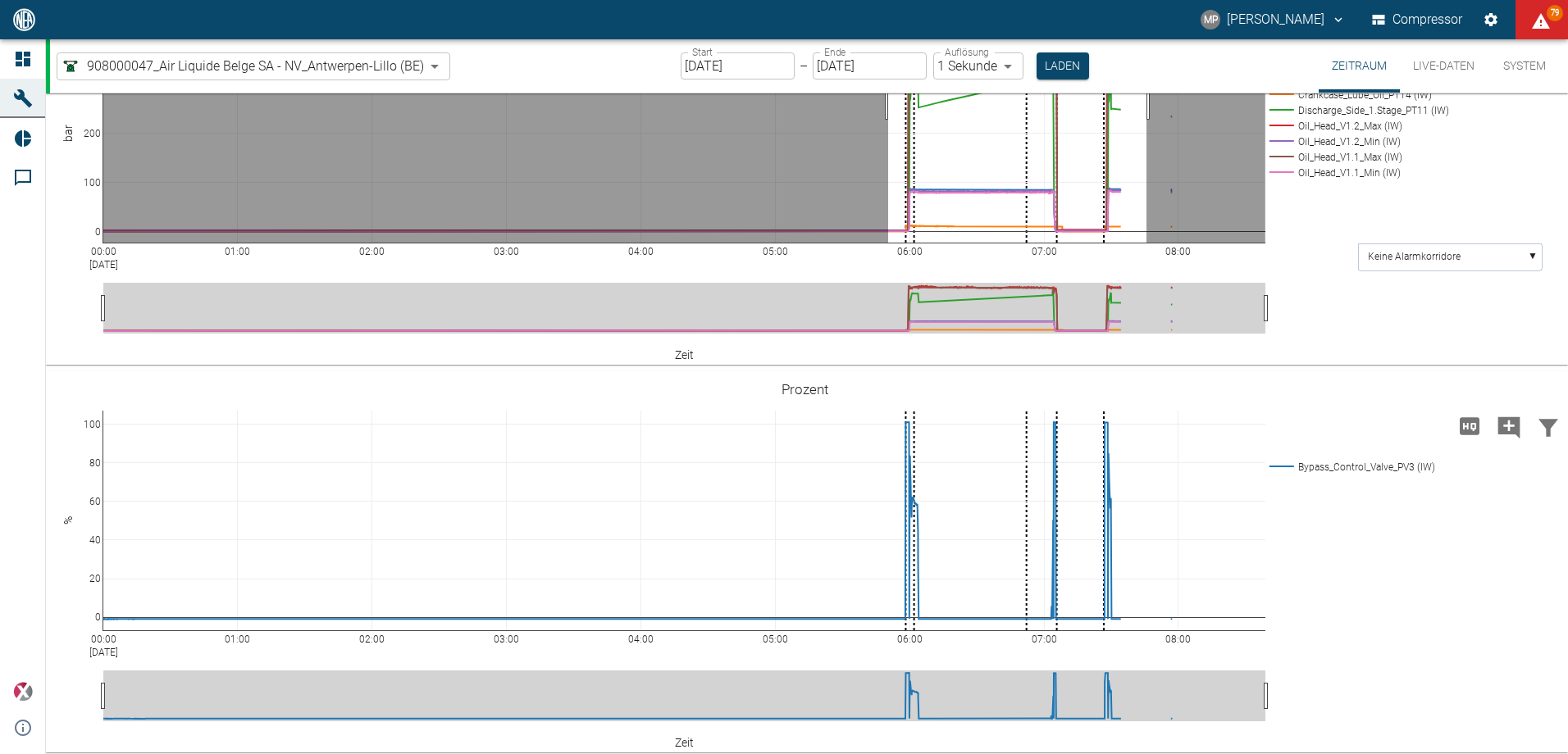
drag, startPoint x: 1146, startPoint y: 454, endPoint x: 888, endPoint y: 454, distance: 258.0
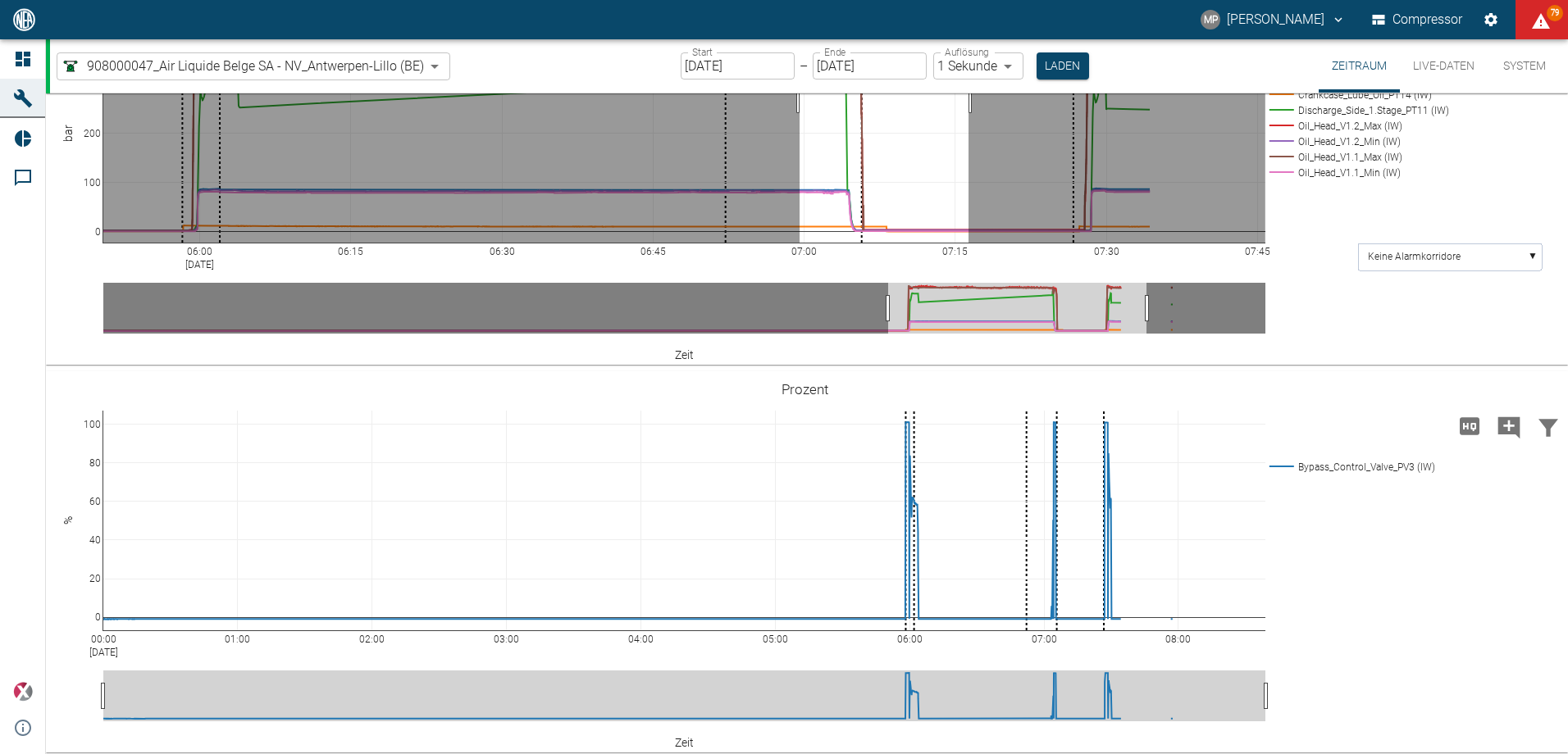
drag, startPoint x: 800, startPoint y: 447, endPoint x: 969, endPoint y: 440, distance: 169.1
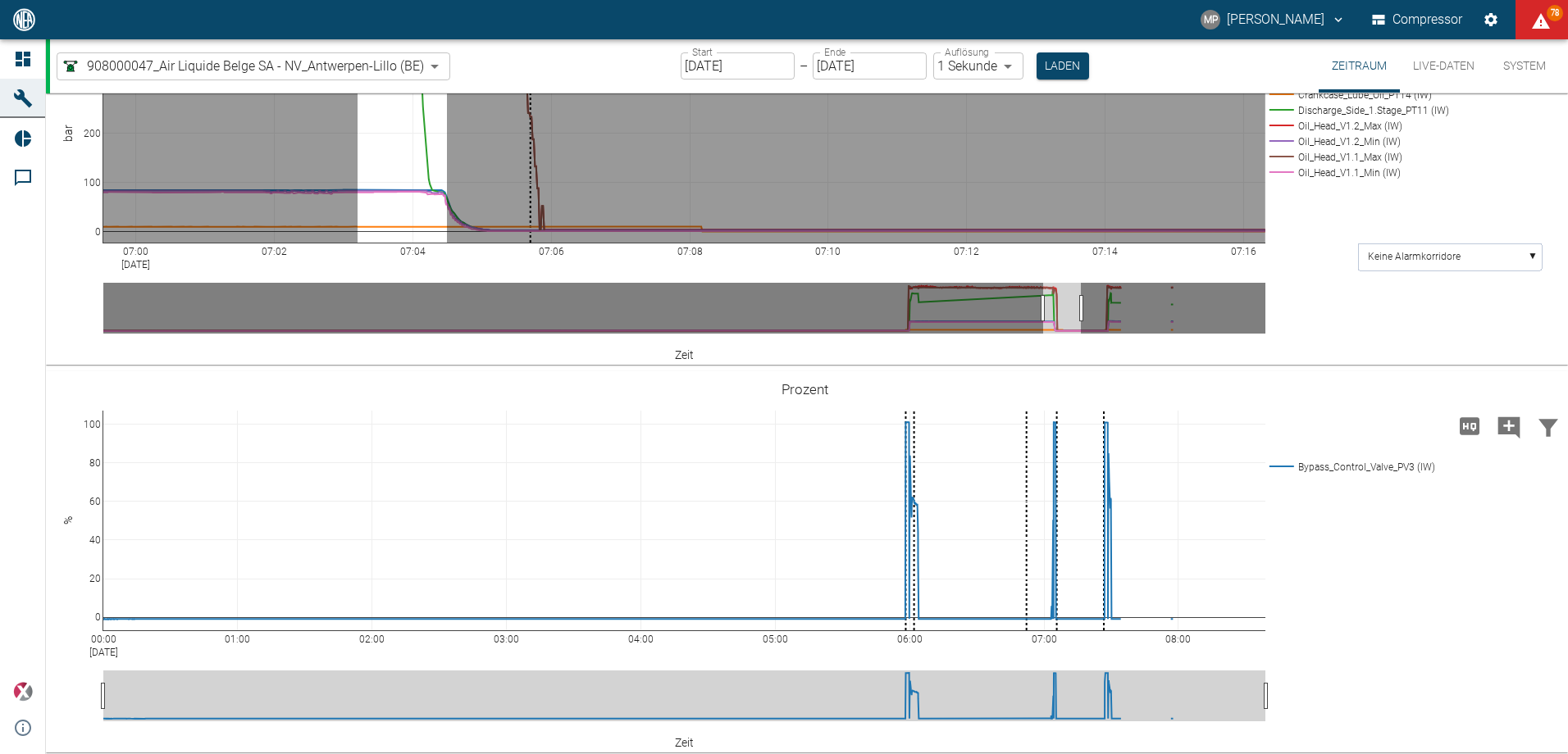
drag, startPoint x: 357, startPoint y: 377, endPoint x: 447, endPoint y: 390, distance: 90.9
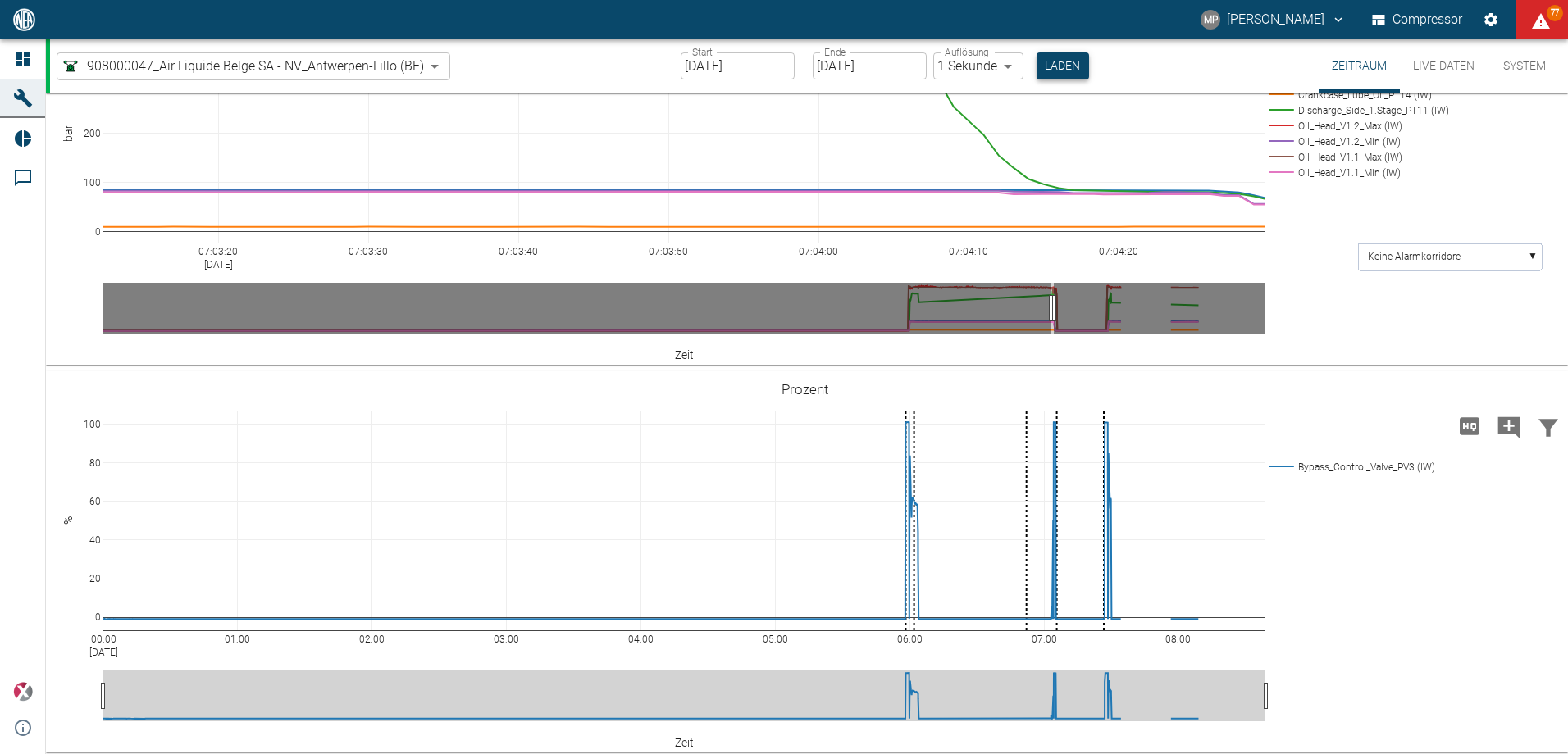
click at [1050, 67] on button "Laden" at bounding box center [1063, 65] width 52 height 27
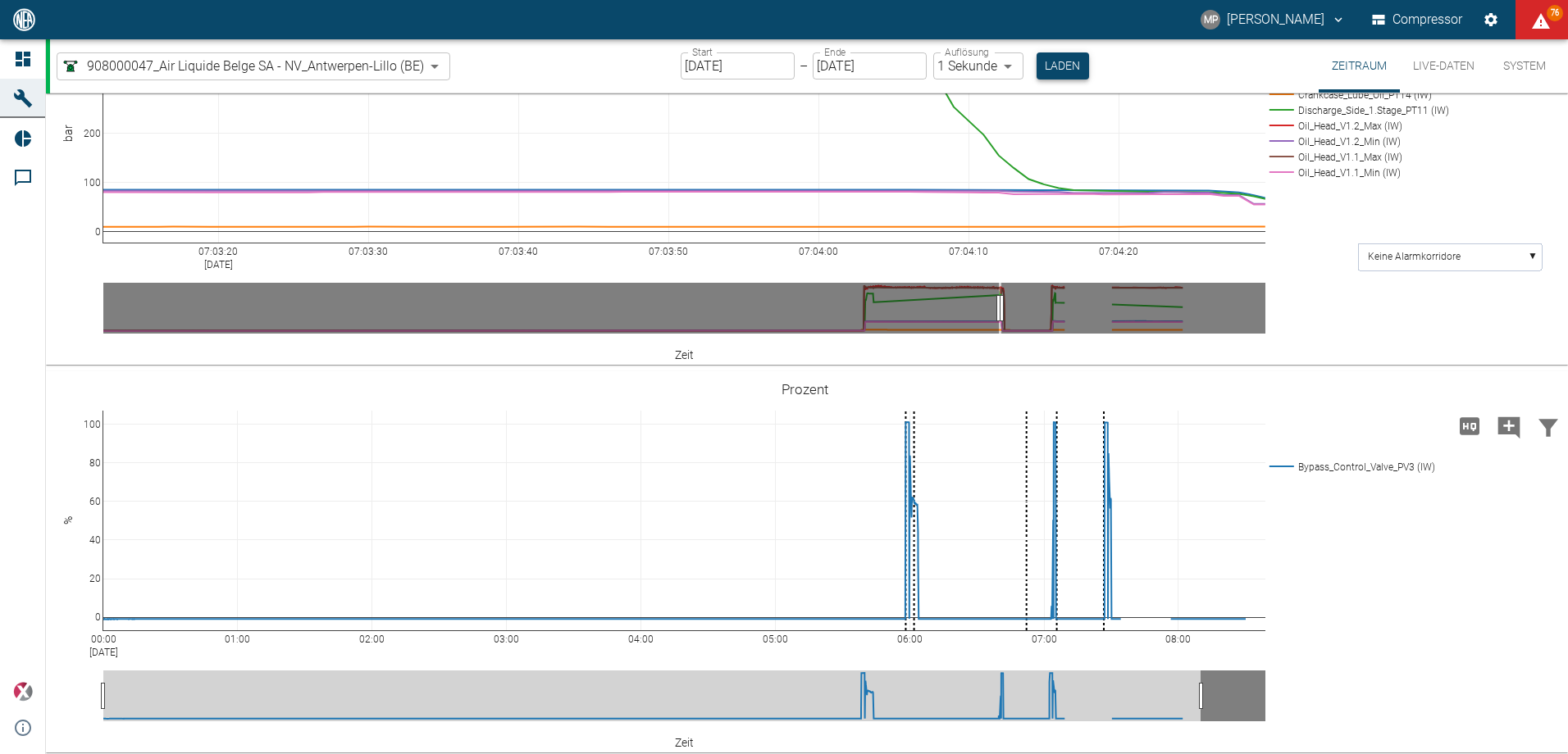
click at [1055, 70] on button "Laden" at bounding box center [1063, 65] width 52 height 27
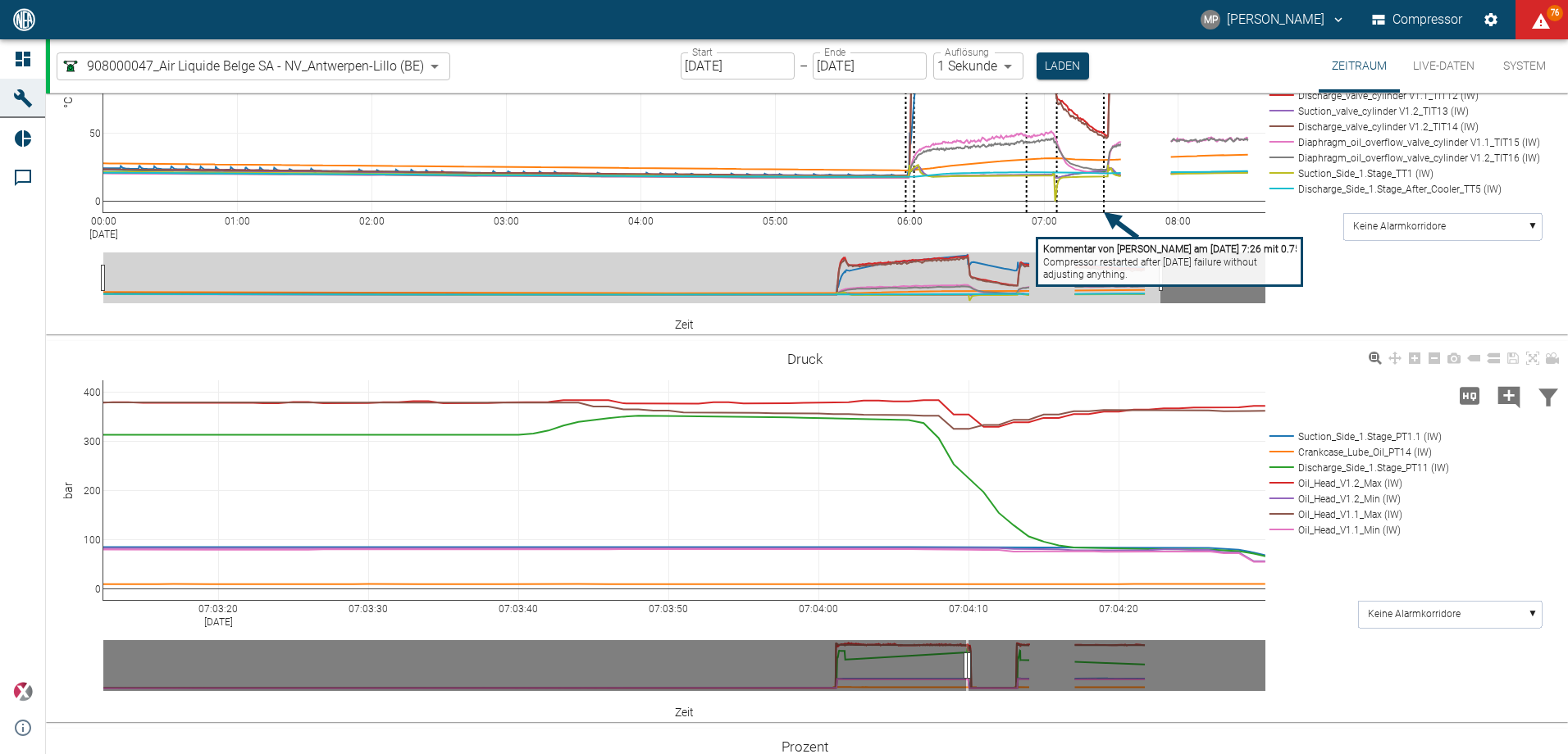
scroll to position [984, 0]
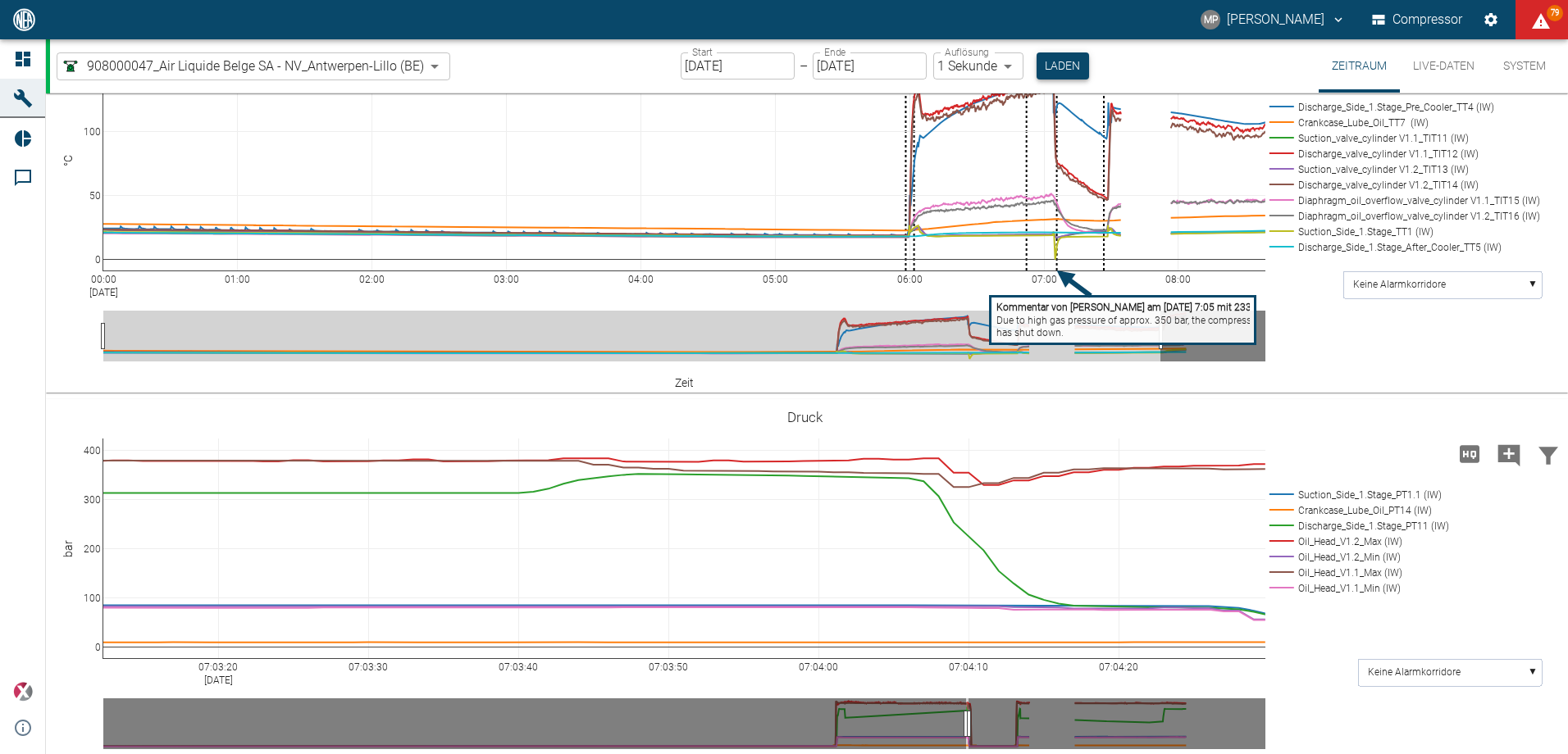
click at [1066, 67] on button "Laden" at bounding box center [1063, 65] width 52 height 27
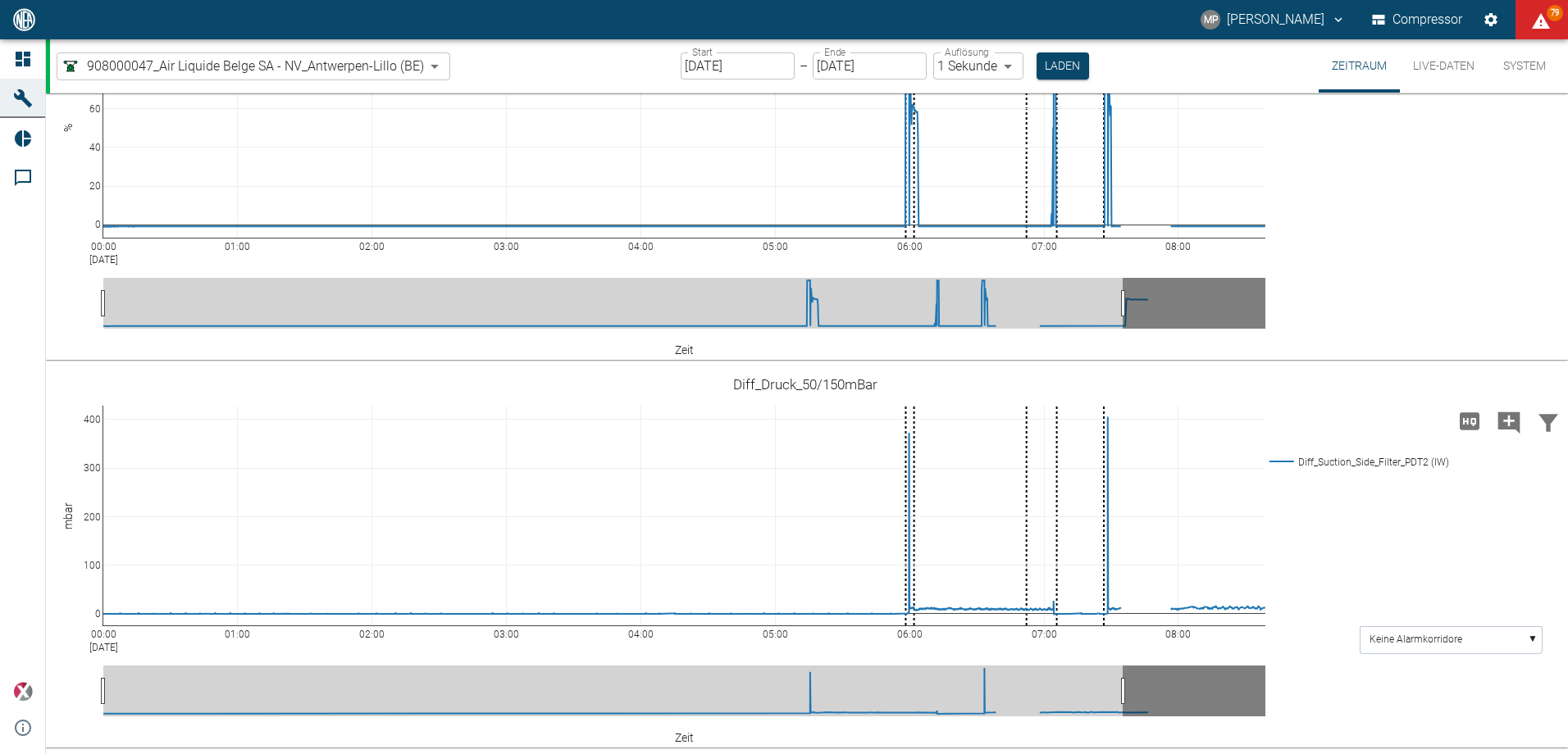
scroll to position [2055, 0]
click at [1037, 289] on tspan "Oil flow rate: V1.1 = 250 ml/min // 46°C V1.2 = 270 ml/min // 46°C" at bounding box center [1114, 293] width 296 height 11
drag, startPoint x: 749, startPoint y: 400, endPoint x: 565, endPoint y: 329, distance: 197.2
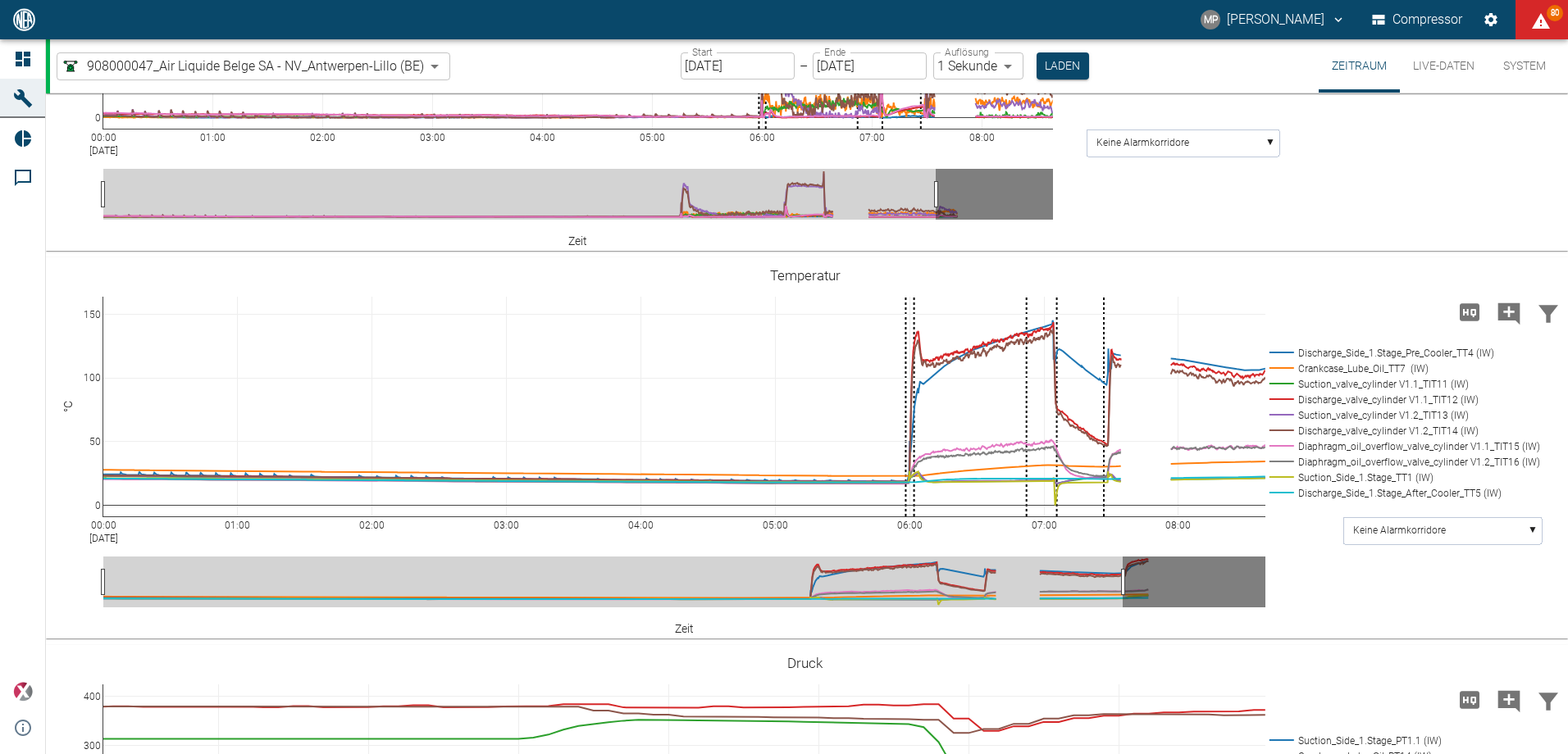
scroll to position [744, 0]
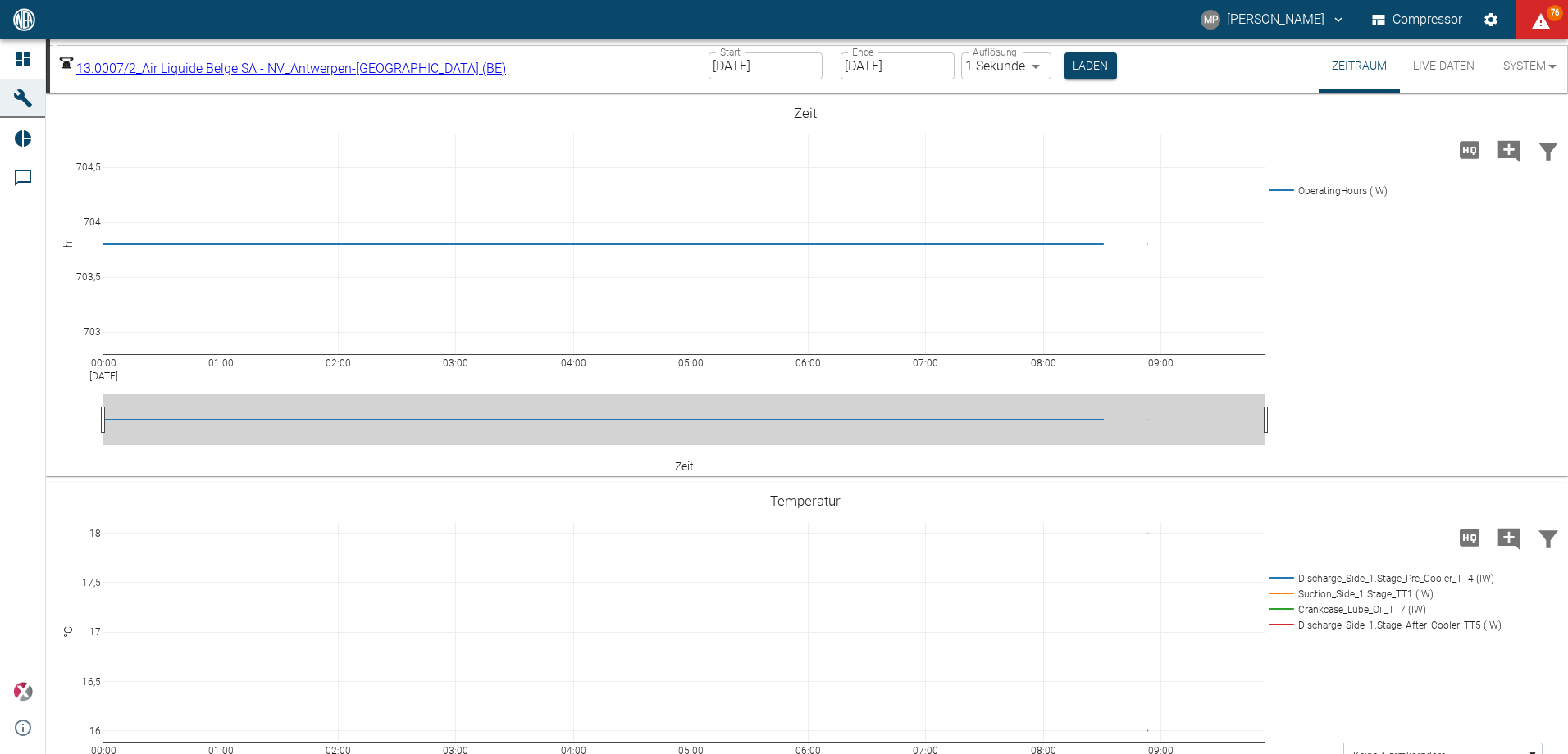
click at [429, 64] on body "MP Marc Philipps Compressor 76 Dashboard Maschinen Reports Kommentare powered b…" at bounding box center [784, 377] width 1568 height 754
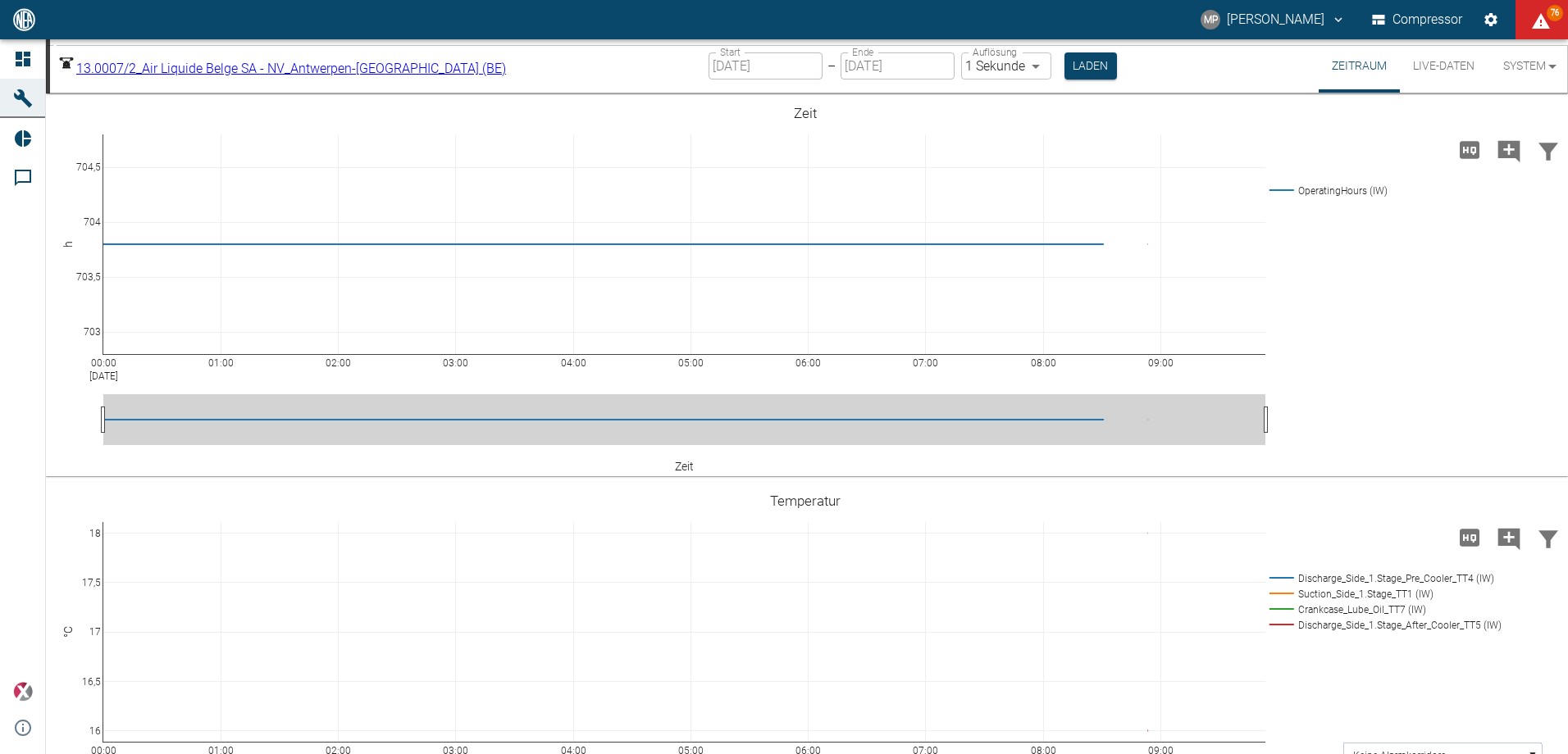
type input "53812aab-fb54-4a57-a574-01c3305aa274"
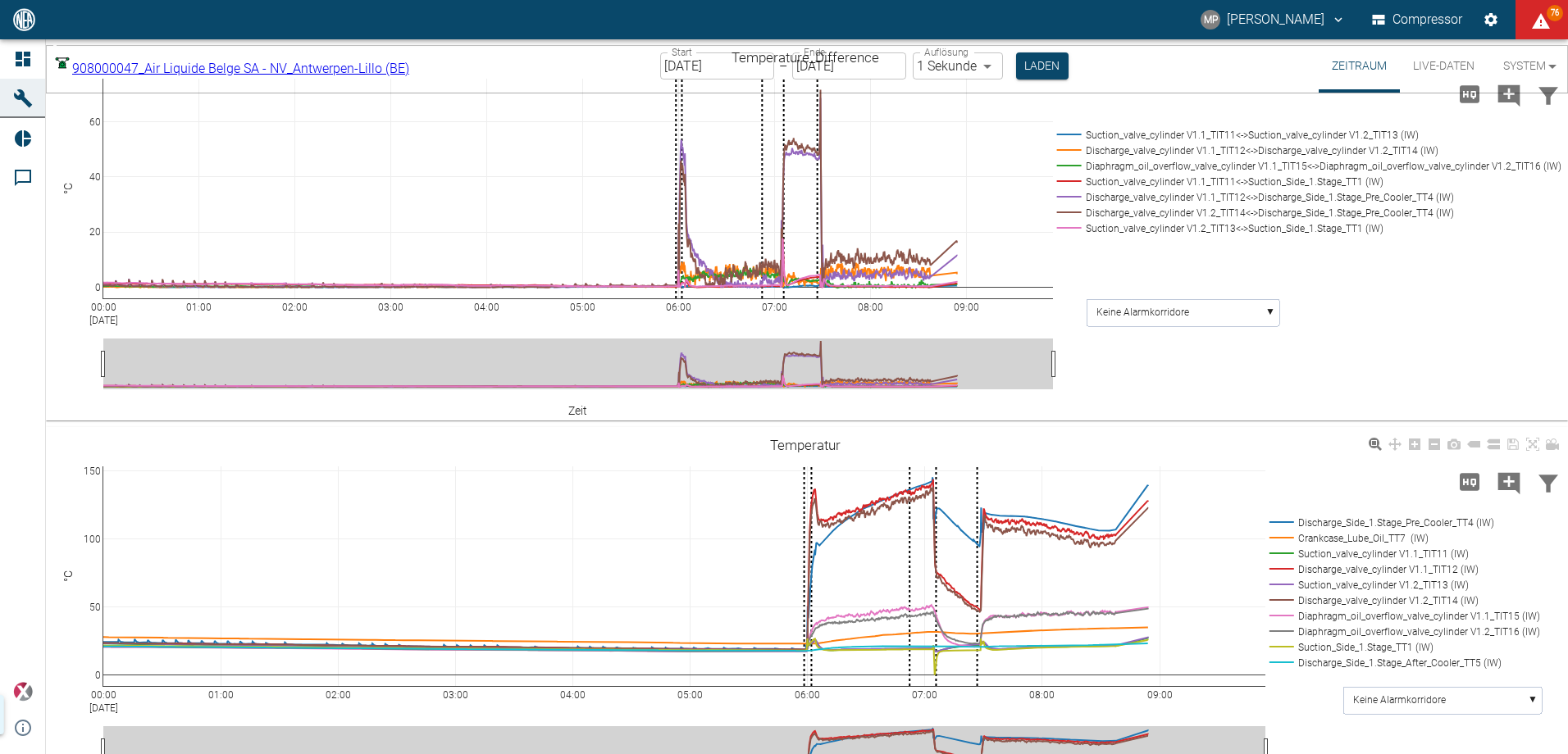
scroll to position [1043, 0]
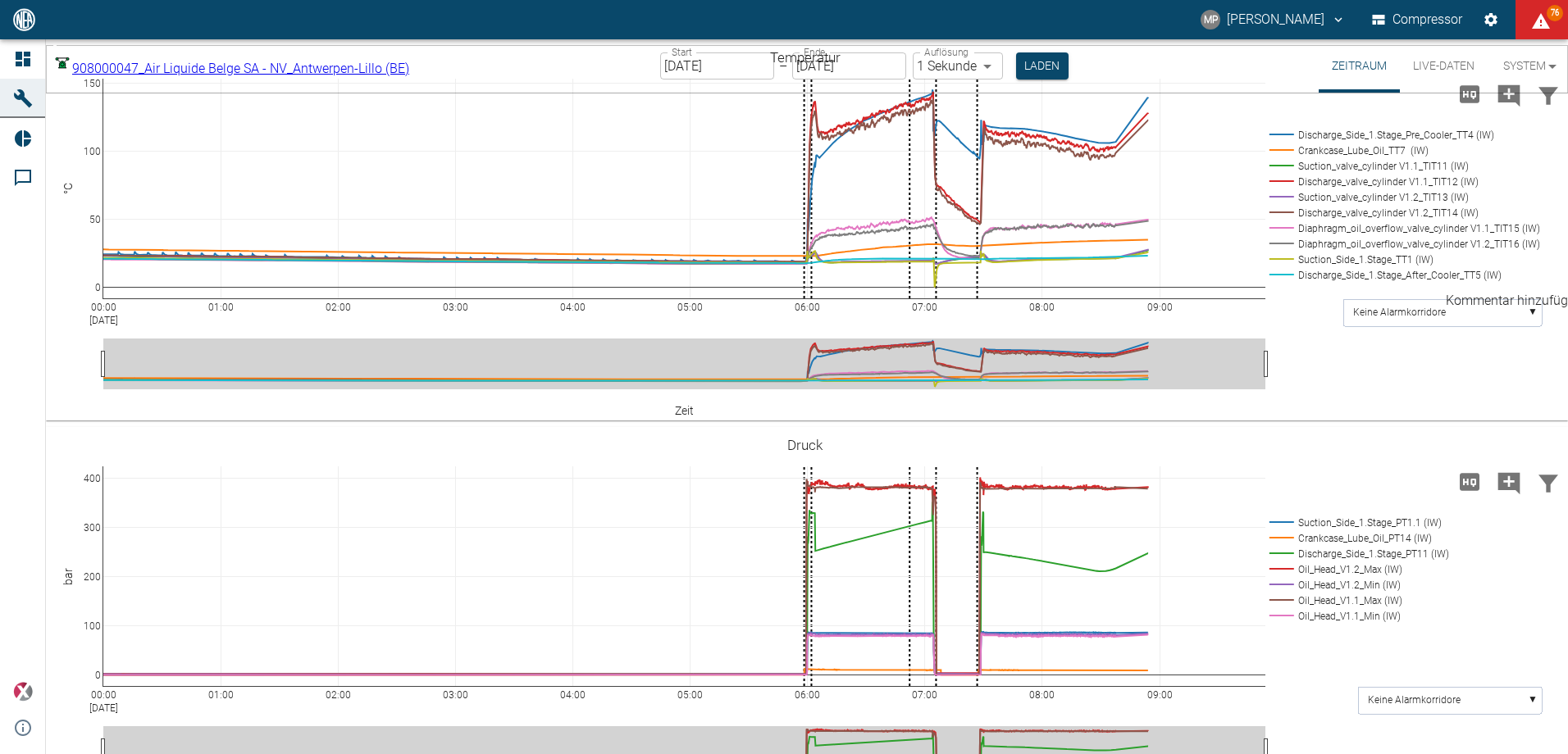
click at [1508, 106] on icon "Kommentar hinzufügen" at bounding box center [1509, 95] width 22 height 22
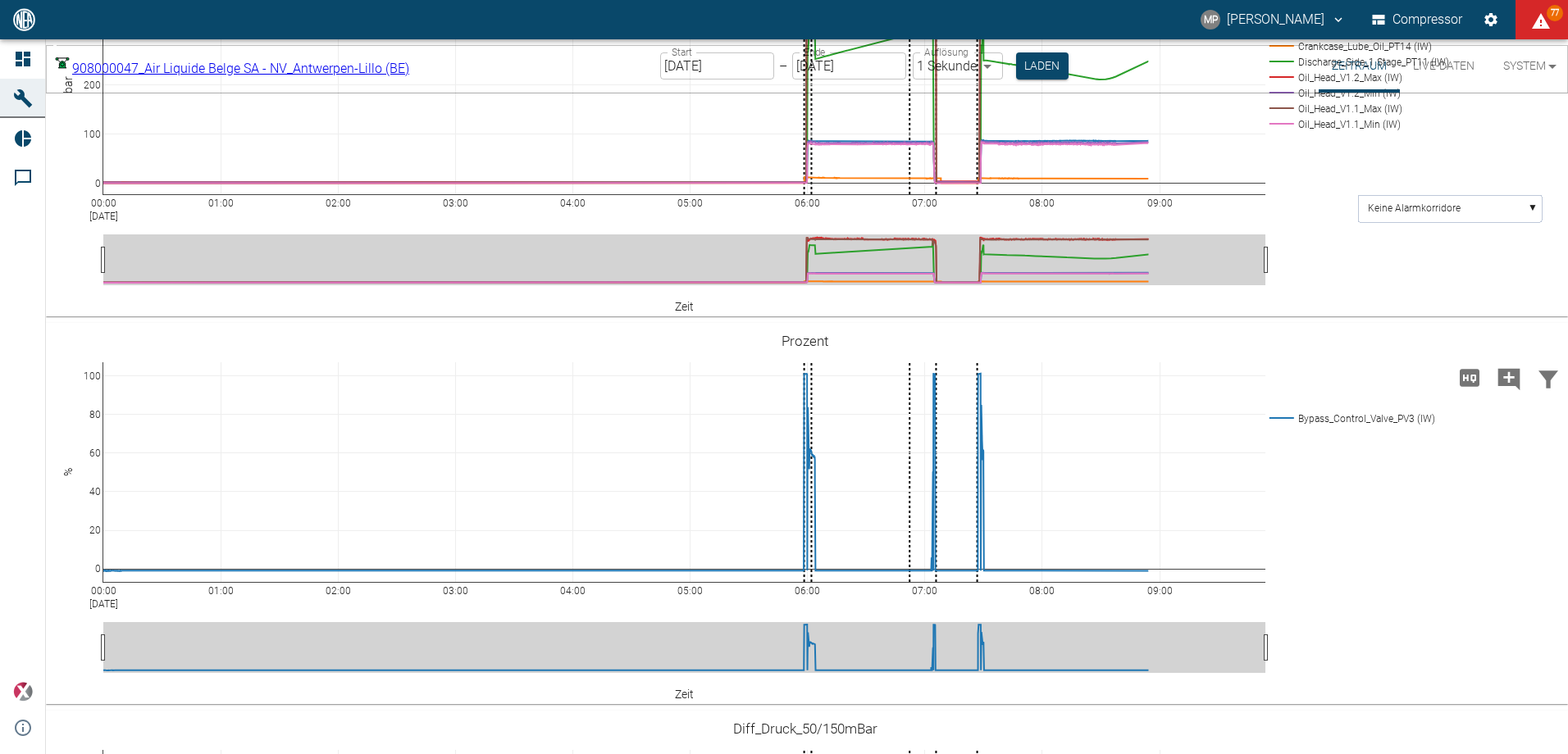
scroll to position [1617, 0]
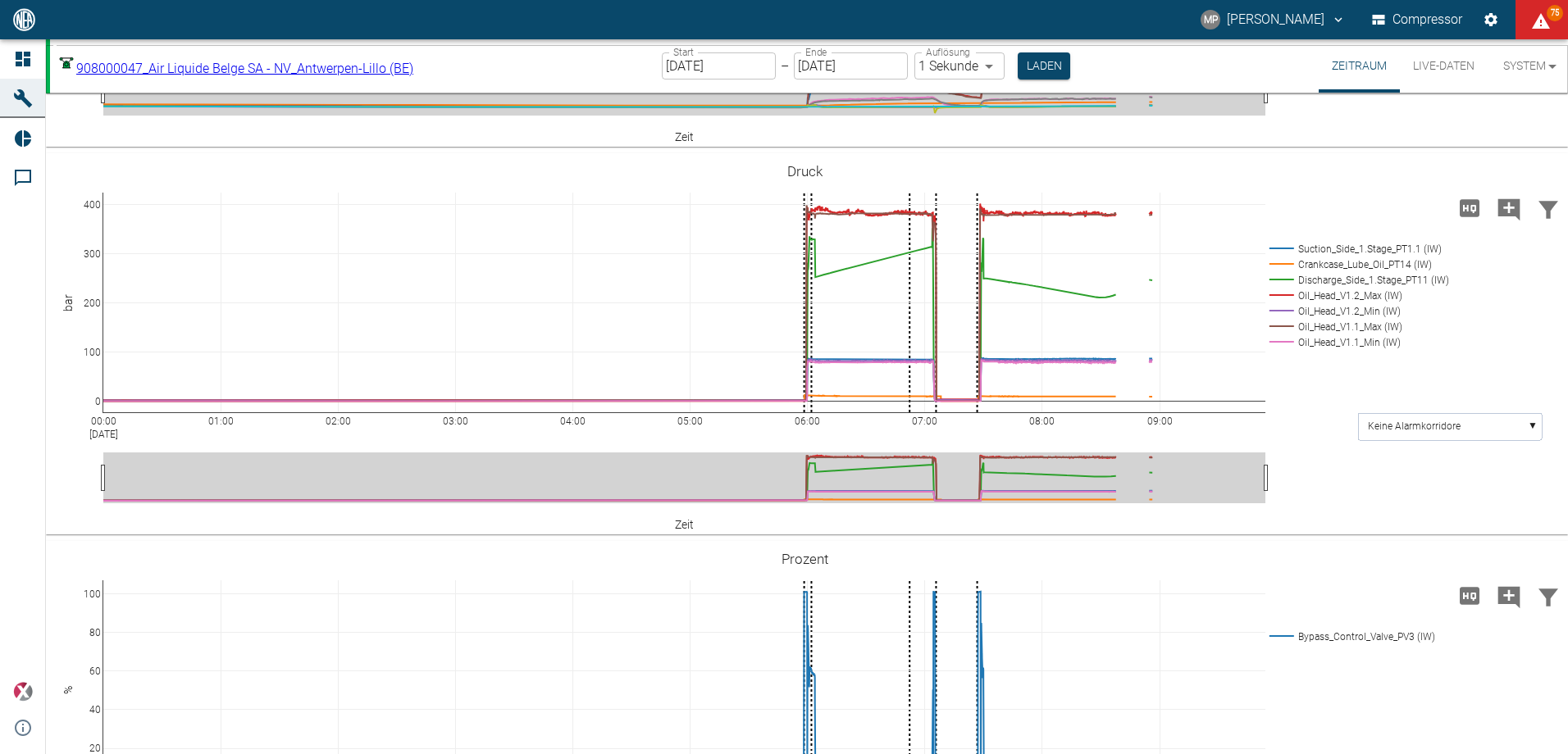
scroll to position [1393, 0]
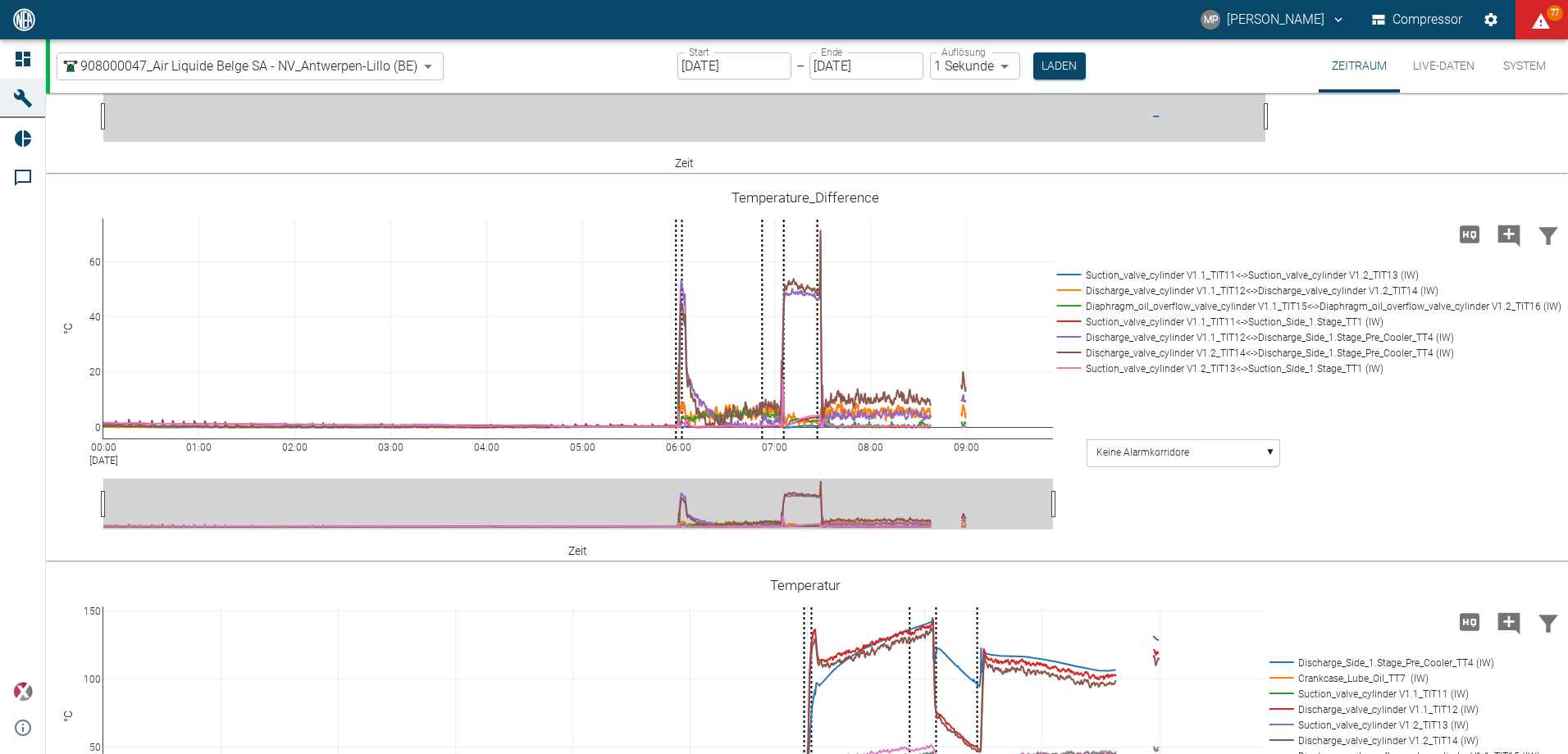
scroll to position [410, 0]
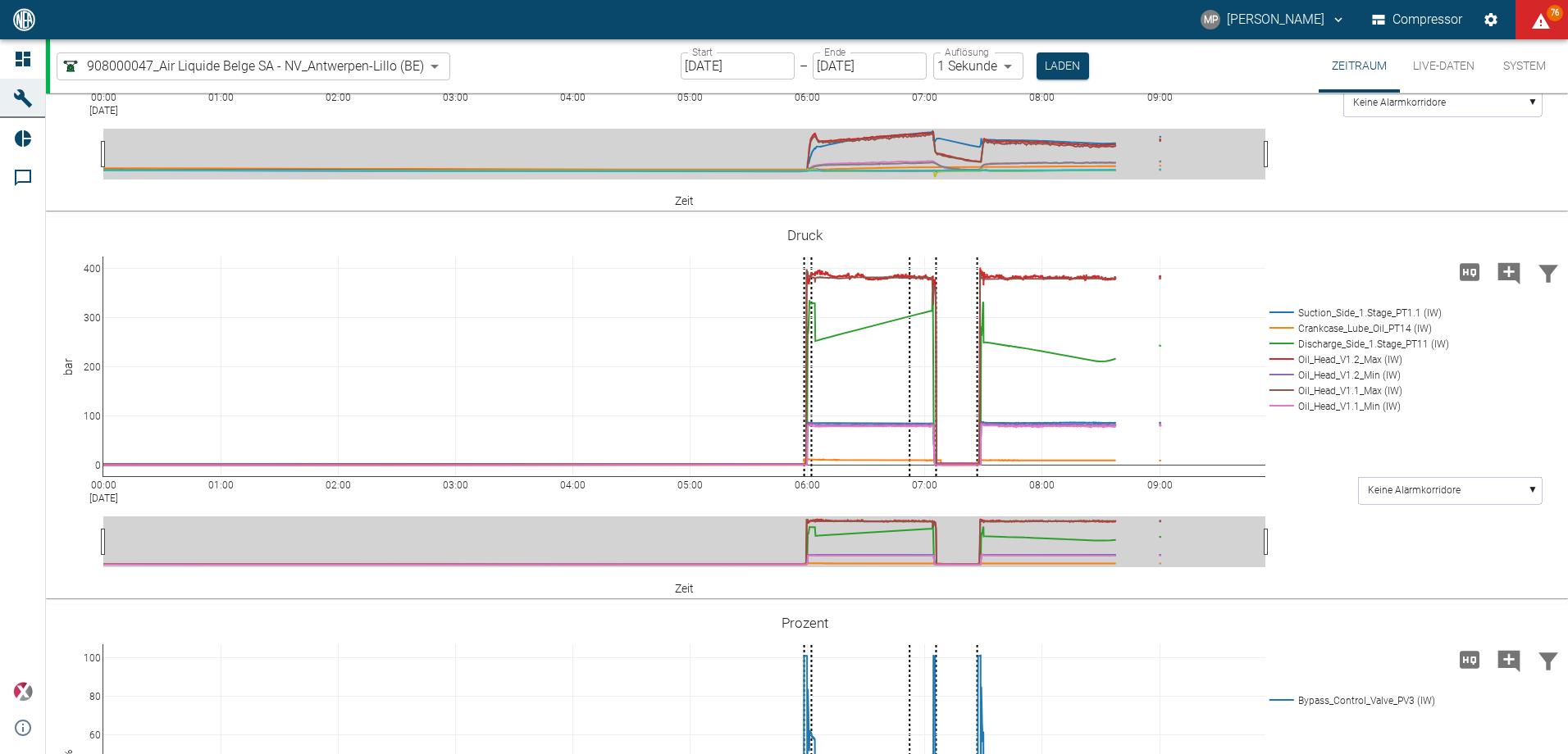
scroll to position [1148, 0]
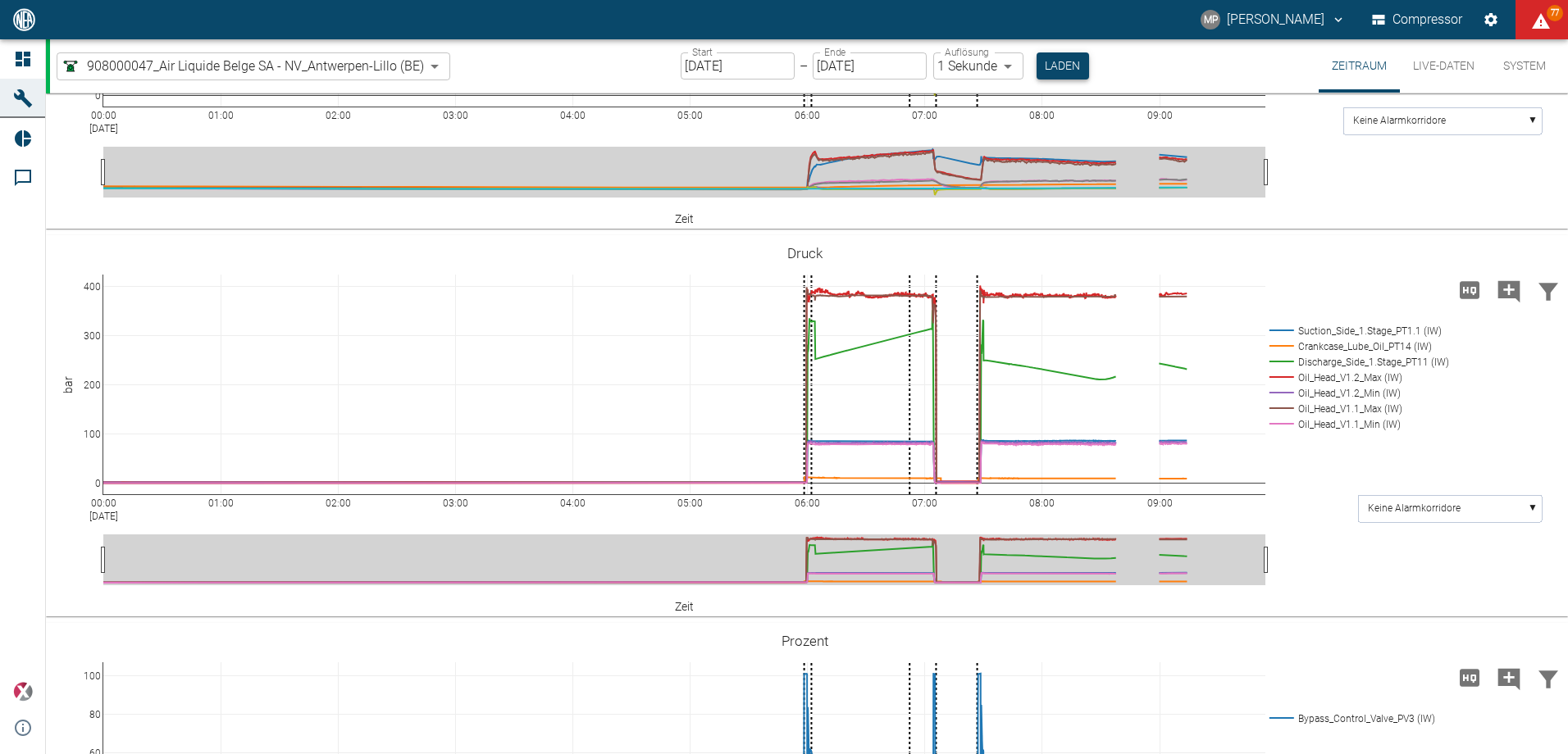
click at [1066, 61] on button "Laden" at bounding box center [1063, 65] width 52 height 27
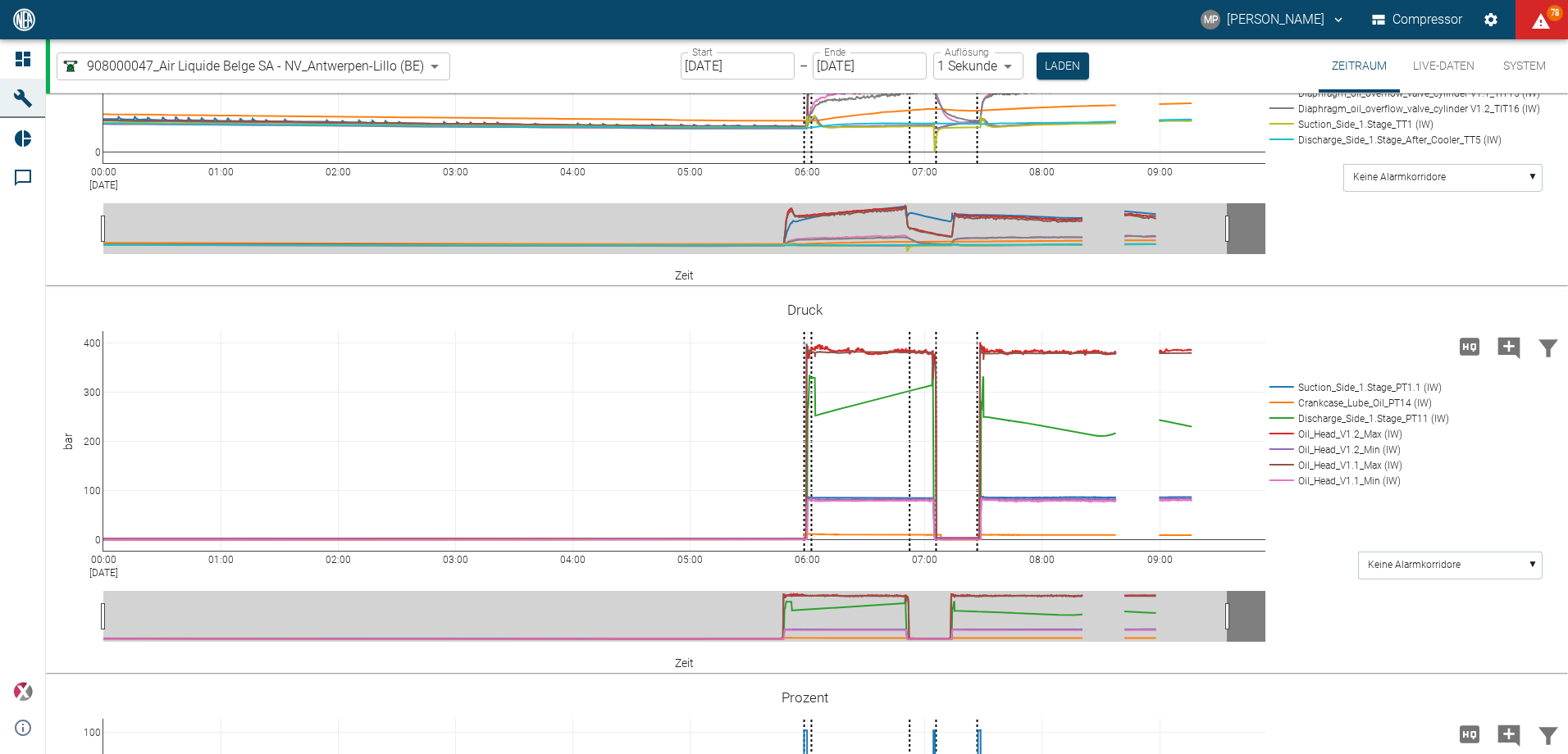
scroll to position [1071, 0]
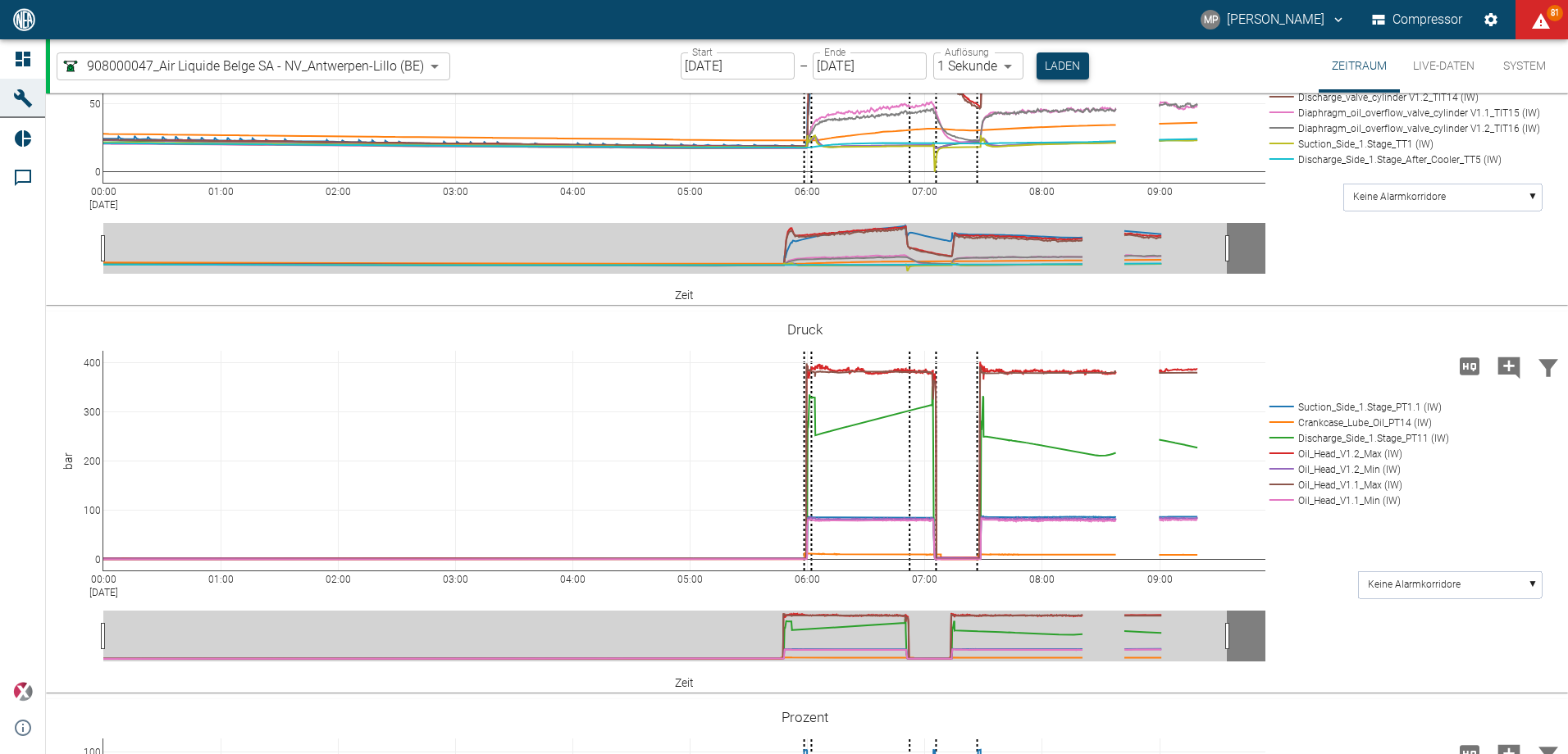
click at [1049, 64] on button "Laden" at bounding box center [1063, 65] width 52 height 27
click at [1051, 64] on button "Laden" at bounding box center [1063, 65] width 52 height 27
click at [1063, 60] on button "Laden" at bounding box center [1063, 65] width 52 height 27
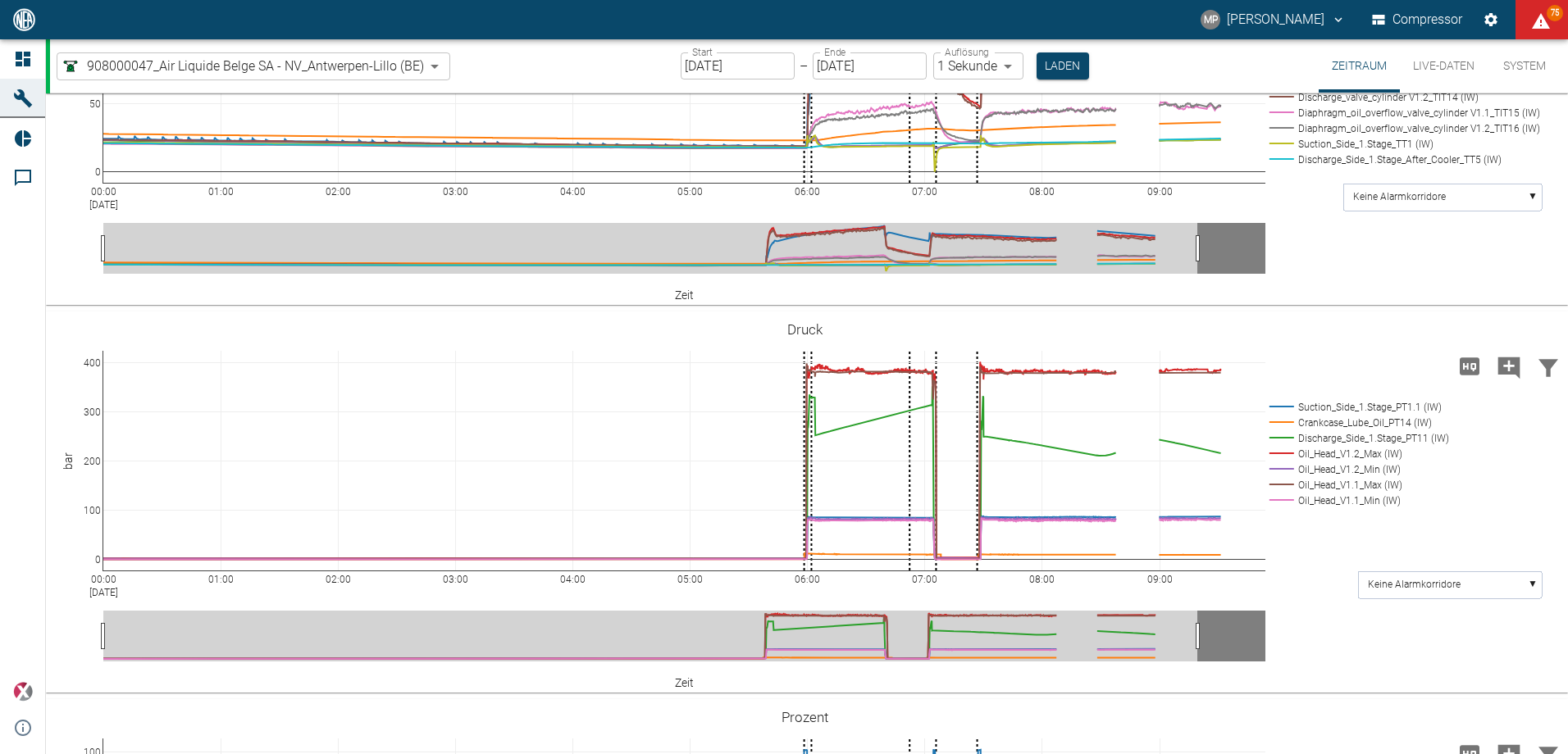
drag, startPoint x: 105, startPoint y: 127, endPoint x: 621, endPoint y: 149, distance: 516.5
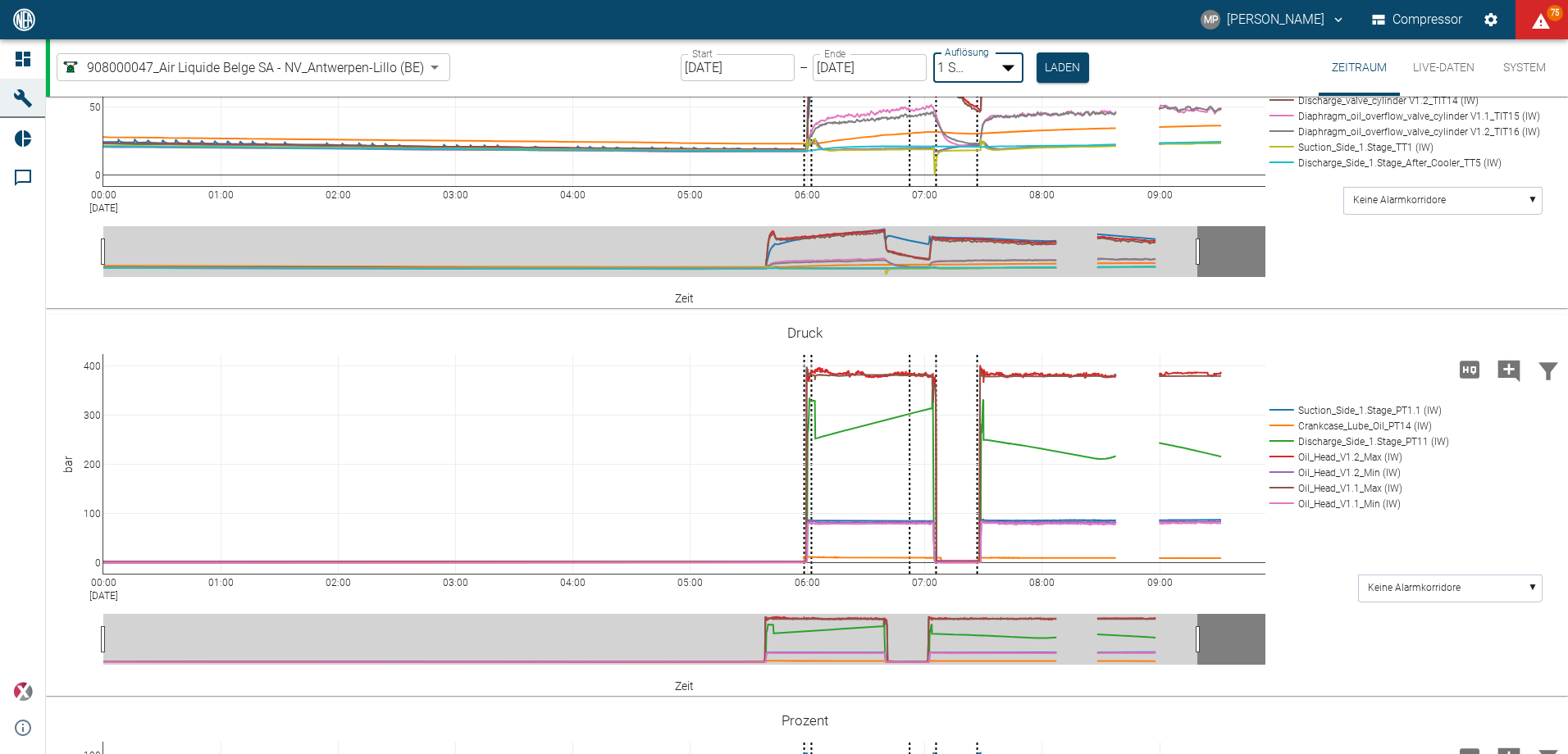
click at [1004, 66] on body "MP Marc Philipps Compressor 75 Dashboard Maschinen Reports Kommentare powered b…" at bounding box center [784, 377] width 1568 height 754
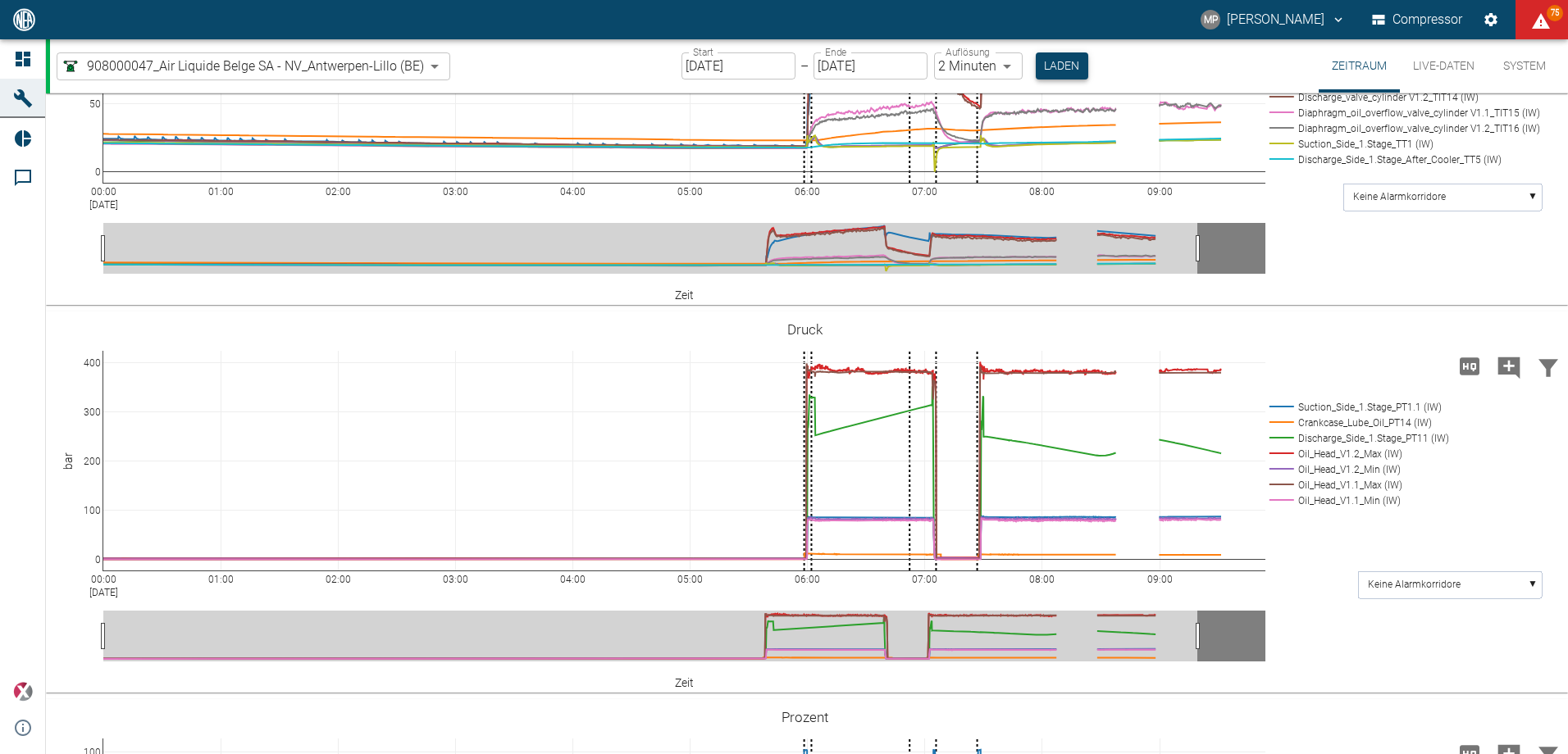
click at [1047, 66] on button "Laden" at bounding box center [1062, 65] width 52 height 27
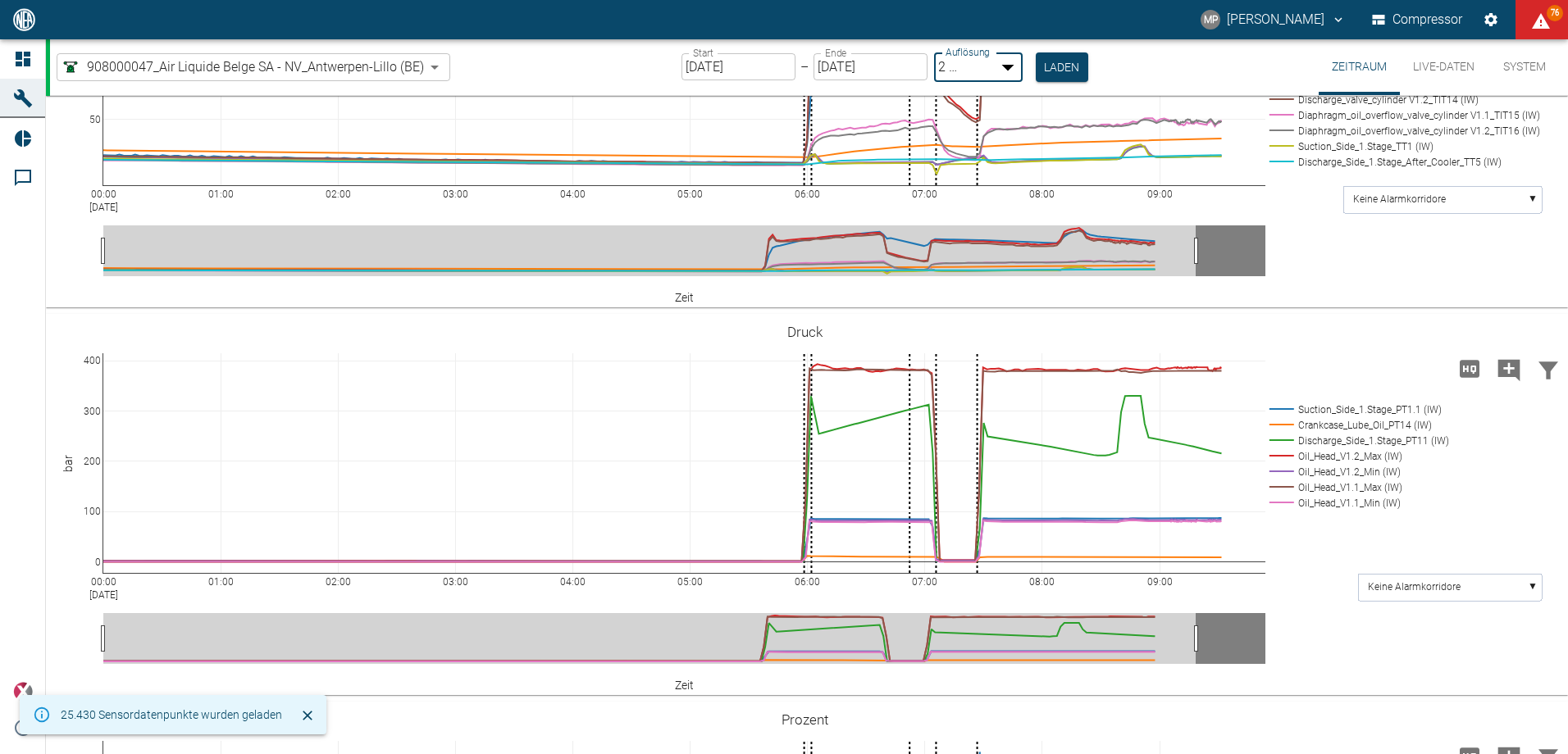
click at [1008, 60] on body "MP Marc Philipps Compressor 76 Dashboard Maschinen Reports Kommentare powered b…" at bounding box center [784, 377] width 1568 height 754
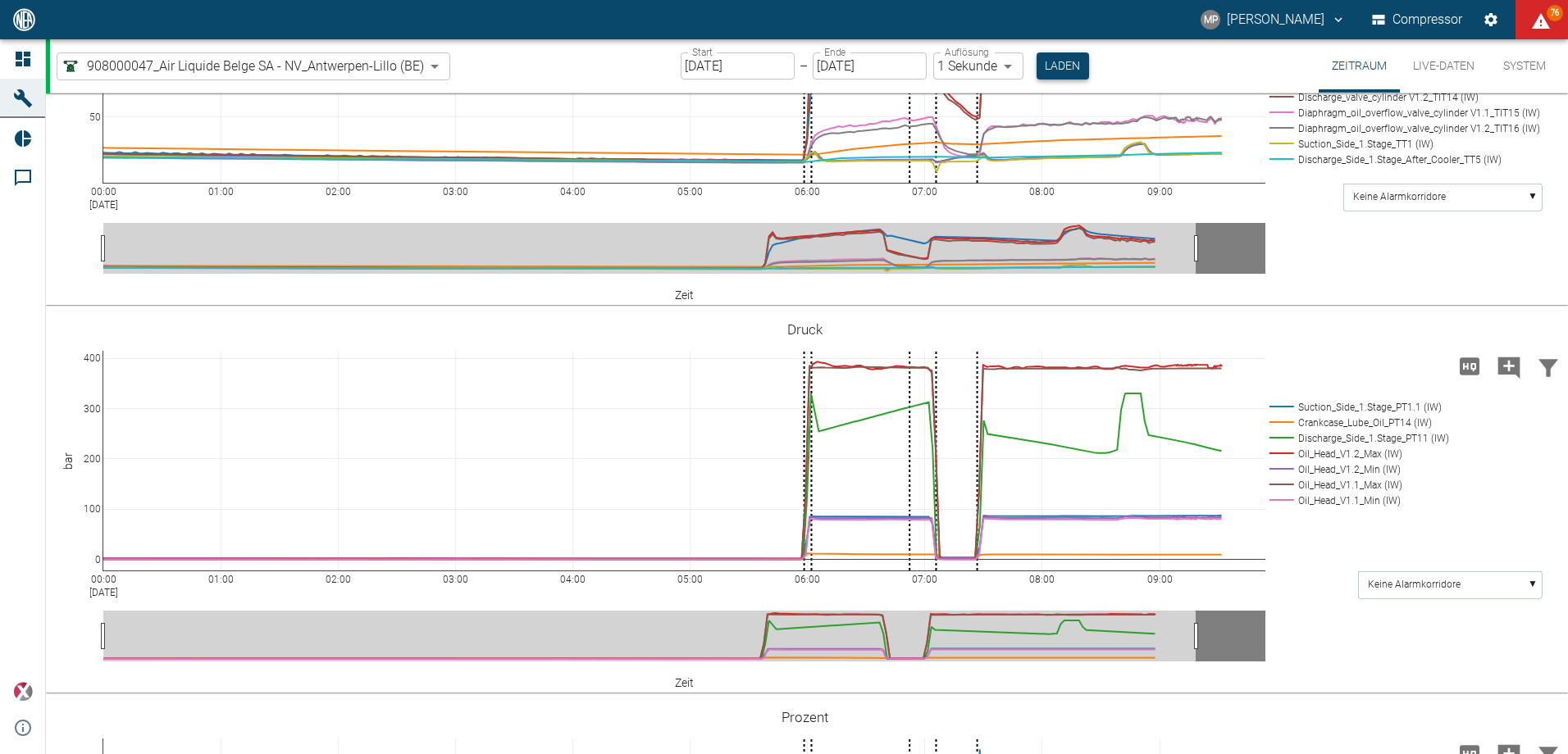
click at [1060, 69] on button "Laden" at bounding box center [1063, 65] width 52 height 27
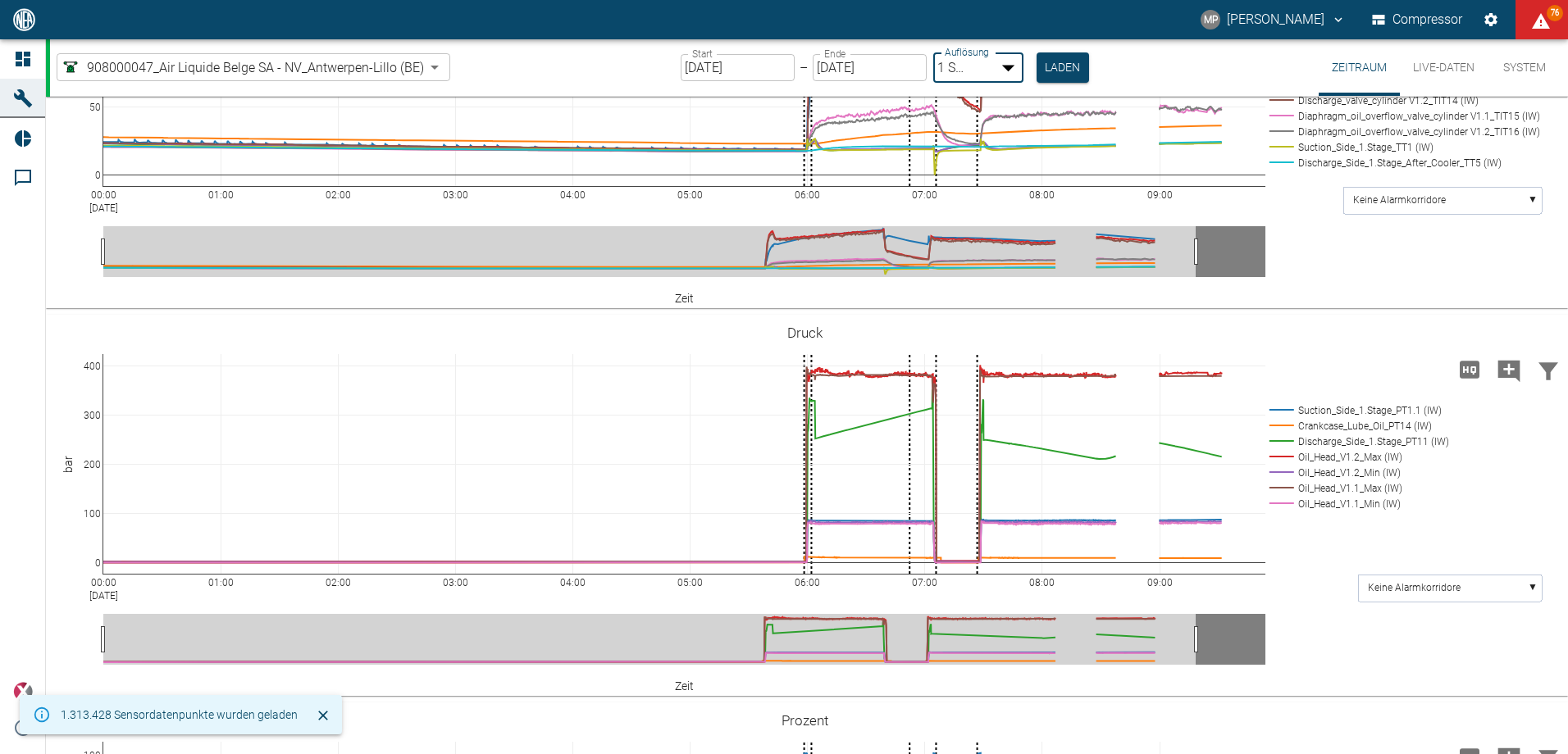
click at [1012, 63] on body "MP Marc Philipps Compressor 76 Dashboard Maschinen Reports Kommentare powered b…" at bounding box center [784, 377] width 1568 height 754
type input "2min"
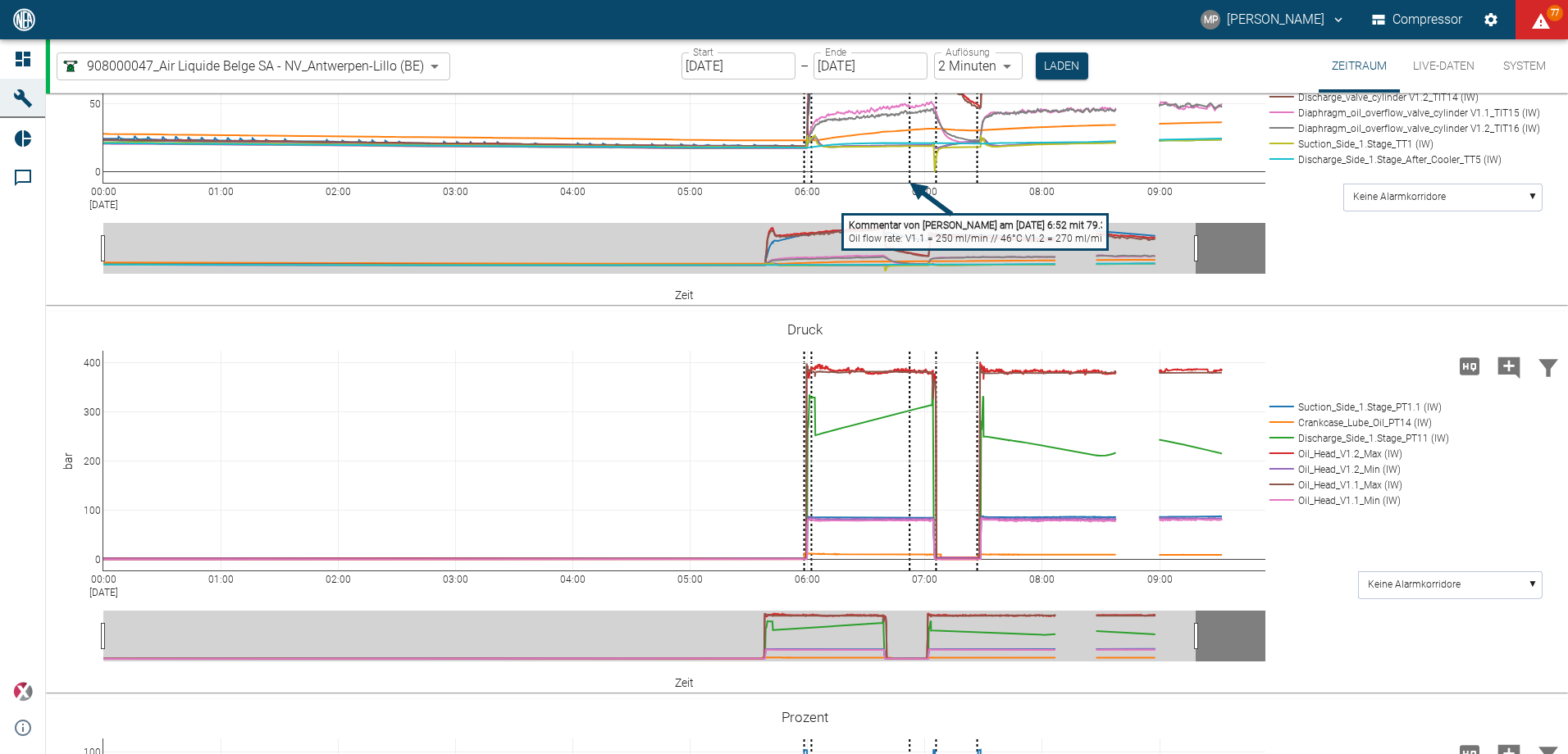
click at [905, 231] on tspan "Kommentar von [PERSON_NAME] am [DATE] 6:52 mit 79.313" at bounding box center [983, 225] width 269 height 11
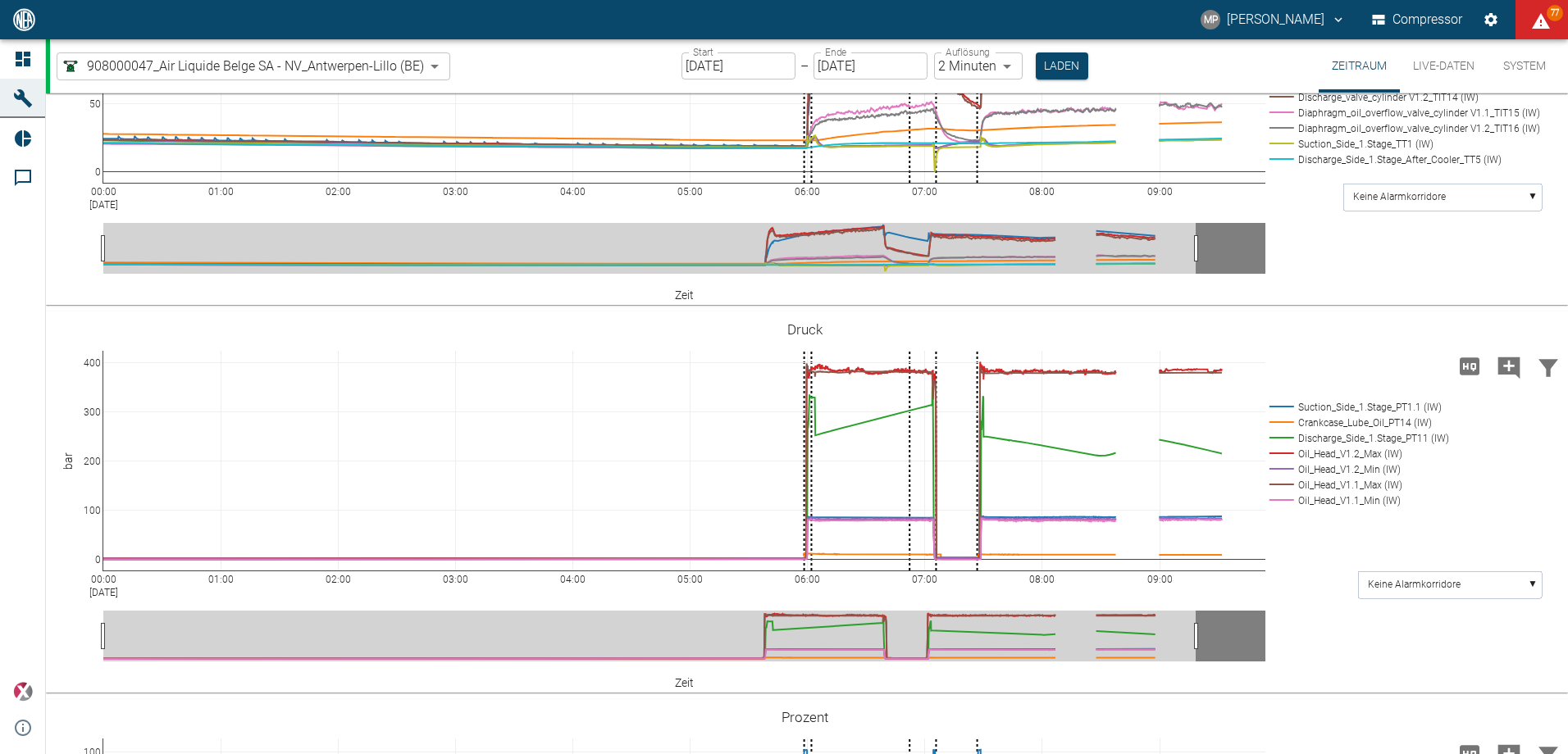
drag, startPoint x: 695, startPoint y: 384, endPoint x: 560, endPoint y: 334, distance: 144.0
click at [1051, 57] on button "Laden" at bounding box center [1062, 65] width 52 height 27
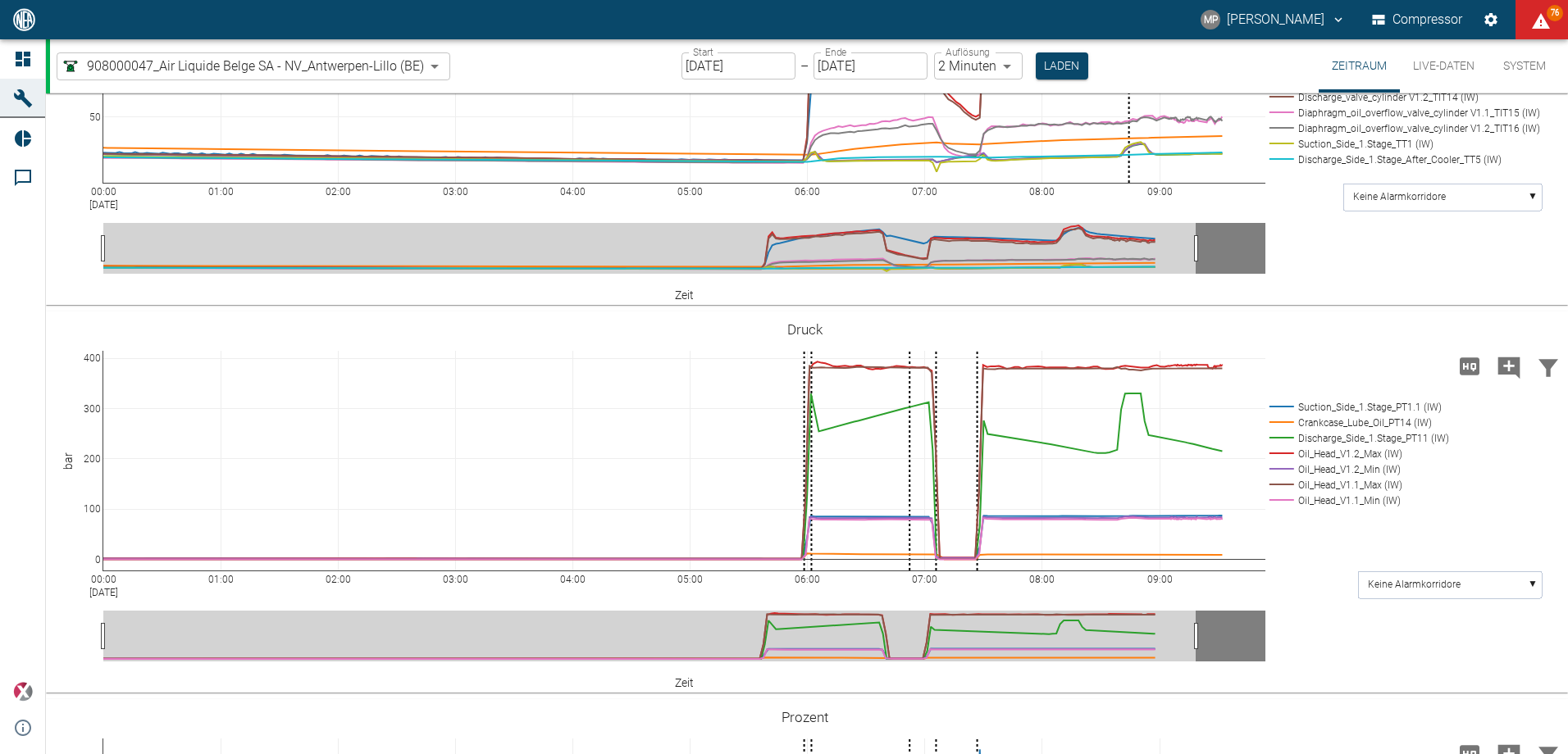
paste textarea "Oil flow rate: V1.1 = 250 ml/min // 46°C V1.2 = 270 ml/min // 46°C"
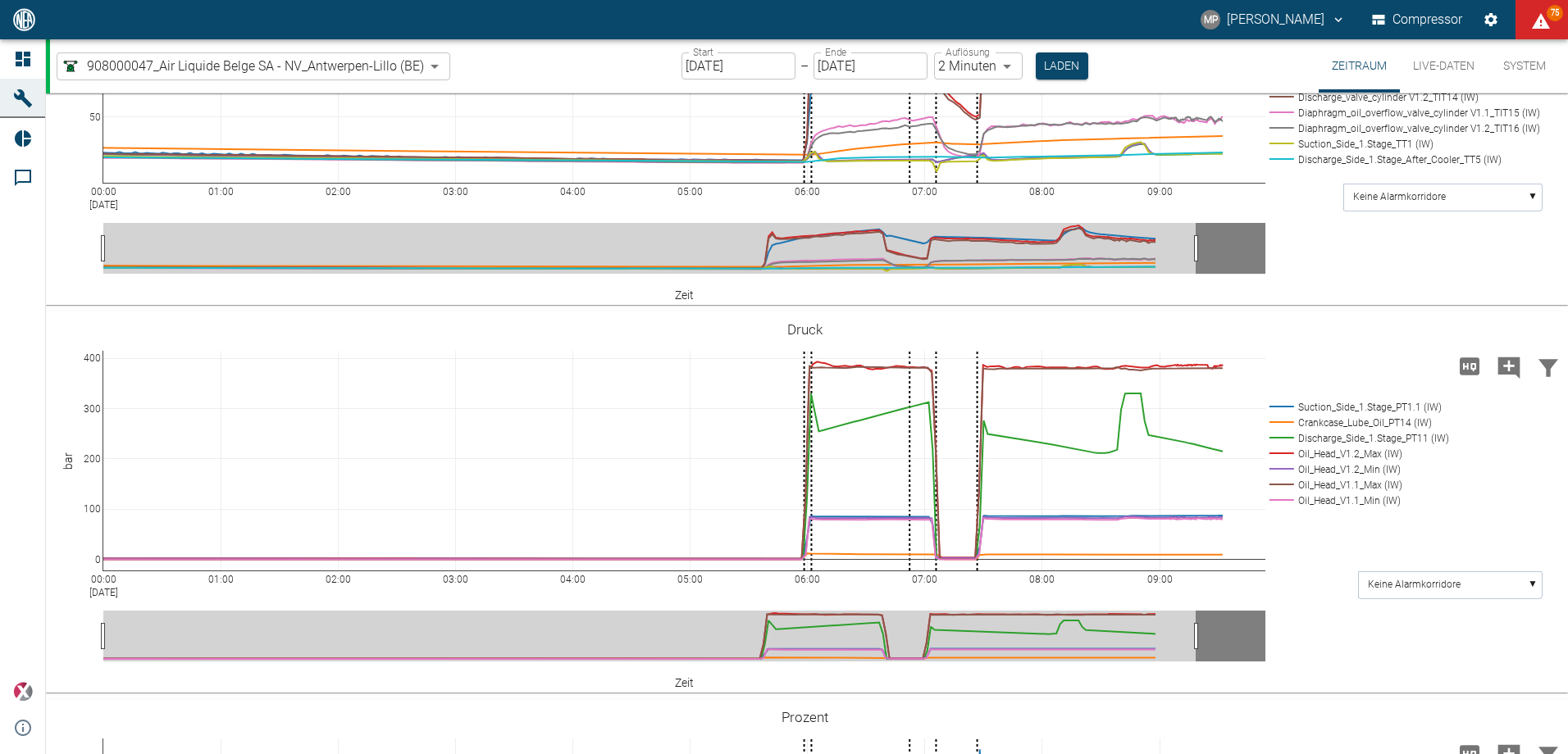
drag, startPoint x: 956, startPoint y: 382, endPoint x: 739, endPoint y: 387, distance: 217.1
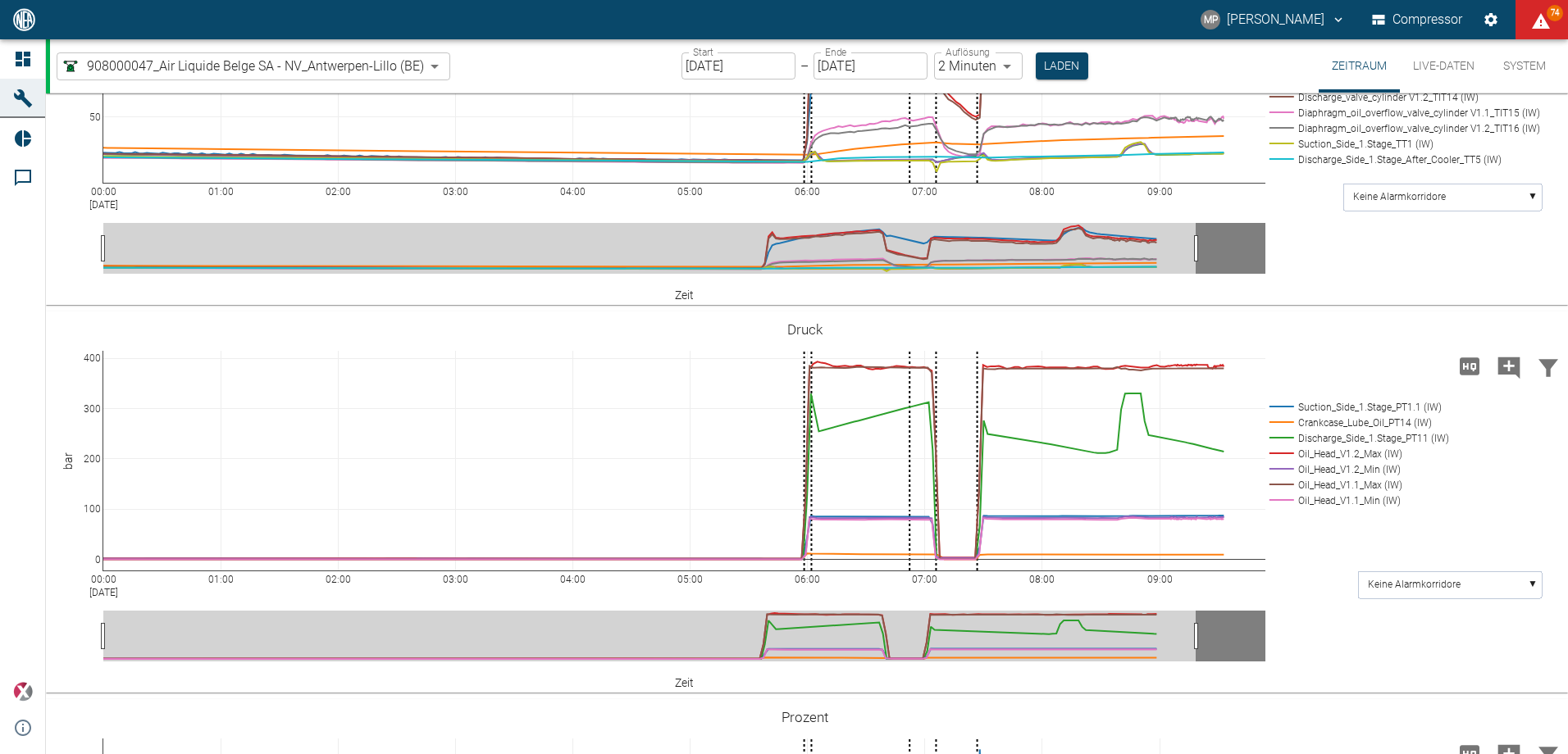
paste textarea "Discharge line on the head 149°C"
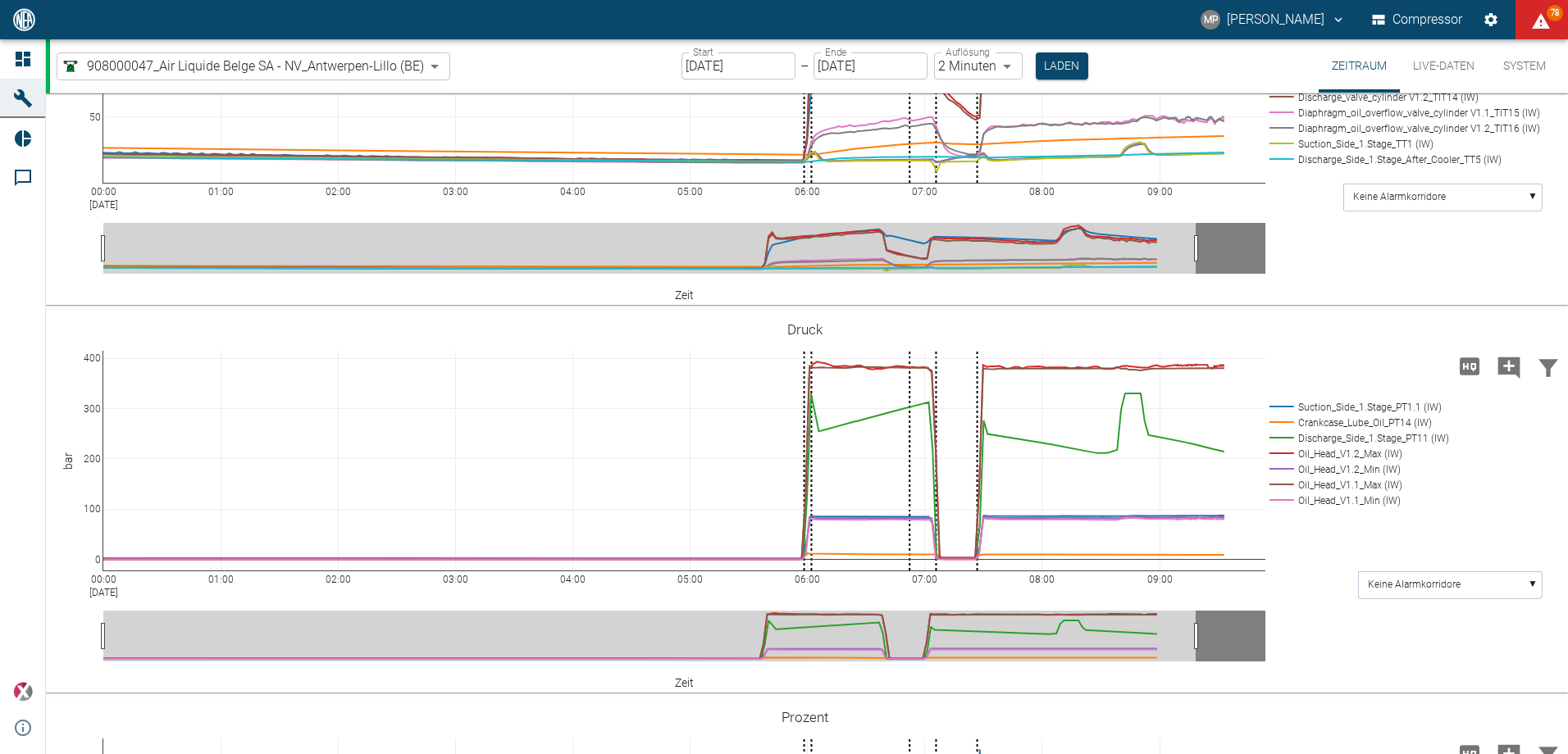
type textarea "Oil flow rate: V1.1 = 200 ml/min // 51°C // Discharge line on the head 149°C (g…"
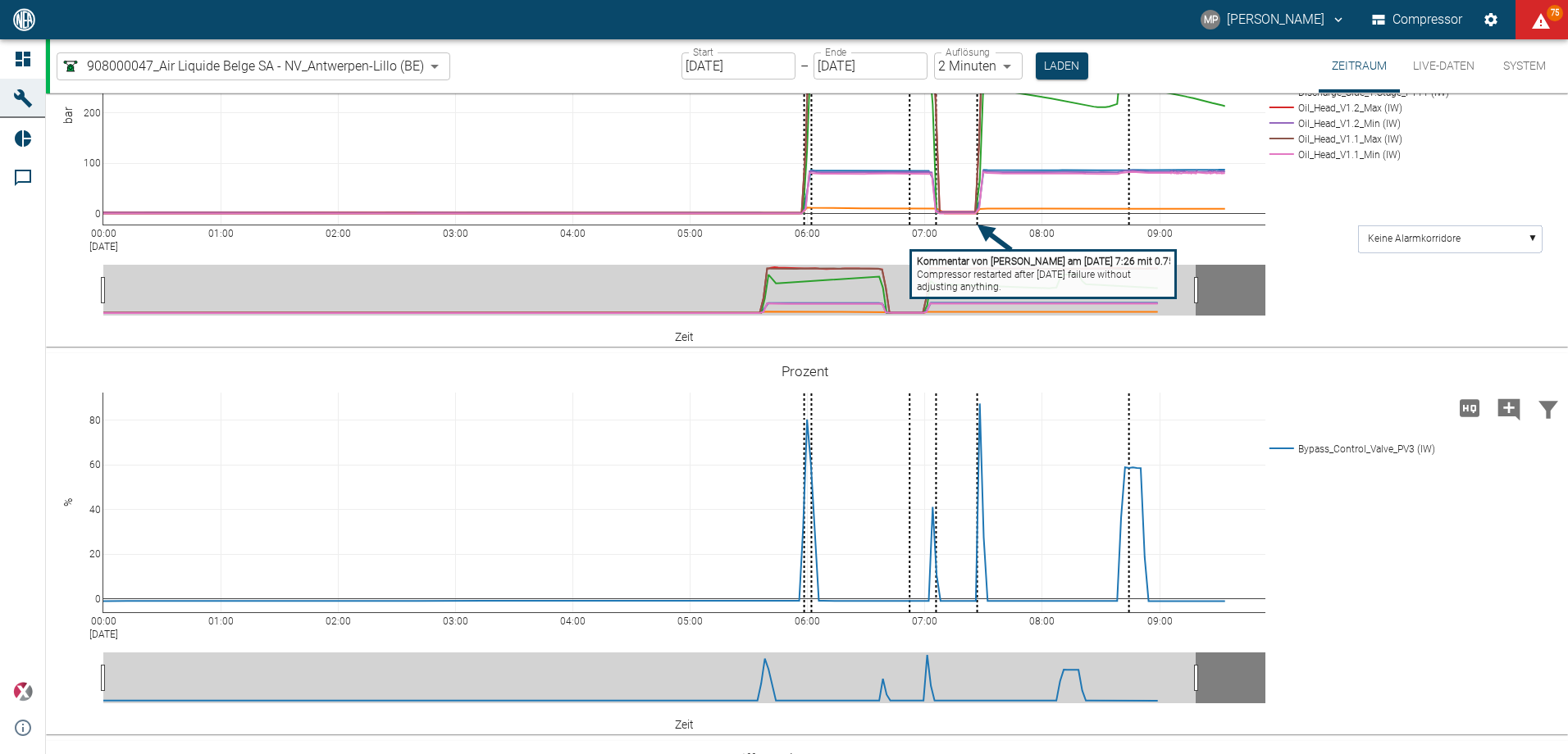
scroll to position [1399, 0]
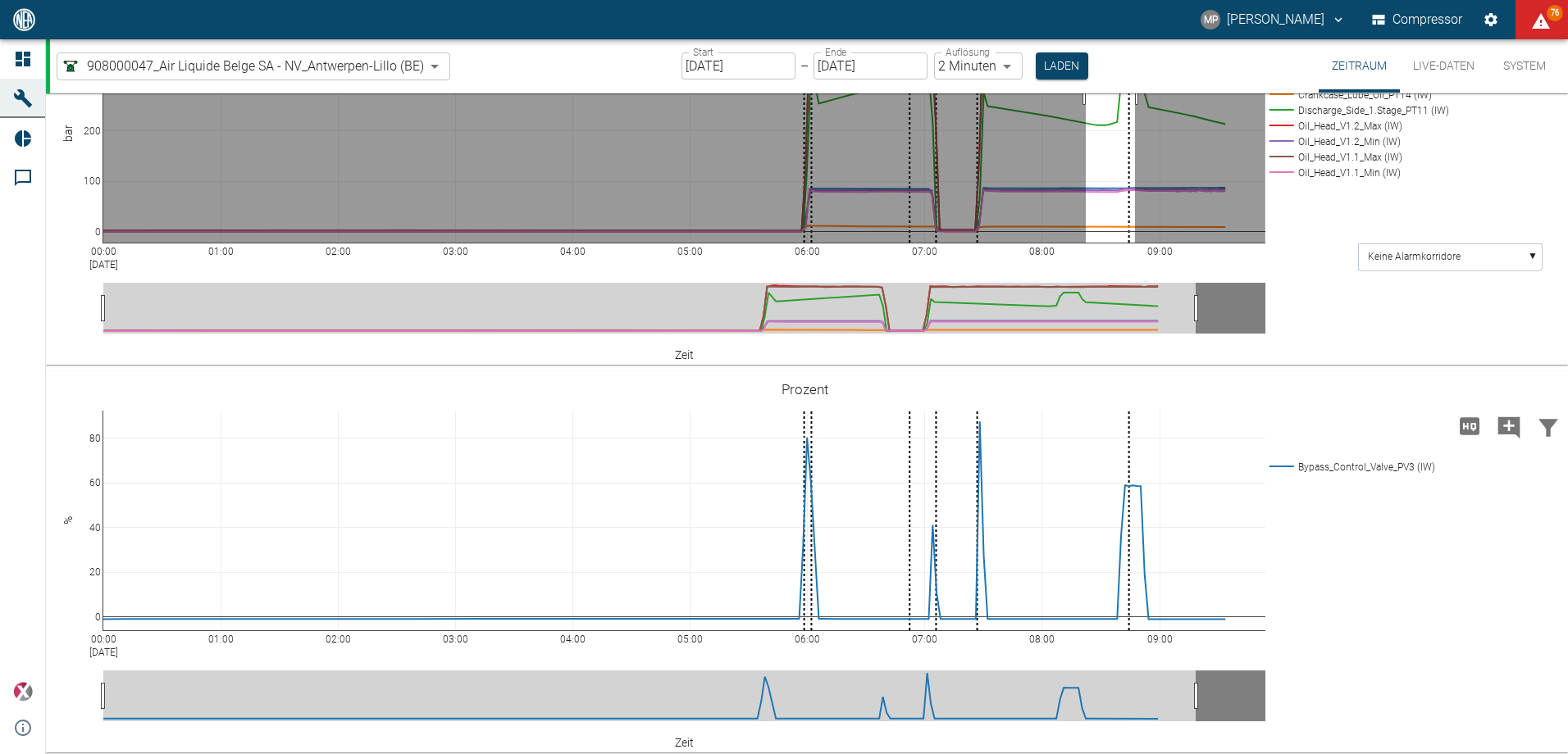
drag, startPoint x: 1085, startPoint y: 351, endPoint x: 1135, endPoint y: 341, distance: 51.0
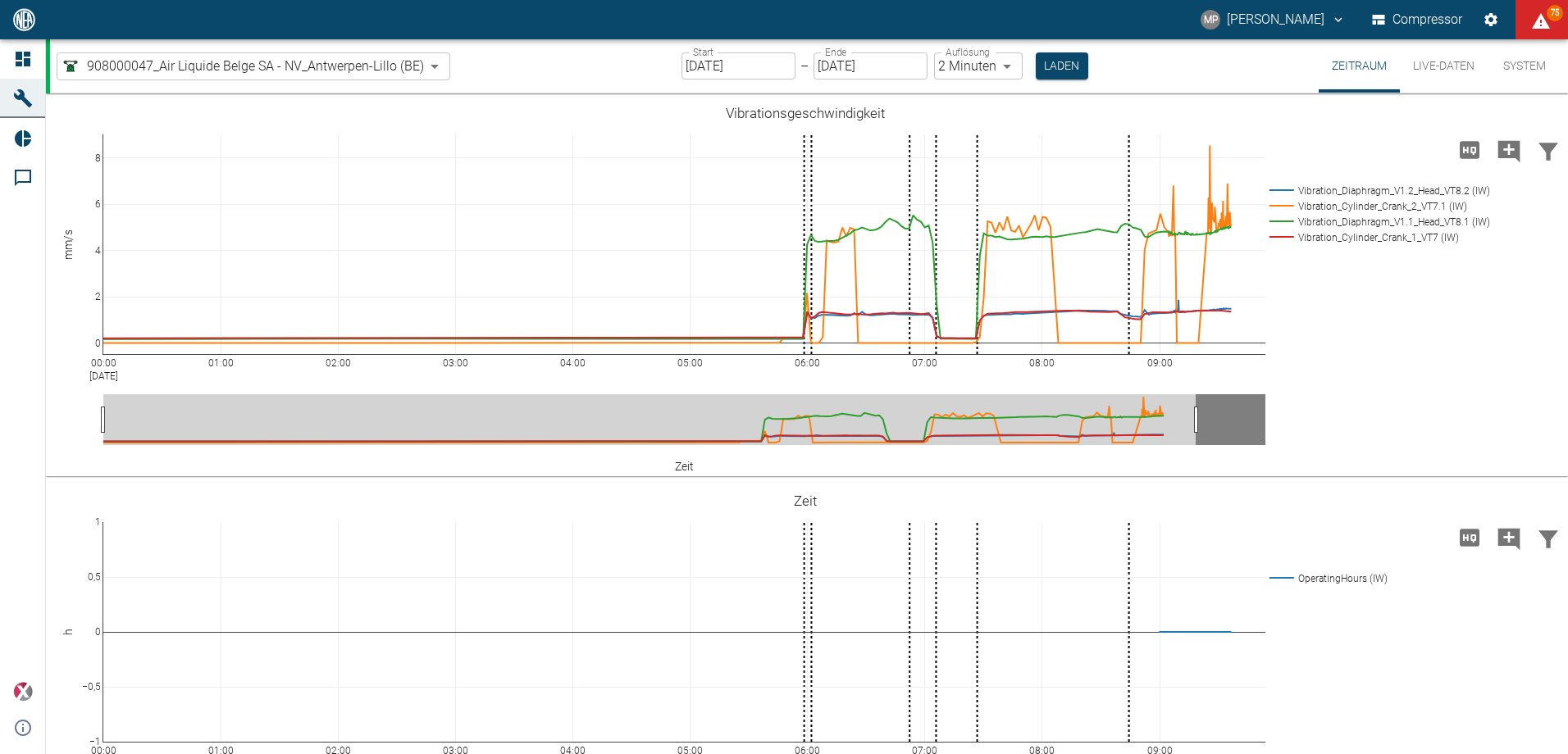
scroll to position [1399, 0]
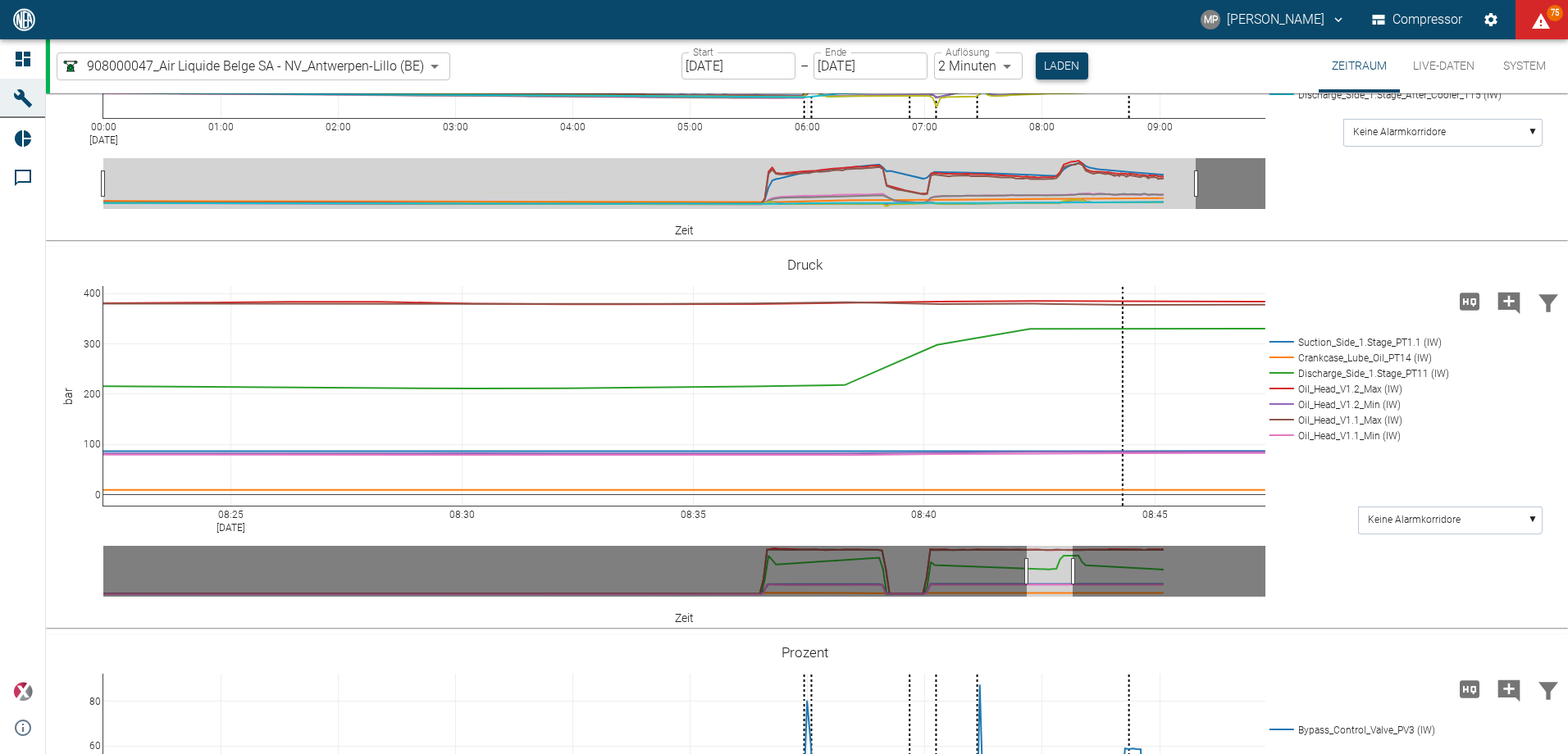
click at [1060, 60] on button "Laden" at bounding box center [1062, 65] width 52 height 27
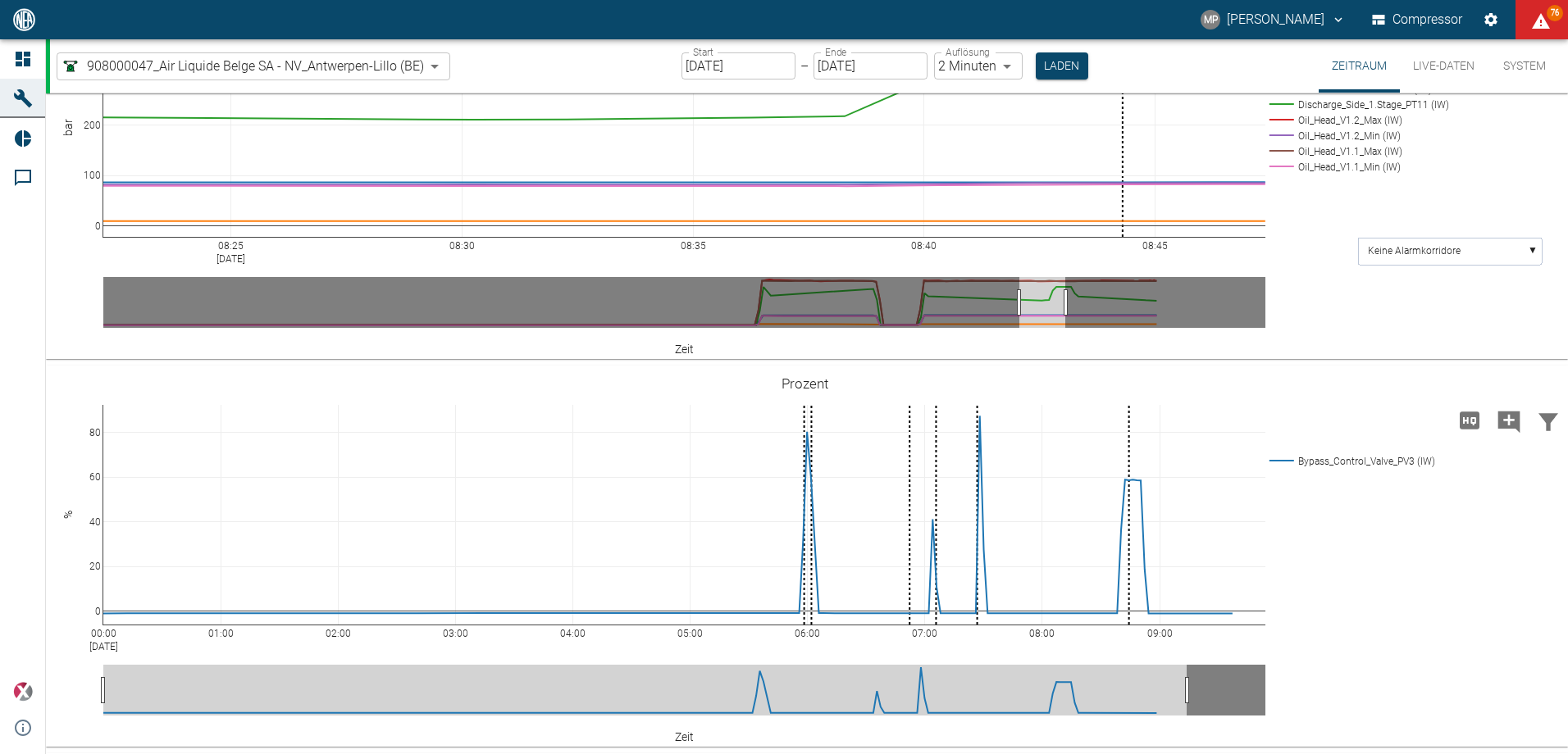
scroll to position [1639, 0]
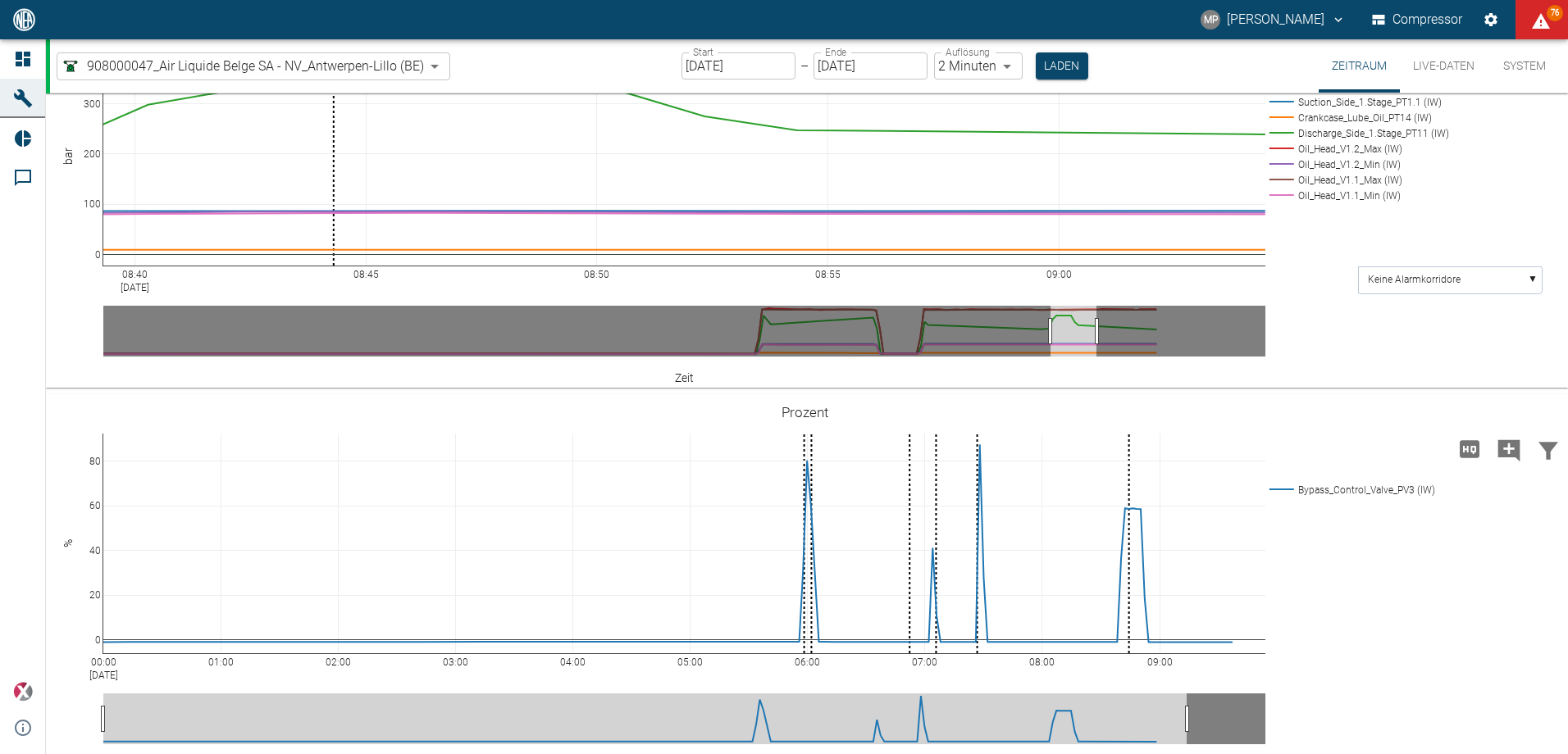
drag, startPoint x: 1061, startPoint y: 327, endPoint x: 1112, endPoint y: 326, distance: 51.0
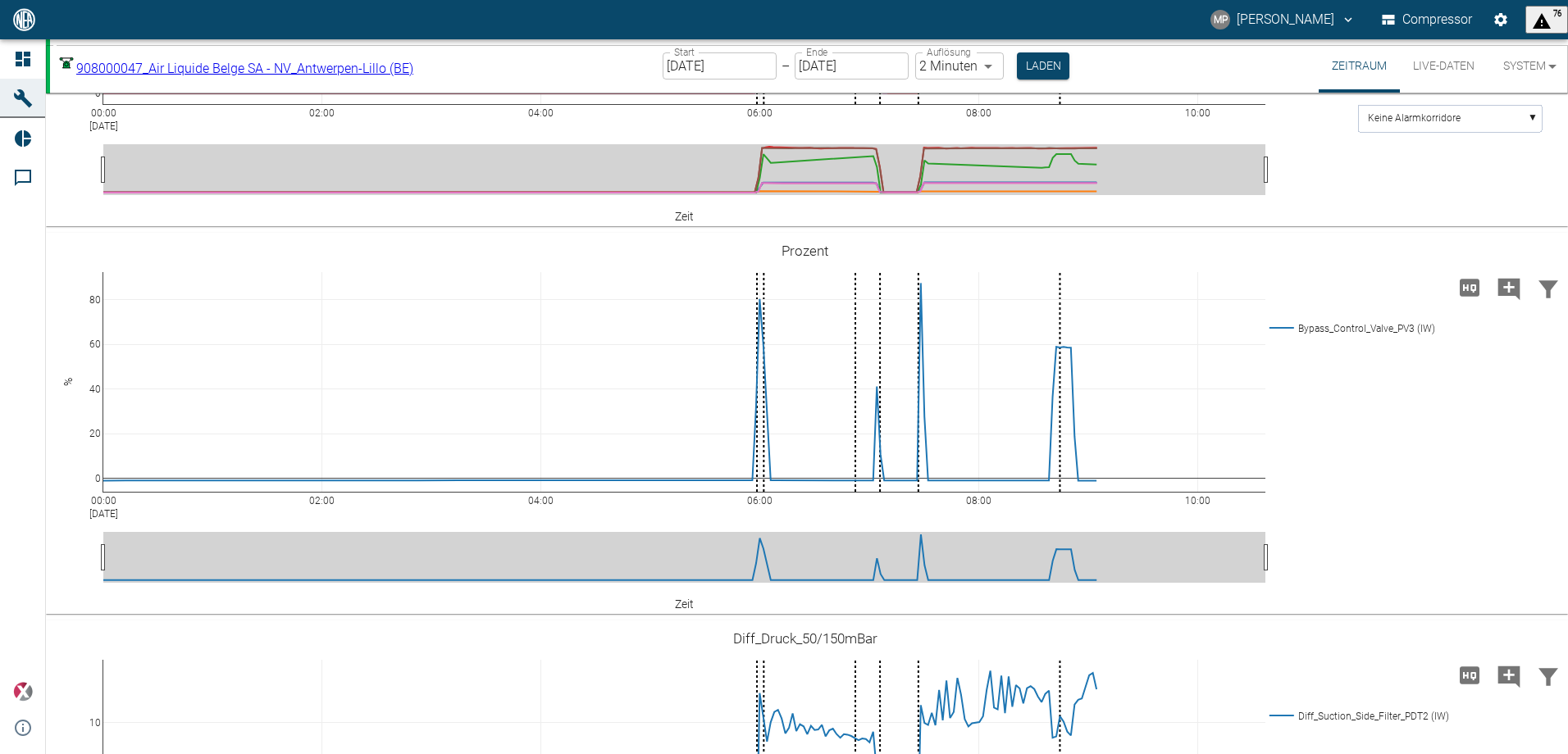
scroll to position [1475, 0]
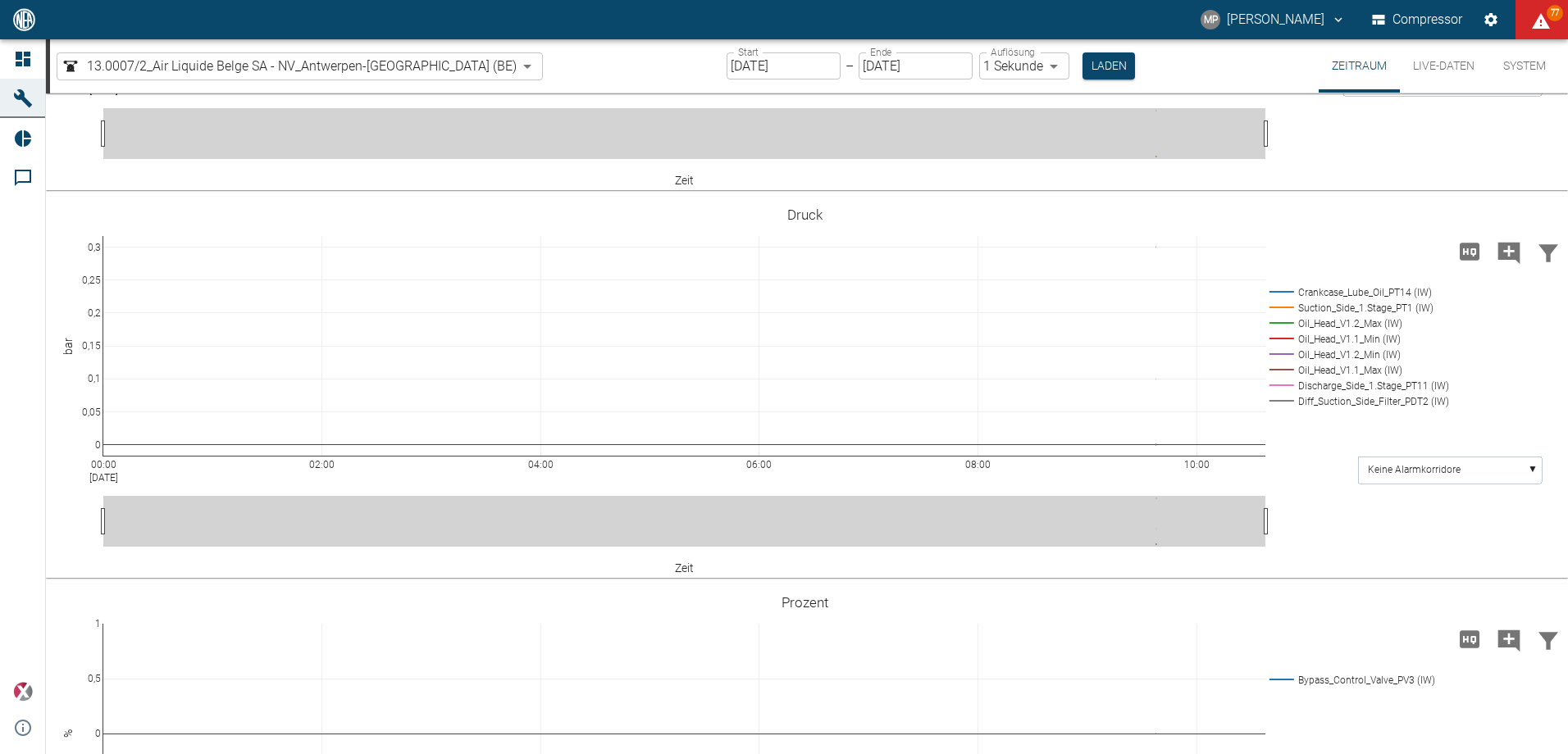
scroll to position [737, 0]
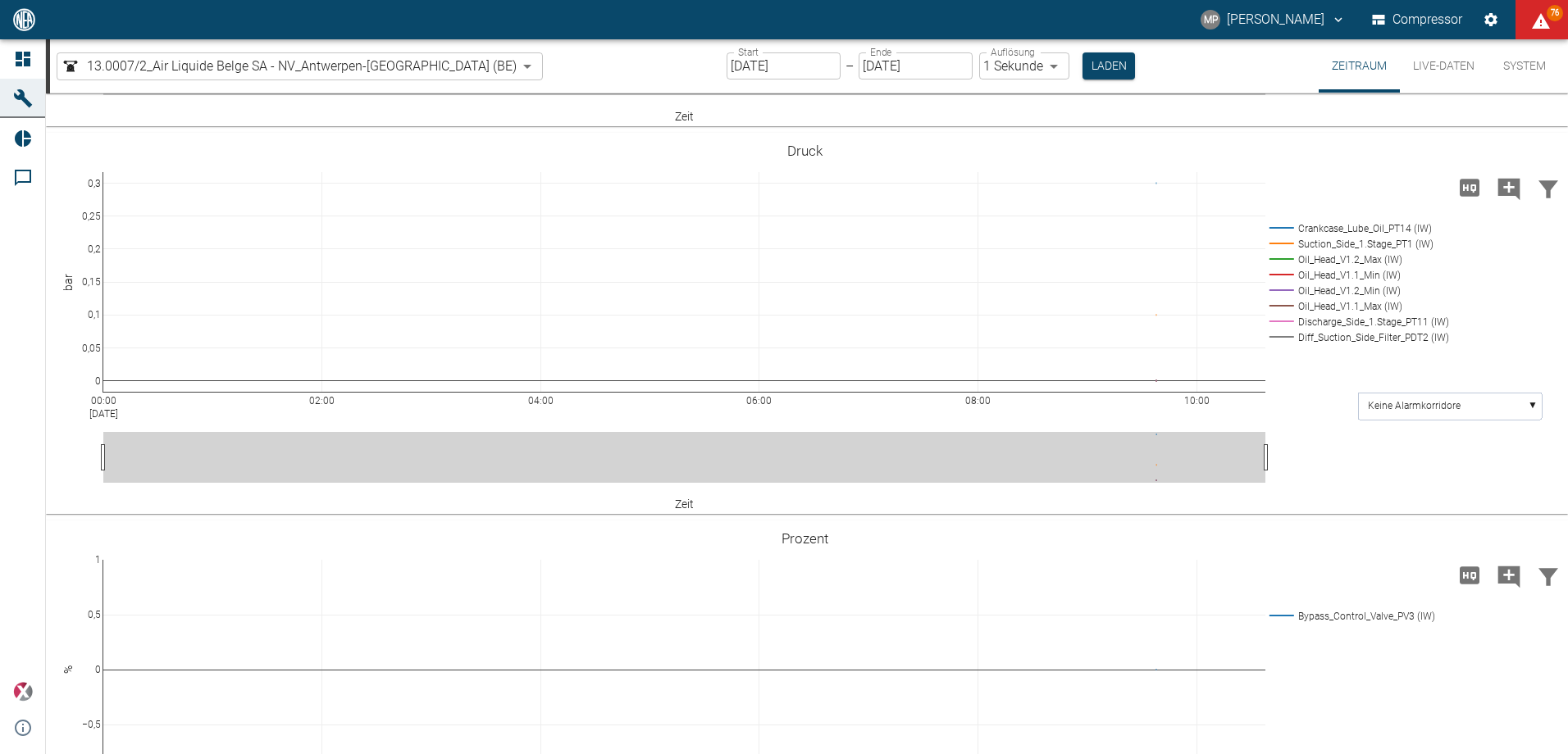
click at [422, 63] on body "MP [PERSON_NAME] Compressor 76 Dashboard Maschinen Reports Kommentare powered b…" at bounding box center [784, 377] width 1568 height 754
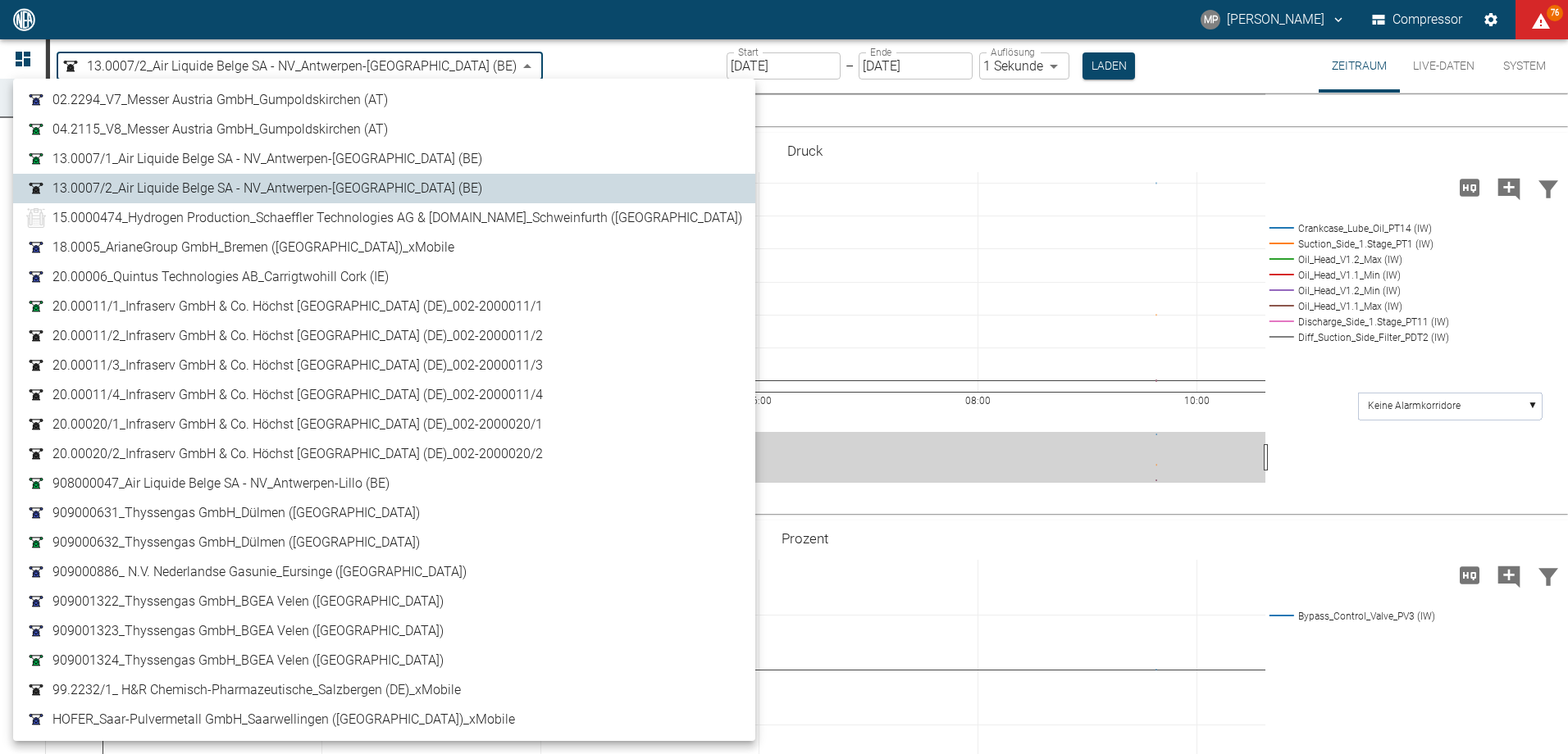
click at [329, 477] on span "908000047_Air Liquide Belge SA - NV_Antwerpen-Lillo (BE)" at bounding box center [220, 483] width 337 height 20
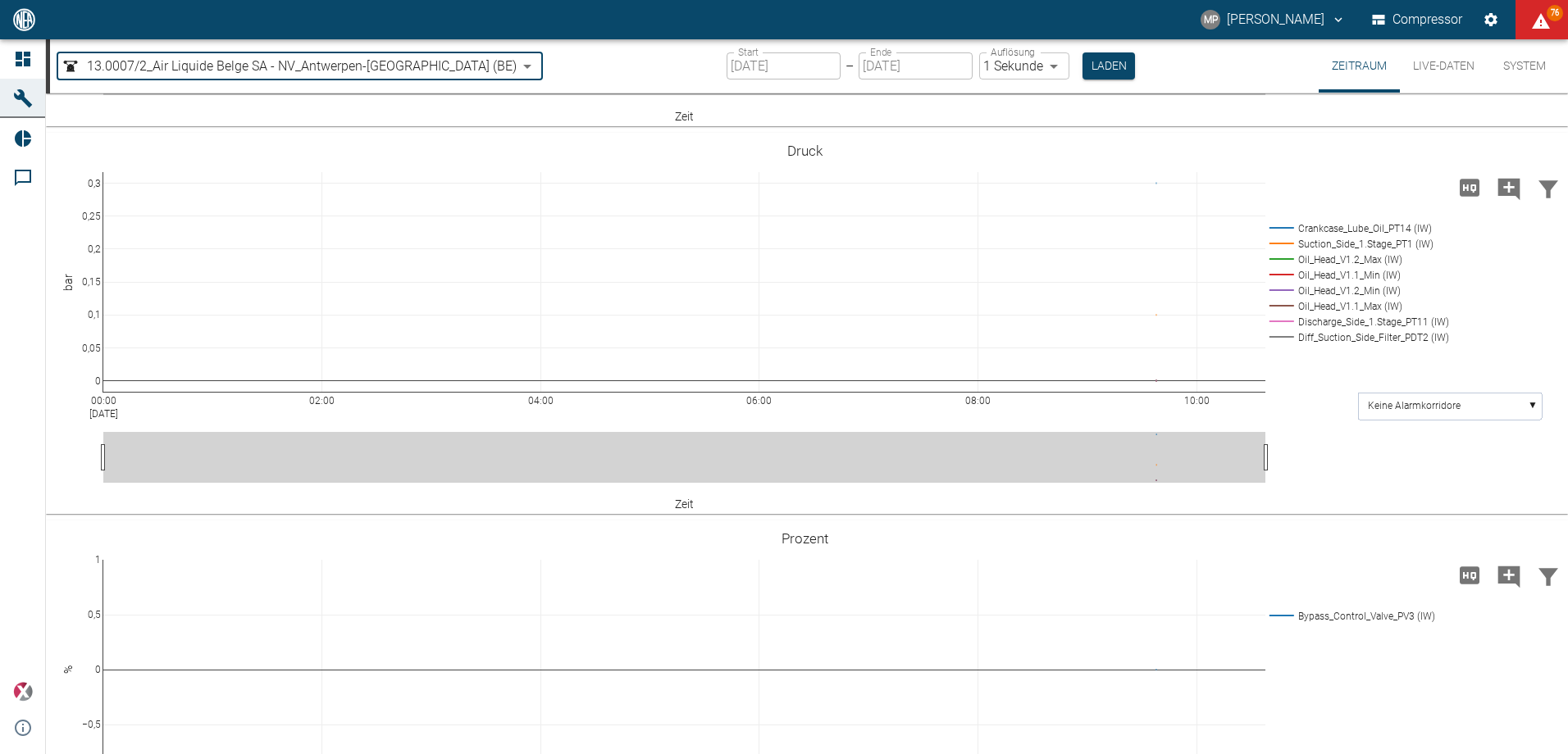
type input "53812aab-fb54-4a57-a574-01c3305aa274"
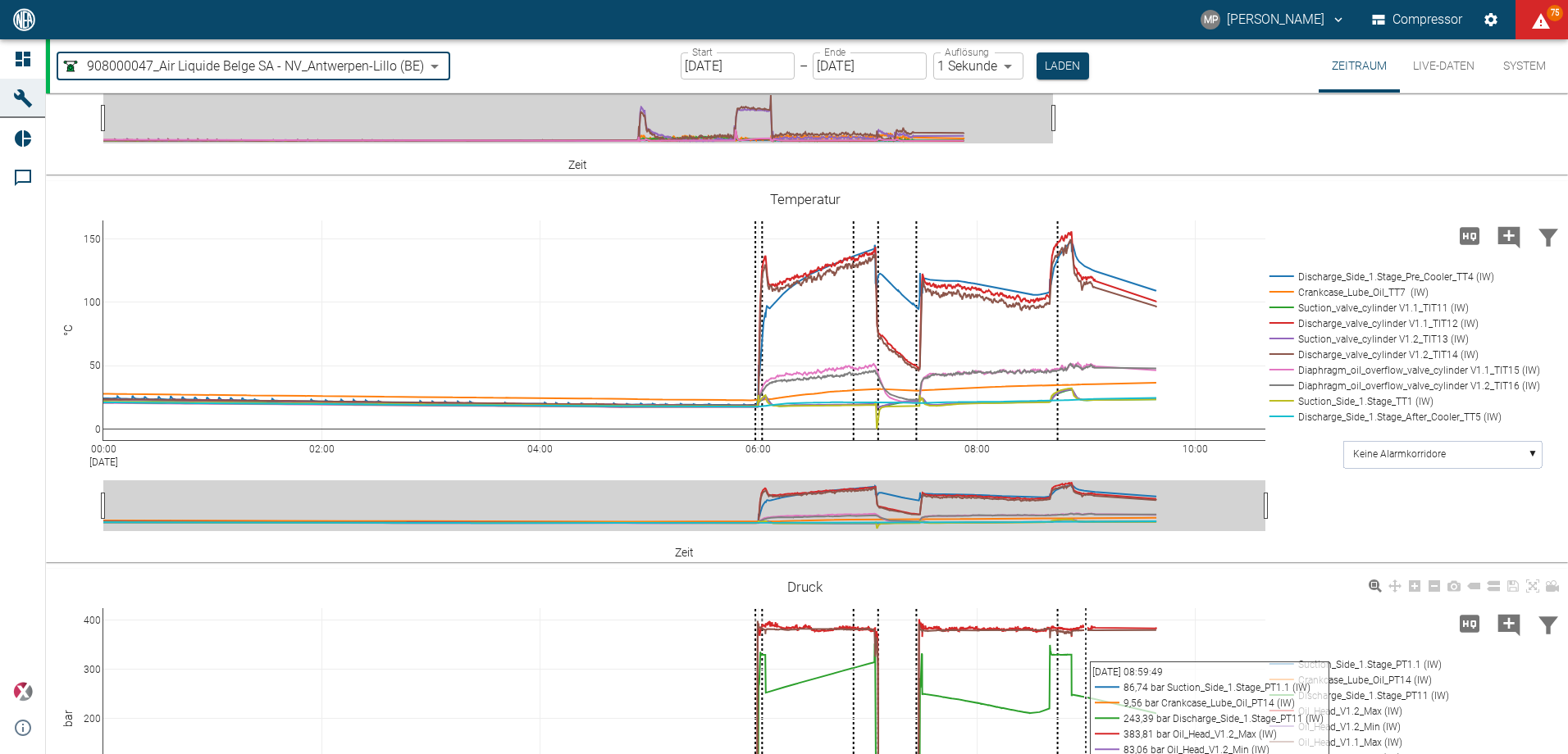
scroll to position [1289, 0]
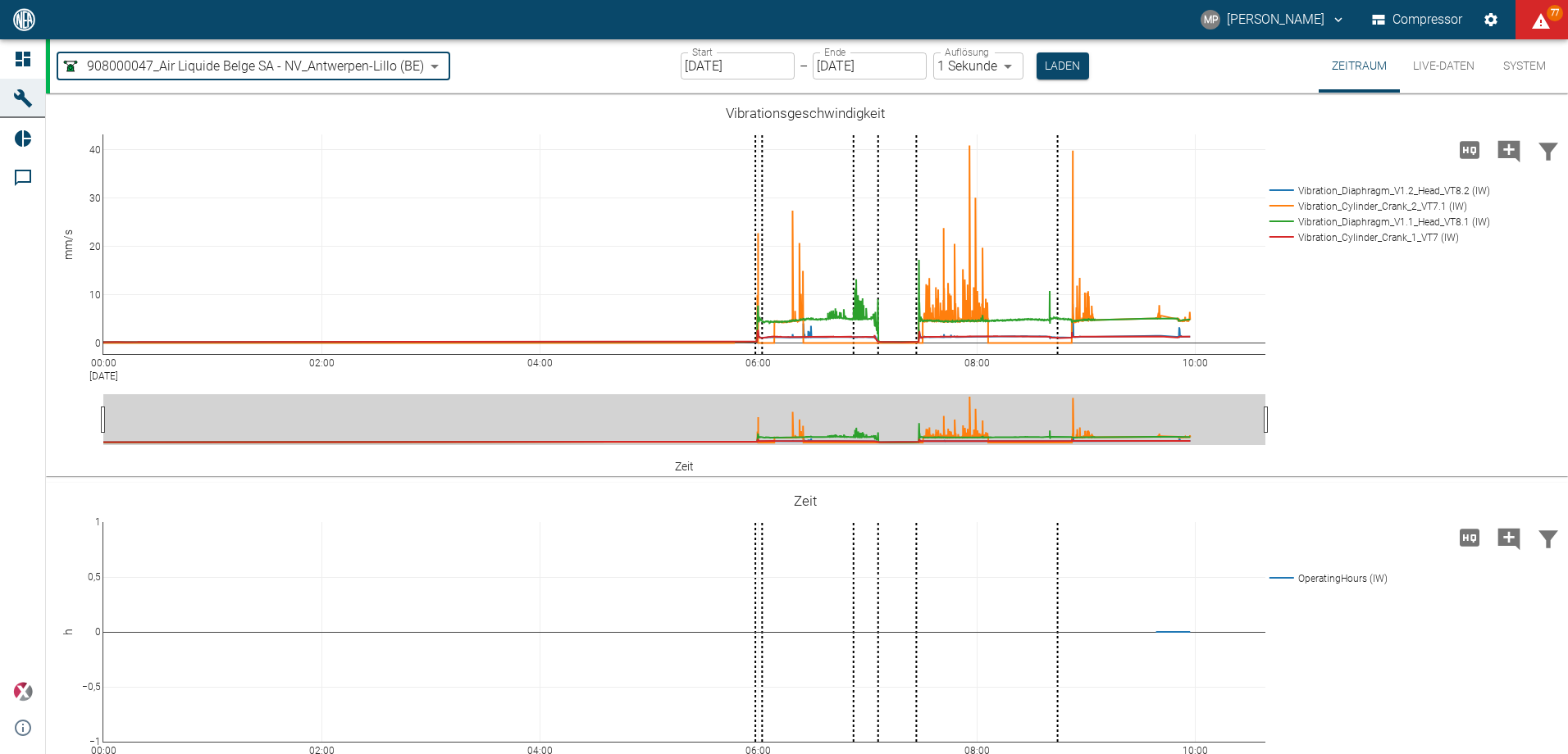
scroll to position [1289, 0]
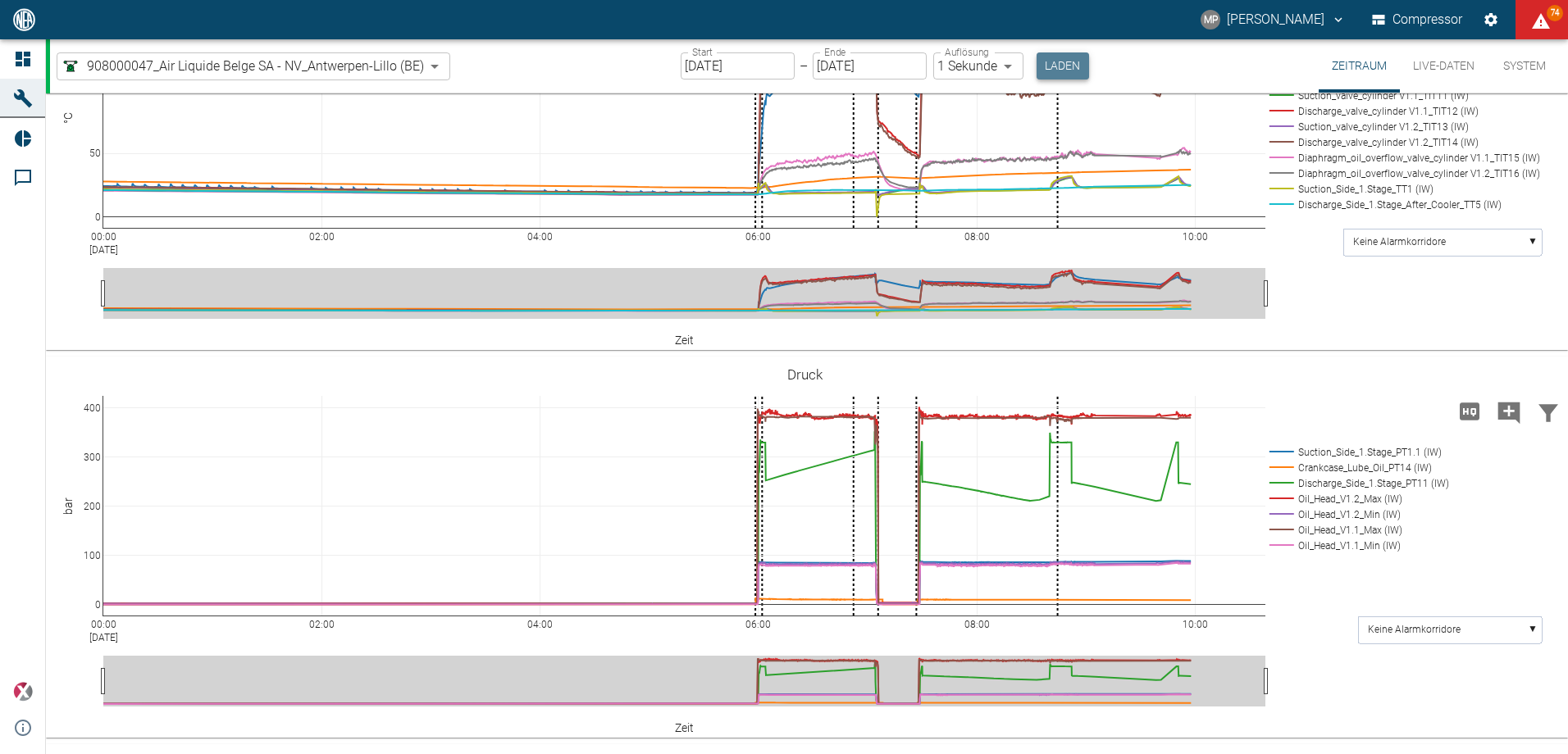
click at [1051, 66] on button "Laden" at bounding box center [1063, 65] width 52 height 27
